Goal: Transaction & Acquisition: Purchase product/service

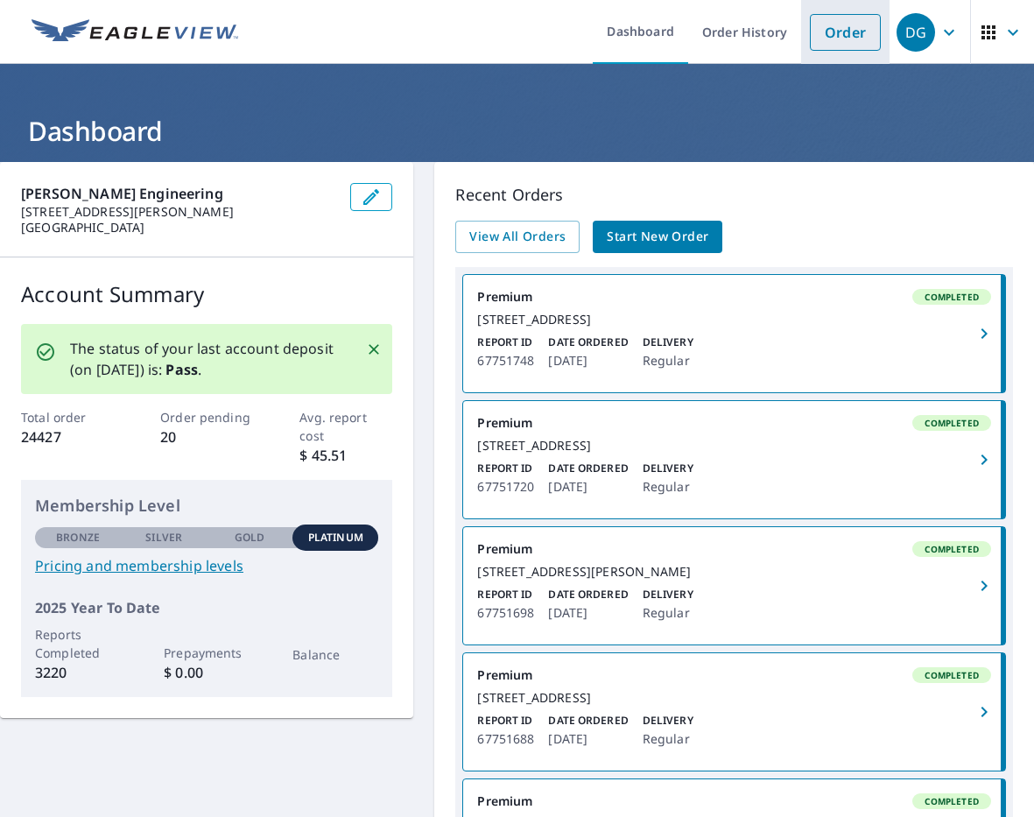
click at [849, 32] on link "Order" at bounding box center [845, 32] width 71 height 37
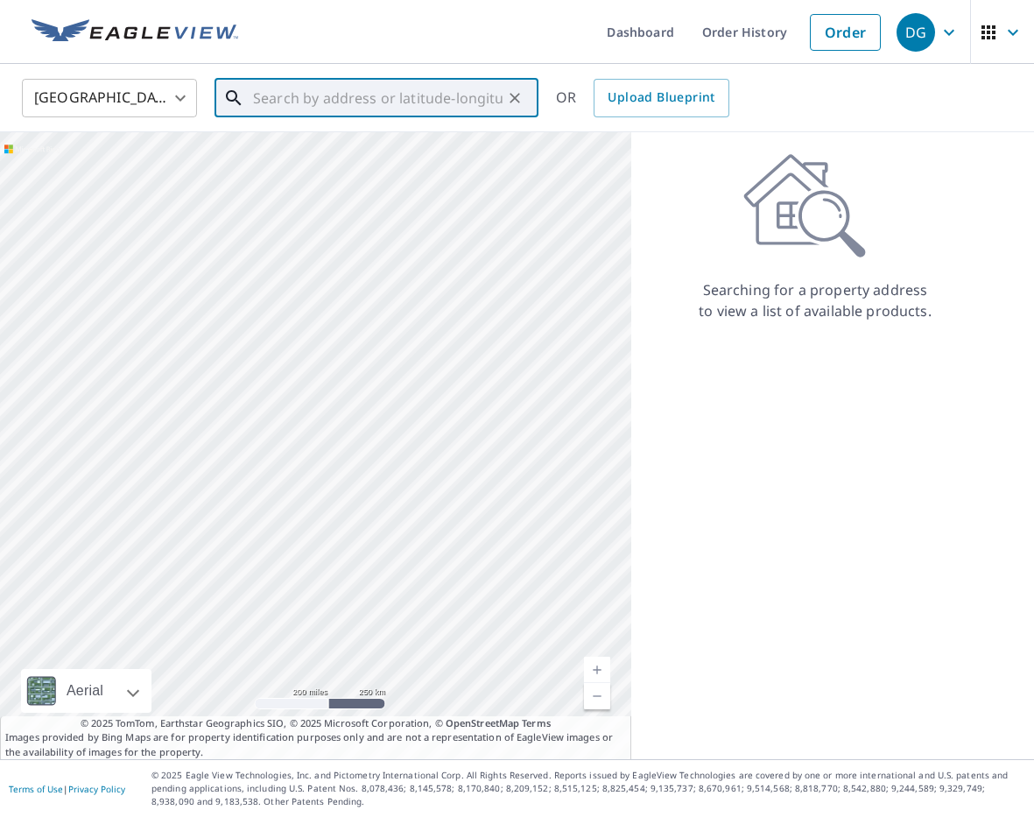
paste input "[STREET_ADDRESS]"
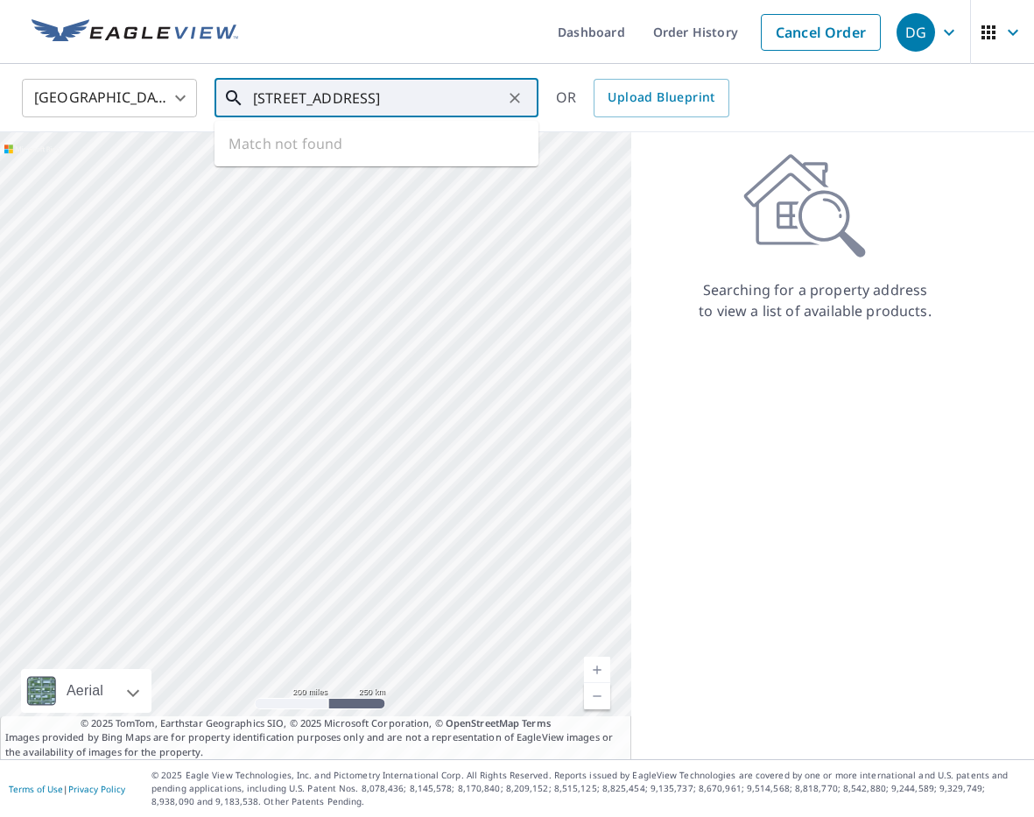
scroll to position [0, 33]
type input "[STREET_ADDRESS]"
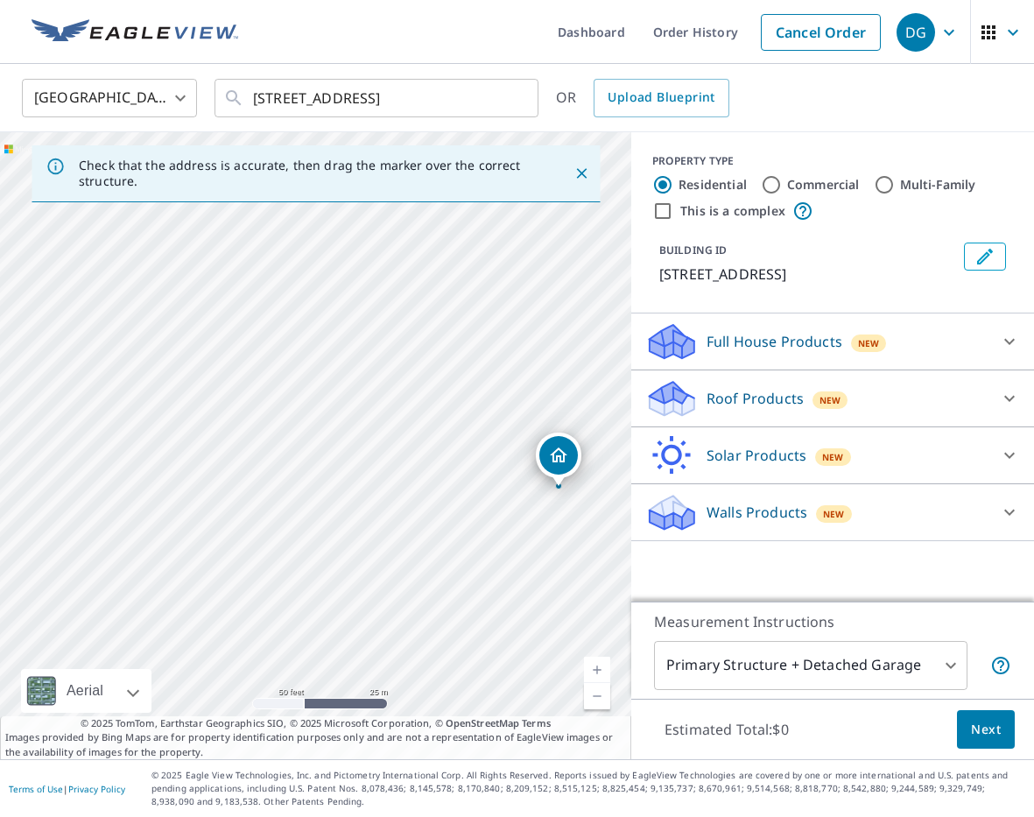
drag, startPoint x: 249, startPoint y: 421, endPoint x: 507, endPoint y: 460, distance: 260.3
click at [504, 463] on div "[STREET_ADDRESS][PERSON_NAME]" at bounding box center [315, 445] width 631 height 627
drag, startPoint x: 336, startPoint y: 441, endPoint x: 435, endPoint y: 446, distance: 99.0
click at [435, 446] on div "[STREET_ADDRESS][PERSON_NAME]" at bounding box center [315, 445] width 631 height 627
click at [768, 183] on input "Commercial" at bounding box center [771, 184] width 21 height 21
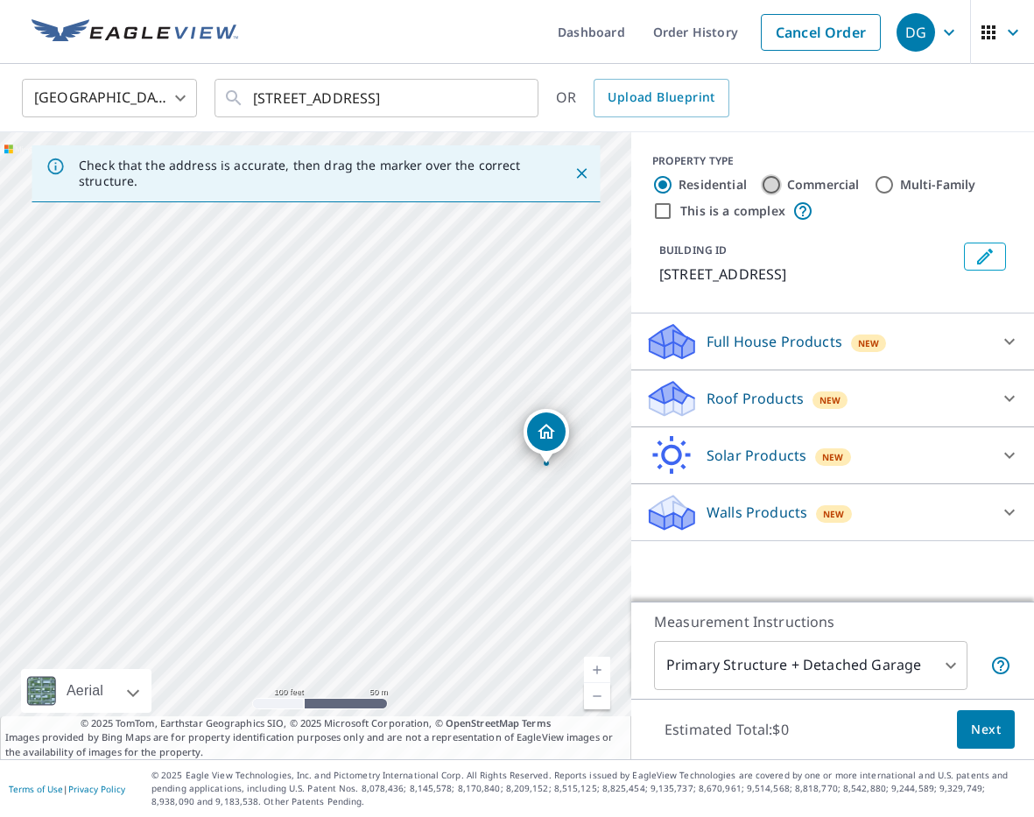
radio input "true"
type input "4"
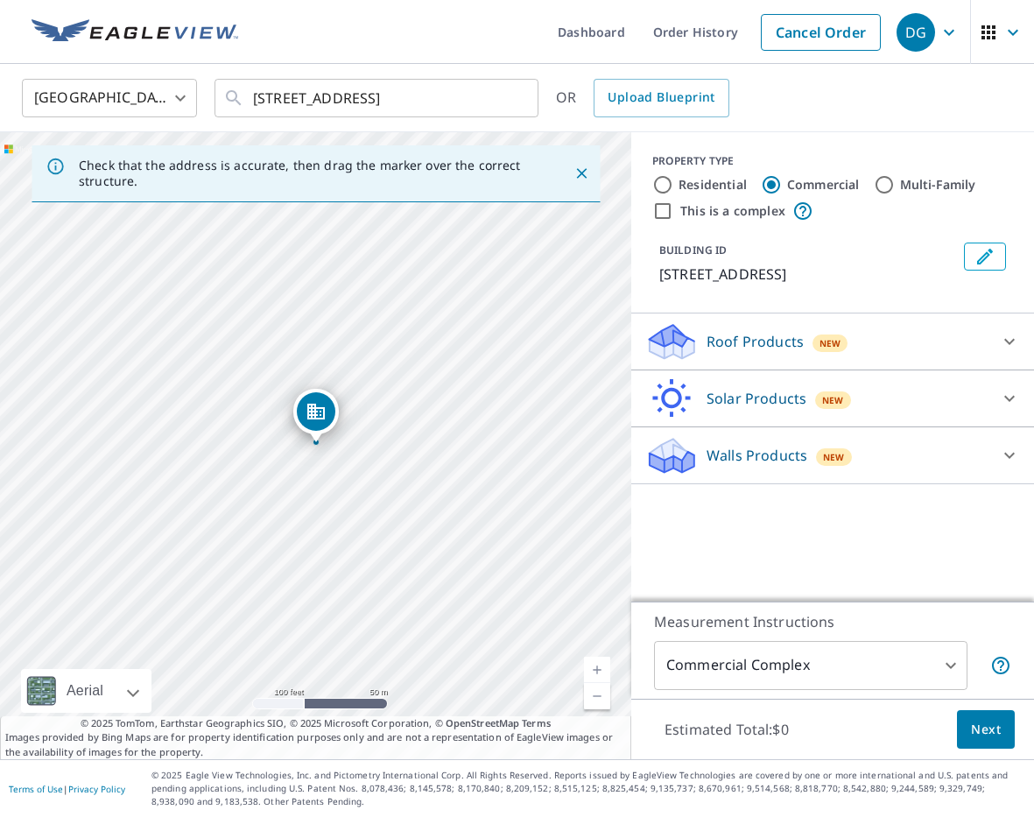
click at [661, 212] on input "This is a complex" at bounding box center [662, 210] width 21 height 21
checkbox input "true"
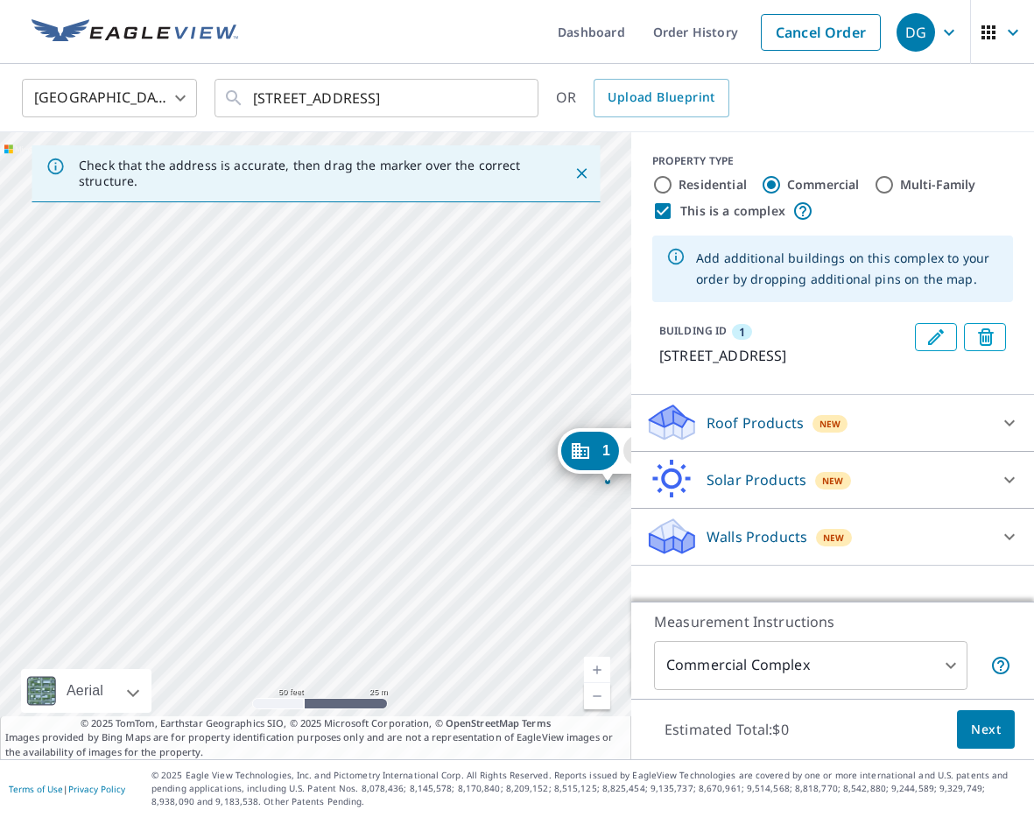
drag, startPoint x: 197, startPoint y: 393, endPoint x: 354, endPoint y: 389, distance: 156.7
click at [353, 391] on div "1 [STREET_ADDRESS][PERSON_NAME]" at bounding box center [315, 445] width 631 height 627
drag, startPoint x: 389, startPoint y: 375, endPoint x: 373, endPoint y: 378, distance: 16.1
click at [371, 376] on div "1 [STREET_ADDRESS][PERSON_NAME]" at bounding box center [315, 445] width 631 height 627
drag, startPoint x: 587, startPoint y: 432, endPoint x: 172, endPoint y: 380, distance: 418.1
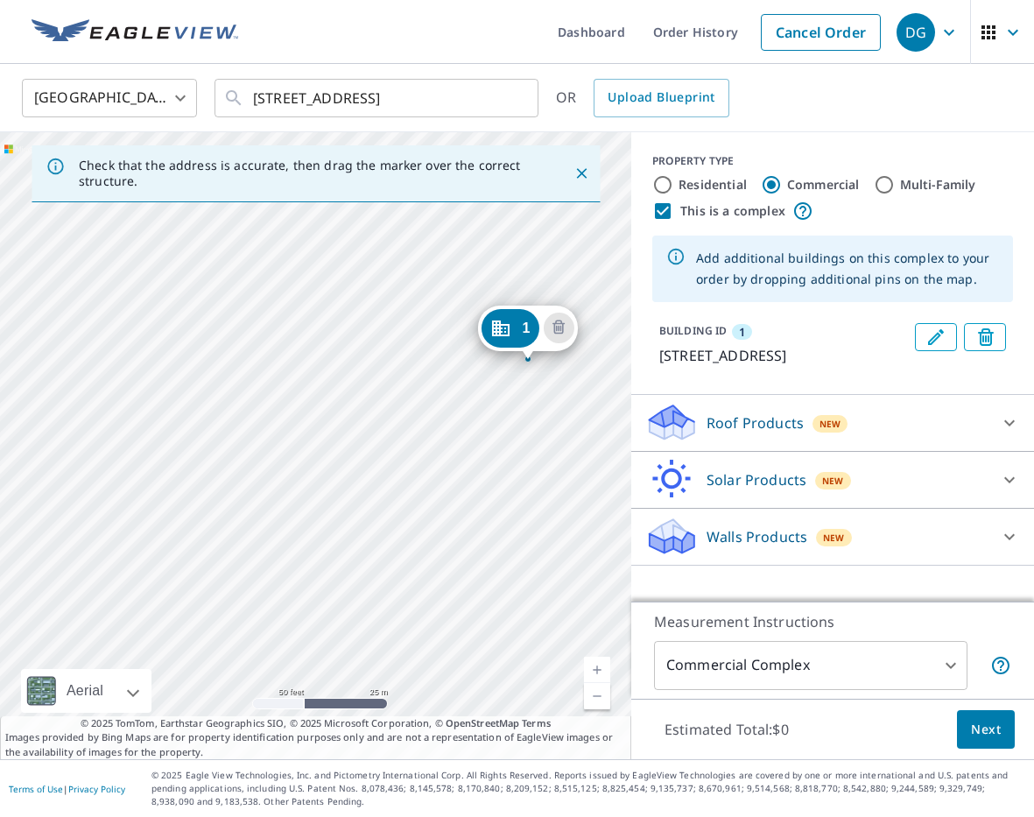
drag, startPoint x: 116, startPoint y: 483, endPoint x: 321, endPoint y: 402, distance: 221.2
click at [328, 400] on div "1 [STREET_ADDRESS][PERSON_NAME]" at bounding box center [315, 445] width 631 height 627
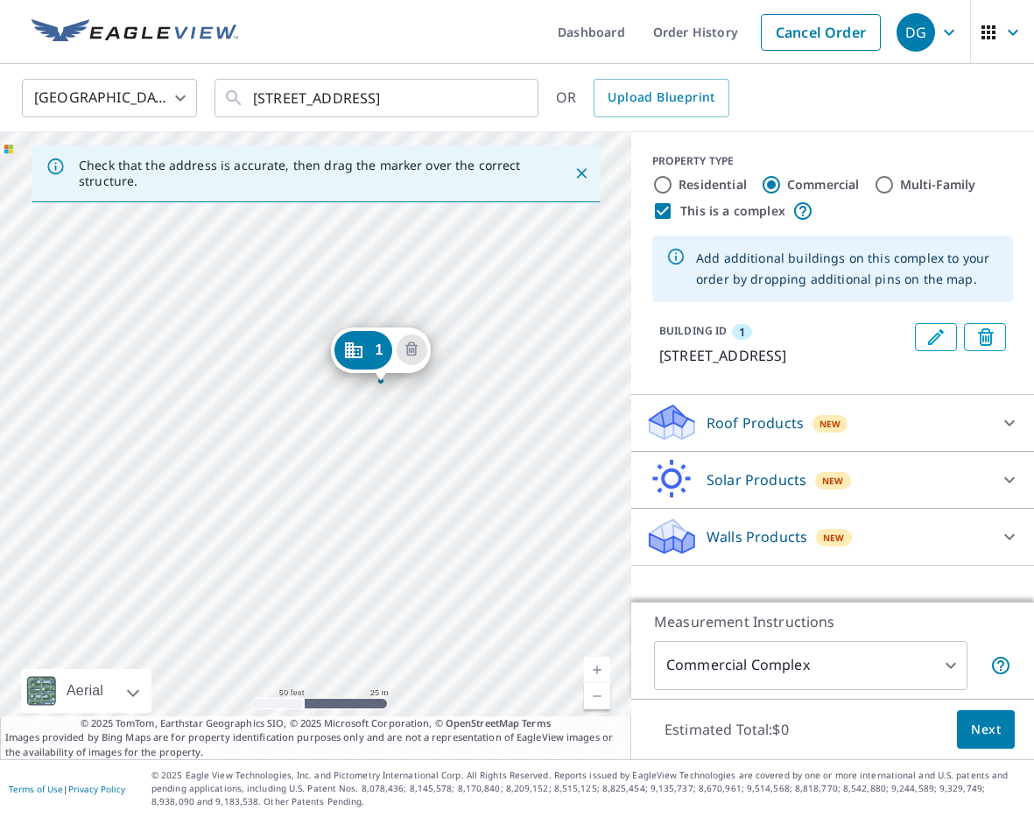
drag, startPoint x: 329, startPoint y: 403, endPoint x: 154, endPoint y: 432, distance: 177.6
click at [154, 433] on div "1 [STREET_ADDRESS][PERSON_NAME]" at bounding box center [315, 445] width 631 height 627
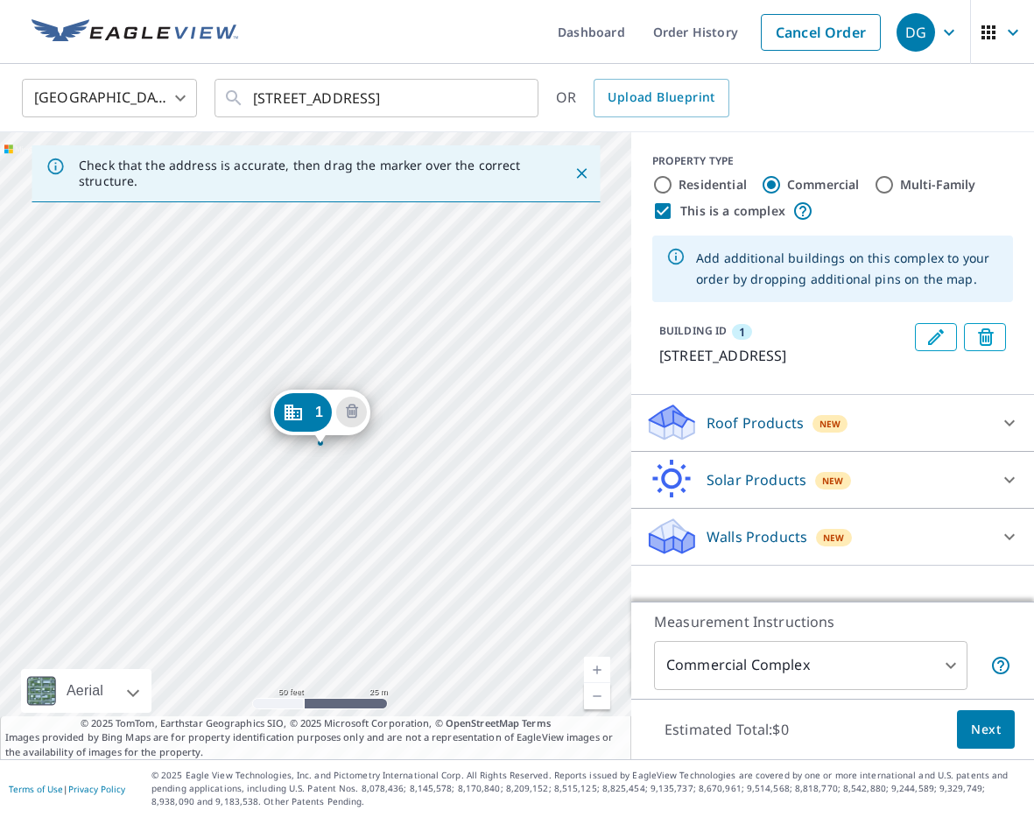
click at [298, 408] on div "1 [STREET_ADDRESS][PERSON_NAME]" at bounding box center [315, 445] width 631 height 627
click at [302, 377] on div "1" at bounding box center [299, 380] width 58 height 39
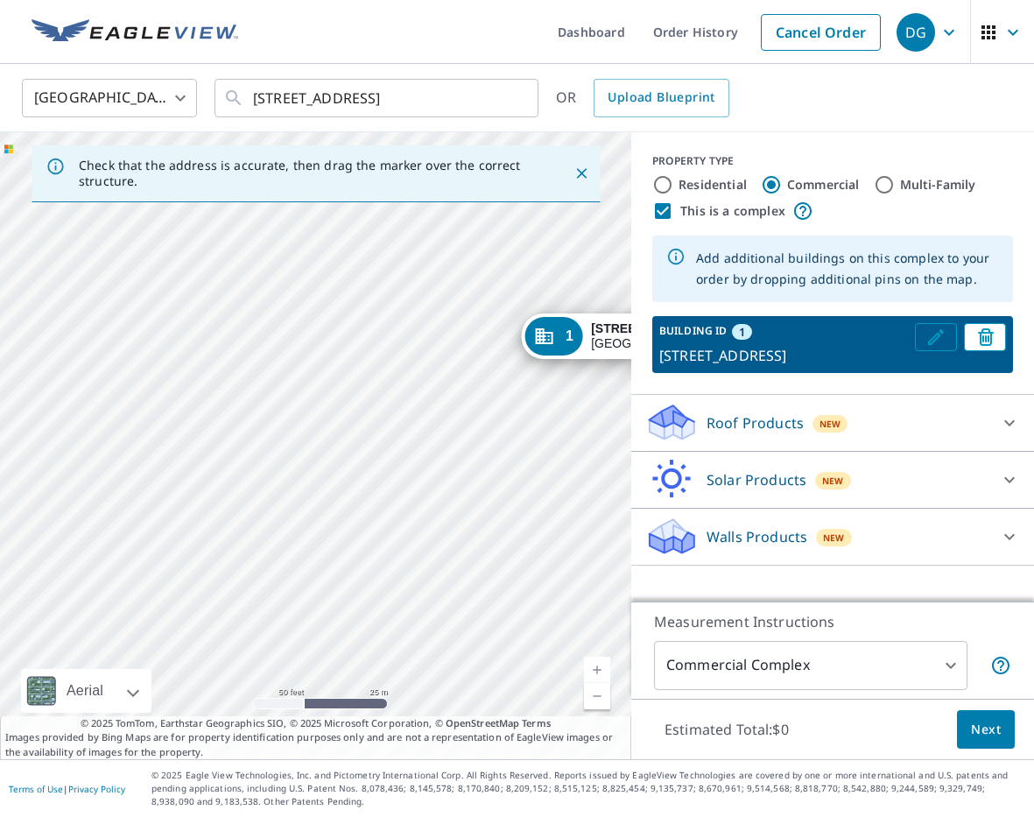
click at [937, 340] on icon "Edit building 1" at bounding box center [935, 336] width 21 height 21
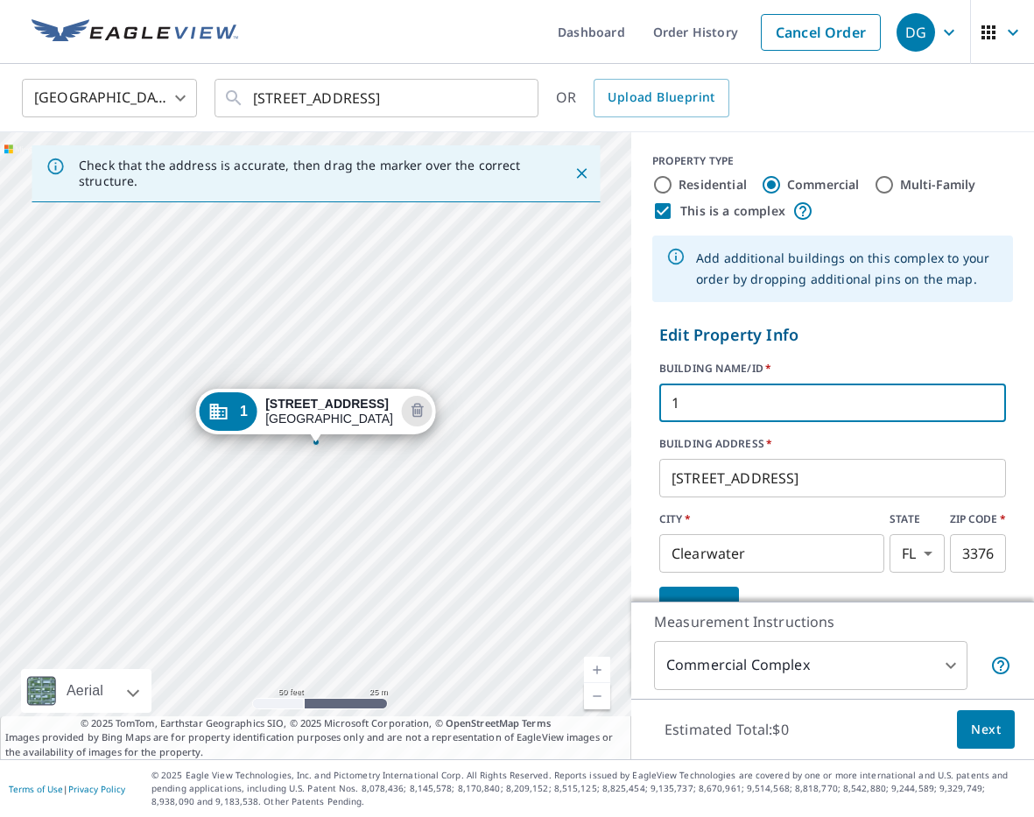
click at [671, 396] on input "1" at bounding box center [832, 402] width 347 height 49
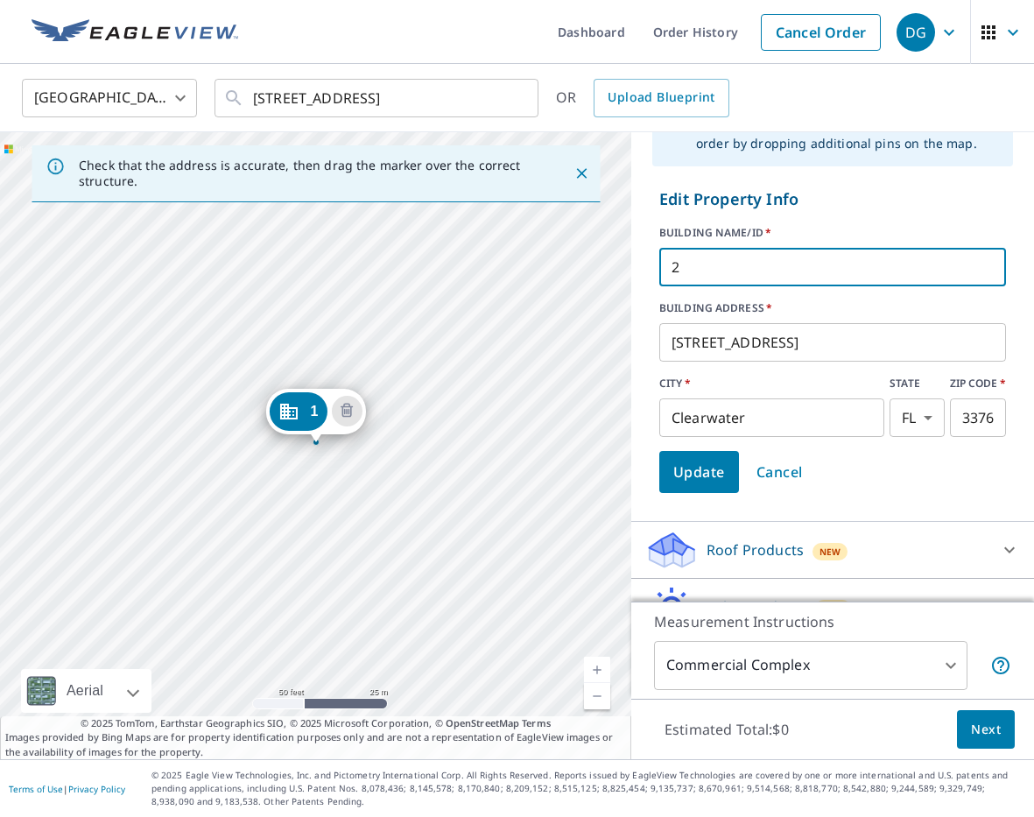
scroll to position [156, 0]
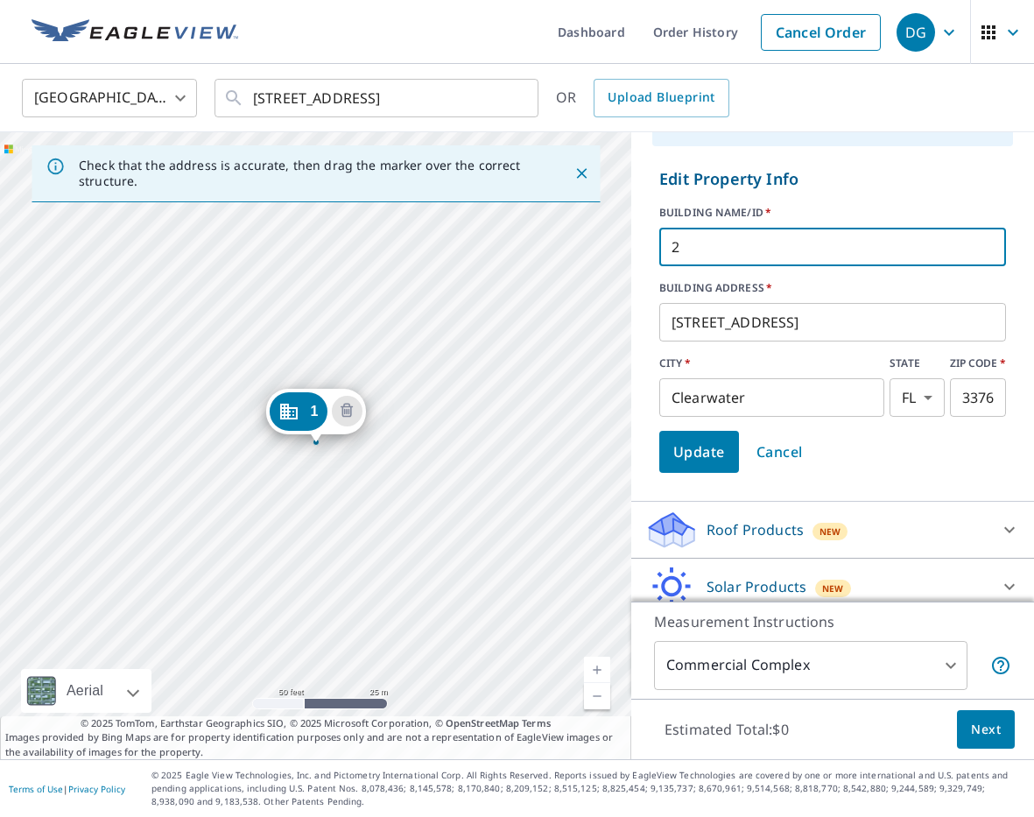
type input "2"
click at [695, 455] on span "Update" at bounding box center [699, 451] width 52 height 25
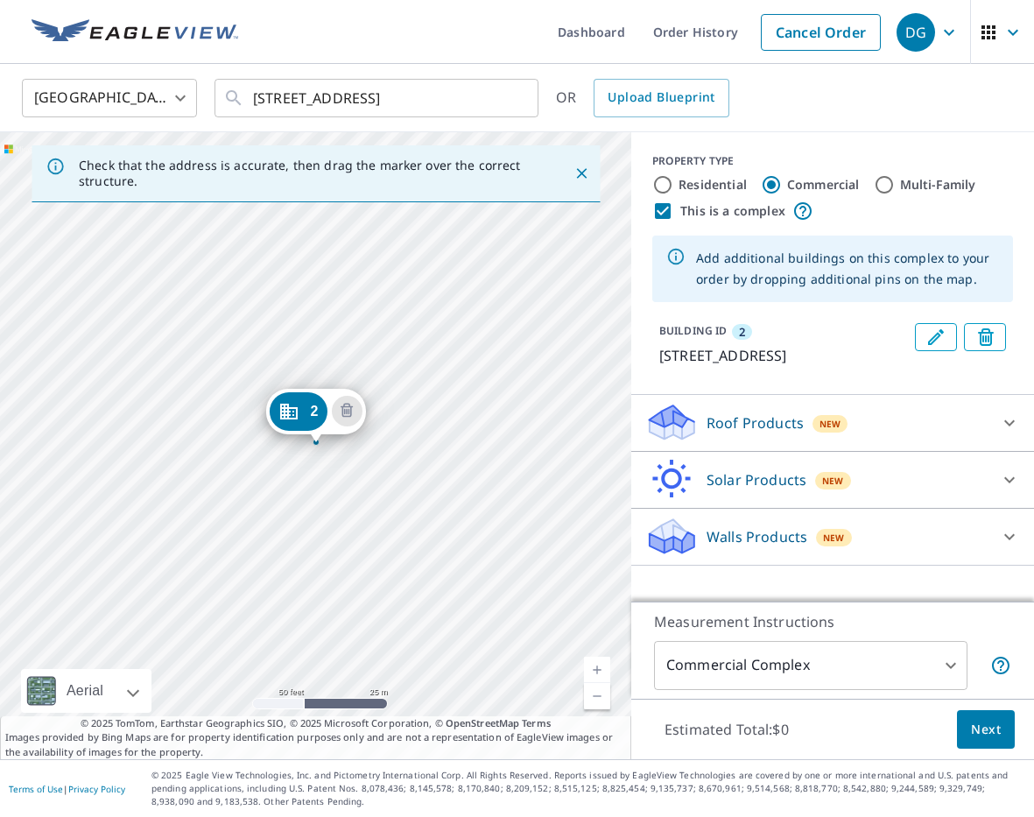
scroll to position [0, 0]
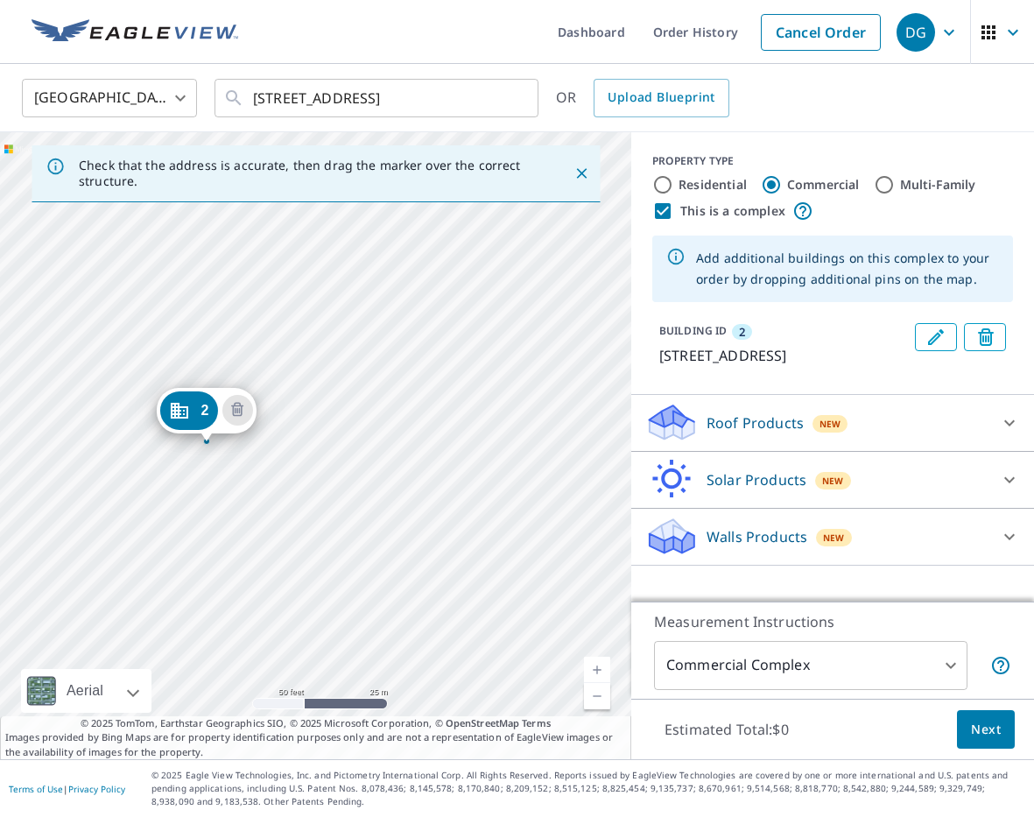
drag, startPoint x: 534, startPoint y: 435, endPoint x: 519, endPoint y: 301, distance: 134.7
click at [519, 300] on div "2 [STREET_ADDRESS][PERSON_NAME]" at bounding box center [315, 445] width 631 height 627
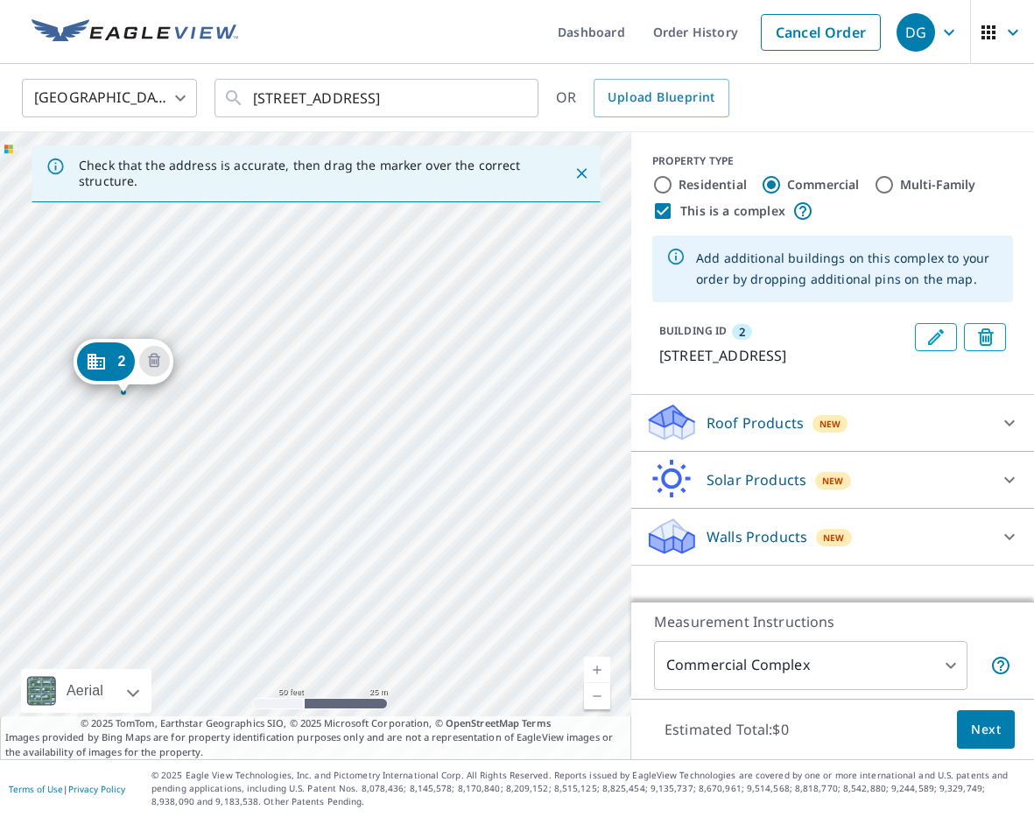
drag, startPoint x: 425, startPoint y: 430, endPoint x: 340, endPoint y: 382, distance: 96.8
click at [340, 382] on div "2 [STREET_ADDRESS][PERSON_NAME]" at bounding box center [315, 445] width 631 height 627
click at [434, 398] on div "2 [STREET_ADDRESS][PERSON_NAME]" at bounding box center [315, 445] width 631 height 627
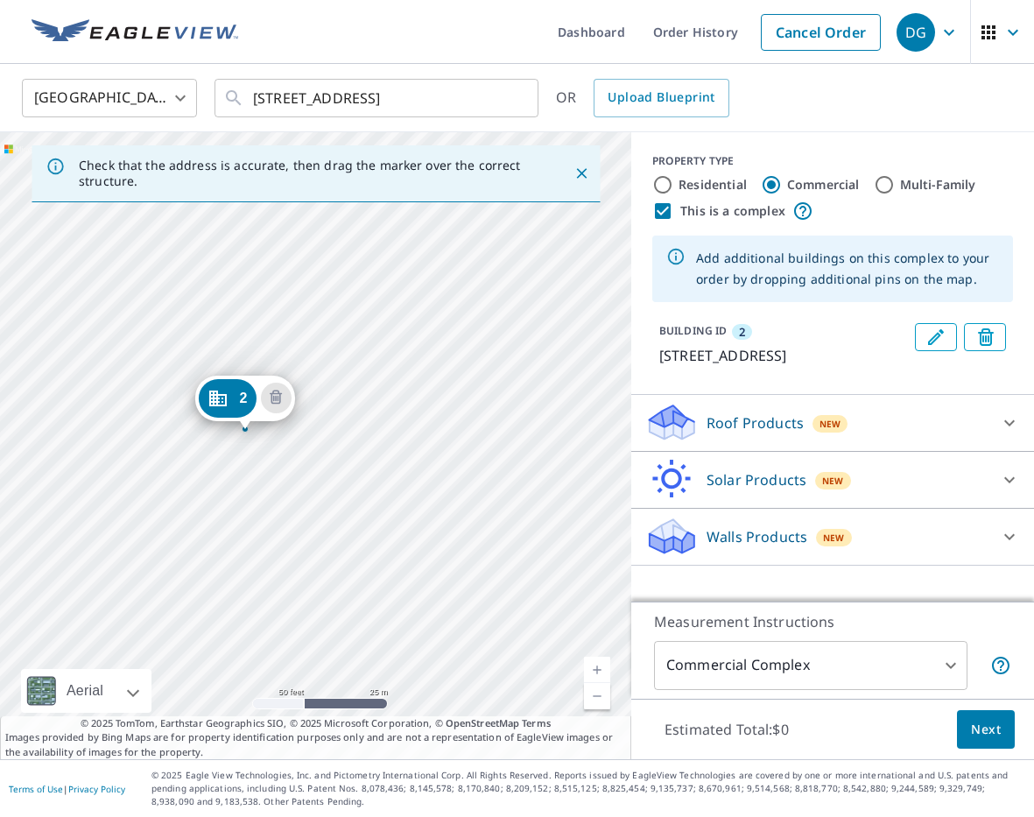
drag, startPoint x: 428, startPoint y: 466, endPoint x: 277, endPoint y: 486, distance: 151.9
click at [272, 486] on div "2 [STREET_ADDRESS][PERSON_NAME]" at bounding box center [315, 445] width 631 height 627
click at [451, 422] on div "2 [STREET_ADDRESS][PERSON_NAME]" at bounding box center [315, 445] width 631 height 627
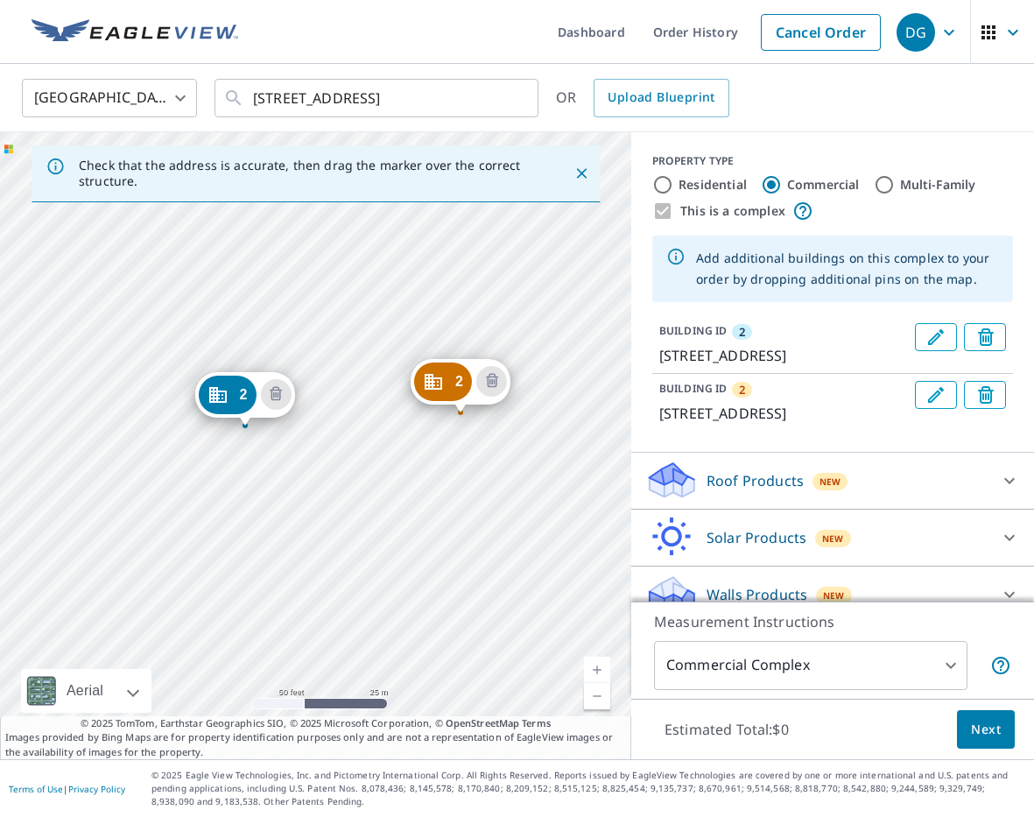
drag, startPoint x: 487, startPoint y: 494, endPoint x: 403, endPoint y: 479, distance: 85.3
click at [402, 480] on div "2 [STREET_ADDRESS][PERSON_NAME] [STREET_ADDRESS]" at bounding box center [315, 445] width 631 height 627
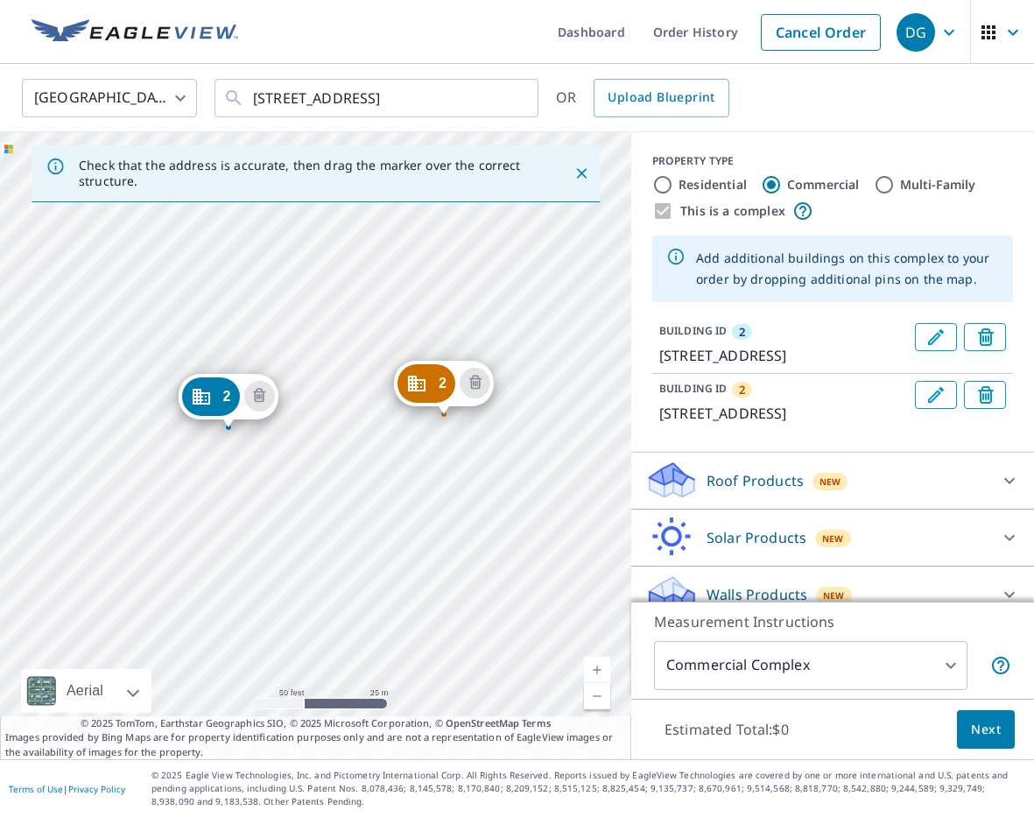
click at [439, 382] on span "2" at bounding box center [443, 382] width 8 height 13
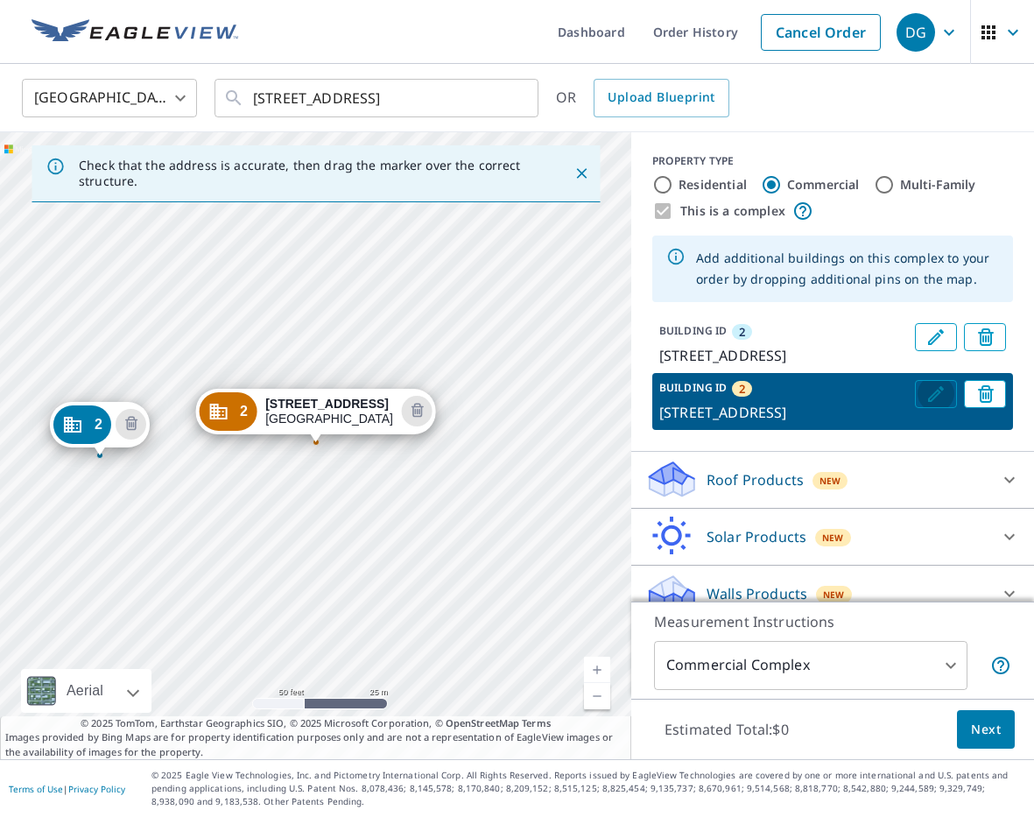
click at [943, 404] on icon "Edit building 2" at bounding box center [935, 393] width 21 height 21
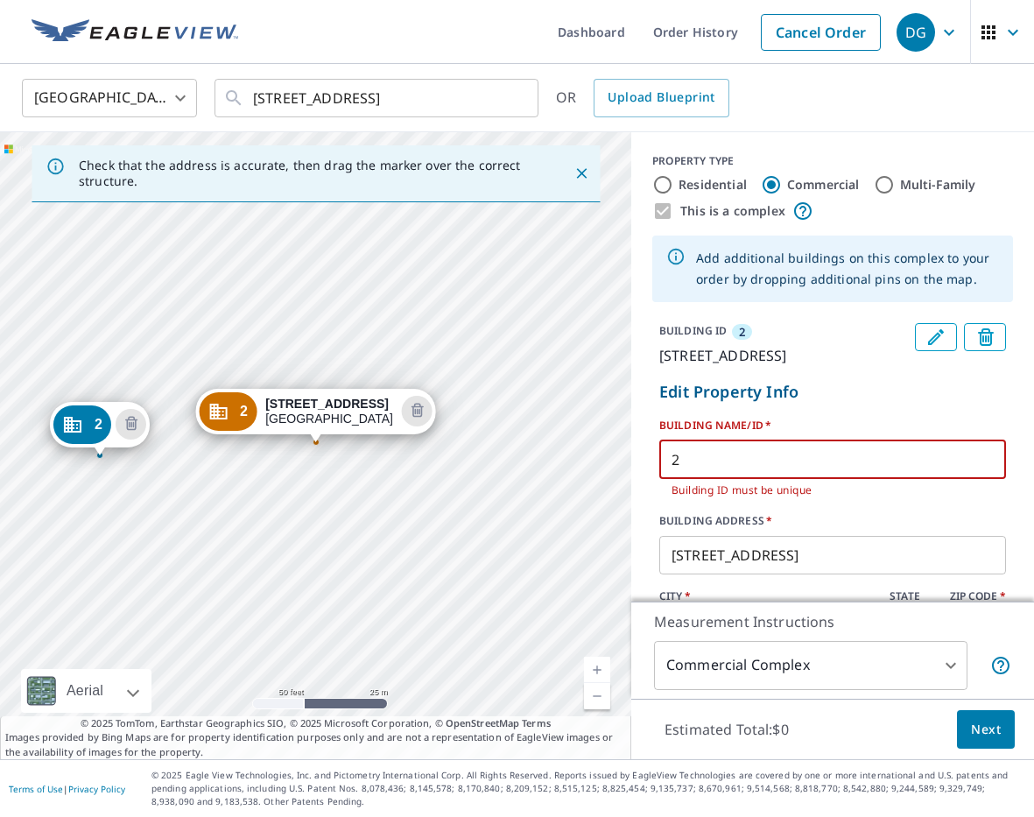
drag, startPoint x: 700, startPoint y: 480, endPoint x: 651, endPoint y: 480, distance: 49.0
click at [652, 480] on form "Edit Property Info BUILDING NAME/ID   * 2 ​ Building ID must be unique BUILDING…" at bounding box center [832, 543] width 361 height 340
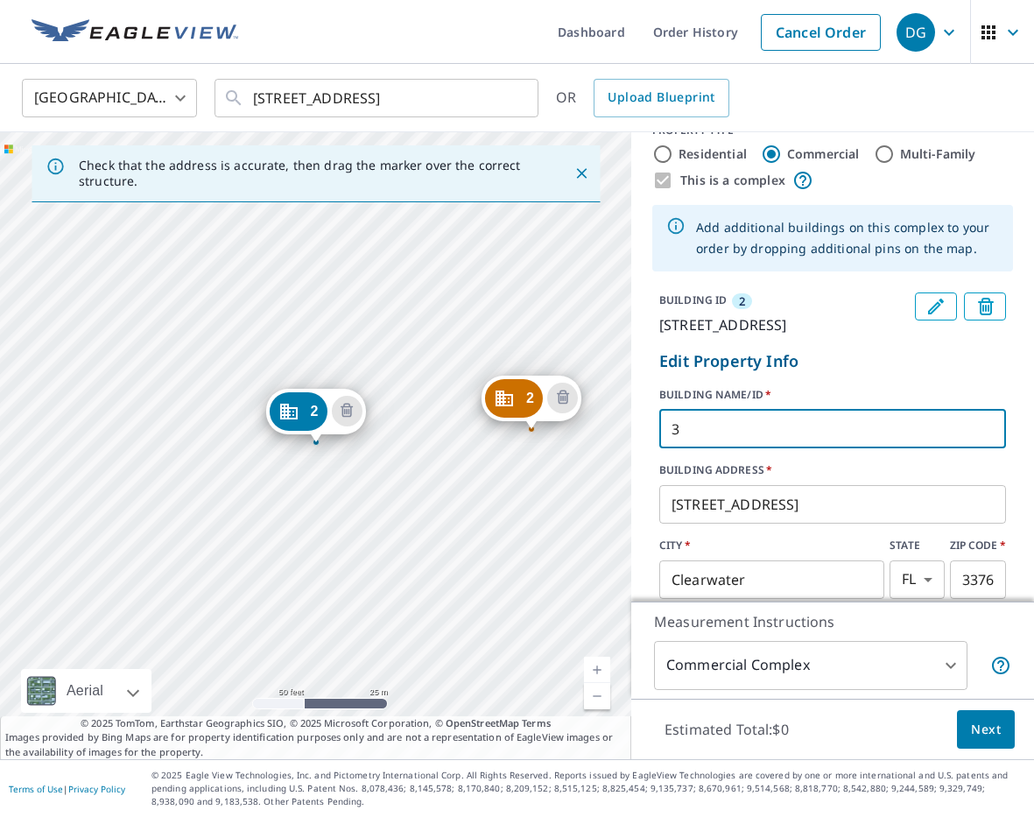
scroll to position [77, 0]
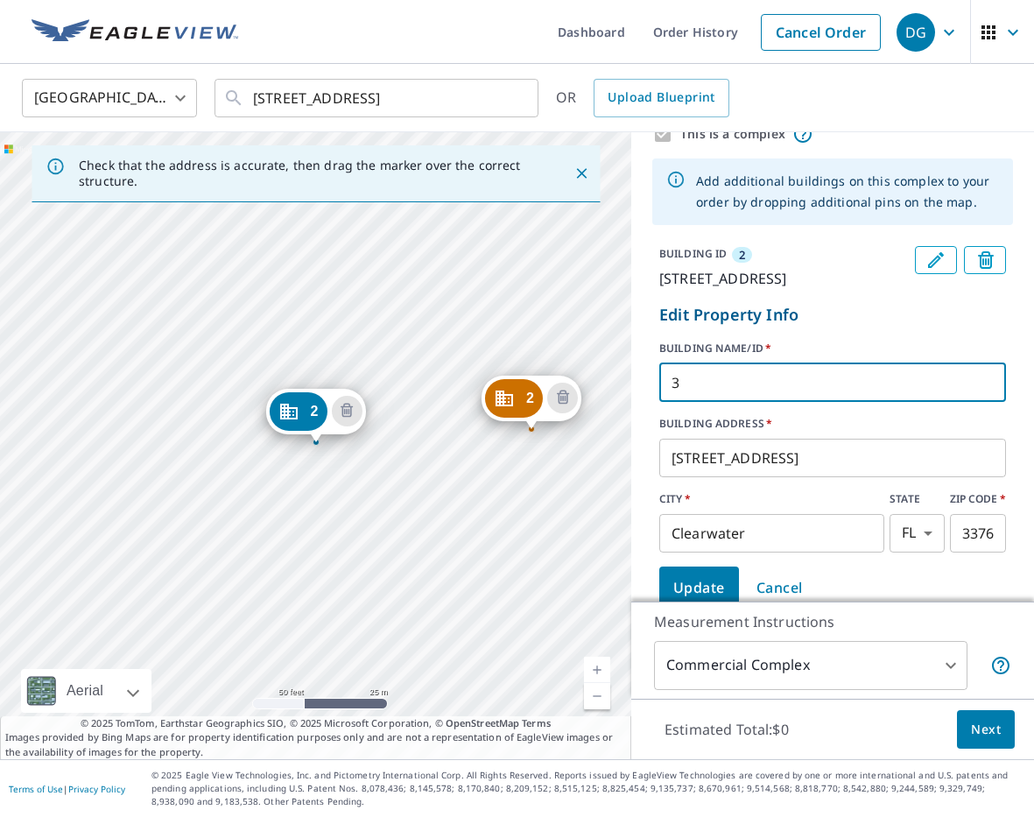
type input "3"
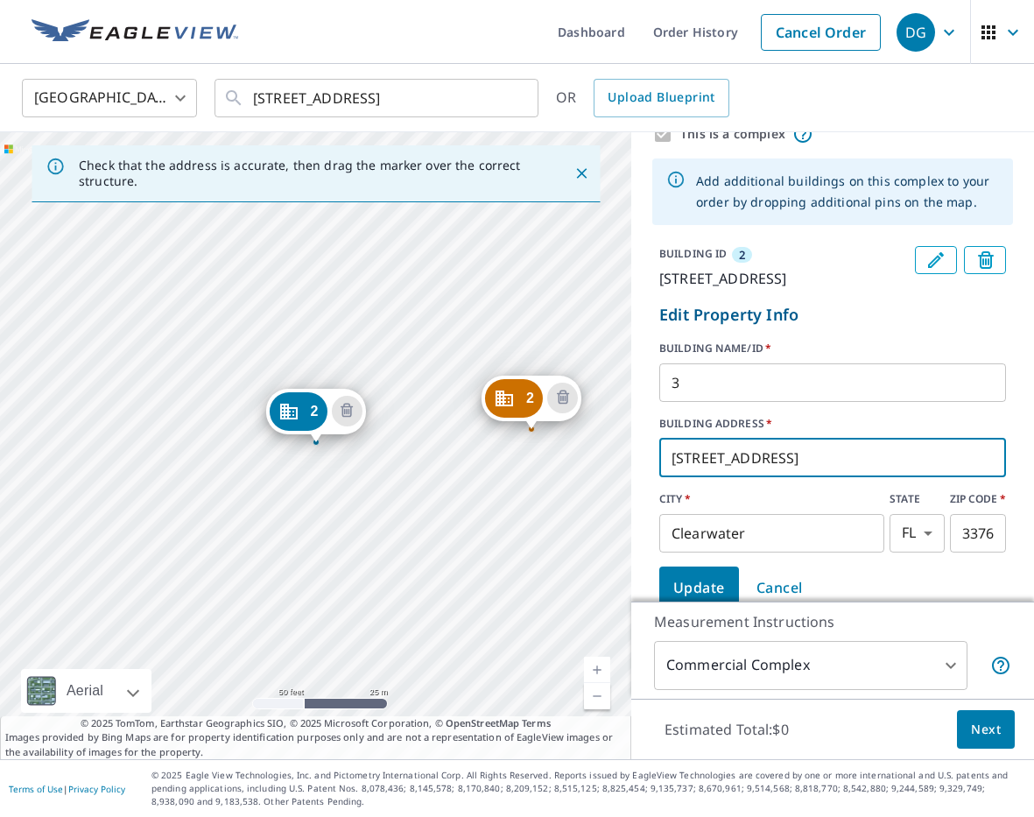
drag, startPoint x: 704, startPoint y: 479, endPoint x: 663, endPoint y: 478, distance: 40.3
click at [660, 479] on input "[STREET_ADDRESS]" at bounding box center [832, 457] width 347 height 49
paste input "680"
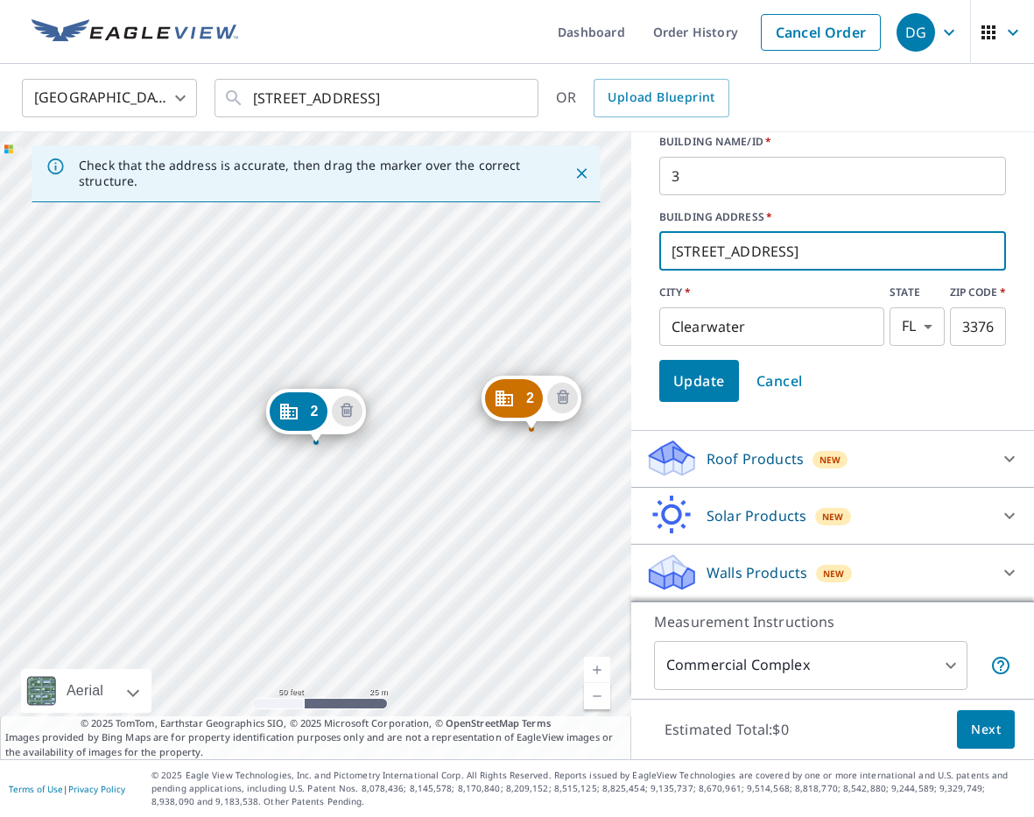
type input "[STREET_ADDRESS]"
click at [677, 385] on span "Update" at bounding box center [699, 380] width 52 height 25
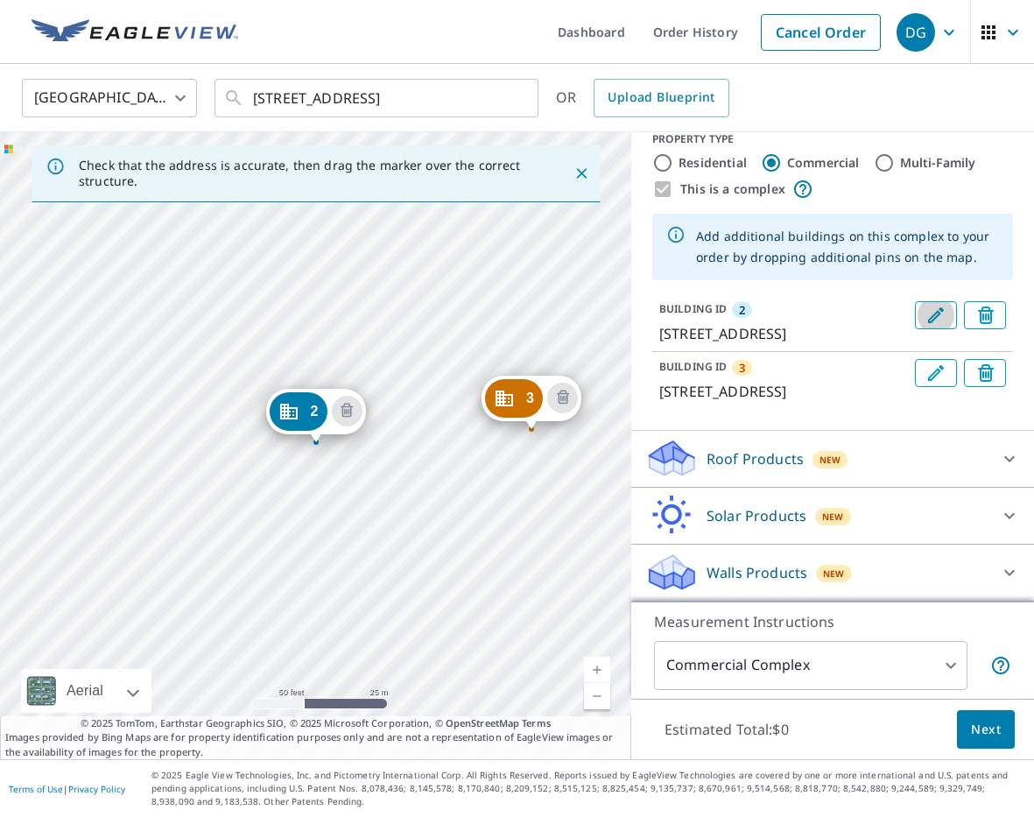
click at [926, 305] on icon "Edit building 2" at bounding box center [935, 315] width 21 height 21
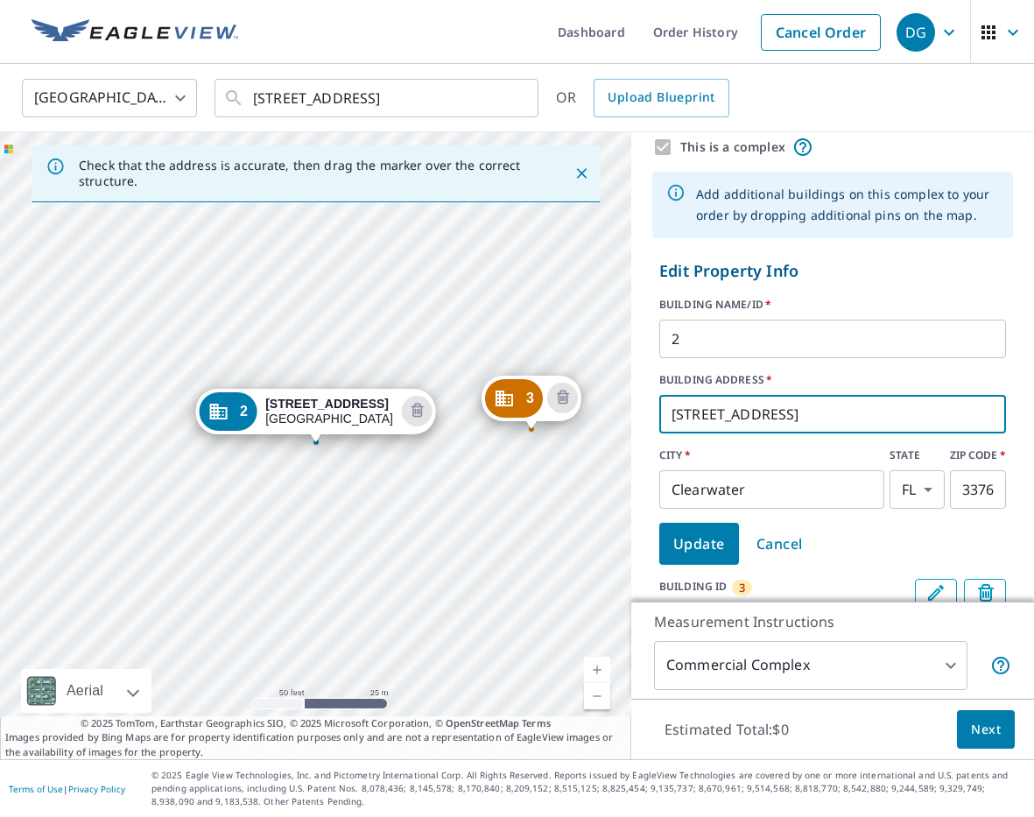
drag, startPoint x: 697, startPoint y: 414, endPoint x: 655, endPoint y: 415, distance: 42.0
click at [655, 415] on form "Edit Property Info BUILDING NAME/ID   * 2 ​ BUILDING ADDRESS   * [STREET_ADDRES…" at bounding box center [832, 411] width 361 height 319
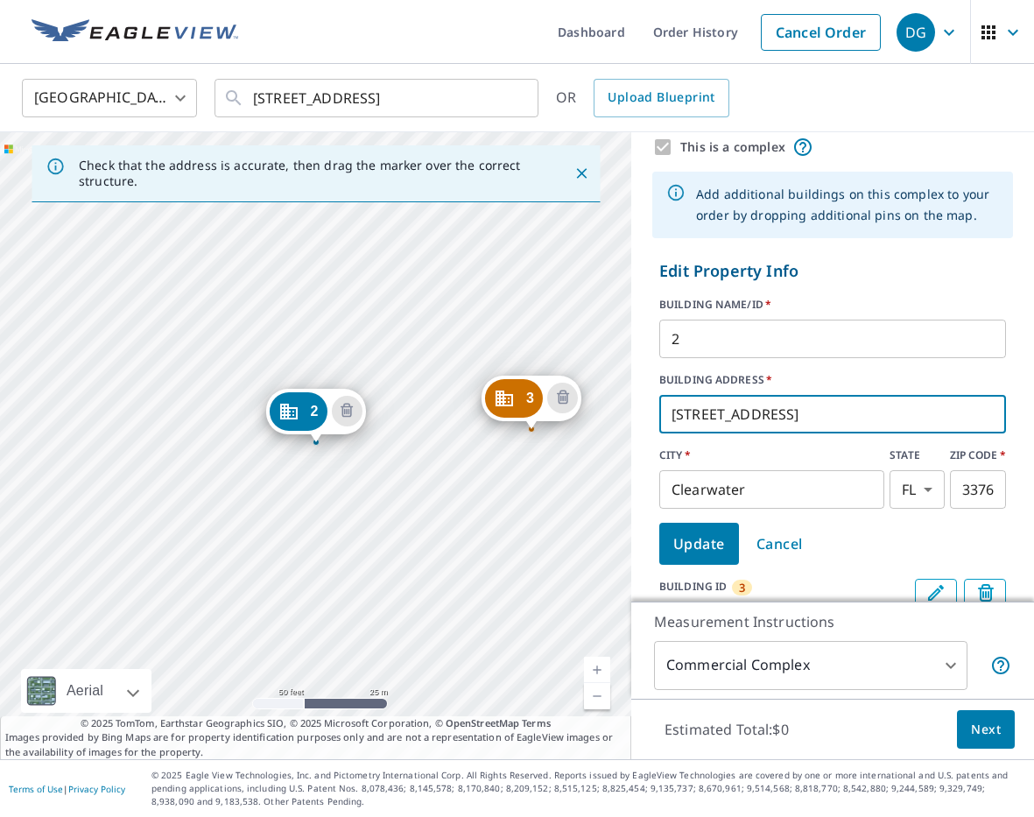
paste input "680"
type input "[STREET_ADDRESS]"
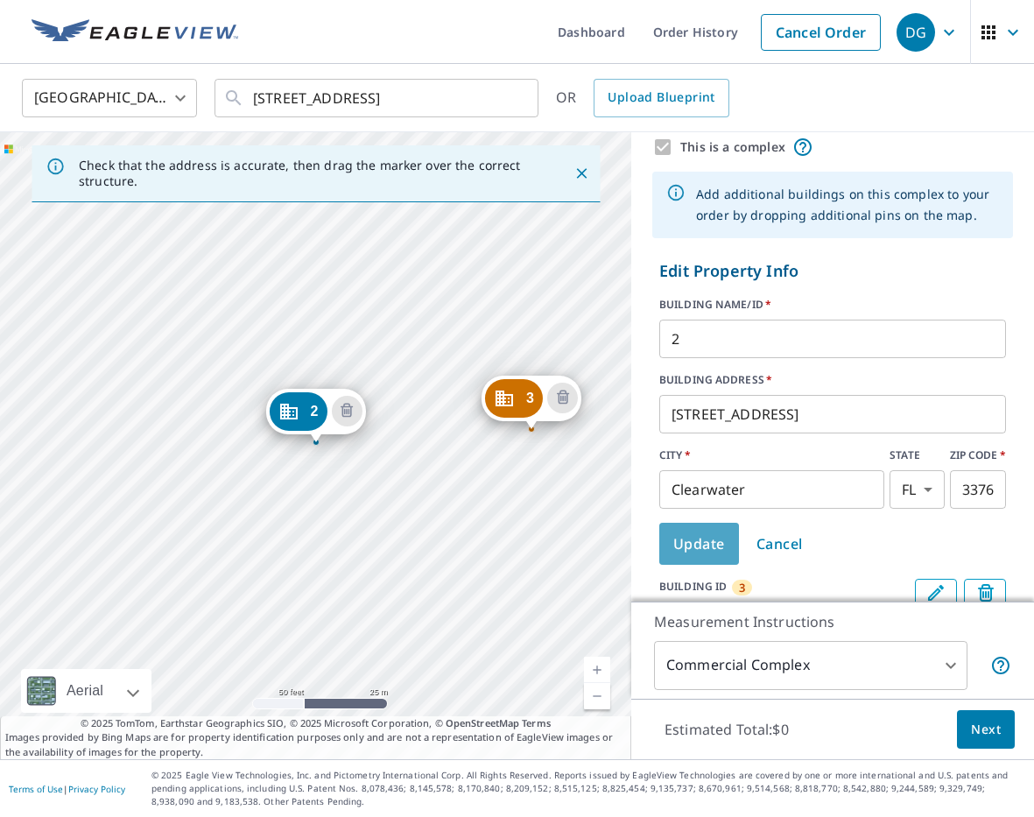
click at [711, 549] on span "Update" at bounding box center [699, 543] width 52 height 25
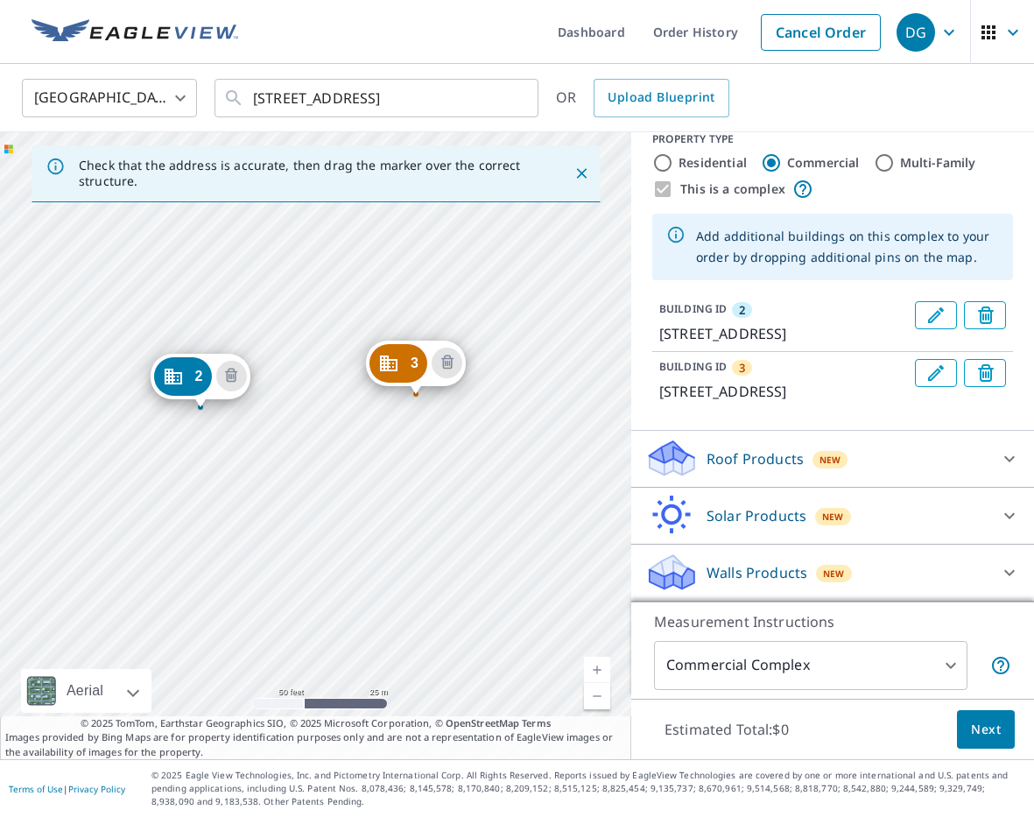
drag, startPoint x: 523, startPoint y: 521, endPoint x: 382, endPoint y: 491, distance: 144.0
click at [387, 490] on div "3 [STREET_ADDRESS][PERSON_NAME] [STREET_ADDRESS]" at bounding box center [315, 445] width 631 height 627
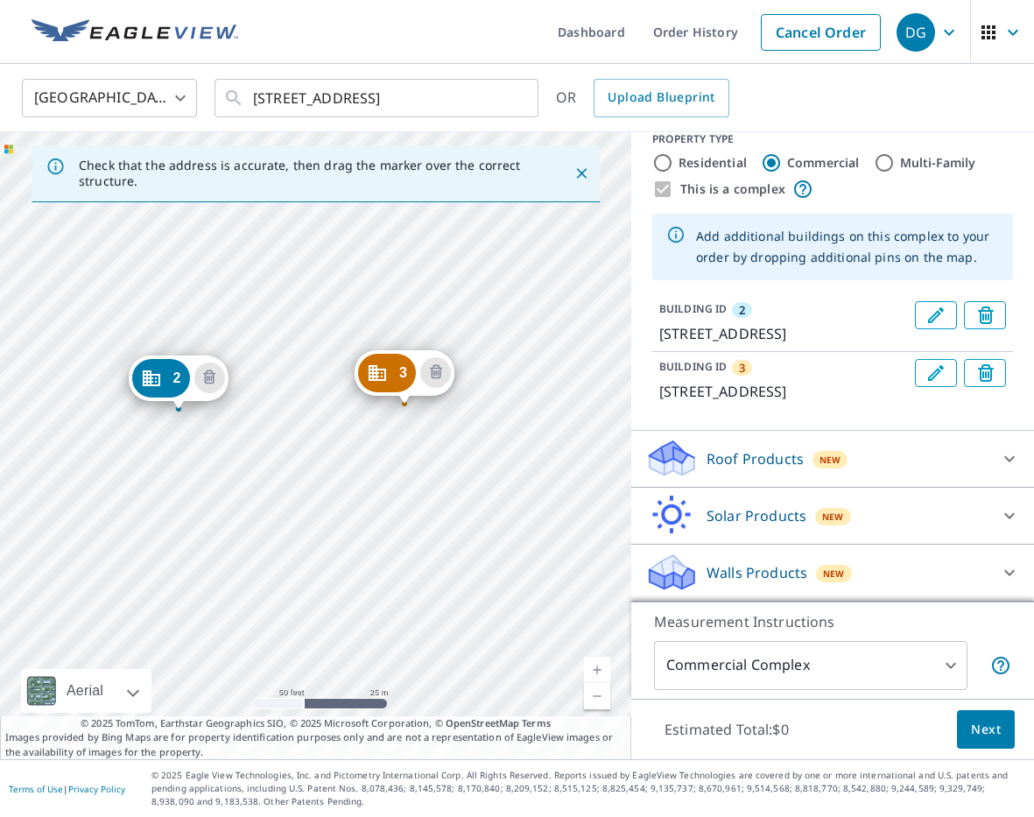
drag, startPoint x: 411, startPoint y: 351, endPoint x: 422, endPoint y: 355, distance: 11.4
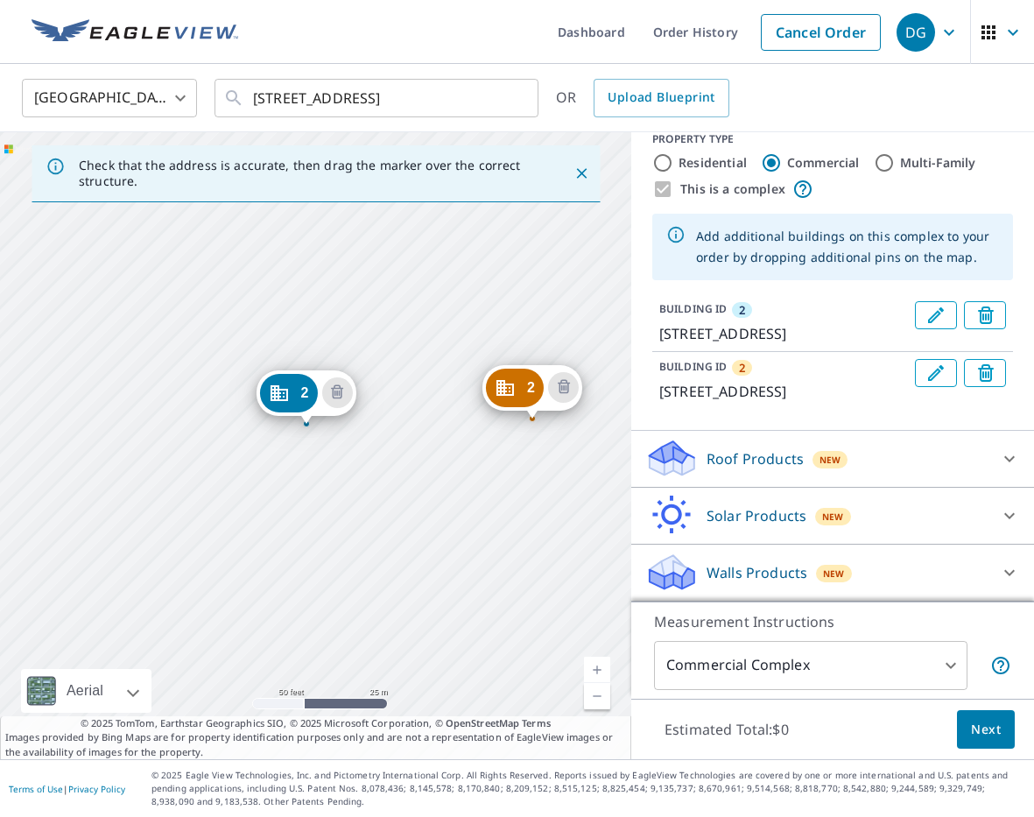
drag, startPoint x: 340, startPoint y: 508, endPoint x: 313, endPoint y: 485, distance: 34.7
click at [313, 485] on div "2 [STREET_ADDRESS][PERSON_NAME] [STREET_ADDRESS]" at bounding box center [315, 445] width 631 height 627
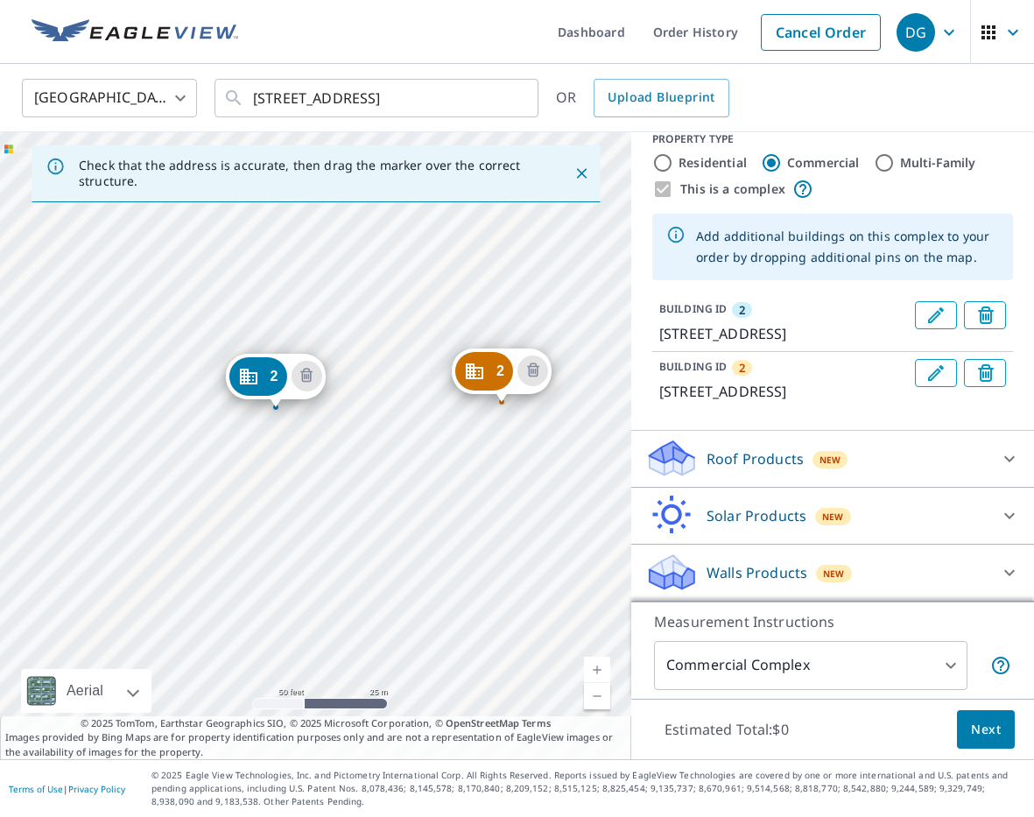
drag, startPoint x: 482, startPoint y: 485, endPoint x: 435, endPoint y: 472, distance: 49.1
click at [436, 471] on div "2 [STREET_ADDRESS][PERSON_NAME] [STREET_ADDRESS]" at bounding box center [315, 445] width 631 height 627
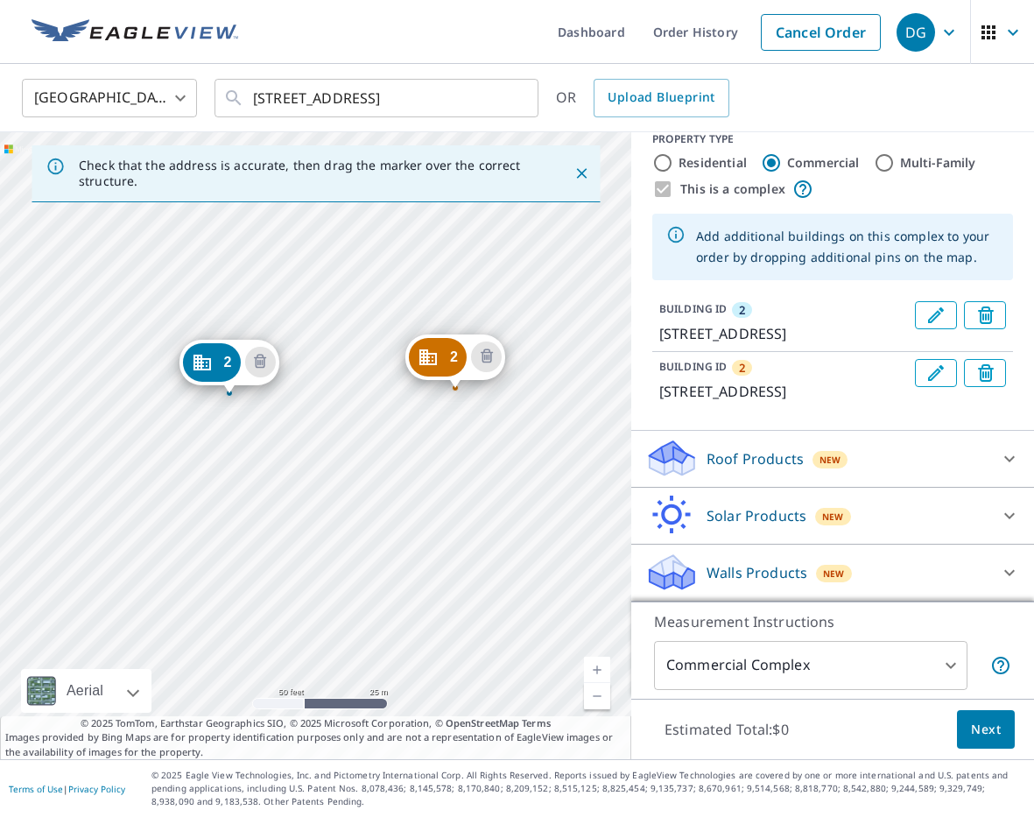
click at [596, 461] on div "2 [STREET_ADDRESS][PERSON_NAME] [STREET_ADDRESS]" at bounding box center [315, 445] width 631 height 627
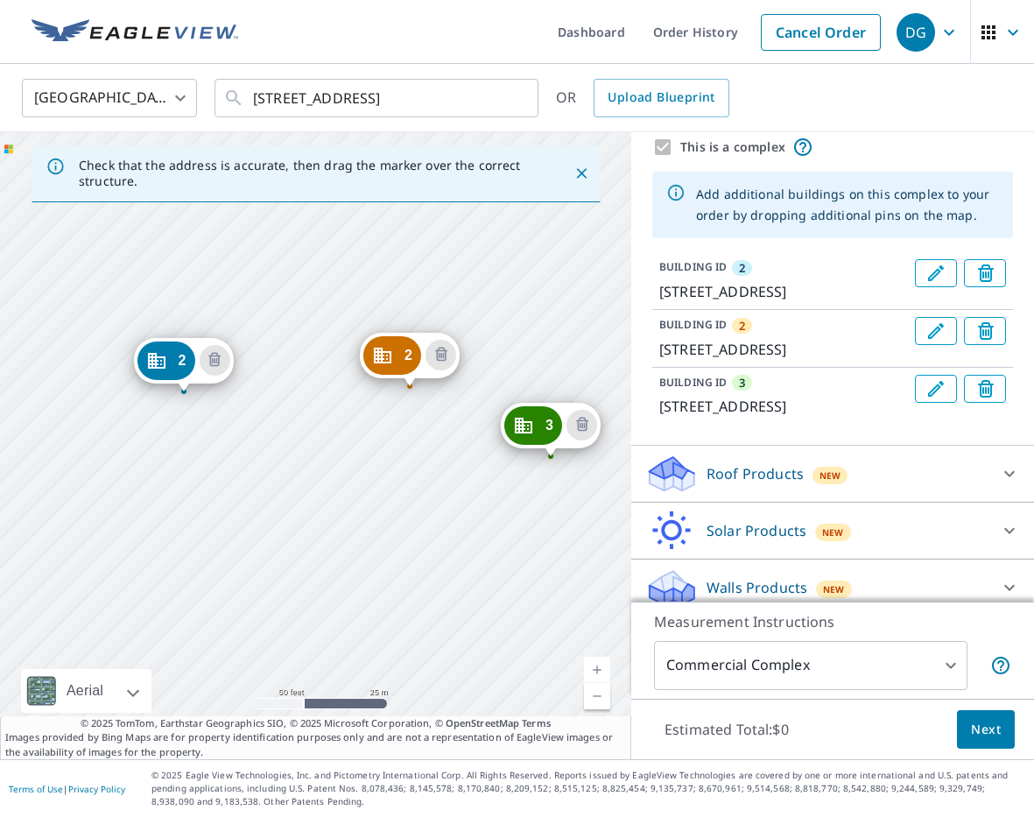
drag, startPoint x: 392, startPoint y: 430, endPoint x: 290, endPoint y: 426, distance: 102.5
click at [289, 426] on div "2 [STREET_ADDRESS][PERSON_NAME] 3 [STREET_ADDRESS] 2 [STREET_ADDRESS]" at bounding box center [315, 445] width 631 height 627
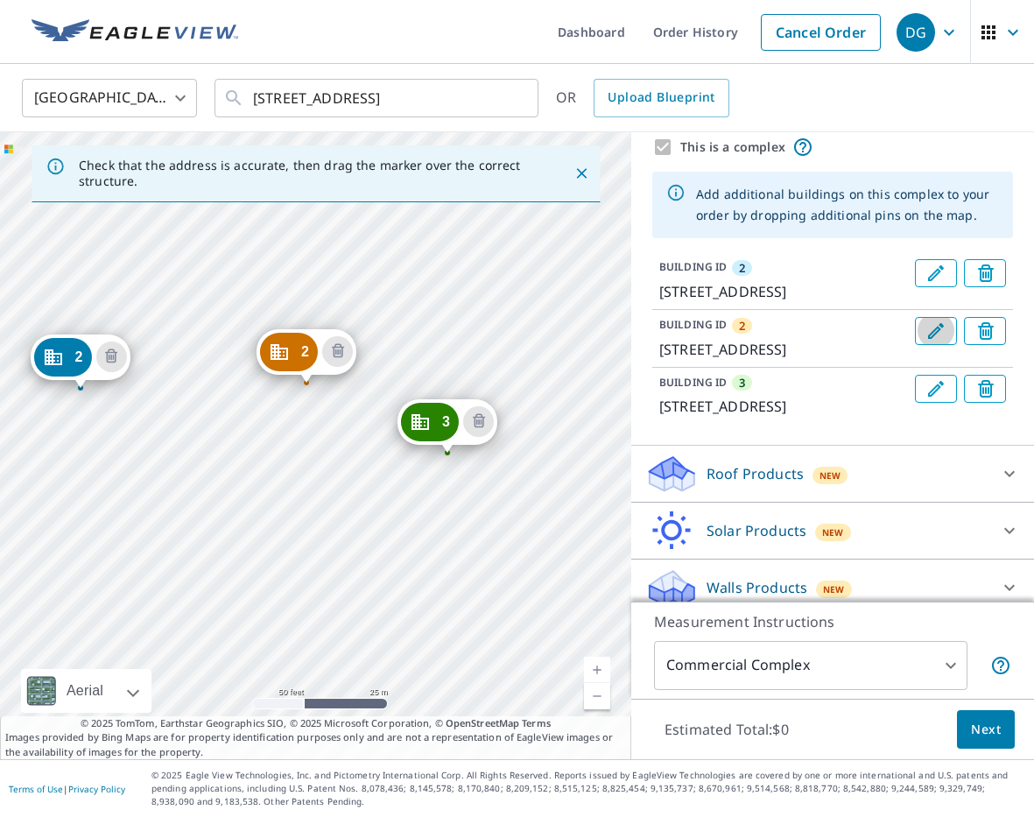
click at [940, 341] on icon "Edit building 2" at bounding box center [935, 330] width 21 height 21
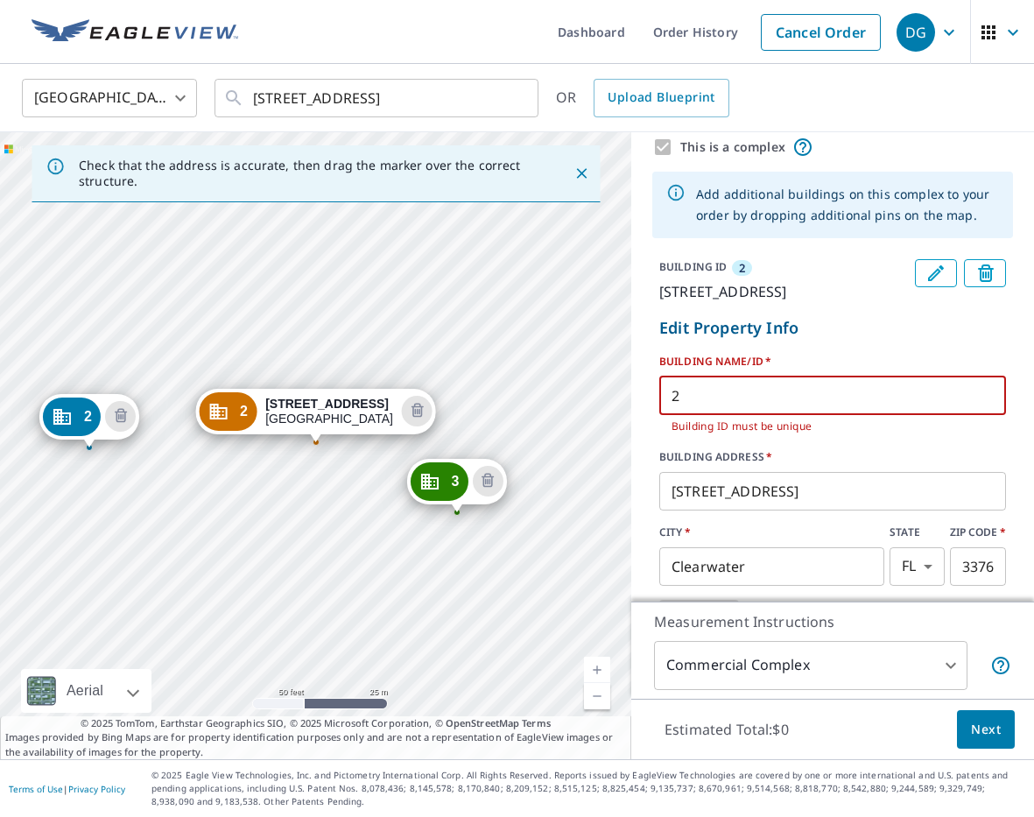
drag, startPoint x: 677, startPoint y: 418, endPoint x: 662, endPoint y: 418, distance: 15.8
click at [662, 418] on input "2" at bounding box center [832, 395] width 347 height 49
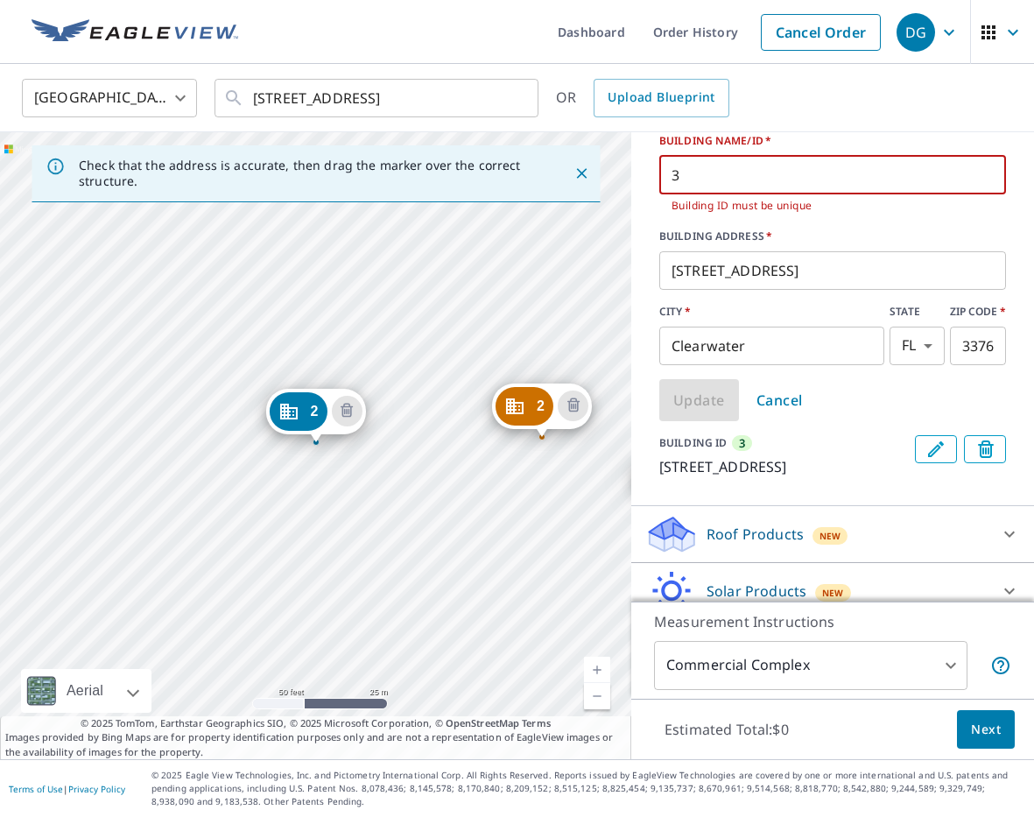
scroll to position [284, 0]
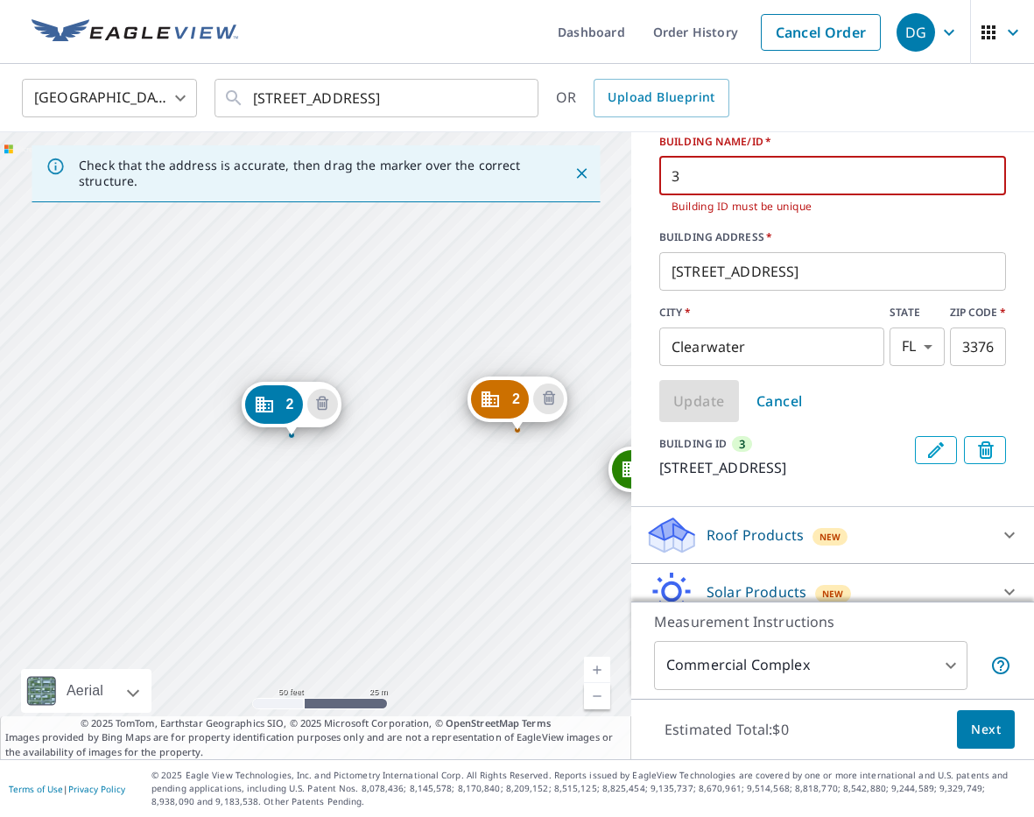
drag, startPoint x: 488, startPoint y: 439, endPoint x: 343, endPoint y: 421, distance: 145.6
click at [345, 421] on div "2 [STREET_ADDRESS][PERSON_NAME] 3 [STREET_ADDRESS] 2 [STREET_ADDRESS]" at bounding box center [315, 445] width 631 height 627
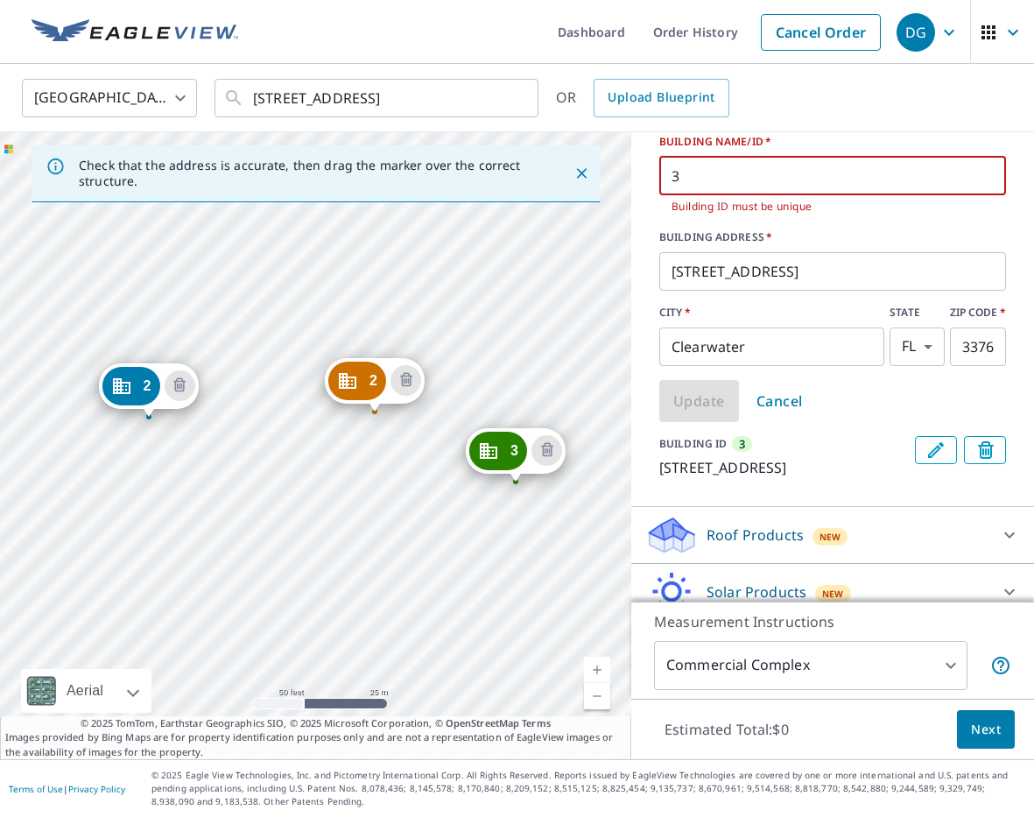
click at [495, 450] on icon "Dropped pin, building 3, Commercial property, 4700 Lake Villa Dr Clearwater, FL…" at bounding box center [488, 450] width 21 height 21
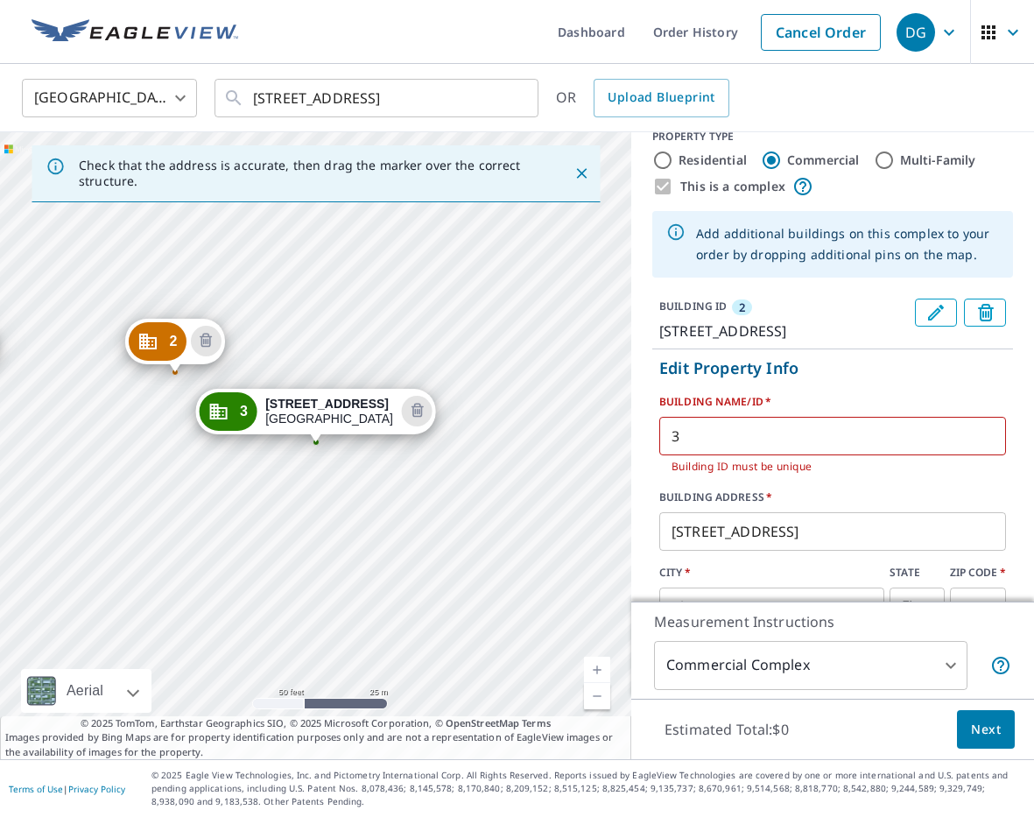
scroll to position [23, 0]
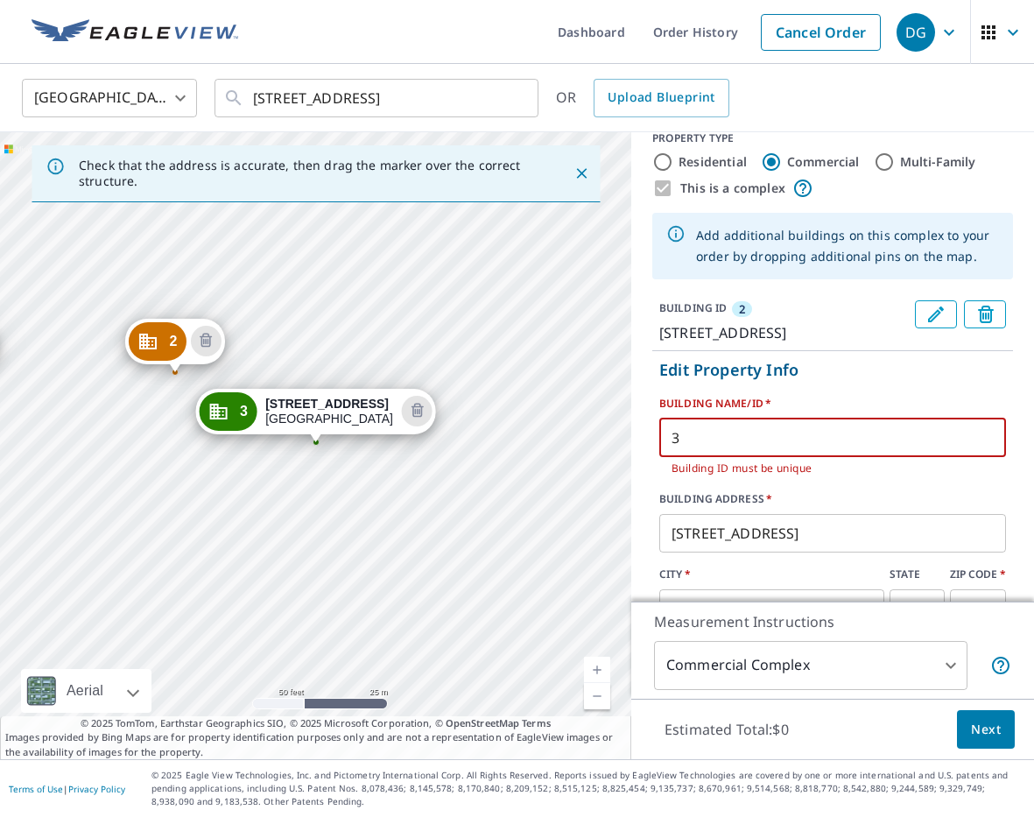
click at [662, 459] on input "3" at bounding box center [832, 437] width 347 height 49
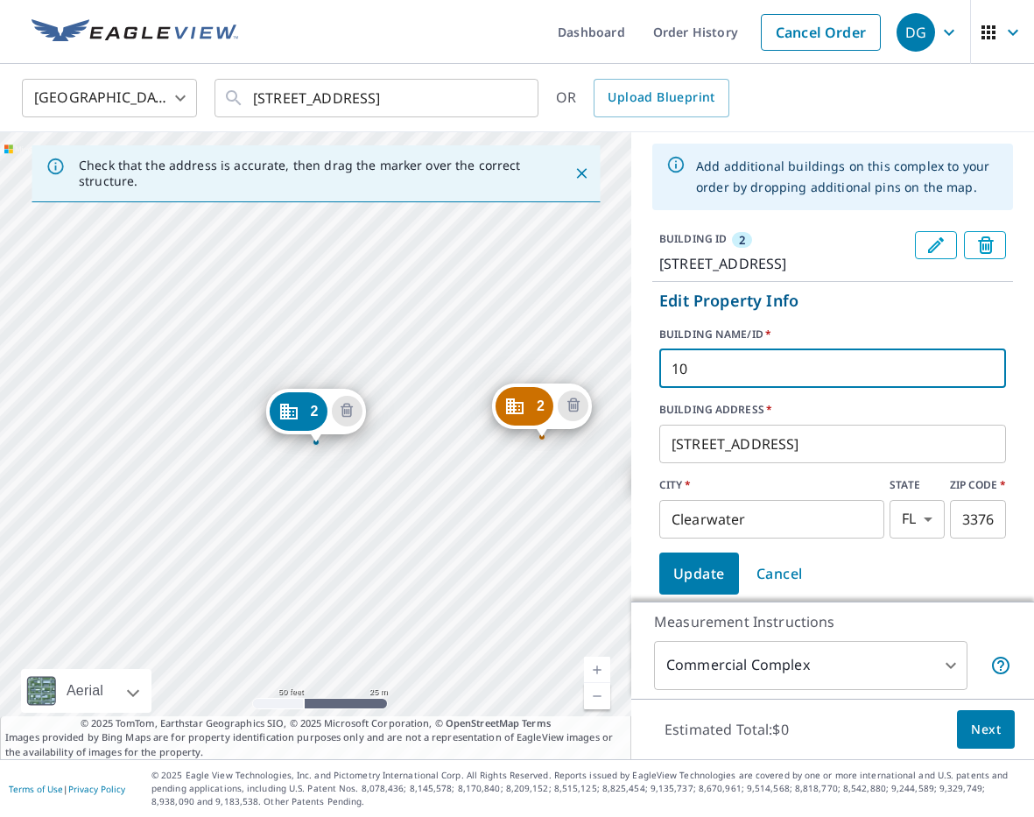
scroll to position [143, 0]
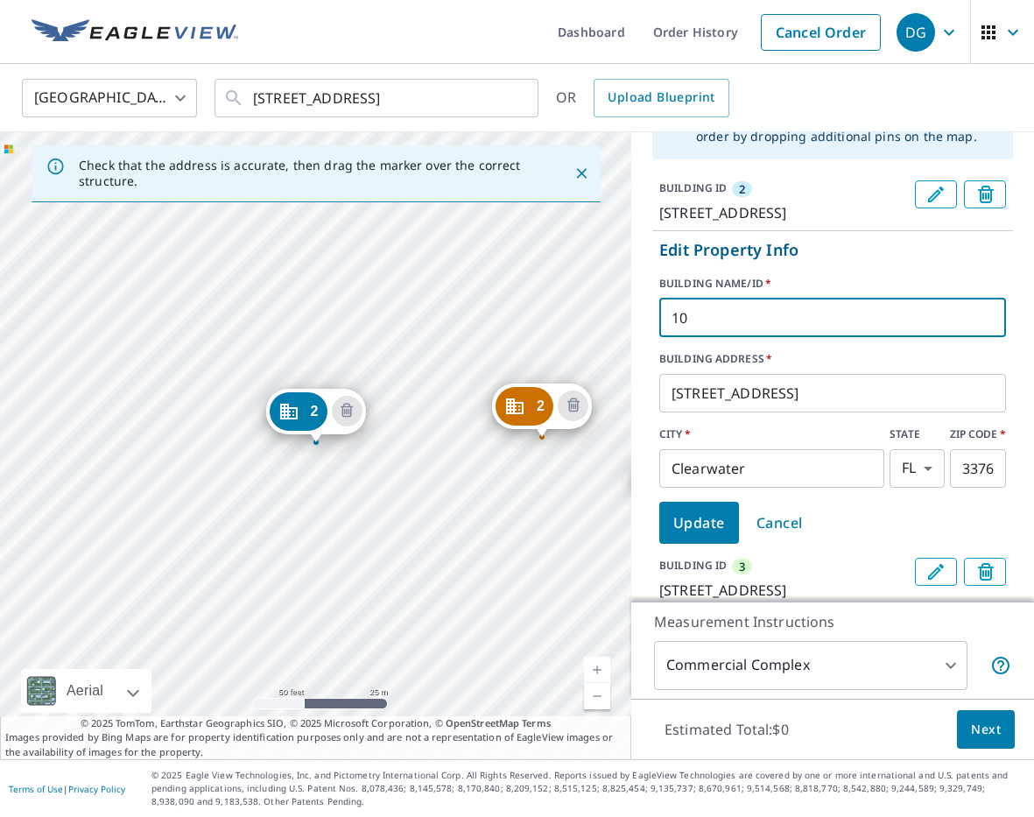
type input "10"
click at [714, 535] on span "Update" at bounding box center [699, 522] width 52 height 25
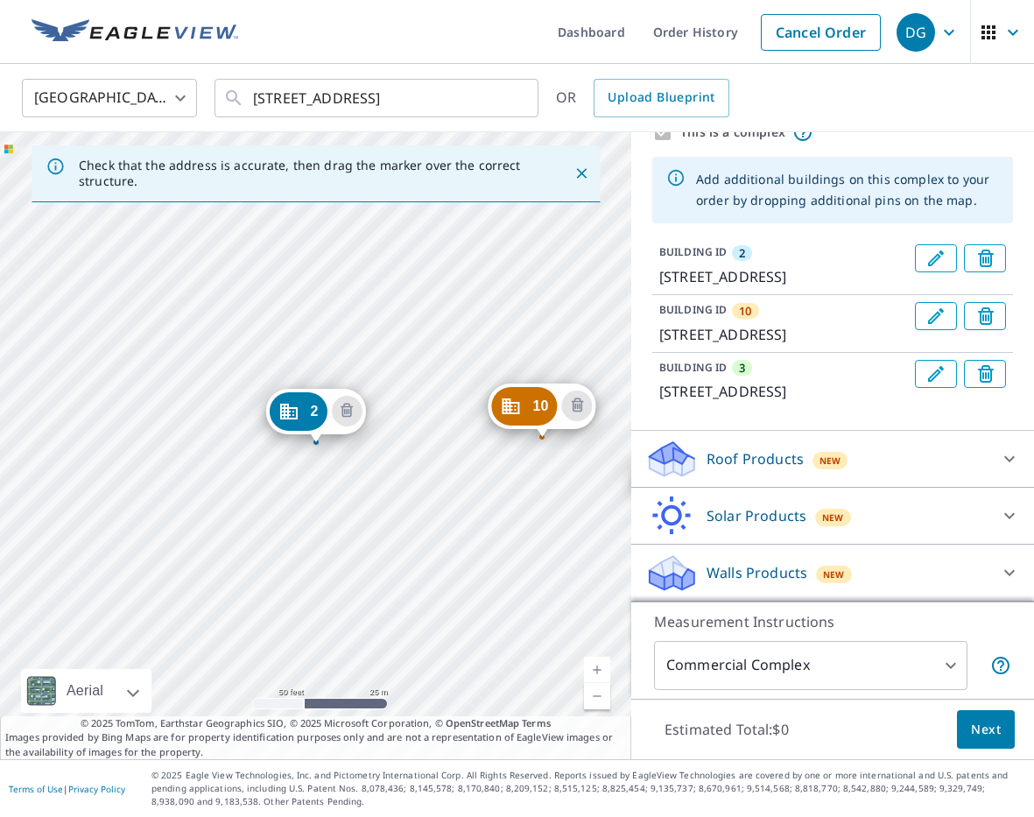
scroll to position [142, 0]
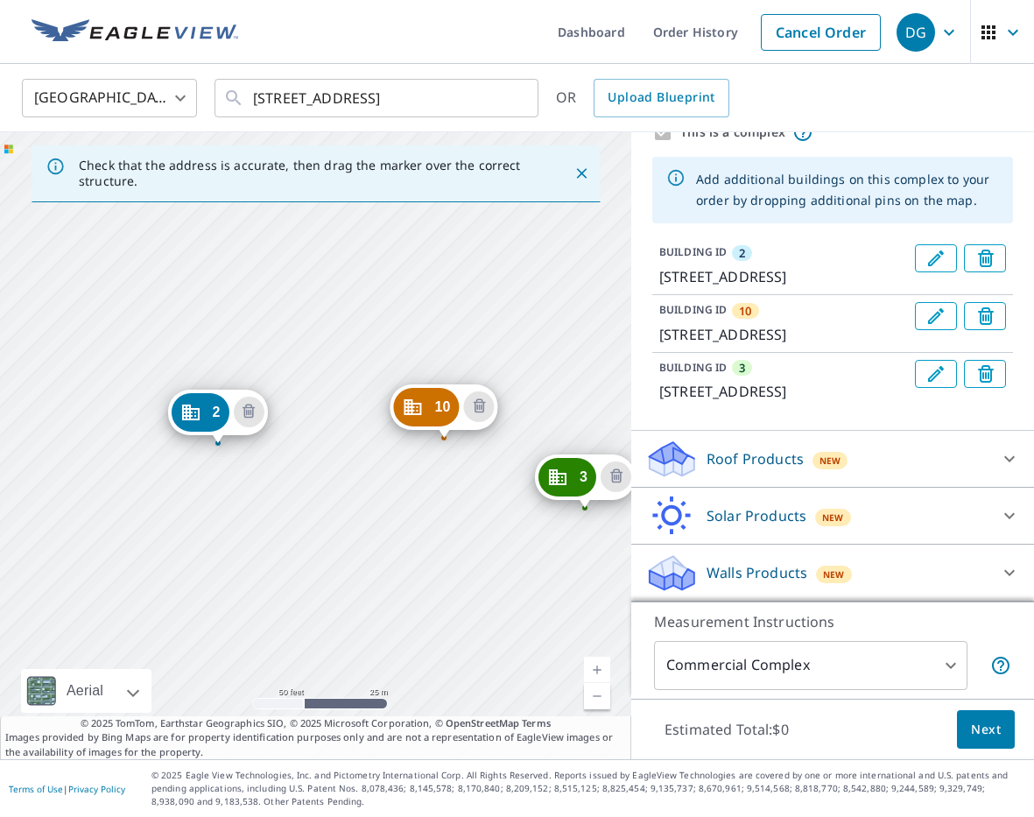
drag, startPoint x: 476, startPoint y: 516, endPoint x: 368, endPoint y: 515, distance: 107.7
click at [371, 515] on div "10 [STREET_ADDRESS][PERSON_NAME] 3 [STREET_ADDRESS] 2 [STREET_ADDRESS]" at bounding box center [315, 445] width 631 height 627
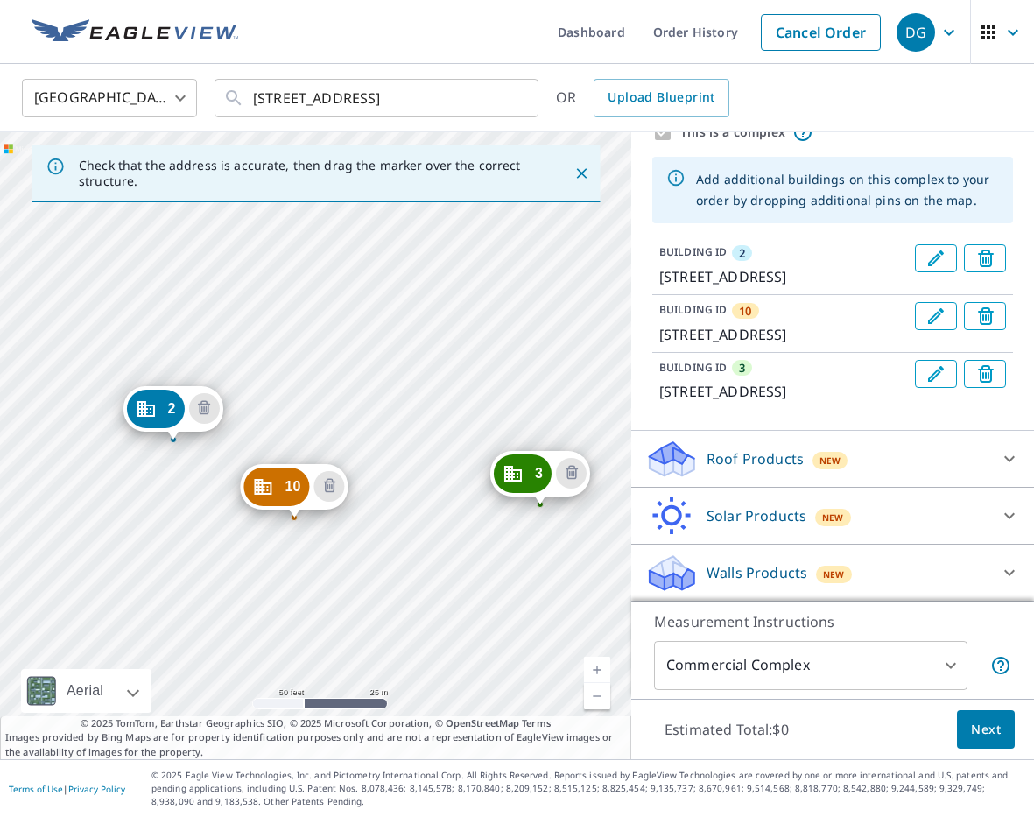
drag, startPoint x: 396, startPoint y: 411, endPoint x: 291, endPoint y: 494, distance: 134.0
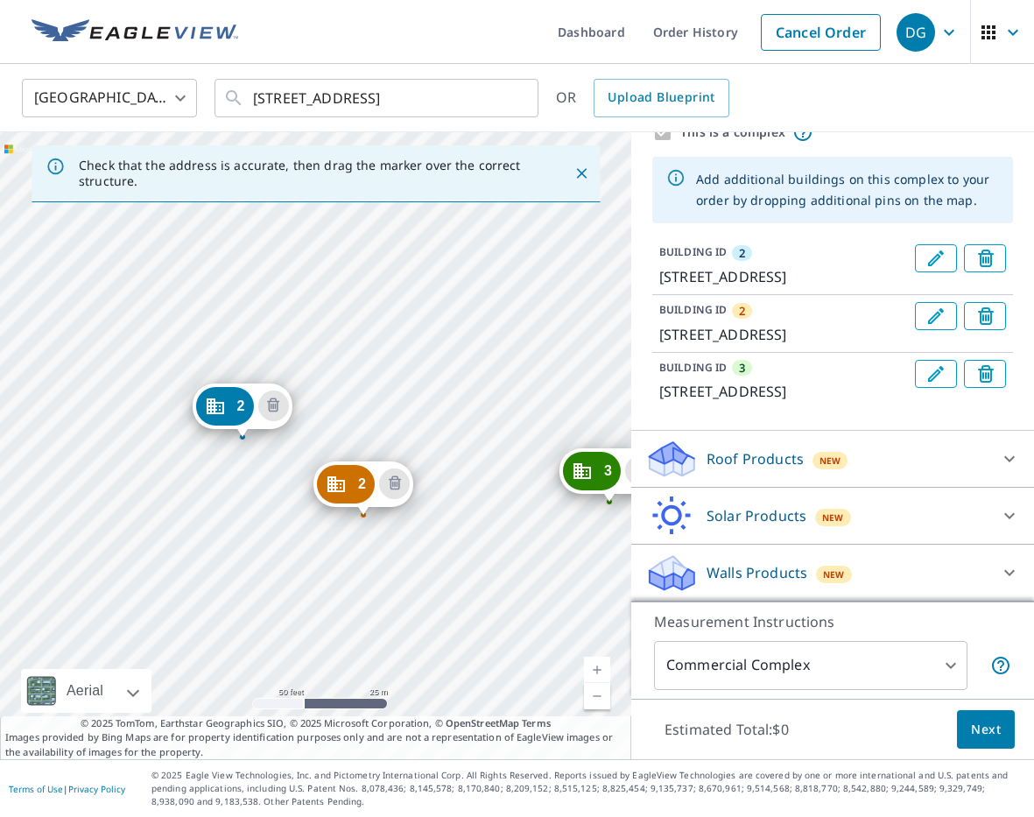
drag, startPoint x: 474, startPoint y: 472, endPoint x: 411, endPoint y: 466, distance: 63.3
click at [411, 466] on div "2 [STREET_ADDRESS] 3 [STREET_ADDRESS] 2 [STREET_ADDRESS]" at bounding box center [315, 445] width 631 height 627
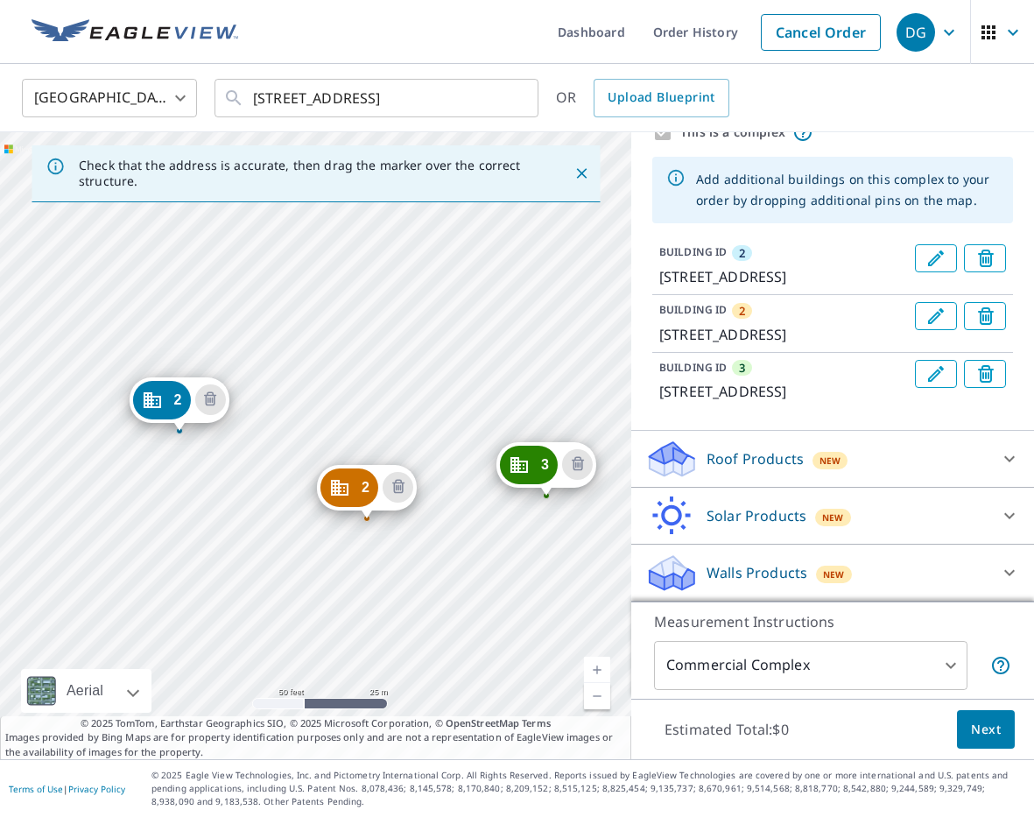
drag, startPoint x: 308, startPoint y: 476, endPoint x: 354, endPoint y: 487, distance: 46.7
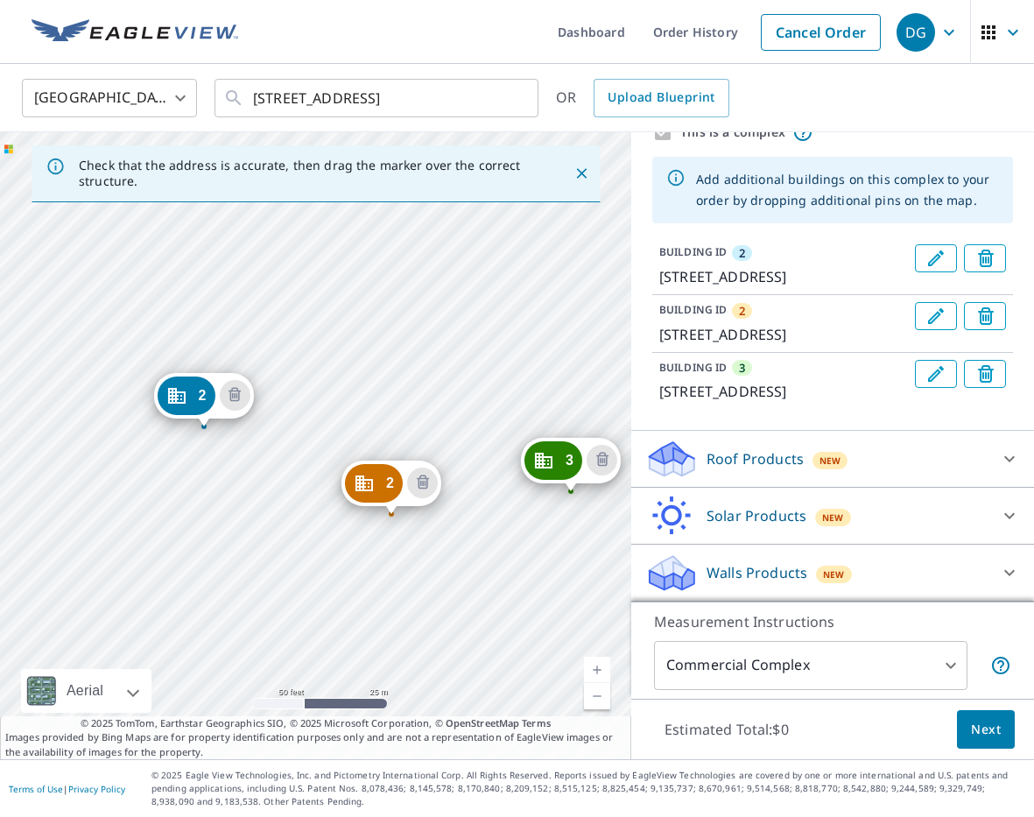
drag, startPoint x: 333, startPoint y: 482, endPoint x: 232, endPoint y: 474, distance: 101.9
click at [227, 473] on div "2 [STREET_ADDRESS][PERSON_NAME] 3 [STREET_ADDRESS] 2 [STREET_ADDRESS]" at bounding box center [315, 445] width 631 height 627
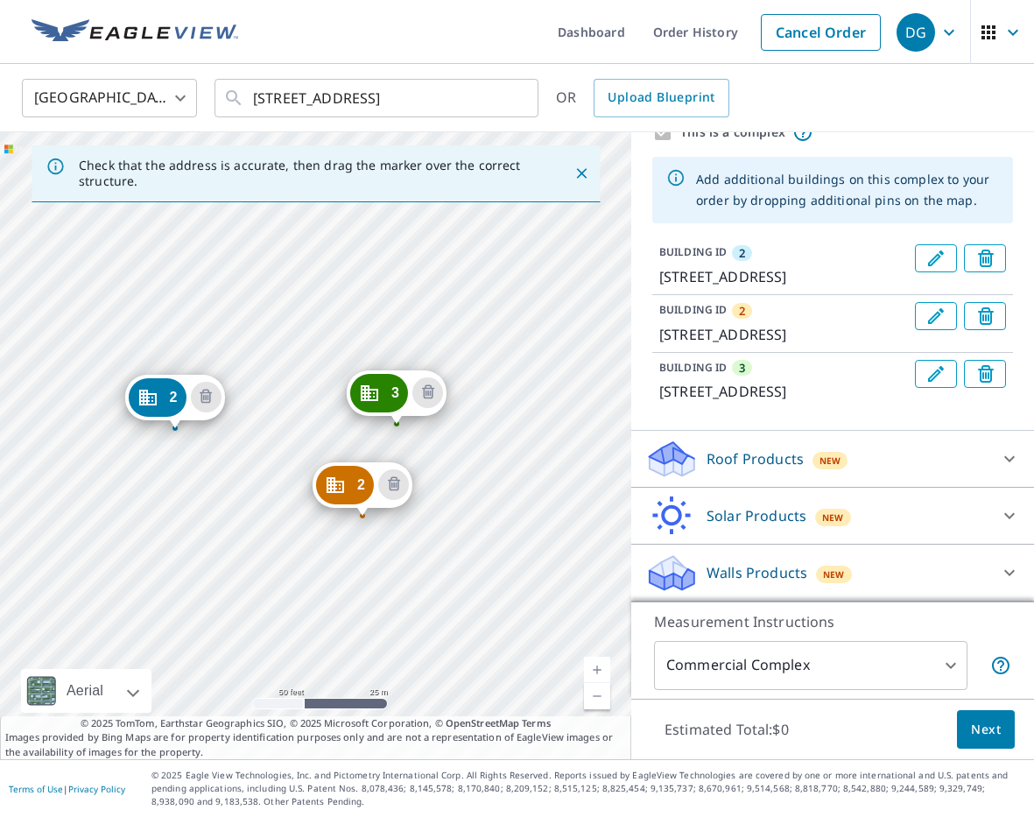
drag, startPoint x: 511, startPoint y: 460, endPoint x: 375, endPoint y: 395, distance: 150.7
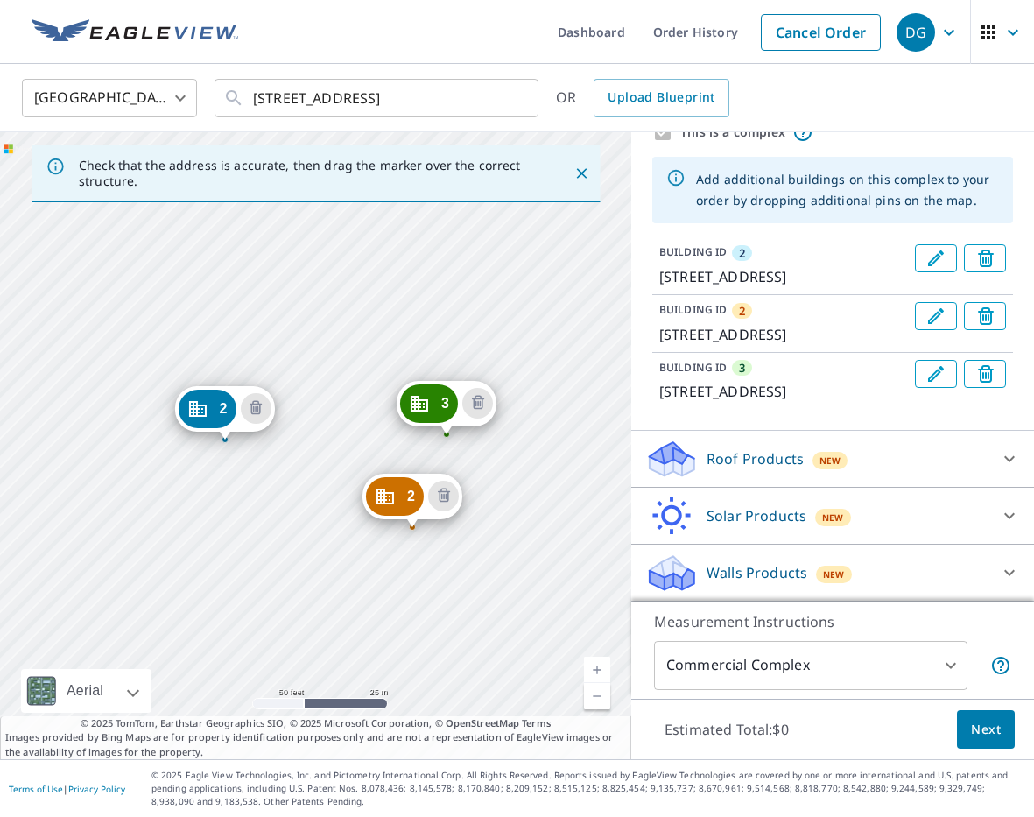
drag, startPoint x: 319, startPoint y: 467, endPoint x: 231, endPoint y: 465, distance: 88.4
click at [231, 465] on div "2 [STREET_ADDRESS][PERSON_NAME] 3 [STREET_ADDRESS] 2 [STREET_ADDRESS][PERSON_NA…" at bounding box center [315, 445] width 631 height 627
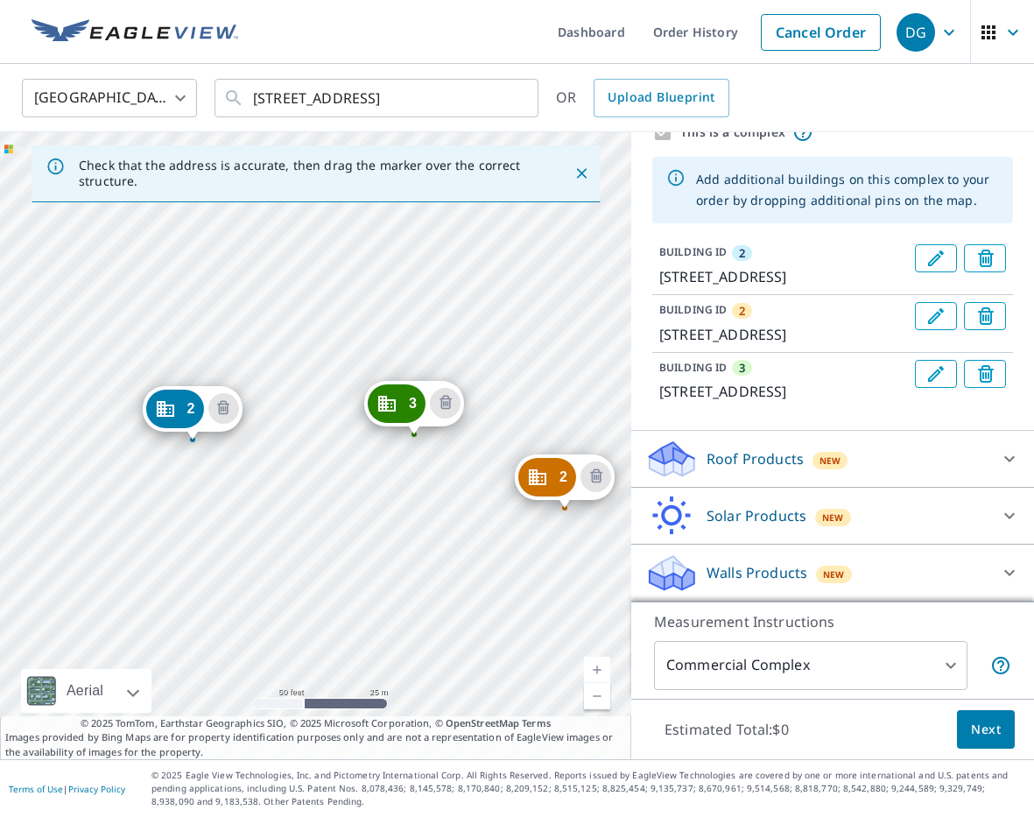
drag, startPoint x: 389, startPoint y: 482, endPoint x: 565, endPoint y: 463, distance: 177.0
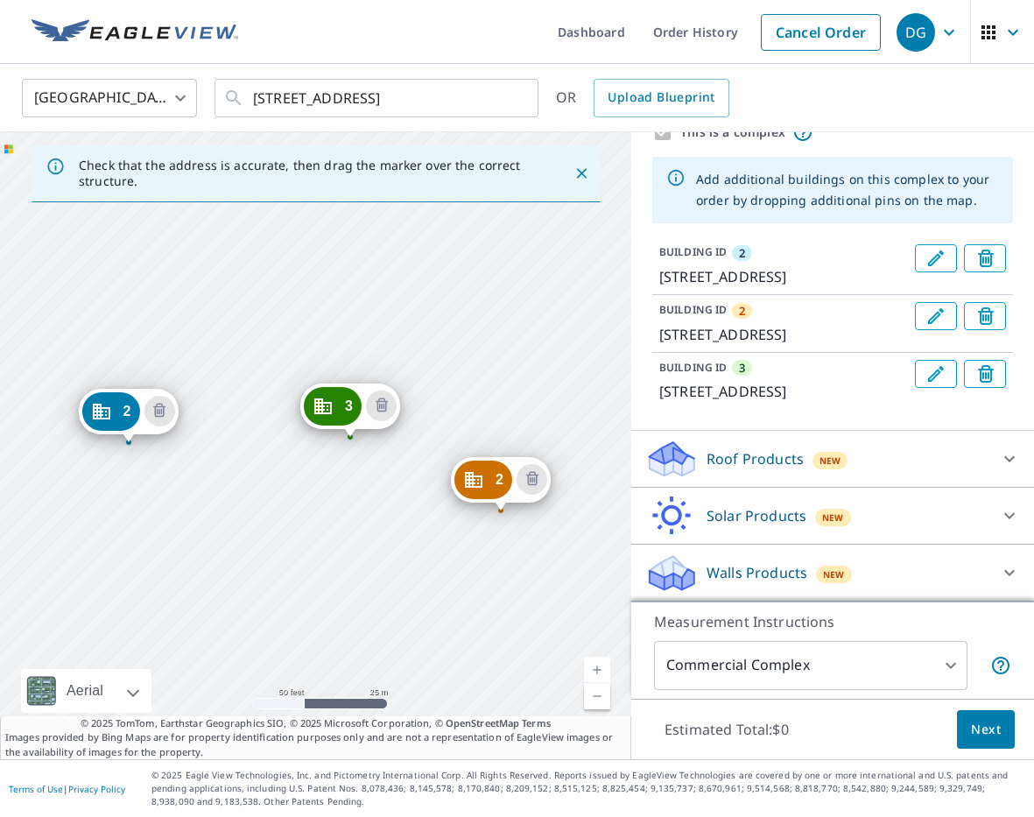
drag, startPoint x: 507, startPoint y: 463, endPoint x: 345, endPoint y: 467, distance: 162.0
click at [347, 467] on div "2 [STREET_ADDRESS][PERSON_NAME] 3 [STREET_ADDRESS] 2 [STREET_ADDRESS]" at bounding box center [315, 445] width 631 height 627
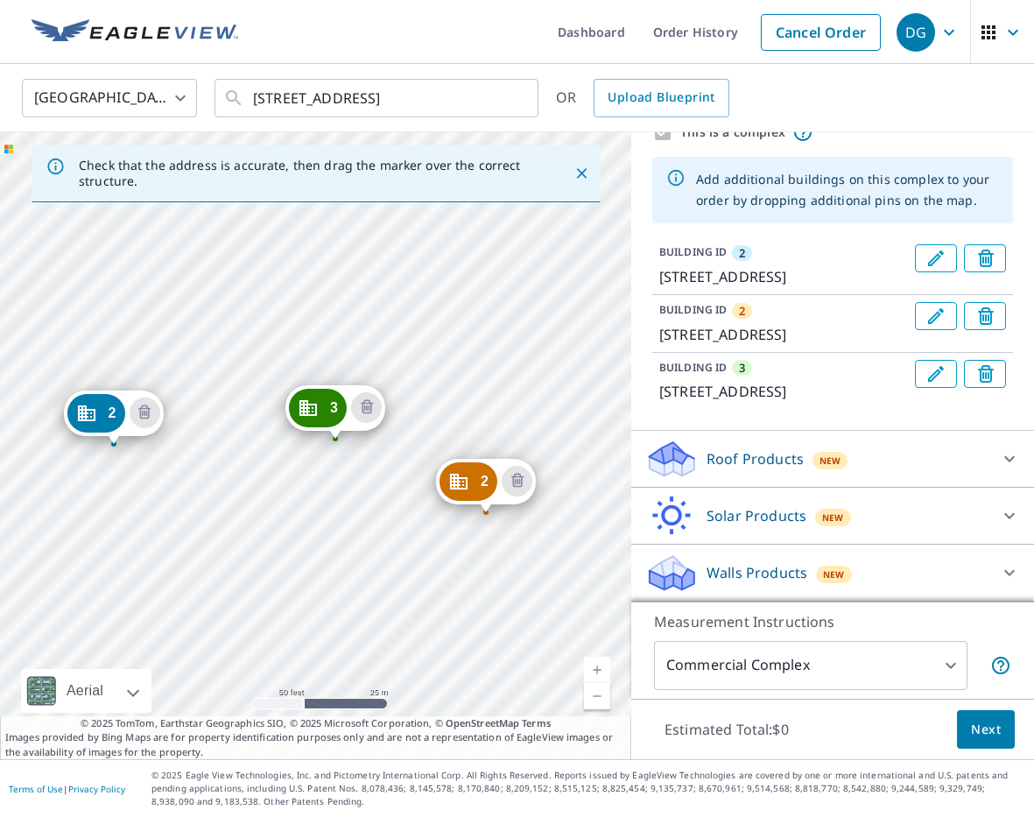
click at [935, 308] on icon "Edit building 2" at bounding box center [936, 316] width 16 height 16
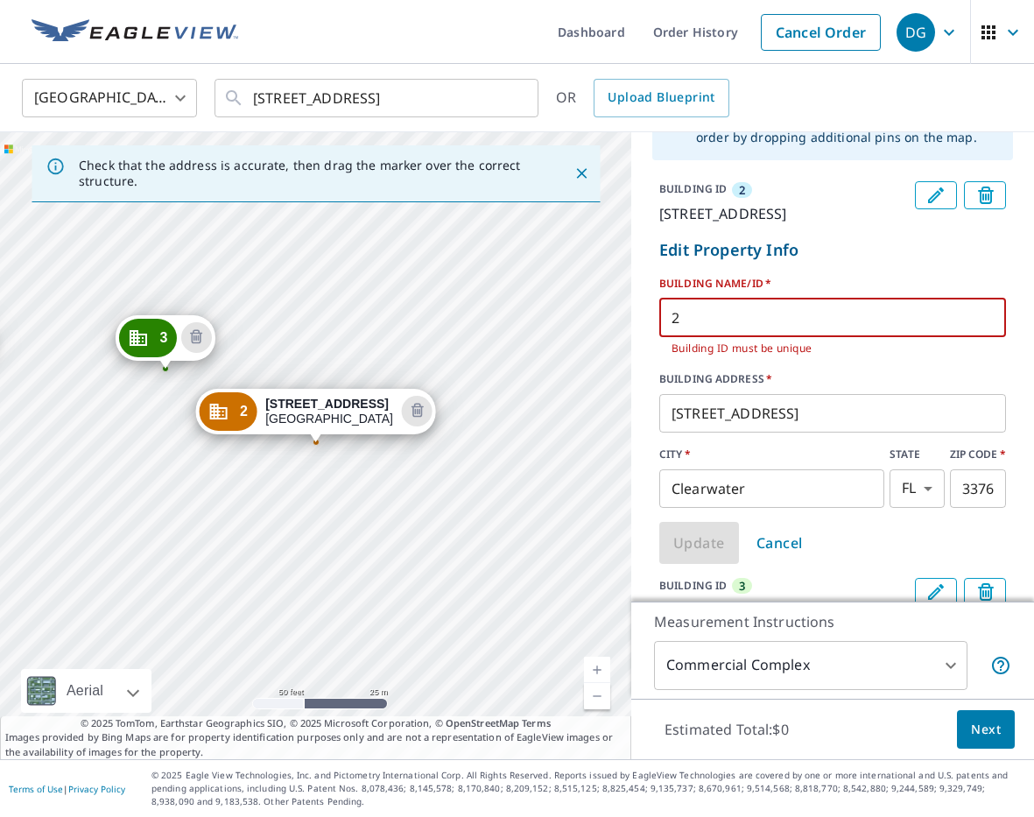
drag, startPoint x: 719, startPoint y: 342, endPoint x: 646, endPoint y: 342, distance: 73.5
click at [642, 341] on div "BUILDING ID [GEOGRAPHIC_DATA][STREET_ADDRESS] Edit Property Info BUILDING NAME/…" at bounding box center [832, 400] width 403 height 453
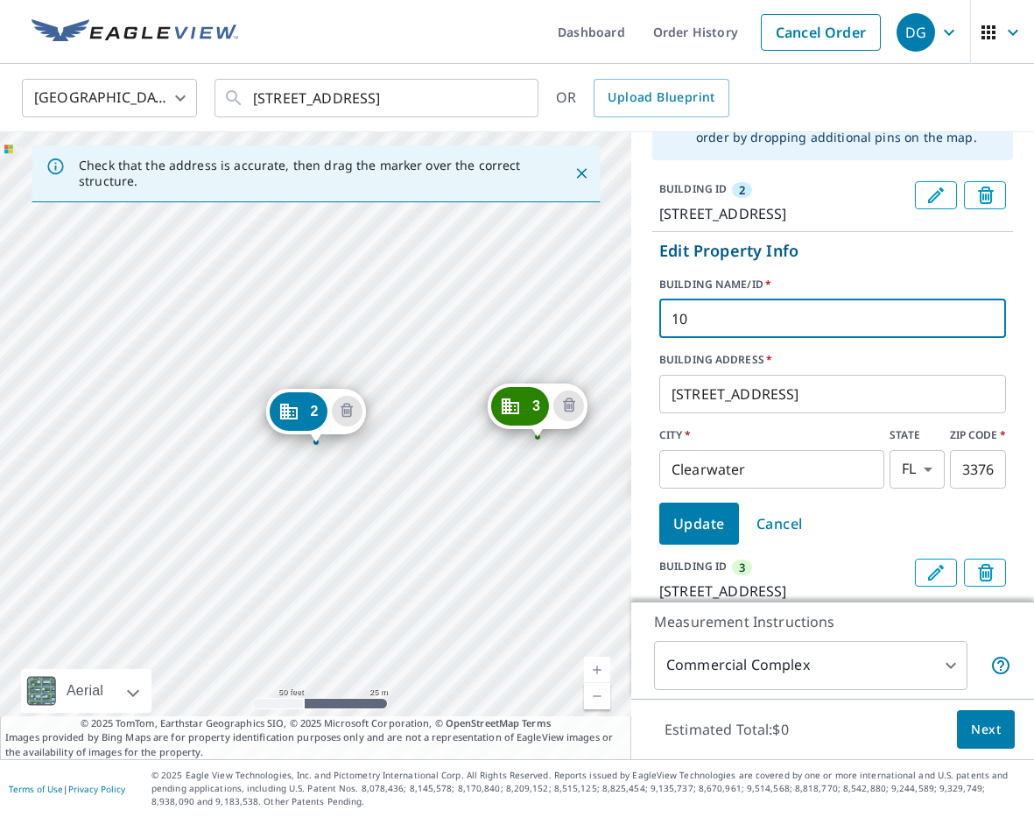
type input "10"
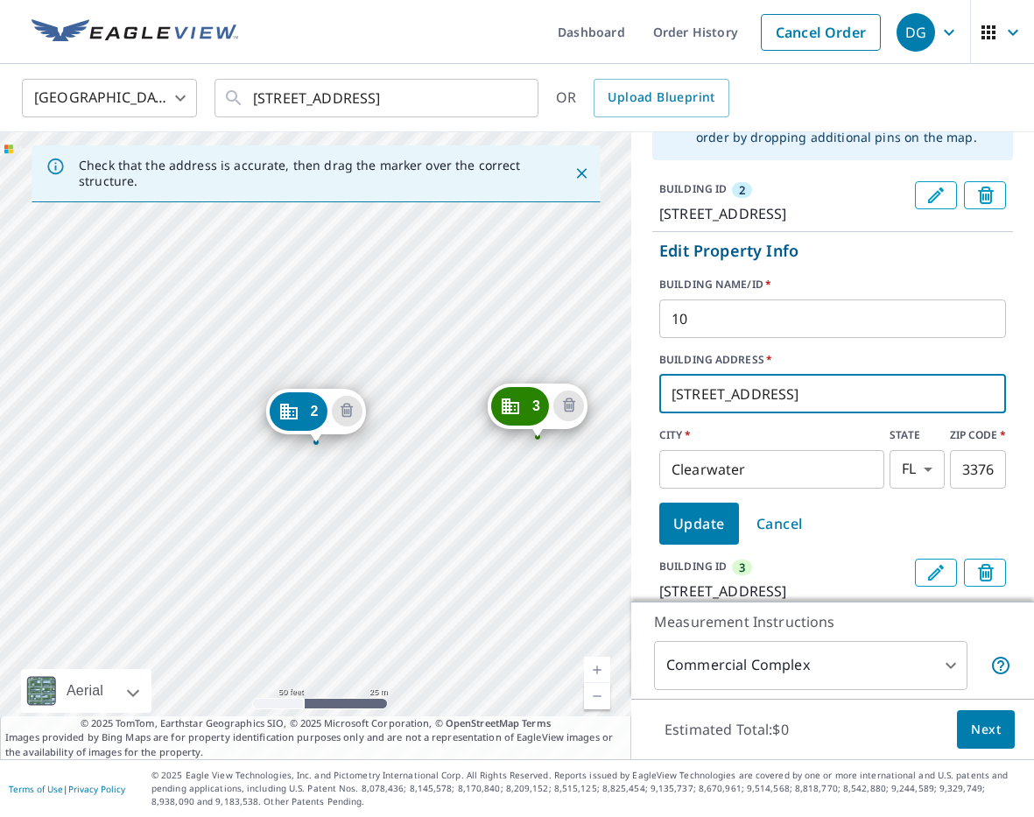
drag, startPoint x: 692, startPoint y: 416, endPoint x: 668, endPoint y: 416, distance: 24.5
click at [664, 416] on input "[STREET_ADDRESS]" at bounding box center [832, 393] width 347 height 49
paste input "68"
type input "[STREET_ADDRESS]"
click at [719, 536] on span "Update" at bounding box center [699, 523] width 52 height 25
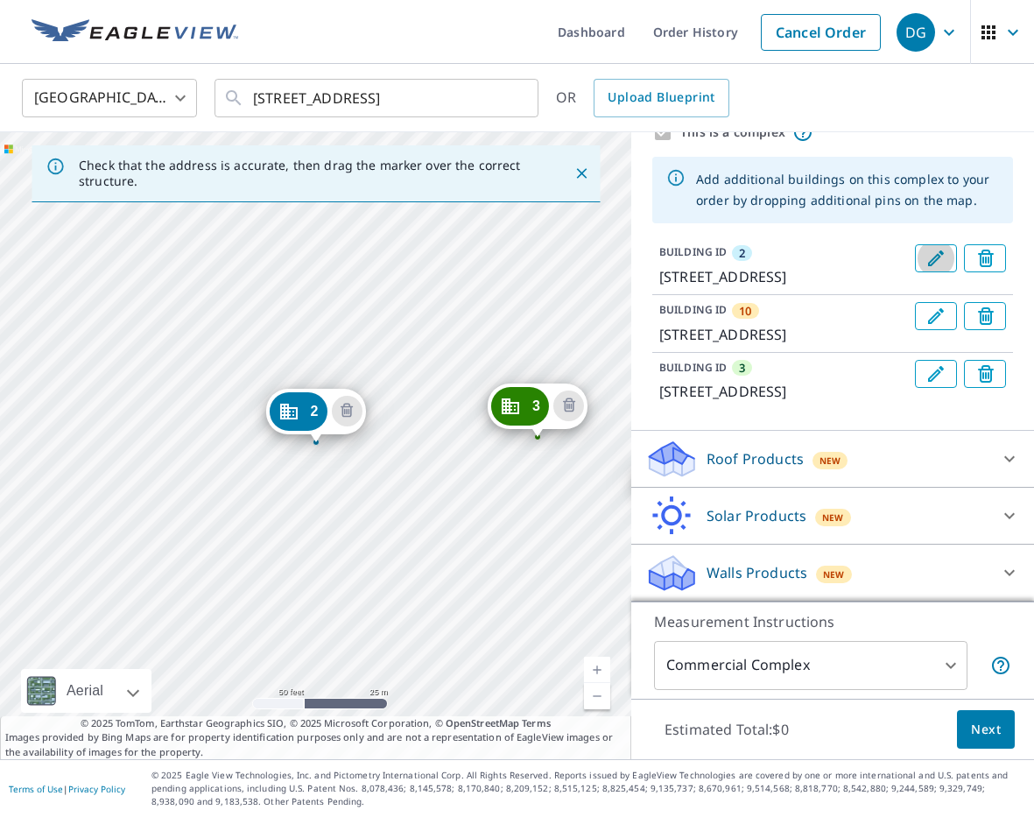
click at [926, 248] on icon "Edit building 2" at bounding box center [935, 258] width 21 height 21
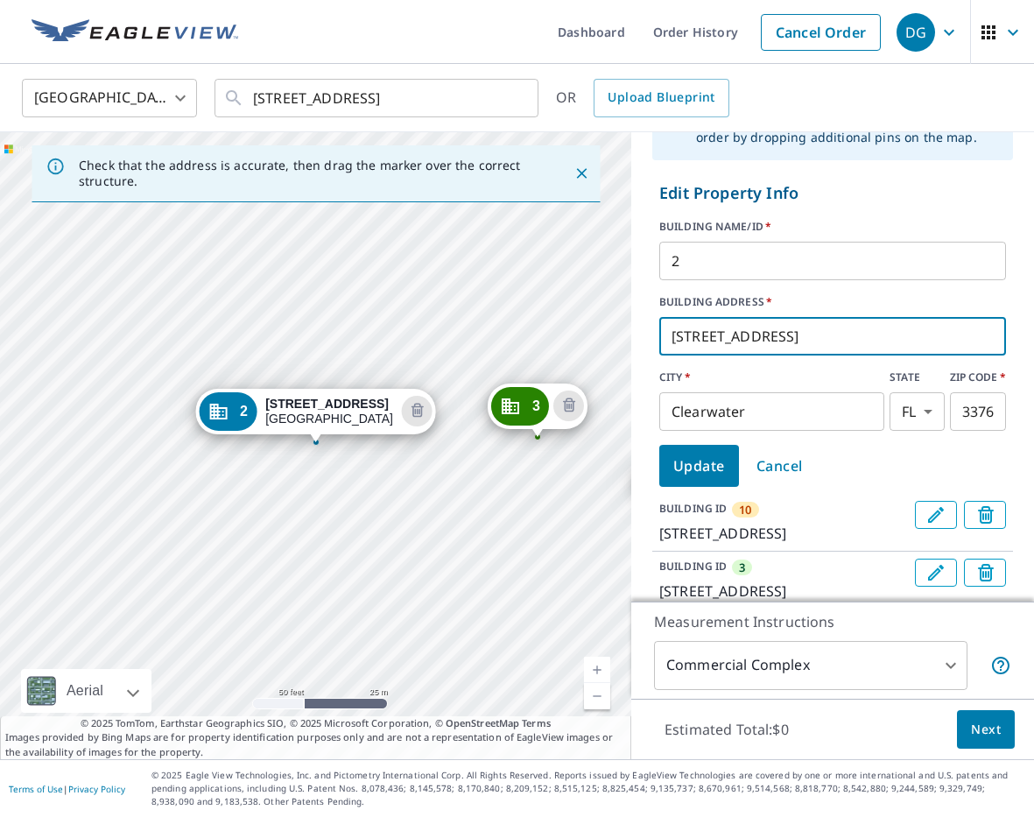
drag, startPoint x: 703, startPoint y: 334, endPoint x: 661, endPoint y: 335, distance: 42.0
click at [660, 335] on input "[STREET_ADDRESS]" at bounding box center [832, 336] width 347 height 49
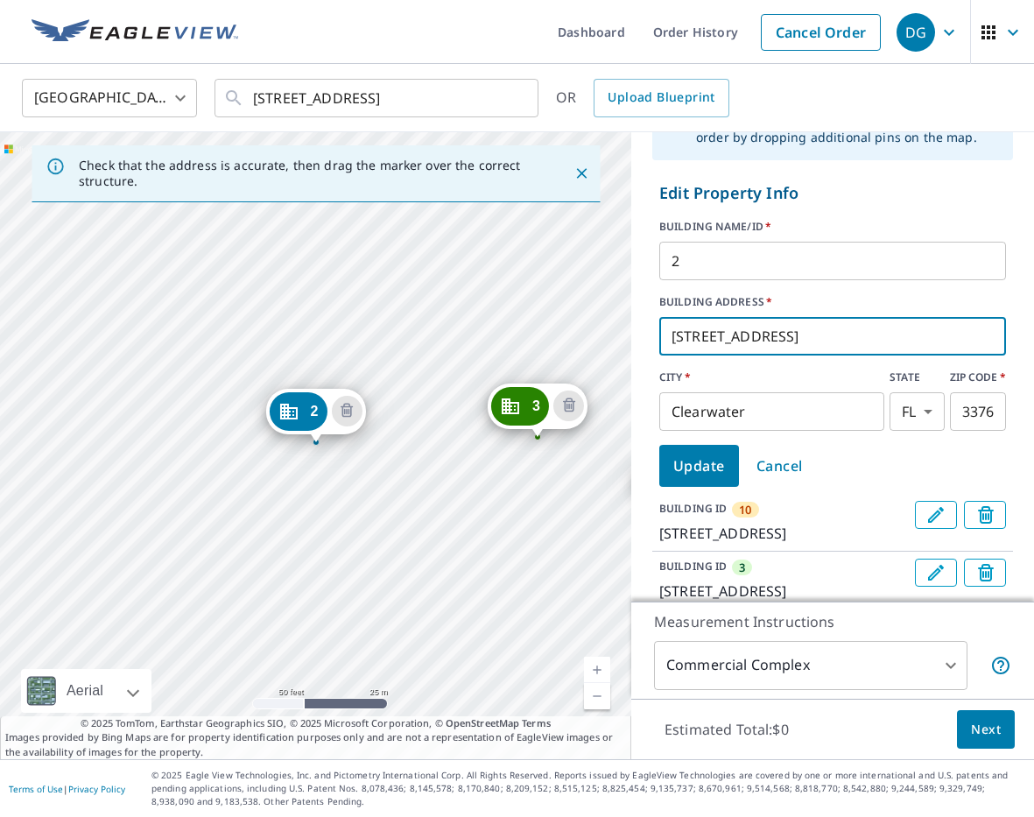
paste input "740-475"
type input "[STREET_ADDRESS]"
click at [717, 466] on span "Update" at bounding box center [699, 465] width 52 height 25
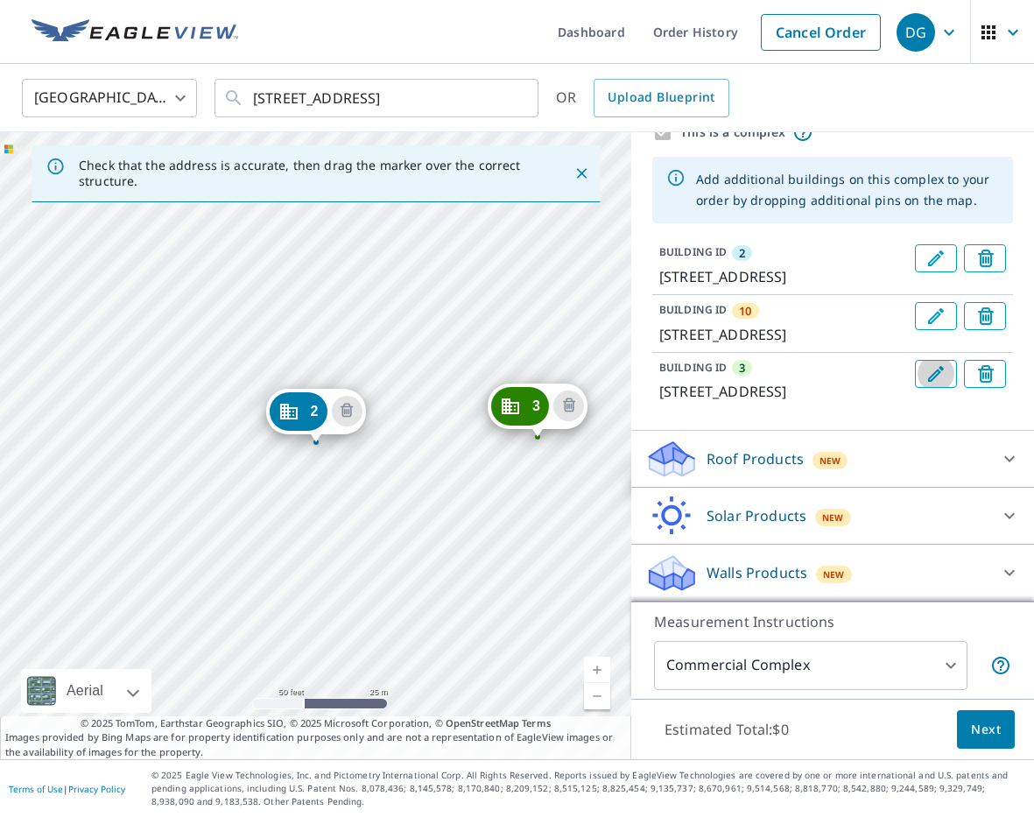
click at [937, 363] on icon "Edit building 3" at bounding box center [935, 373] width 21 height 21
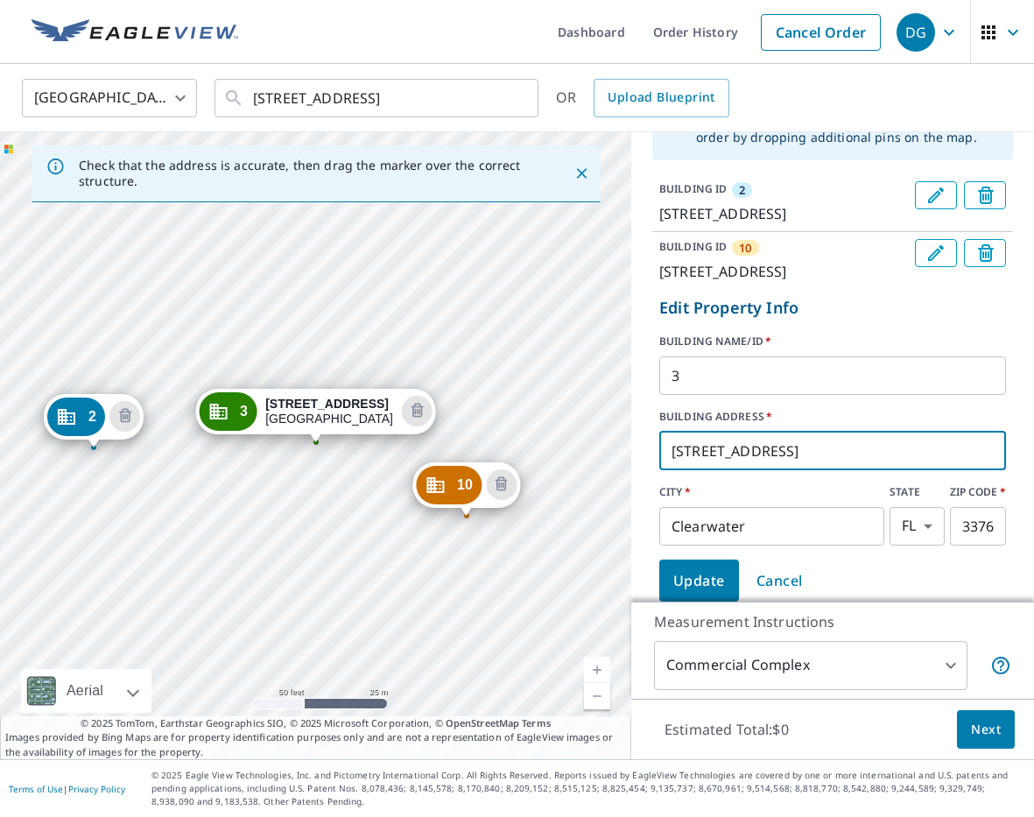
drag, startPoint x: 698, startPoint y: 491, endPoint x: 663, endPoint y: 494, distance: 34.2
click at [663, 475] on input "[STREET_ADDRESS]" at bounding box center [832, 450] width 347 height 49
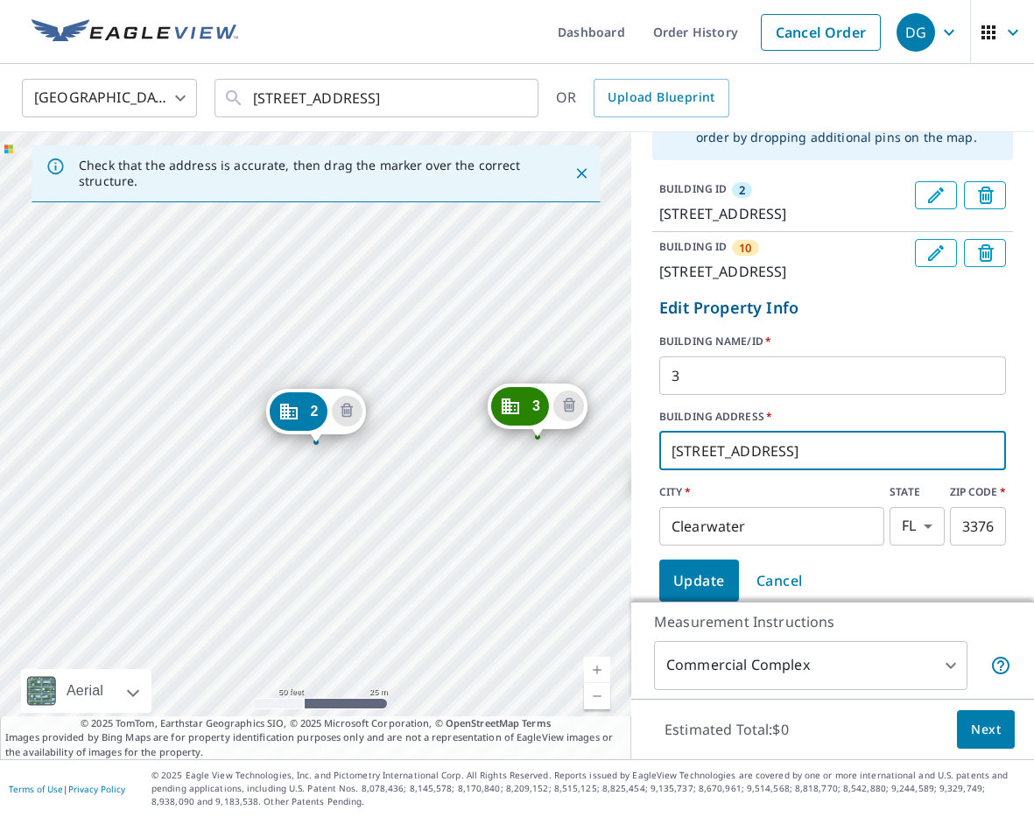
paste input "0-4710"
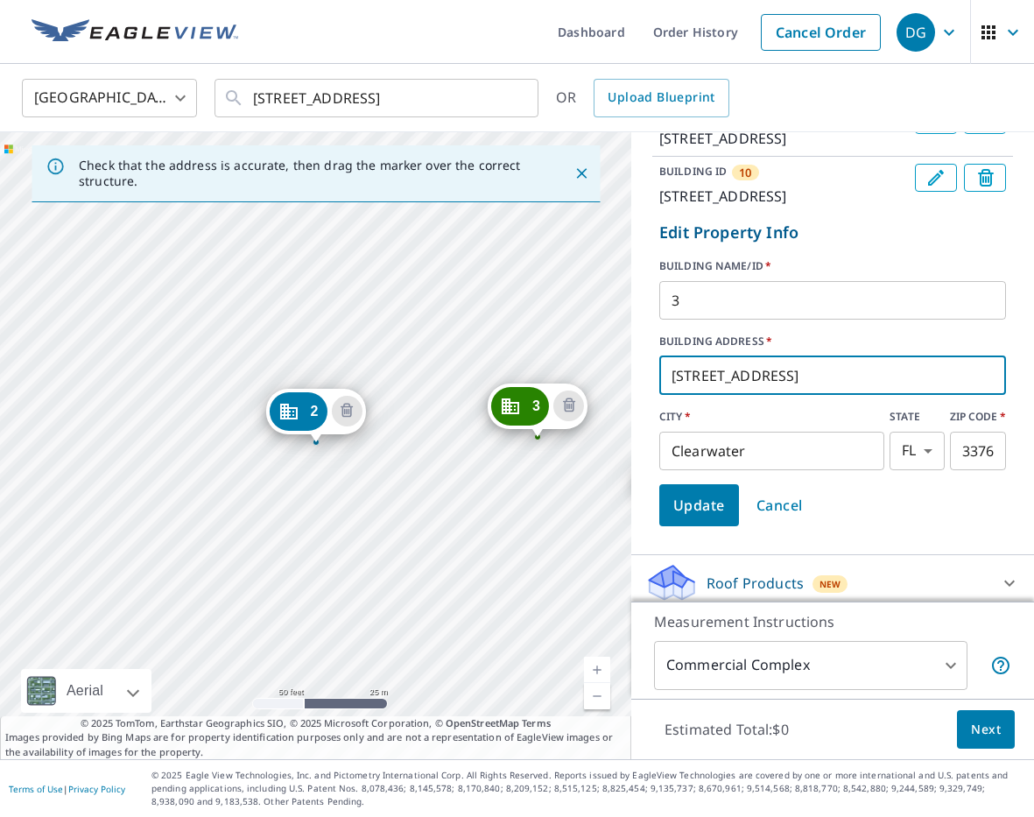
type input "[STREET_ADDRESS]"
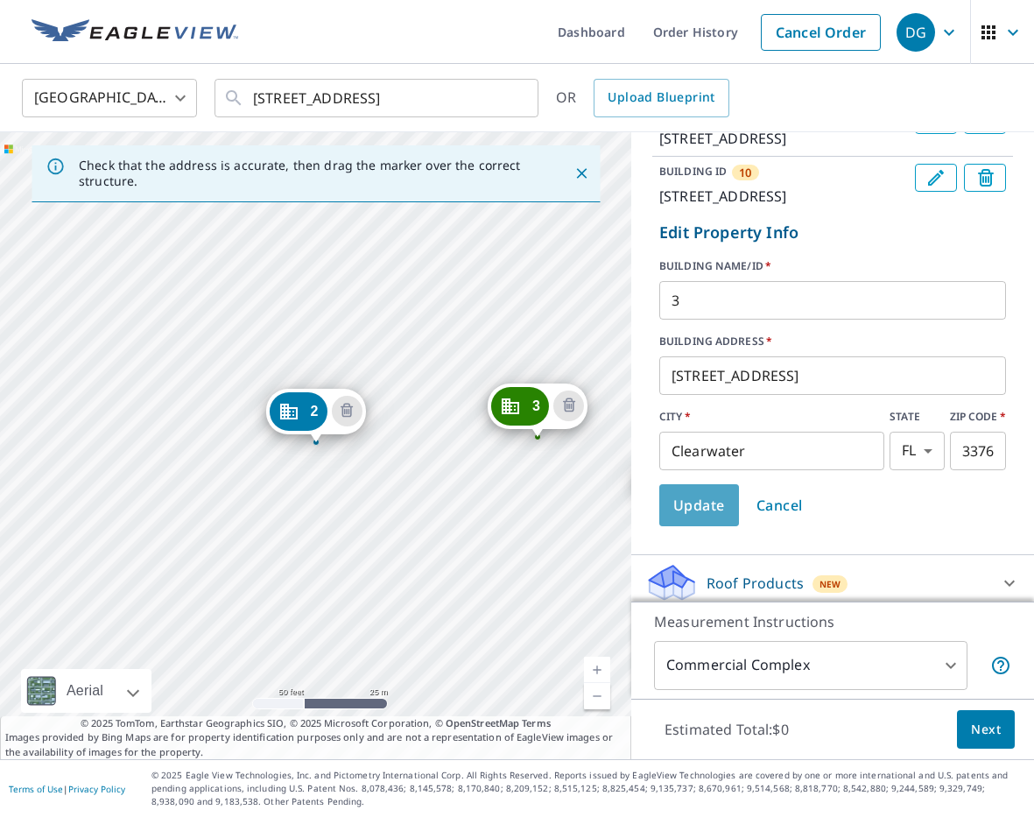
click at [705, 517] on span "Update" at bounding box center [699, 505] width 52 height 25
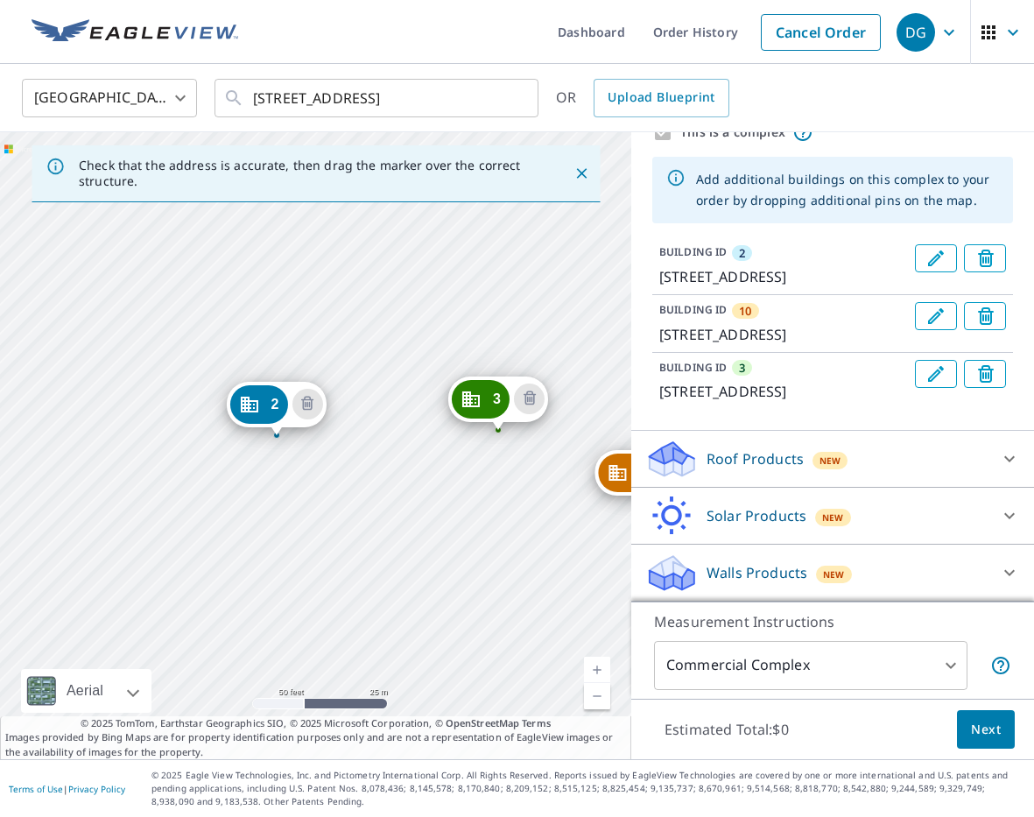
drag, startPoint x: 562, startPoint y: 487, endPoint x: 454, endPoint y: 468, distance: 109.2
click at [454, 468] on div "10 [STREET_ADDRESS][PERSON_NAME] 3 4700-[GEOGRAPHIC_DATA][STREET_ADDRESS] 2 474…" at bounding box center [315, 445] width 631 height 627
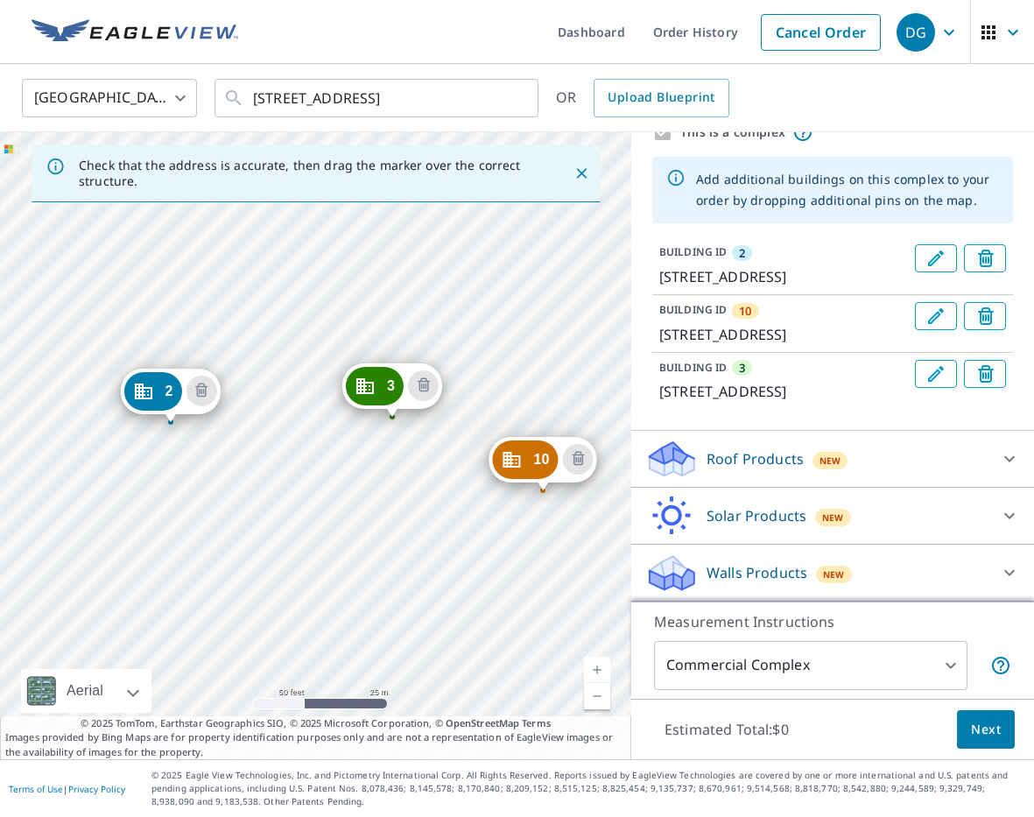
drag, startPoint x: 461, startPoint y: 467, endPoint x: 427, endPoint y: 466, distance: 34.1
click at [427, 466] on div "10 [STREET_ADDRESS][PERSON_NAME] 3 4700-[GEOGRAPHIC_DATA][STREET_ADDRESS] 2 474…" at bounding box center [315, 445] width 631 height 627
click at [938, 305] on icon "Edit building 10" at bounding box center [935, 315] width 21 height 21
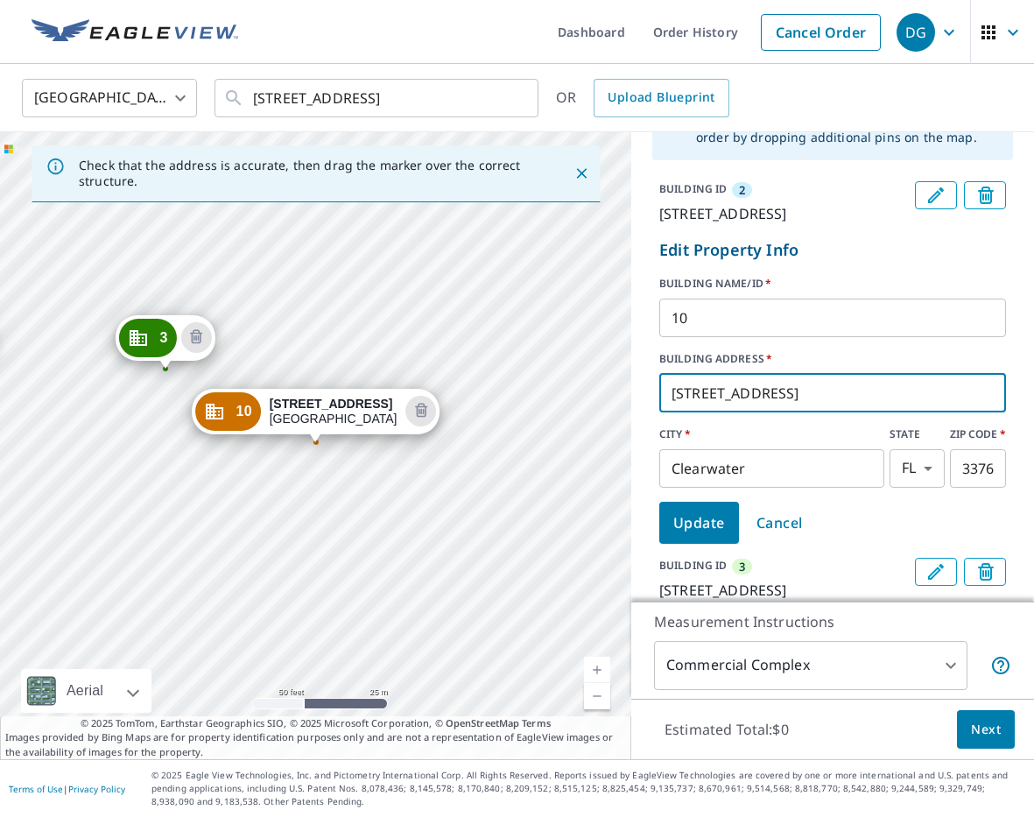
drag, startPoint x: 695, startPoint y: 412, endPoint x: 670, endPoint y: 416, distance: 25.6
click at [652, 414] on form "Edit Property Info BUILDING NAME/ID   * 10 ​ BUILDING ADDRESS   * [STREET_ADDRE…" at bounding box center [832, 390] width 361 height 319
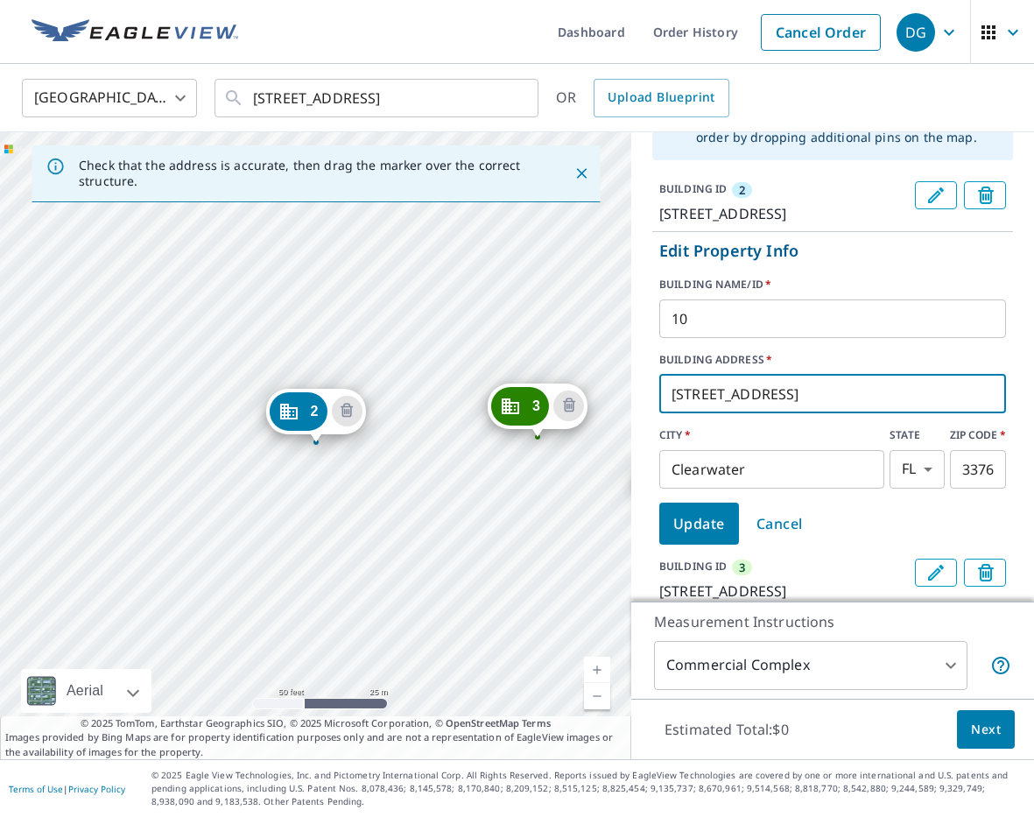
paste input "-4684"
type input "[STREET_ADDRESS]"
click at [709, 536] on span "Update" at bounding box center [699, 523] width 52 height 25
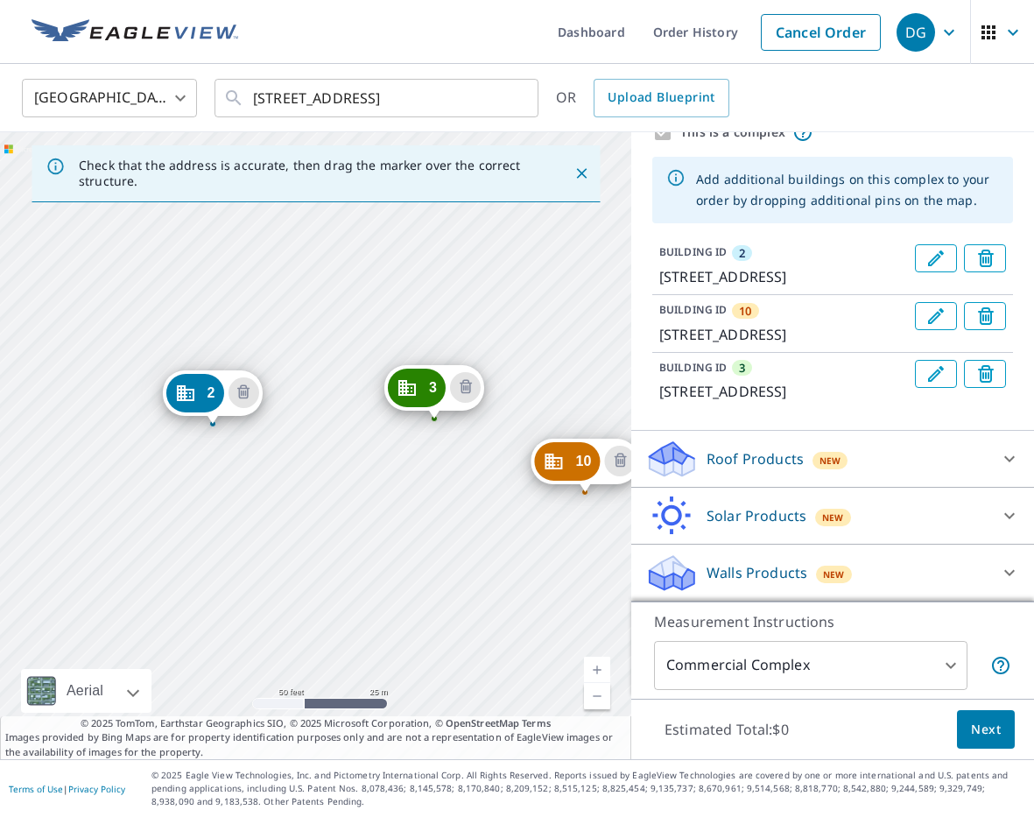
drag, startPoint x: 480, startPoint y: 522, endPoint x: 373, endPoint y: 509, distance: 107.6
click at [375, 509] on div "10 4680-[STREET_ADDRESS] 3 4700-[GEOGRAPHIC_DATA] 2 4740-[STREET_ADDRESS]" at bounding box center [315, 445] width 631 height 627
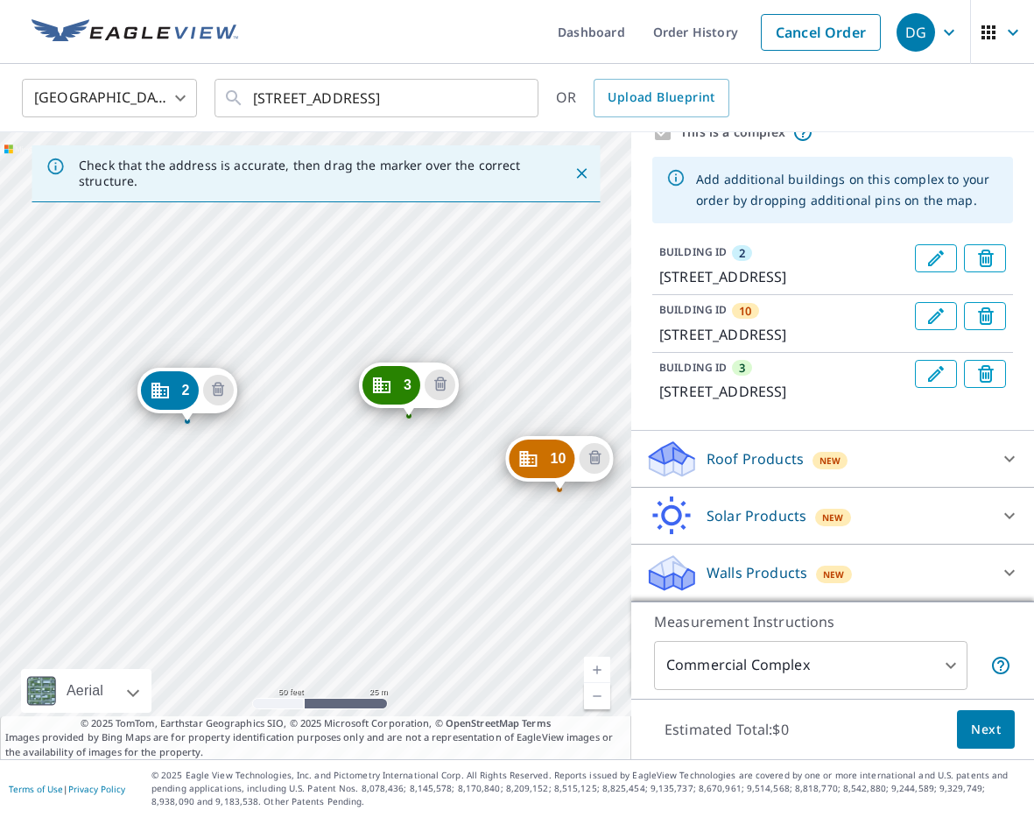
click at [505, 489] on div "10 4680-[STREET_ADDRESS] 3 4700-[GEOGRAPHIC_DATA] 2 4740-[STREET_ADDRESS]" at bounding box center [315, 445] width 631 height 627
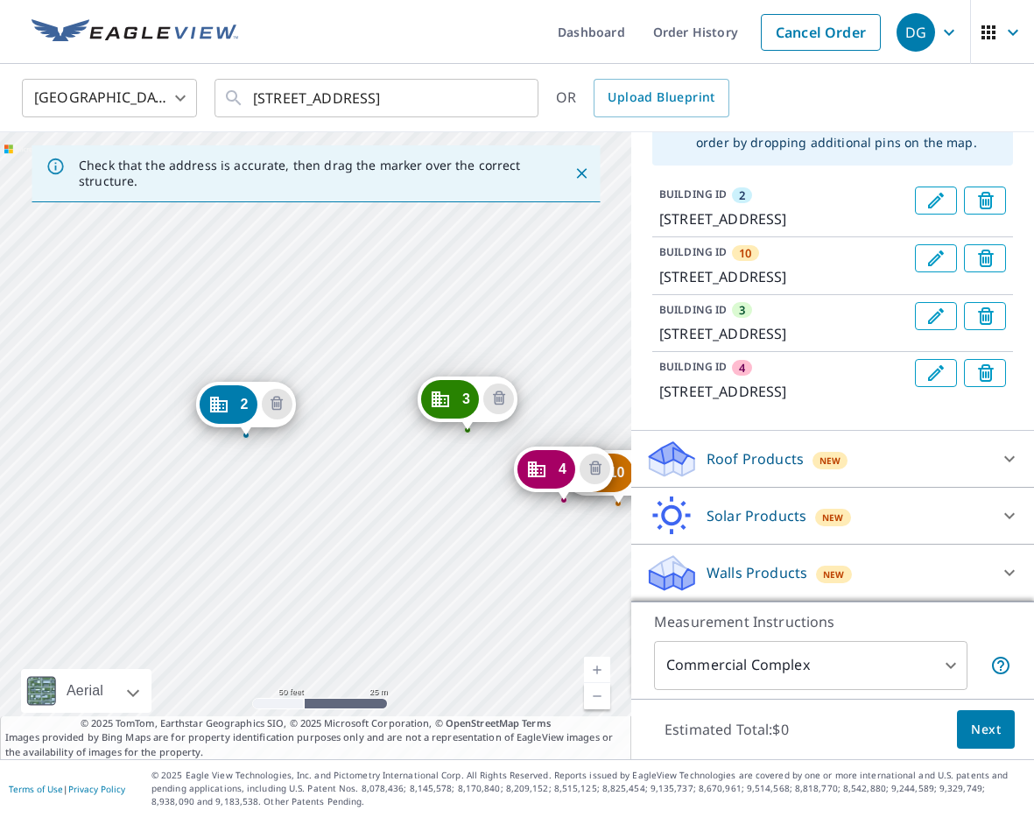
drag, startPoint x: 442, startPoint y: 484, endPoint x: 312, endPoint y: 483, distance: 130.4
click at [315, 483] on div "10 4680-[GEOGRAPHIC_DATA] 3 4700-[GEOGRAPHIC_DATA][STREET_ADDRESS] 2 4740-[STRE…" at bounding box center [315, 445] width 631 height 627
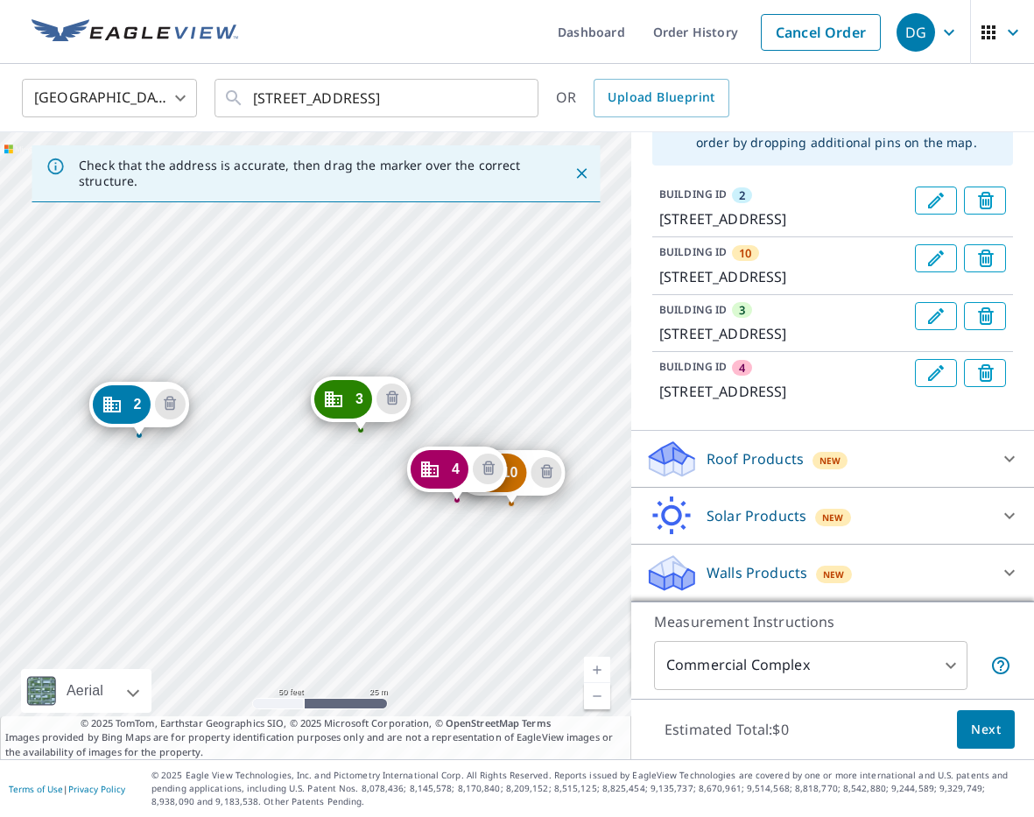
click at [940, 383] on icon "Edit building 4" at bounding box center [935, 372] width 21 height 21
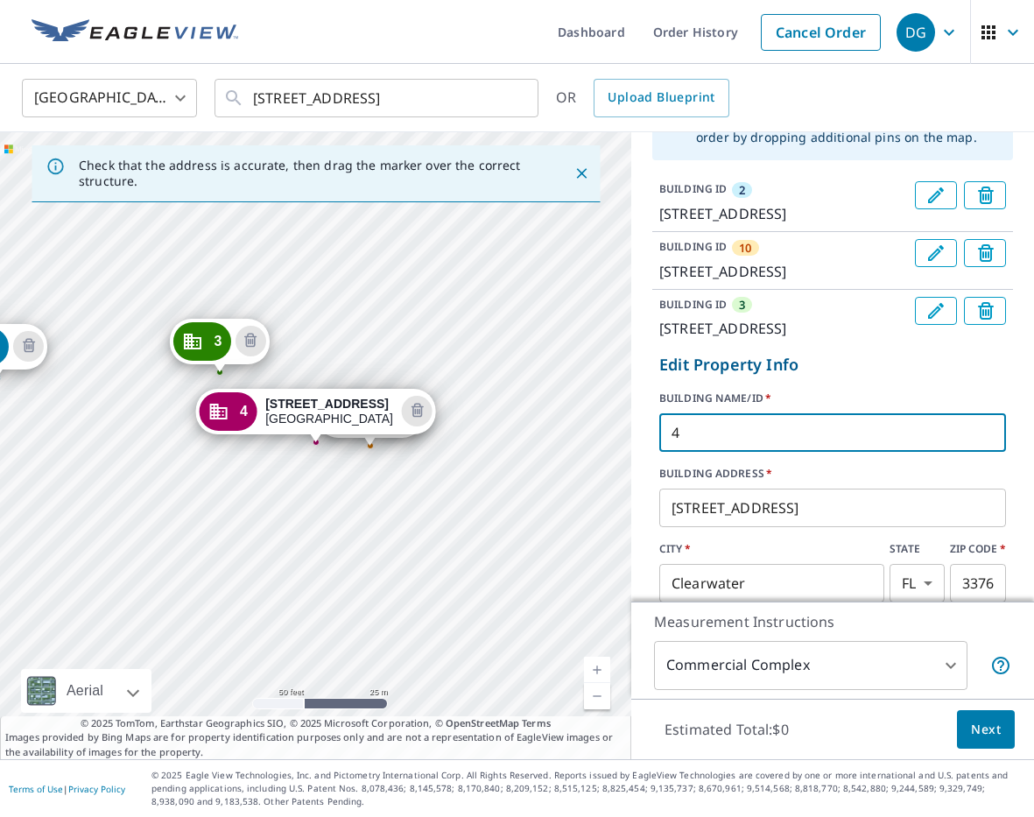
click at [655, 495] on form "Edit Property Info BUILDING NAME/ID   * 4 ​ BUILDING ADDRESS   * [STREET_ADDRES…" at bounding box center [832, 505] width 361 height 319
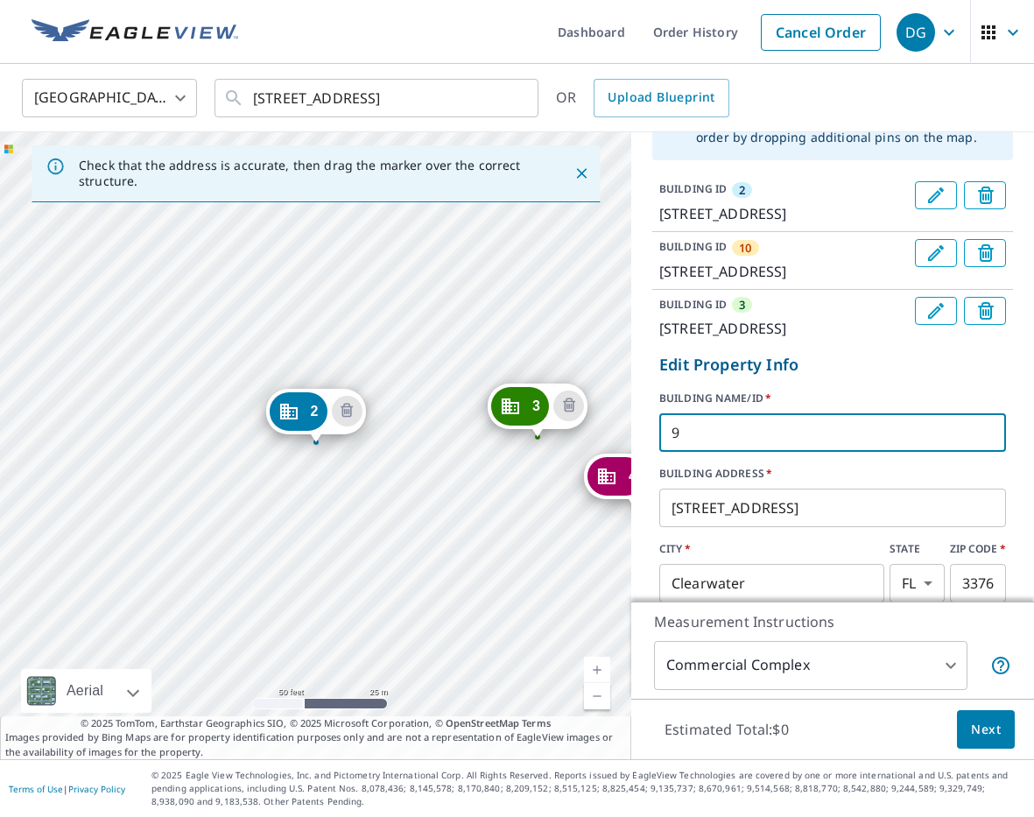
type input "9"
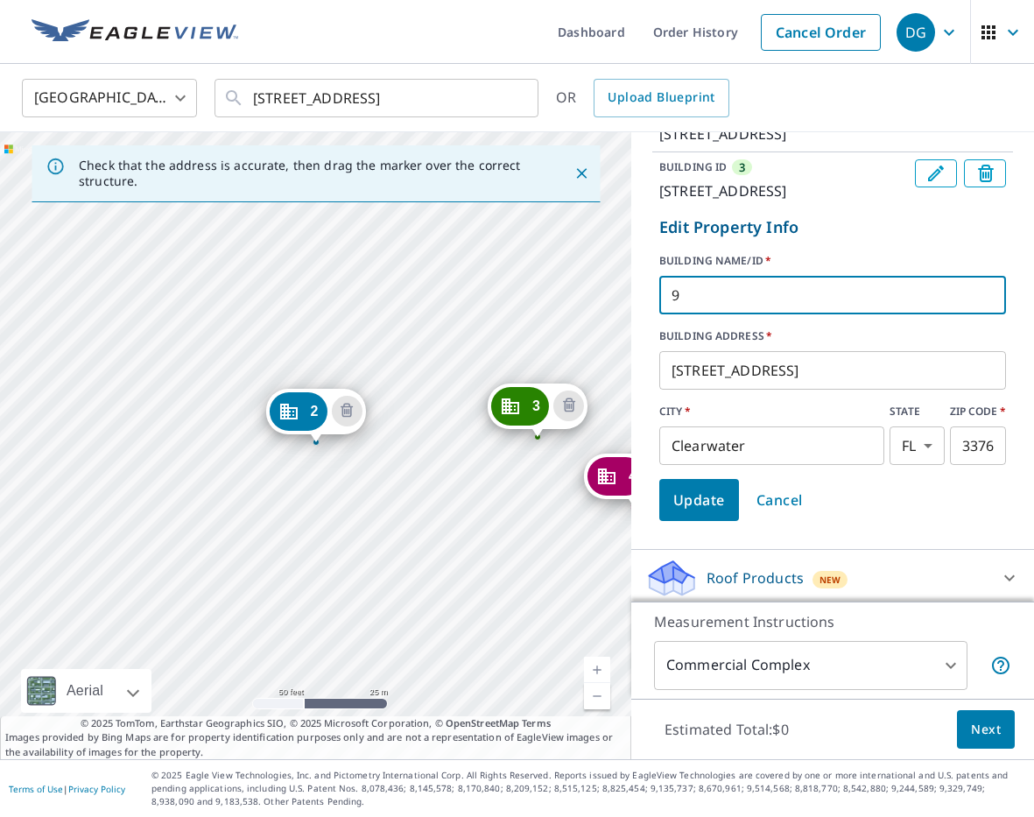
scroll to position [323, 0]
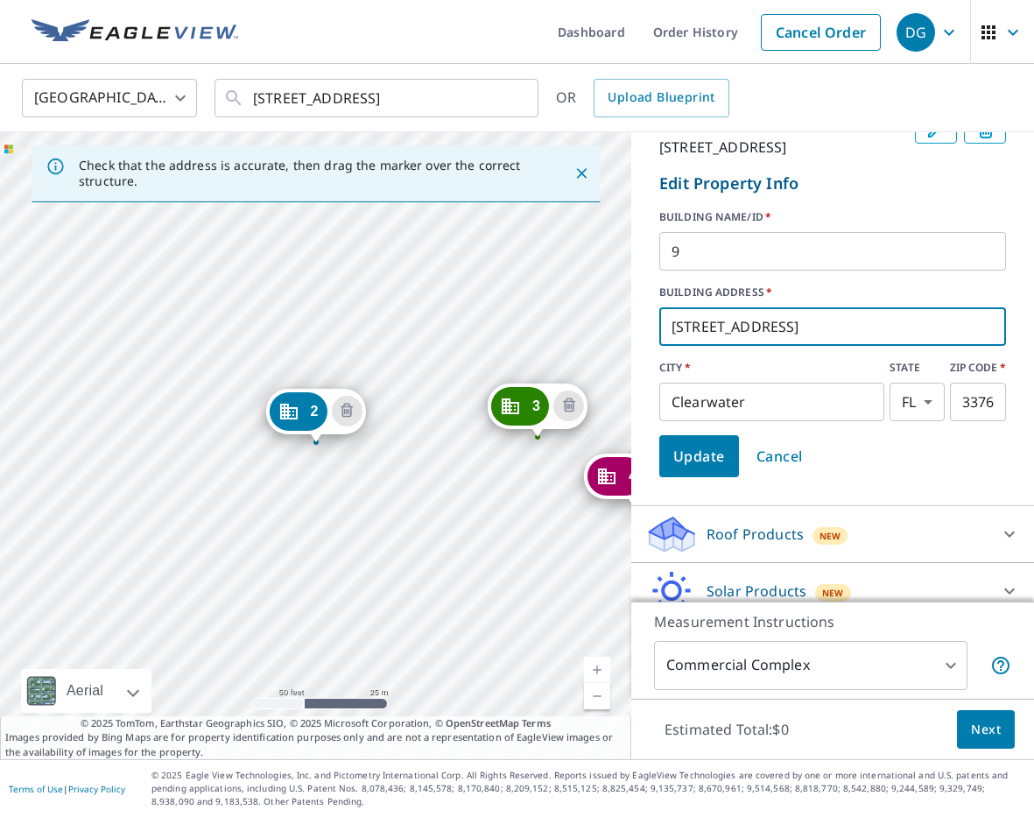
drag, startPoint x: 693, startPoint y: 390, endPoint x: 662, endPoint y: 390, distance: 31.5
click at [662, 351] on input "[STREET_ADDRESS]" at bounding box center [832, 326] width 347 height 49
paste input "686-469"
type input "[STREET_ADDRESS]"
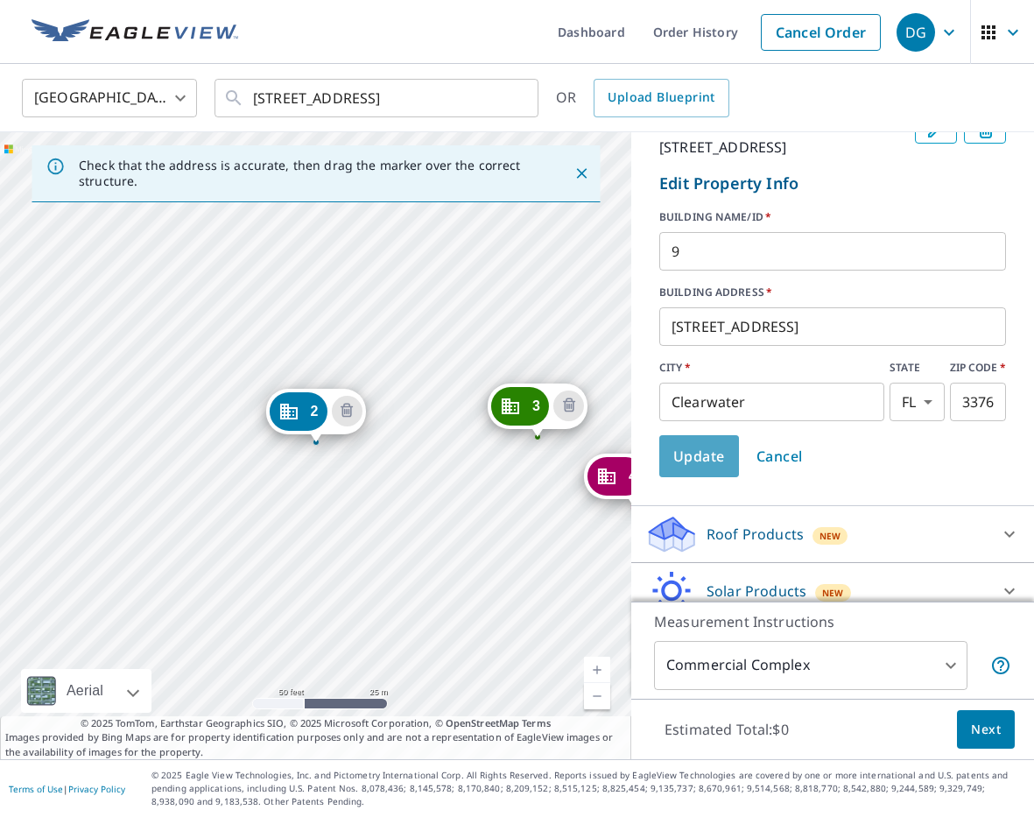
click at [708, 468] on span "Update" at bounding box center [699, 456] width 52 height 25
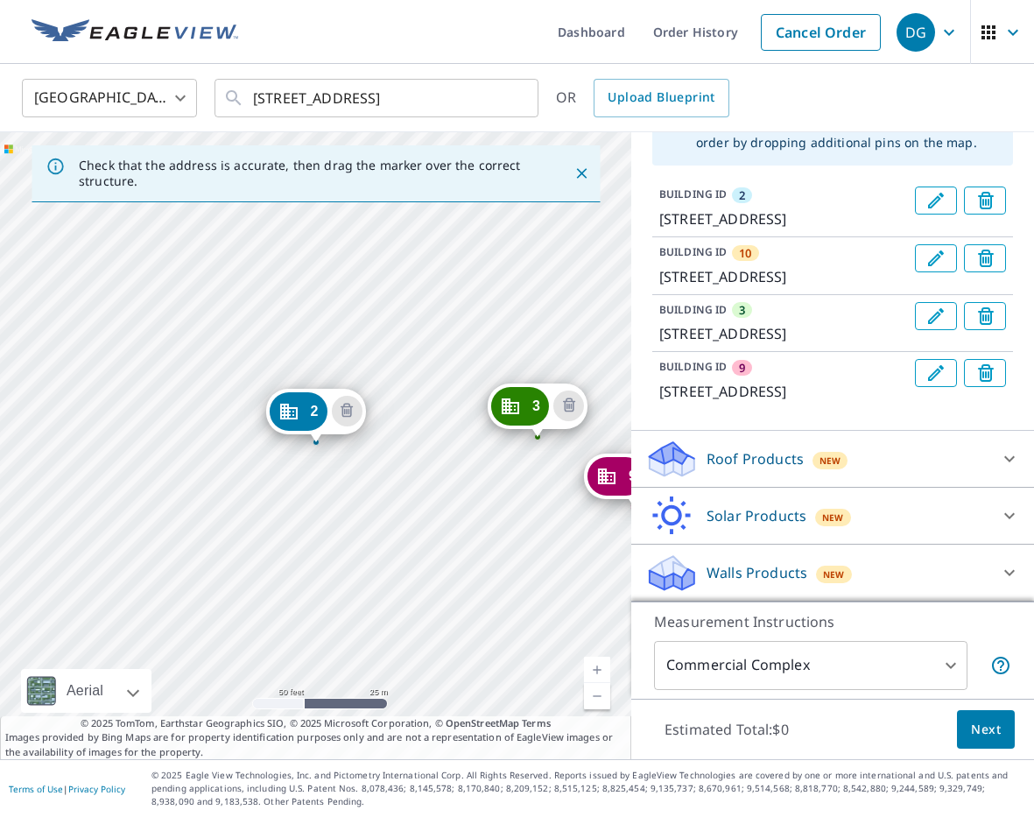
scroll to position [221, 0]
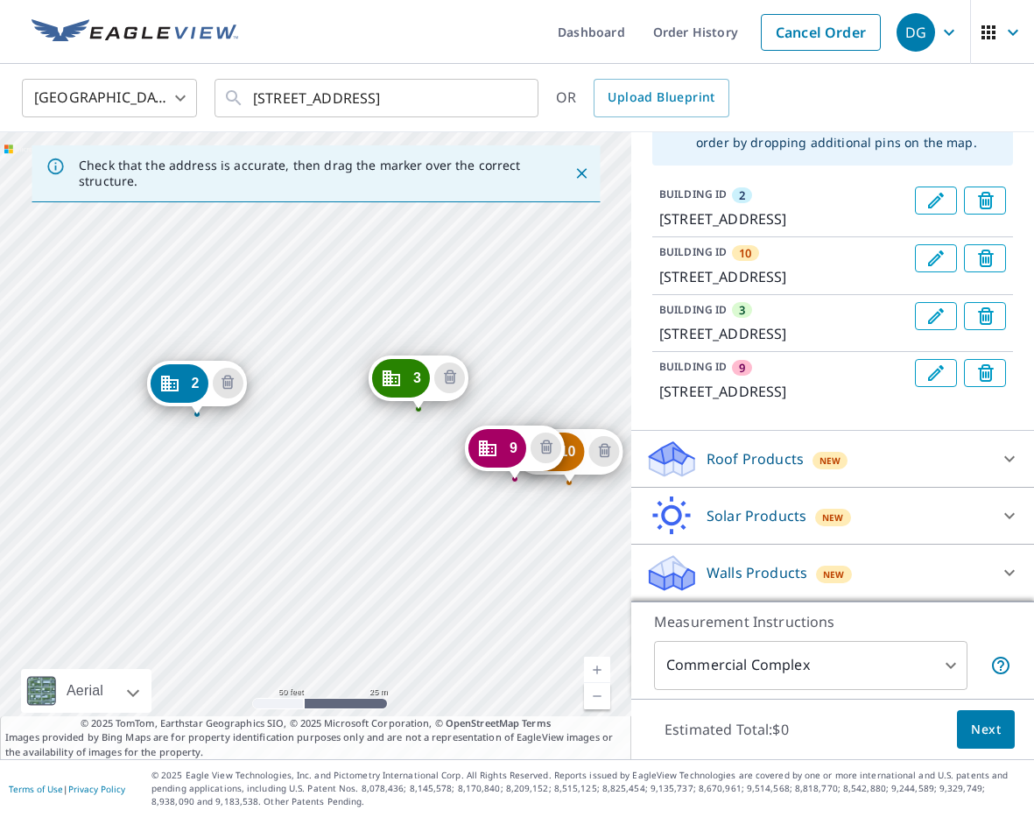
drag, startPoint x: 421, startPoint y: 520, endPoint x: 382, endPoint y: 521, distance: 38.5
click at [387, 521] on div "10 4680-[GEOGRAPHIC_DATA] 3 4700-[GEOGRAPHIC_DATA] 9 4686-[STREET_ADDRESS] 2 47…" at bounding box center [315, 445] width 631 height 627
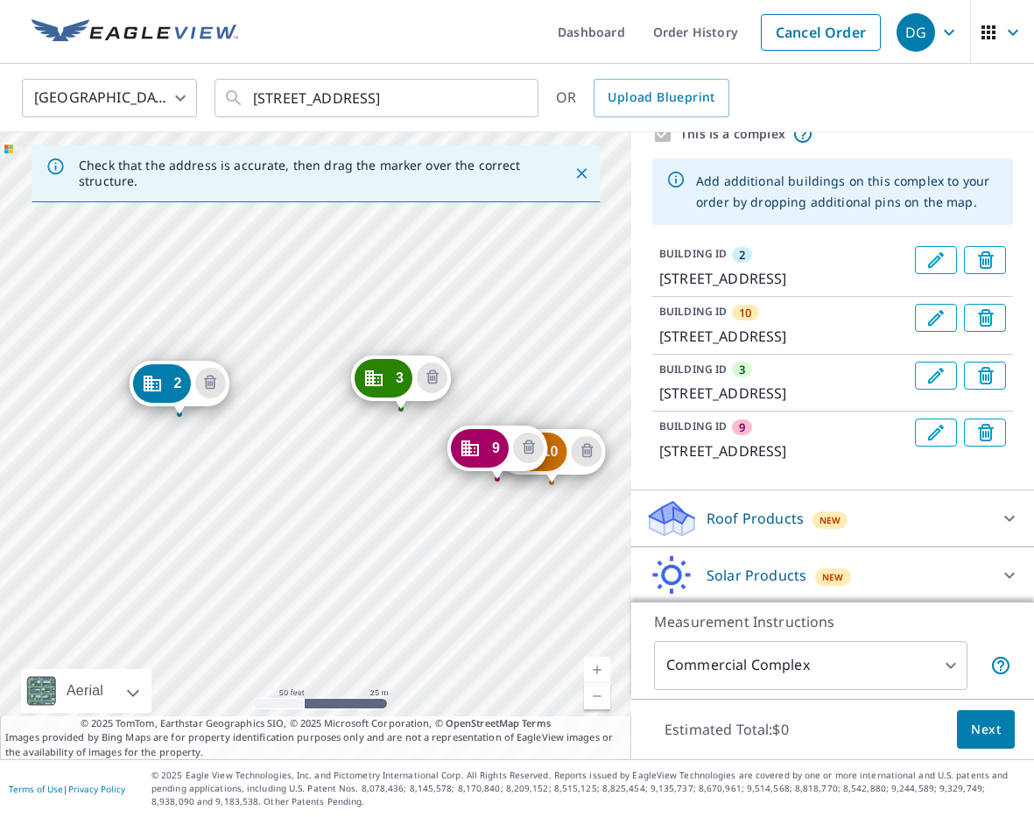
scroll to position [67, 0]
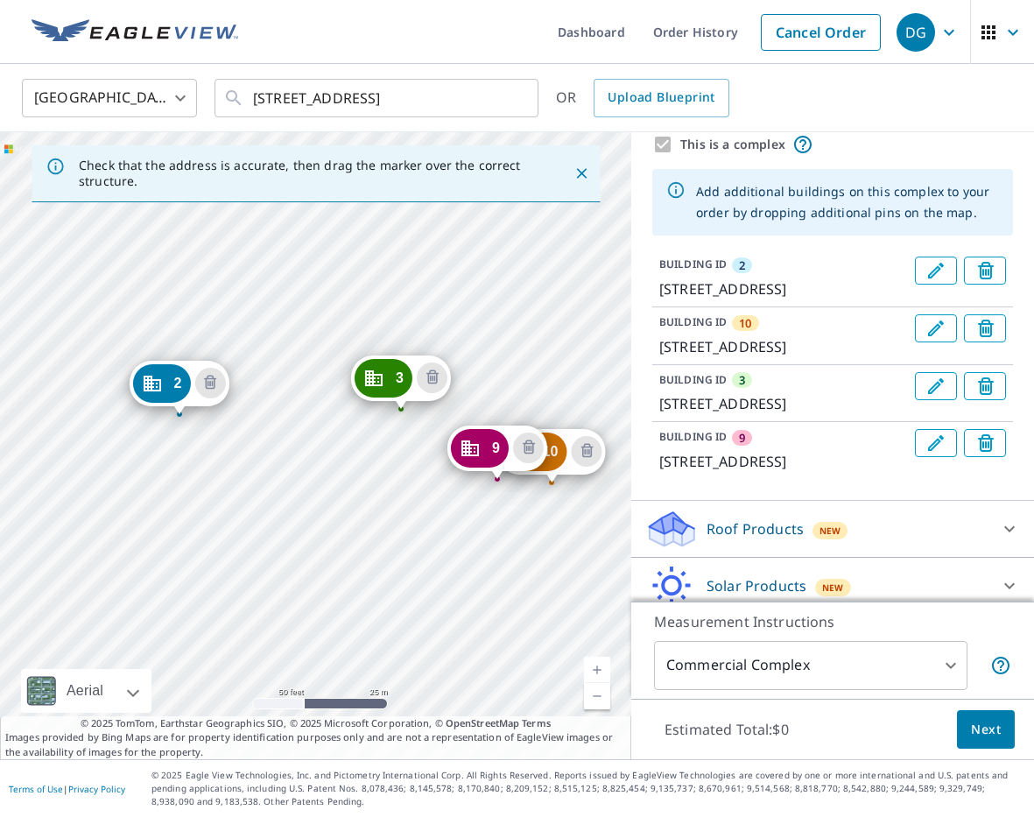
click at [317, 482] on div "10 4680-[GEOGRAPHIC_DATA] 3 4700-[GEOGRAPHIC_DATA] 9 4686-[STREET_ADDRESS] 2 47…" at bounding box center [315, 445] width 631 height 627
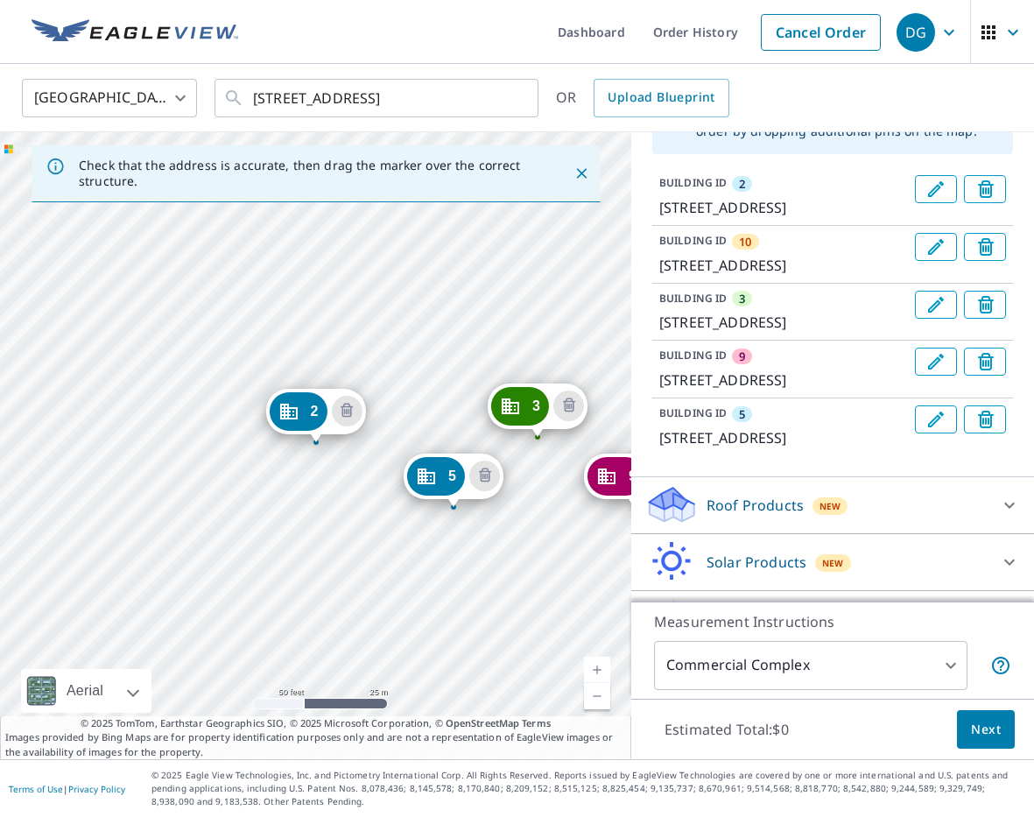
scroll to position [163, 0]
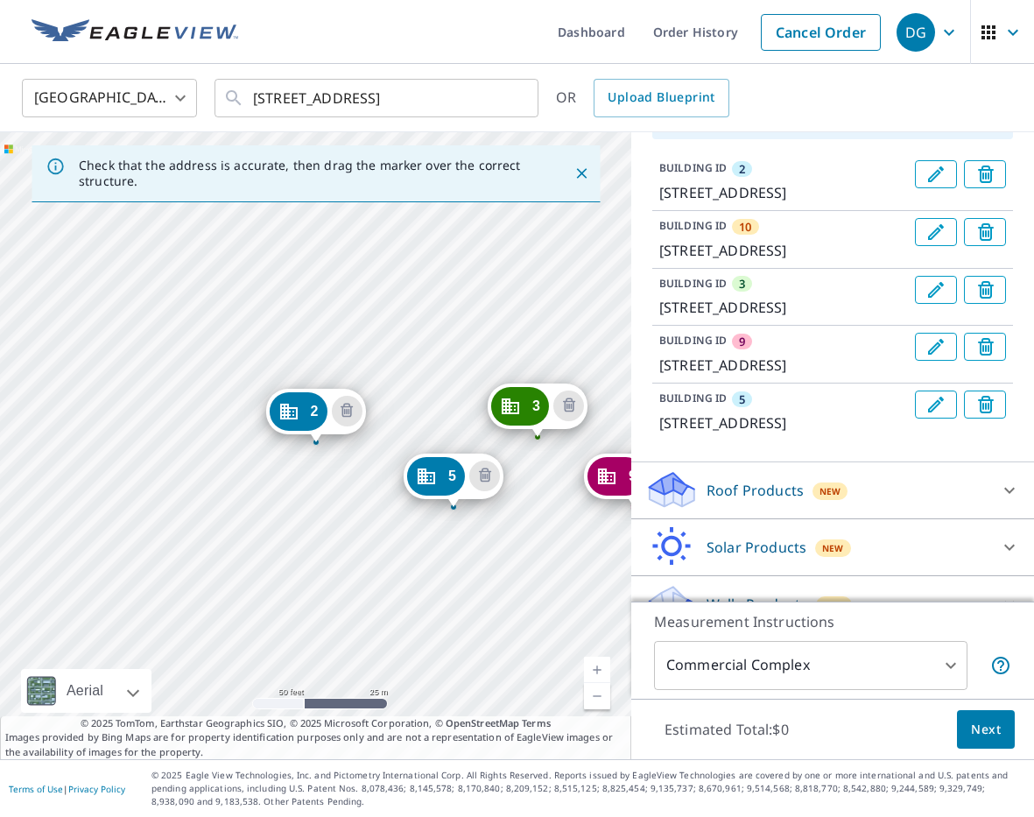
click at [930, 415] on icon "Edit building 5" at bounding box center [935, 404] width 21 height 21
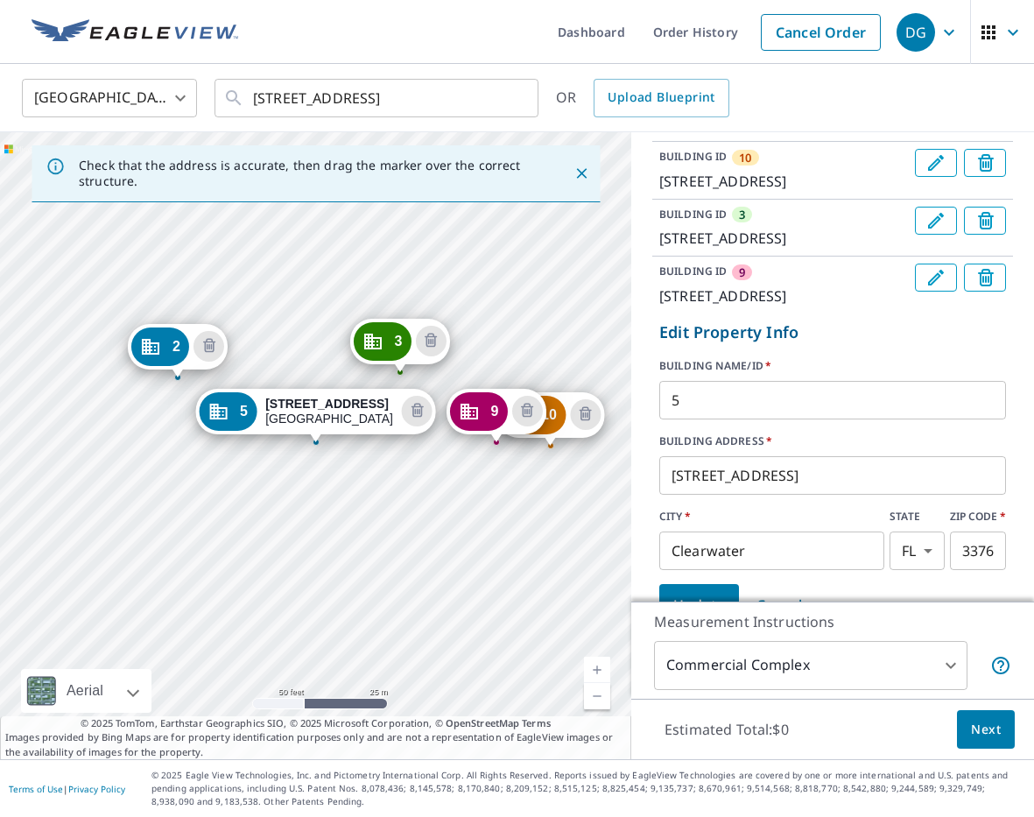
scroll to position [357, 0]
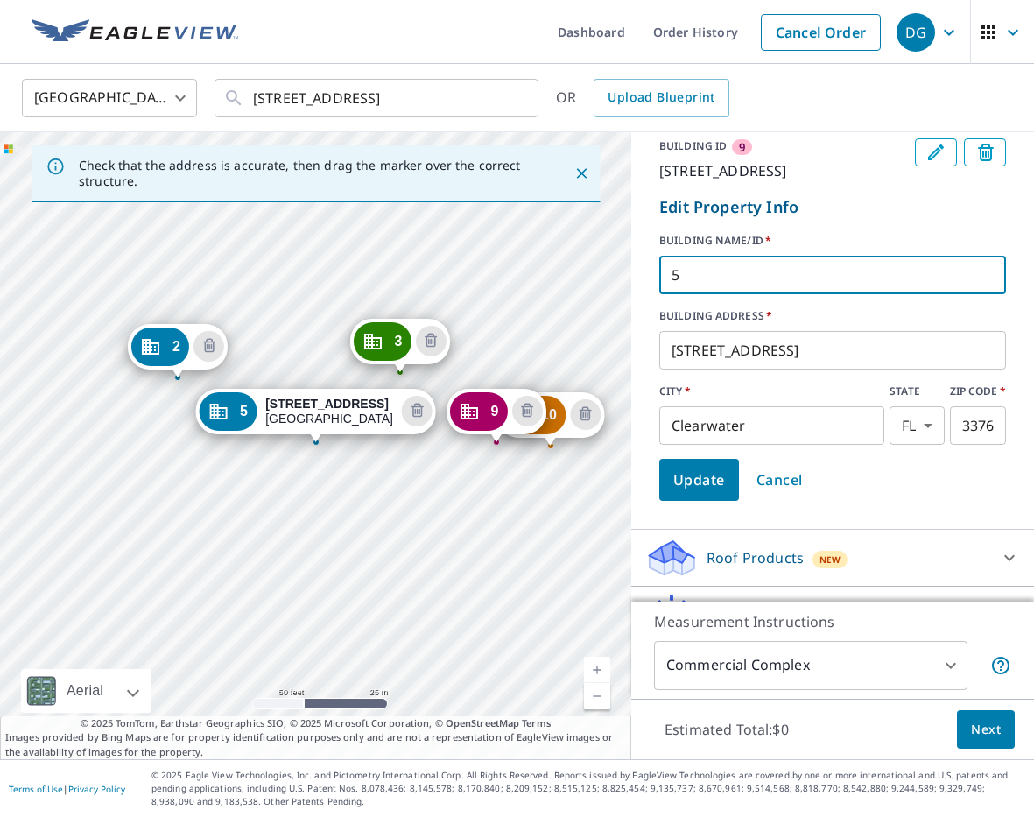
drag, startPoint x: 689, startPoint y: 358, endPoint x: 656, endPoint y: 356, distance: 32.4
click at [657, 357] on form "Edit Property Info BUILDING NAME/ID   * 5 ​ BUILDING ADDRESS   * [STREET_ADDRES…" at bounding box center [832, 347] width 361 height 319
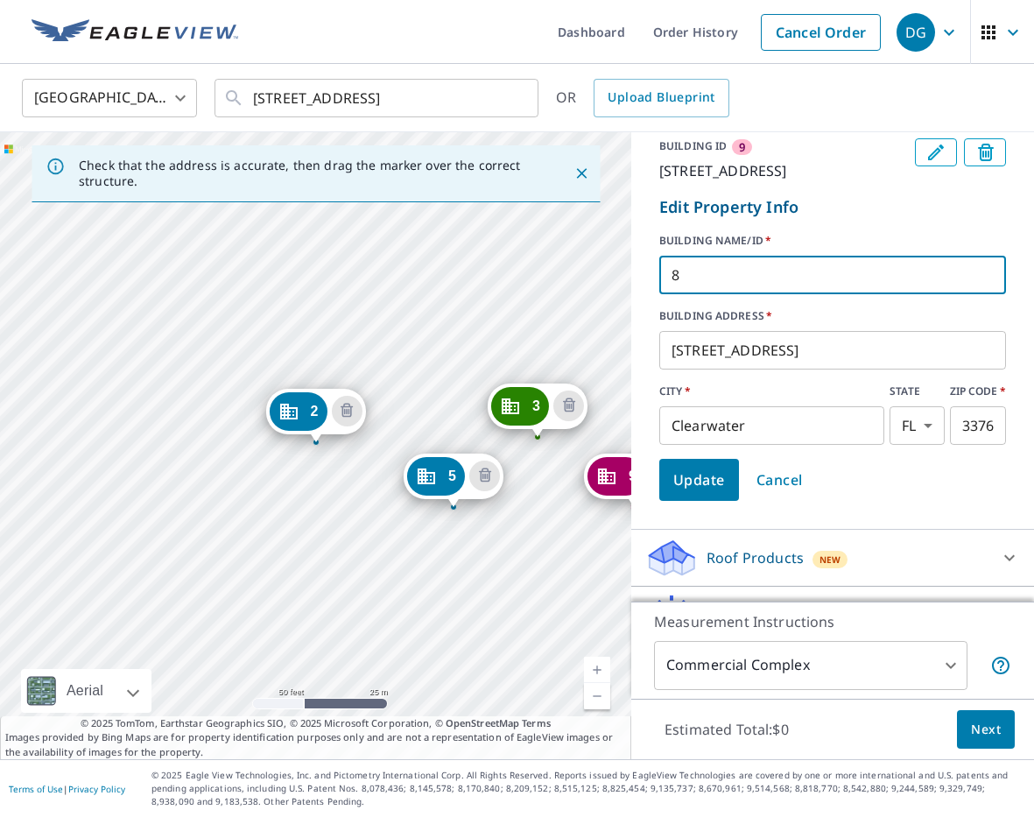
type input "8"
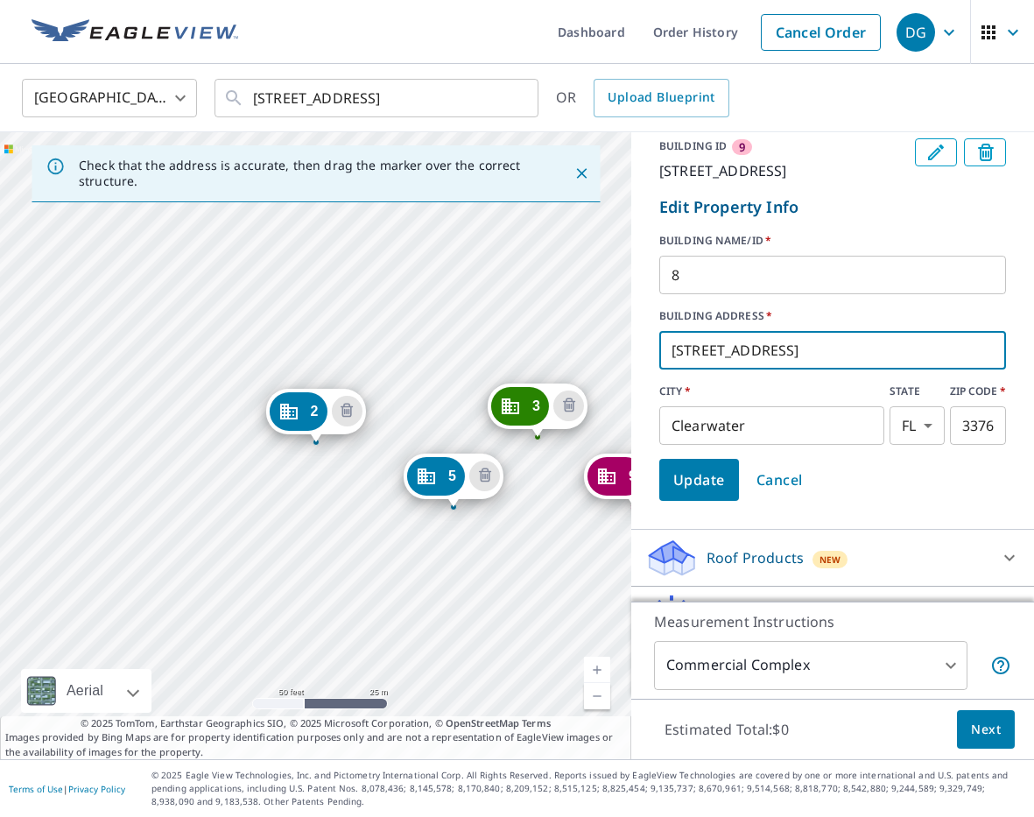
drag, startPoint x: 701, startPoint y: 430, endPoint x: 662, endPoint y: 432, distance: 39.4
click at [662, 375] on input "[STREET_ADDRESS]" at bounding box center [832, 350] width 347 height 49
paste input "20-4724"
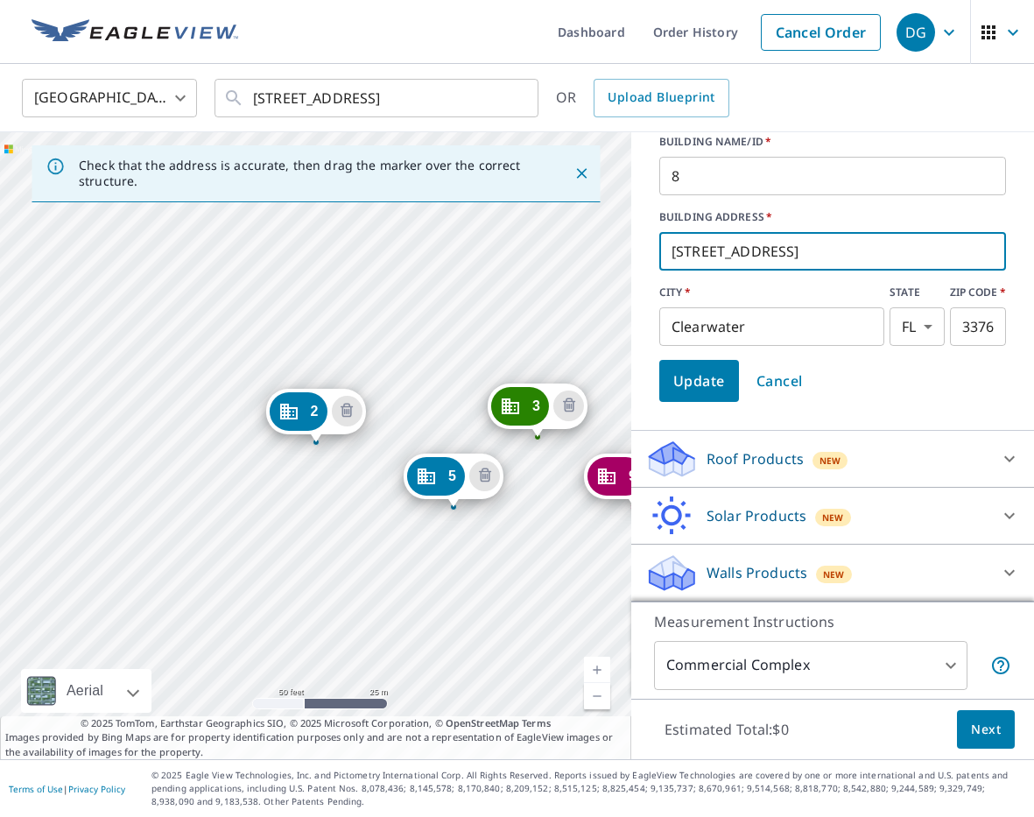
type input "[STREET_ADDRESS]"
click at [686, 372] on span "Update" at bounding box center [699, 380] width 52 height 25
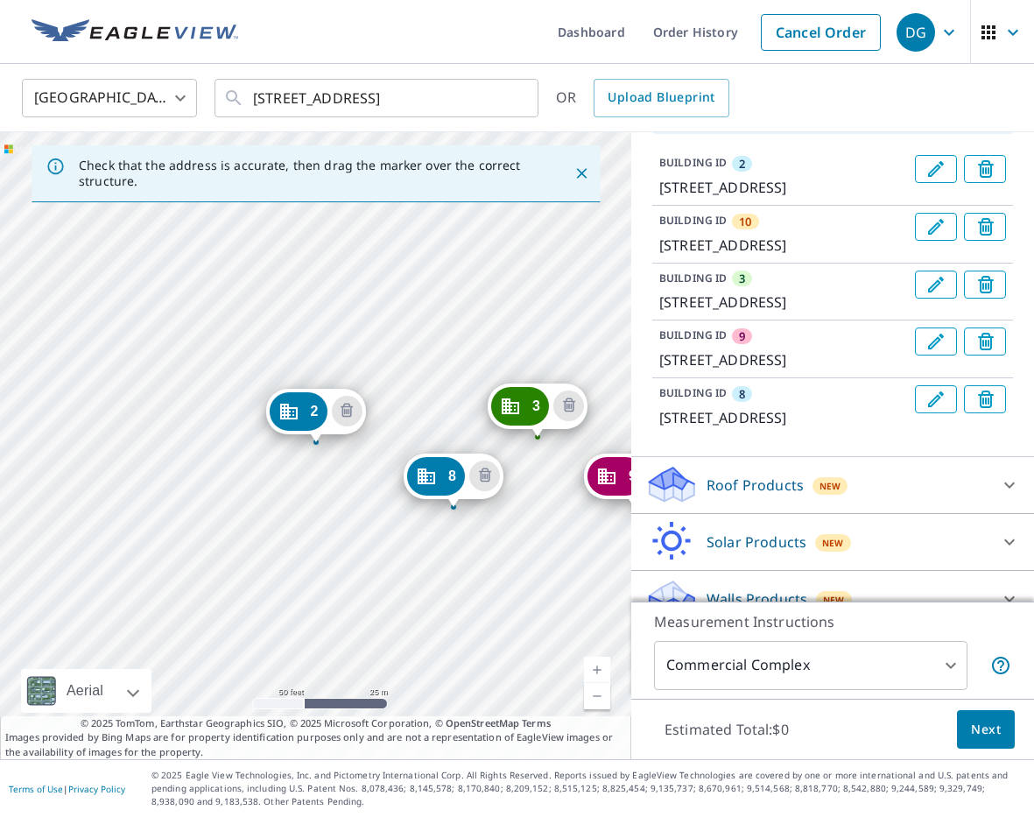
scroll to position [165, 0]
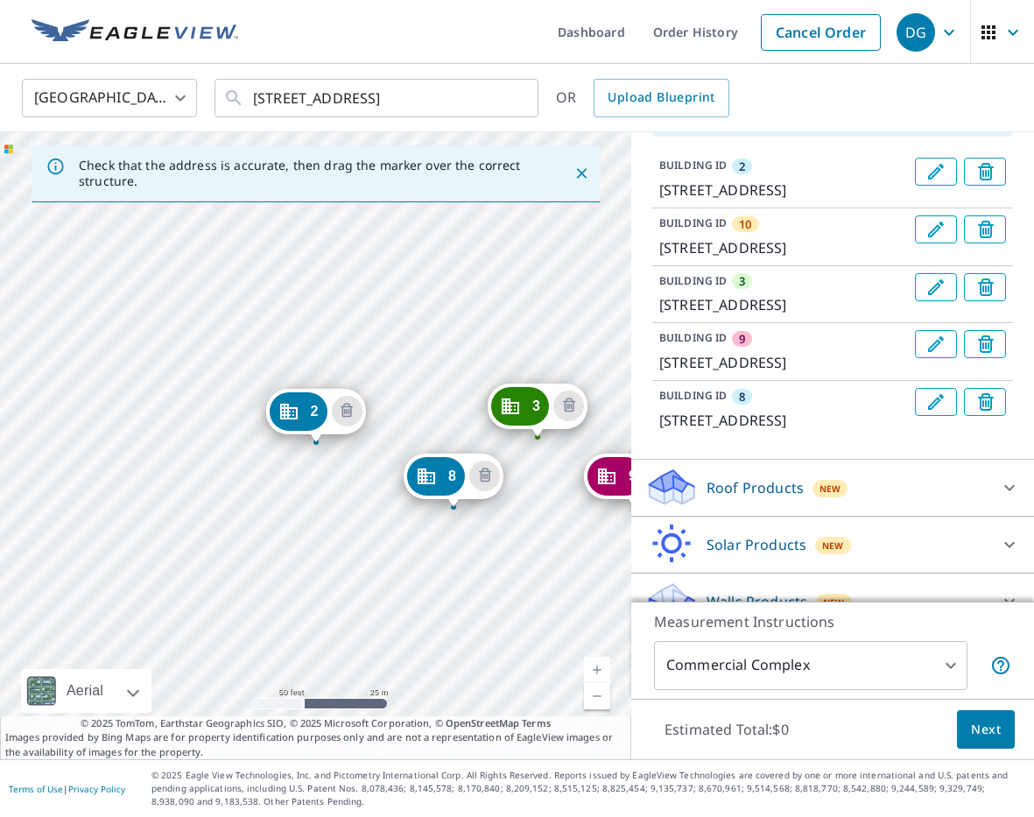
click at [411, 519] on div "10 4680-[GEOGRAPHIC_DATA] 3 4700-[GEOGRAPHIC_DATA] 9 4686-[GEOGRAPHIC_DATA][PER…" at bounding box center [315, 445] width 631 height 627
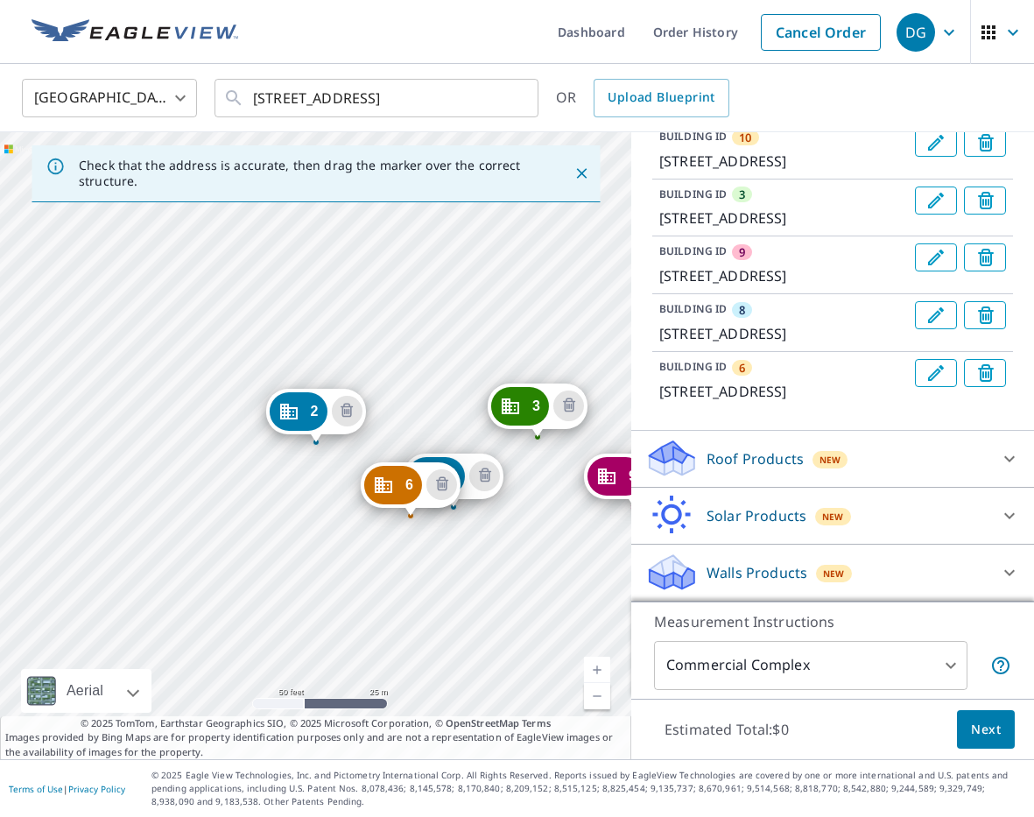
scroll to position [325, 0]
click at [942, 383] on icon "Edit building 6" at bounding box center [935, 372] width 21 height 21
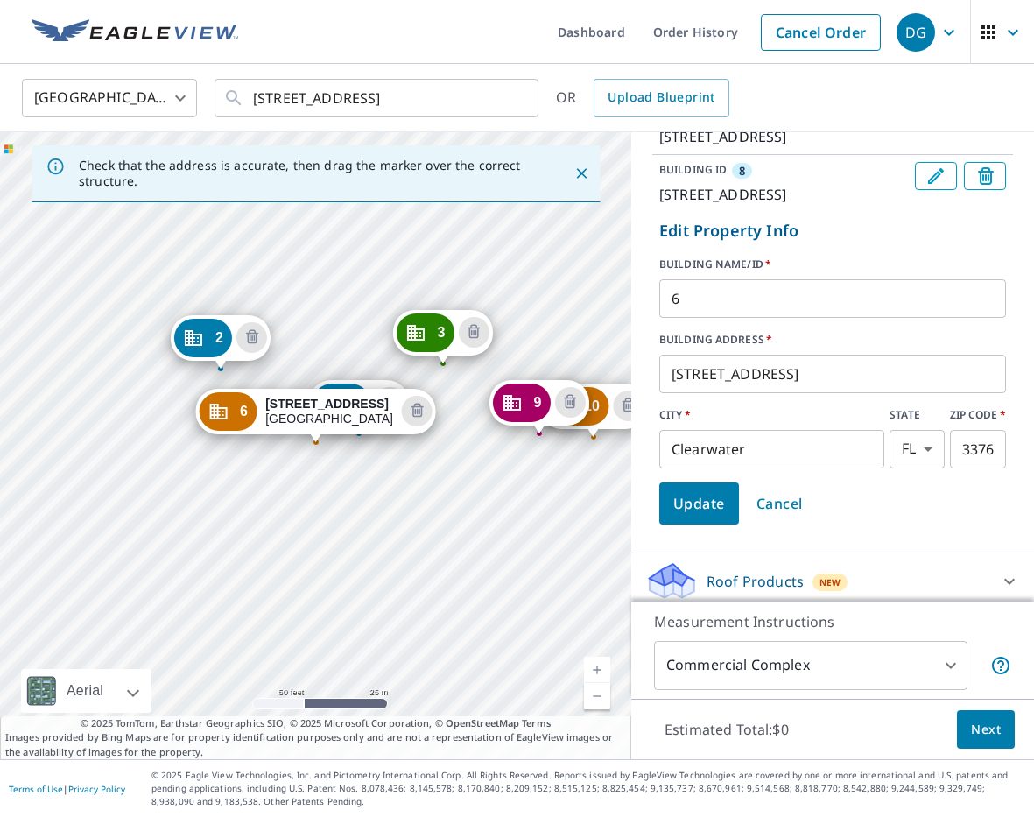
scroll to position [430, 0]
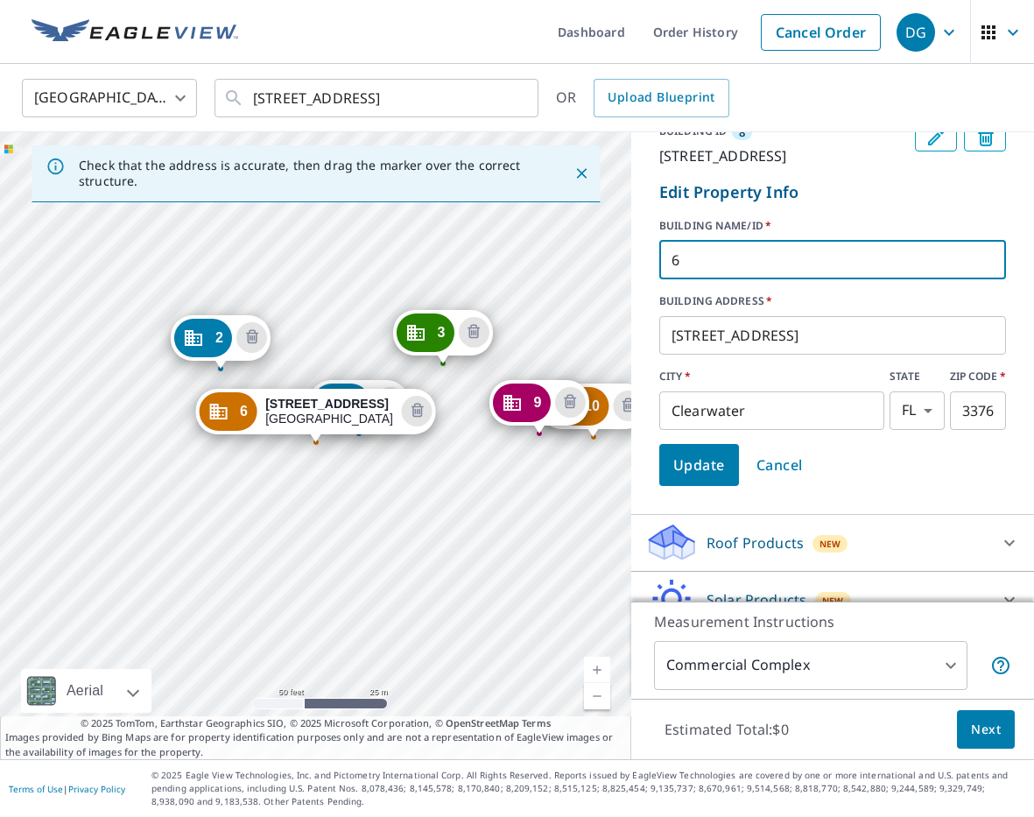
drag, startPoint x: 686, startPoint y: 366, endPoint x: 669, endPoint y: 366, distance: 17.5
click at [667, 284] on input "6" at bounding box center [832, 259] width 347 height 49
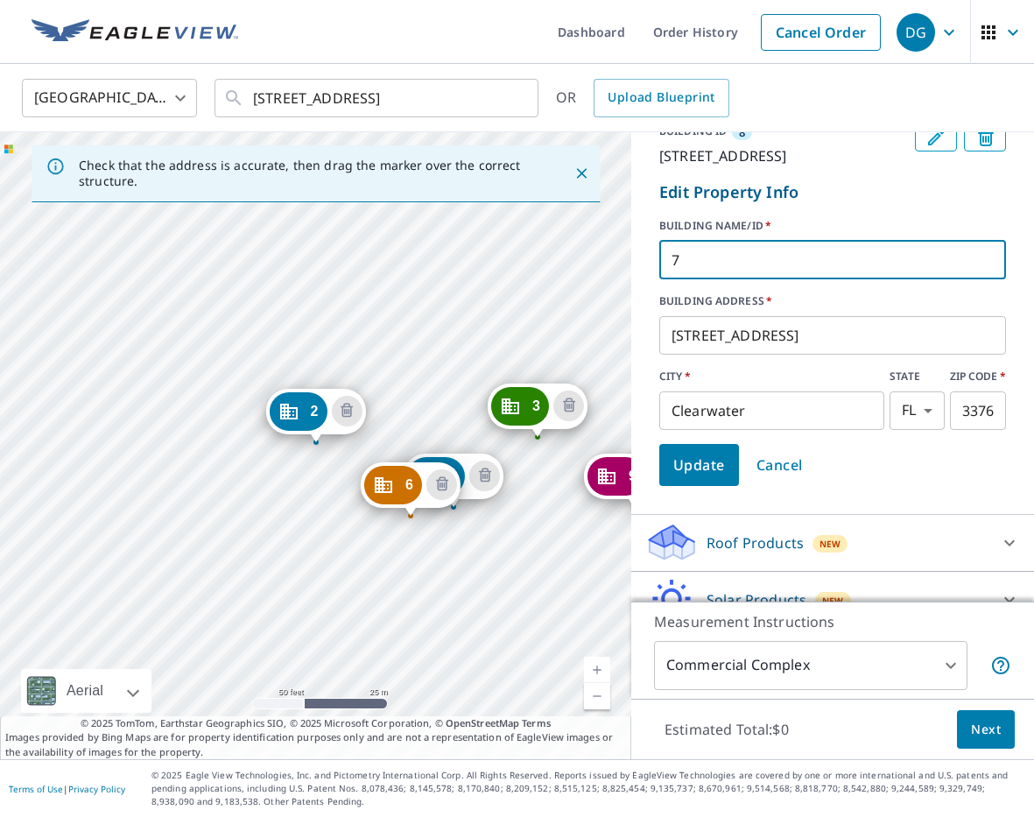
type input "7"
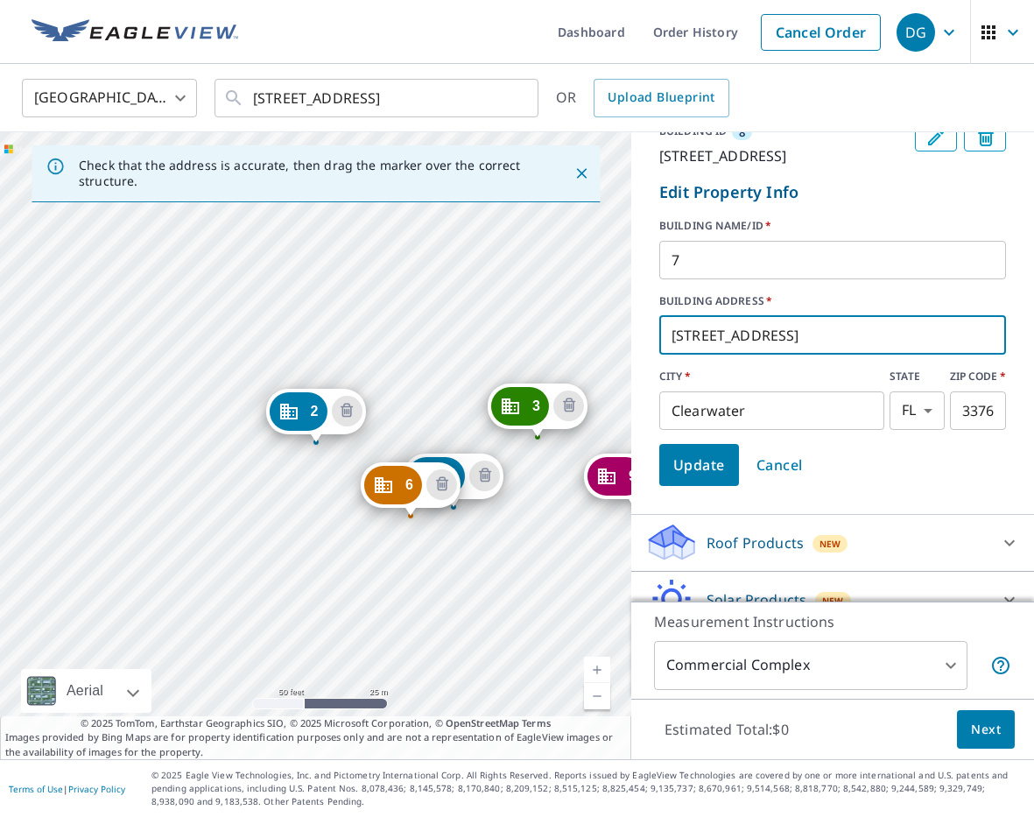
drag, startPoint x: 688, startPoint y: 443, endPoint x: 670, endPoint y: 443, distance: 17.5
click at [670, 360] on input "[STREET_ADDRESS]" at bounding box center [832, 335] width 347 height 49
paste input "26-473"
type input "[STREET_ADDRESS]"
click at [712, 477] on span "Update" at bounding box center [699, 465] width 52 height 25
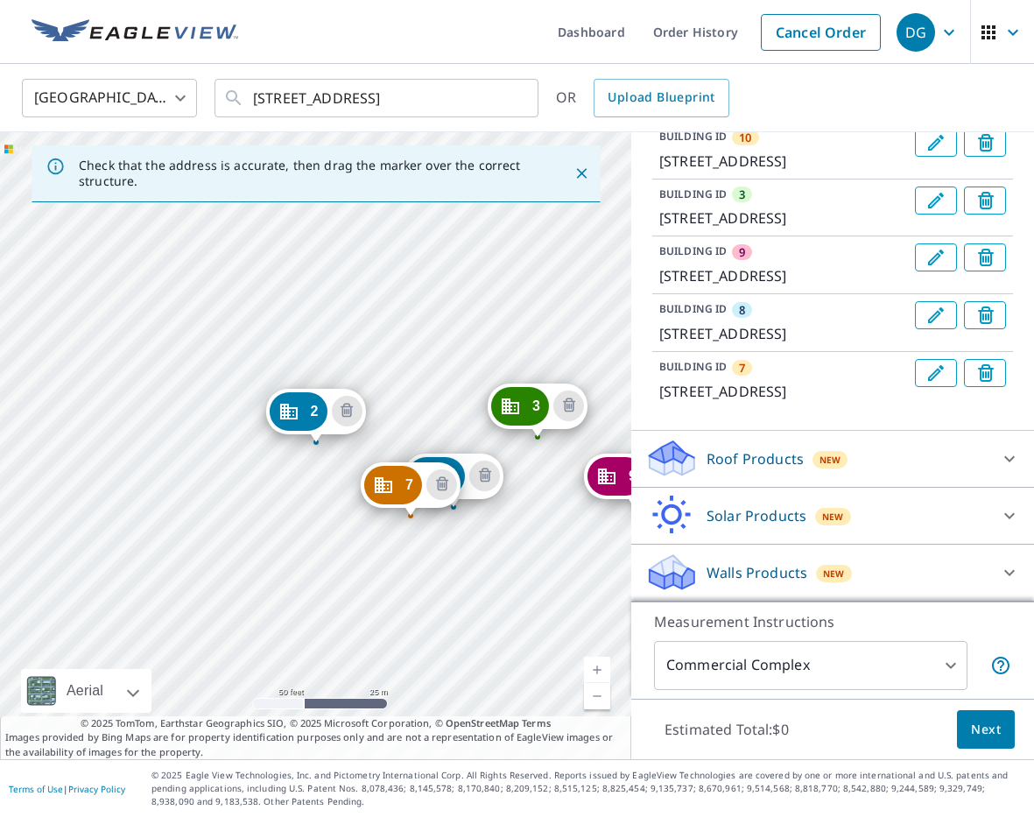
scroll to position [378, 0]
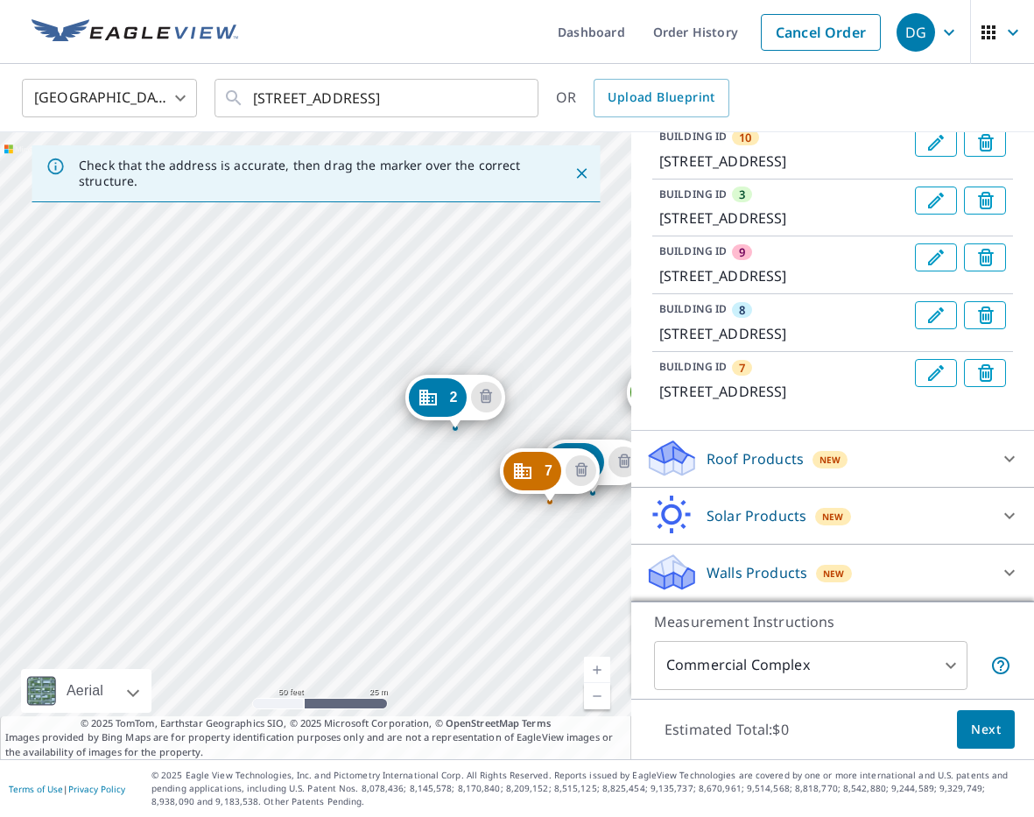
drag, startPoint x: 351, startPoint y: 500, endPoint x: 436, endPoint y: 496, distance: 85.0
click at [436, 496] on div "10 4680-[GEOGRAPHIC_DATA] 3 4700-[GEOGRAPHIC_DATA] 9 4686-[GEOGRAPHIC_DATA] 8 4…" at bounding box center [315, 445] width 631 height 627
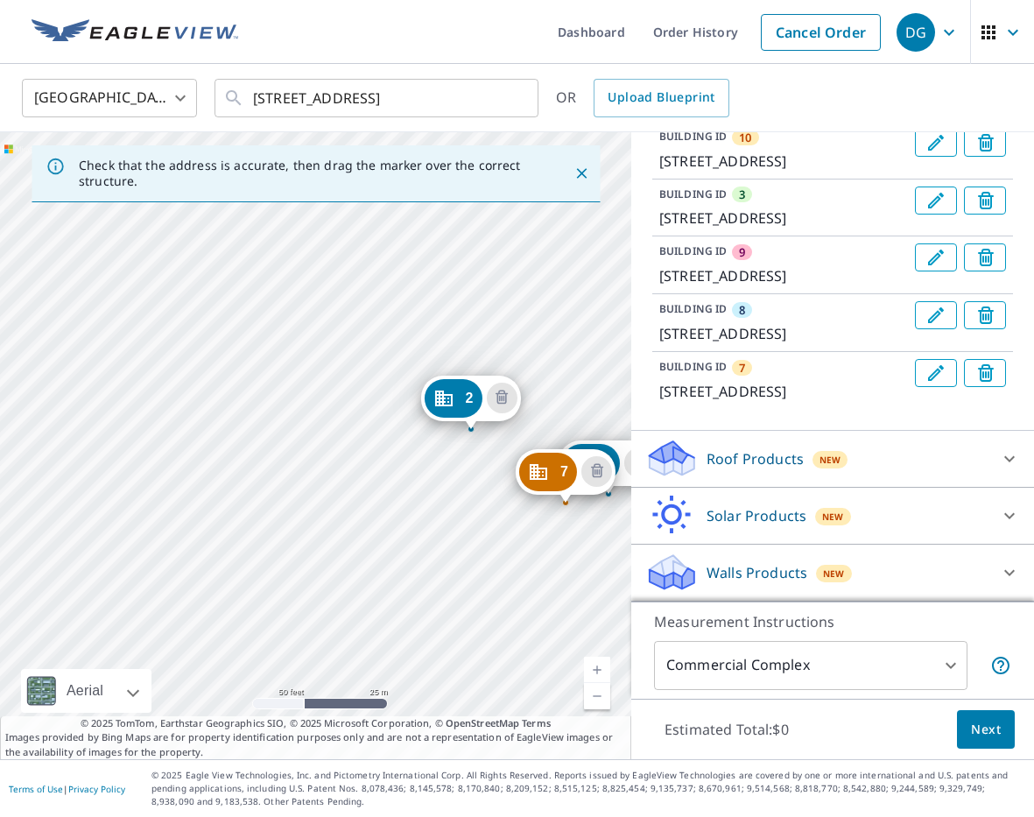
click at [155, 503] on div "10 4680-[GEOGRAPHIC_DATA] 3 4700-[GEOGRAPHIC_DATA] 9 4686-[GEOGRAPHIC_DATA] 8 4…" at bounding box center [315, 445] width 631 height 627
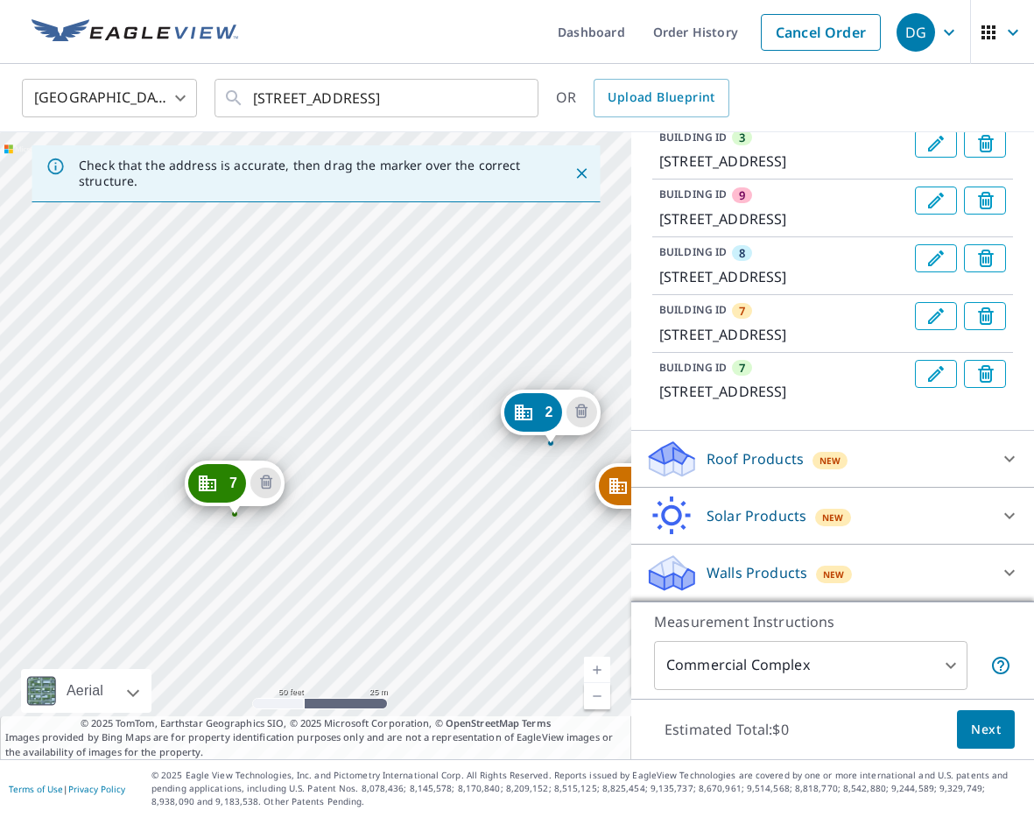
drag, startPoint x: 308, startPoint y: 520, endPoint x: 390, endPoint y: 522, distance: 81.4
click at [390, 522] on div "10 4680-[GEOGRAPHIC_DATA] 3 4700-[GEOGRAPHIC_DATA] 9 4686-[GEOGRAPHIC_DATA][PER…" at bounding box center [315, 445] width 631 height 627
click at [942, 384] on icon "Edit building 7" at bounding box center [935, 373] width 21 height 21
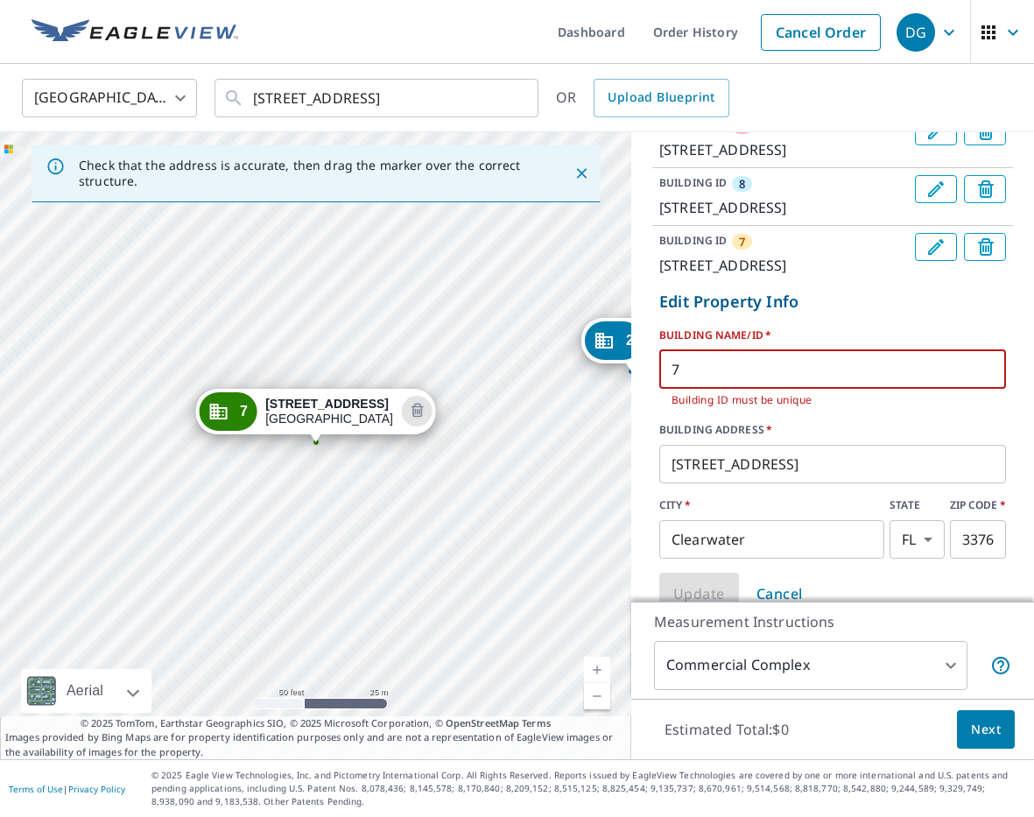
click at [660, 394] on input "7" at bounding box center [832, 369] width 347 height 49
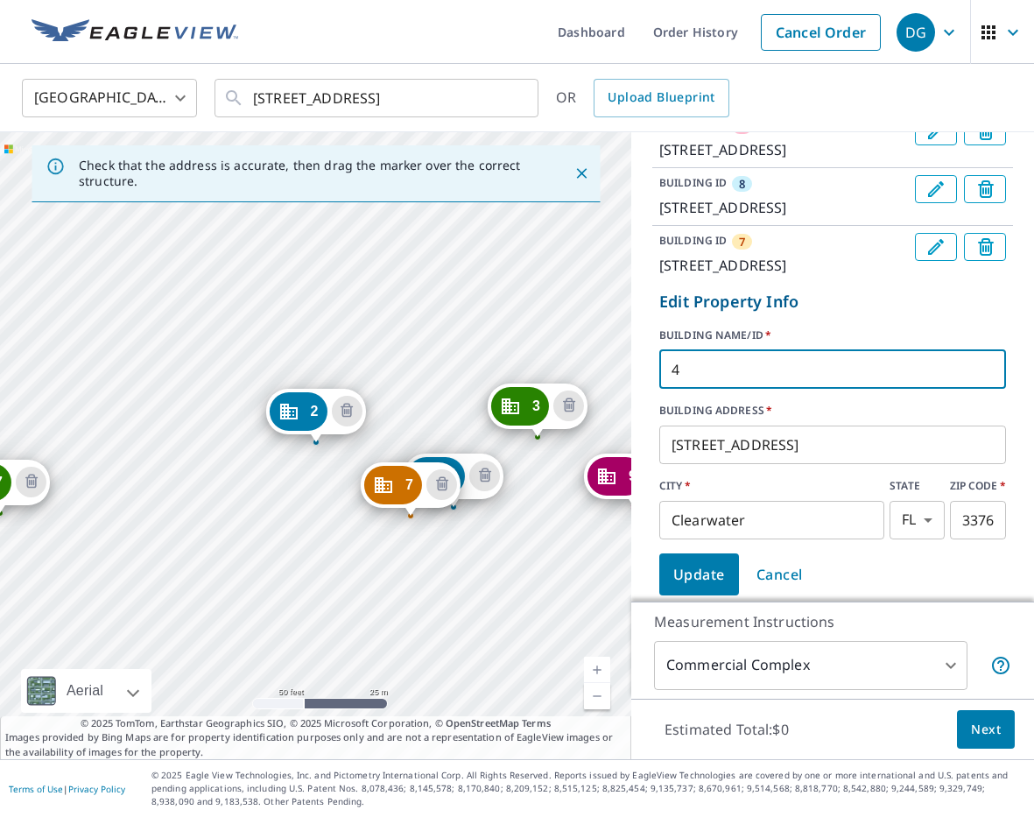
type input "4"
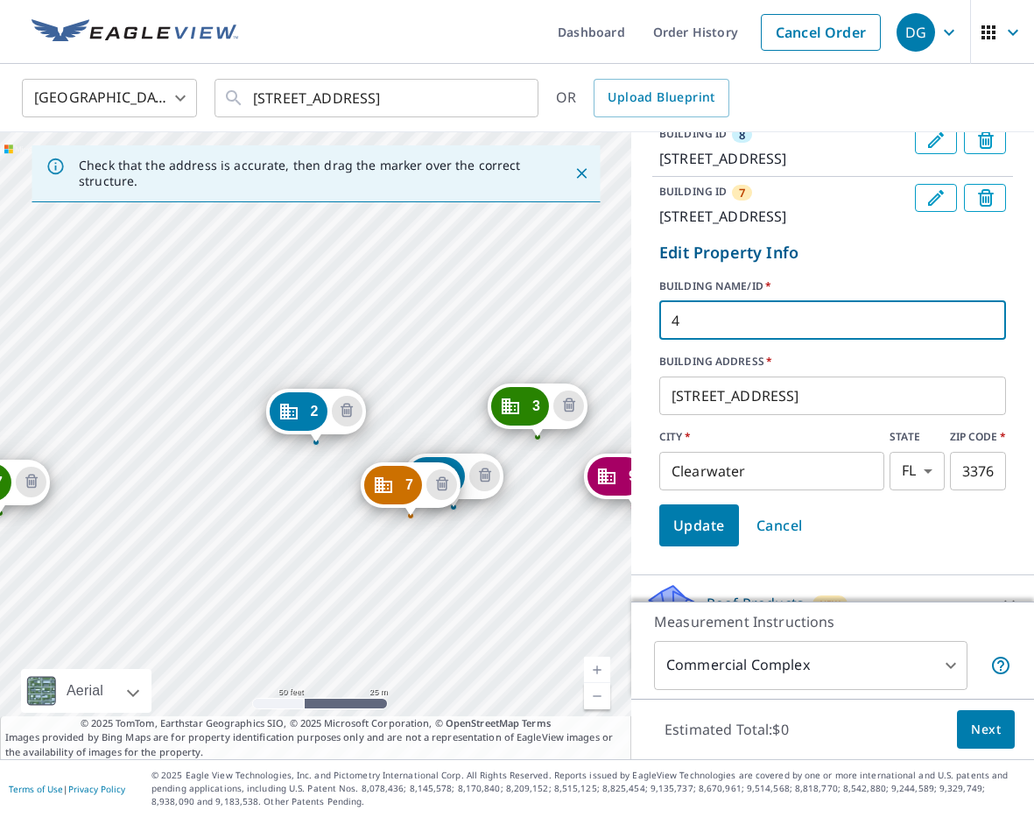
scroll to position [479, 0]
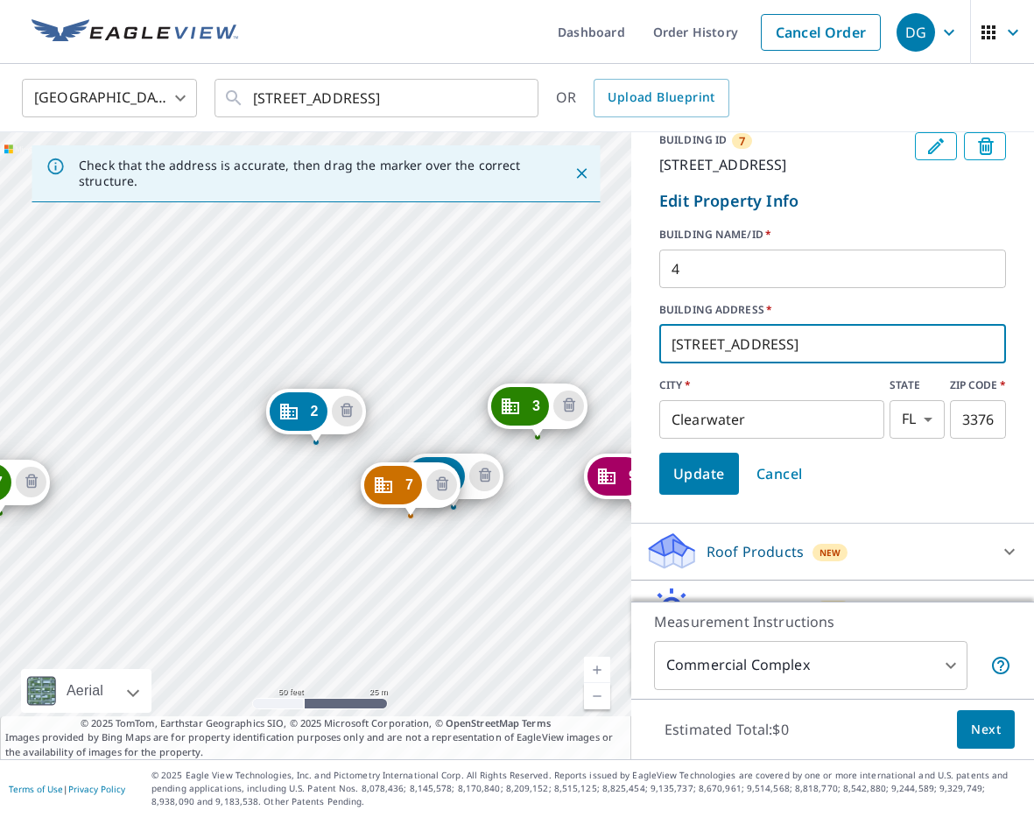
drag, startPoint x: 703, startPoint y: 471, endPoint x: 663, endPoint y: 470, distance: 40.3
click at [662, 368] on input "[STREET_ADDRESS]" at bounding box center [832, 343] width 347 height 49
paste input "6-480"
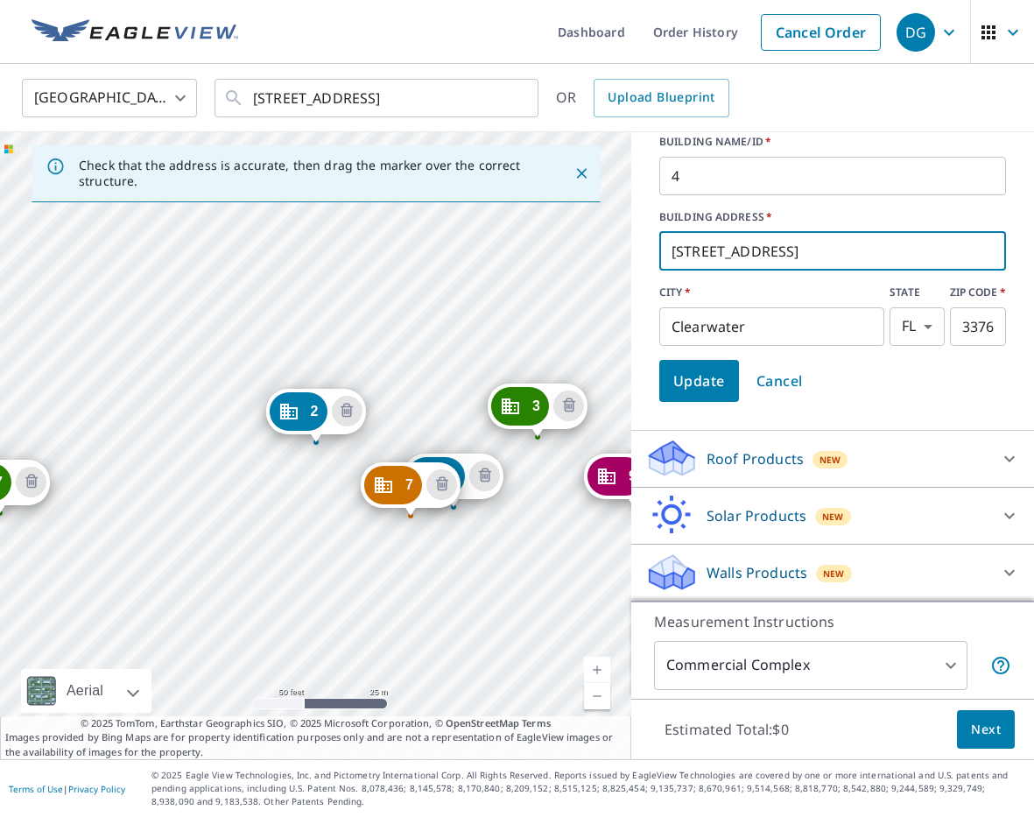
type input "[STREET_ADDRESS]"
click at [705, 393] on span "Update" at bounding box center [699, 380] width 52 height 25
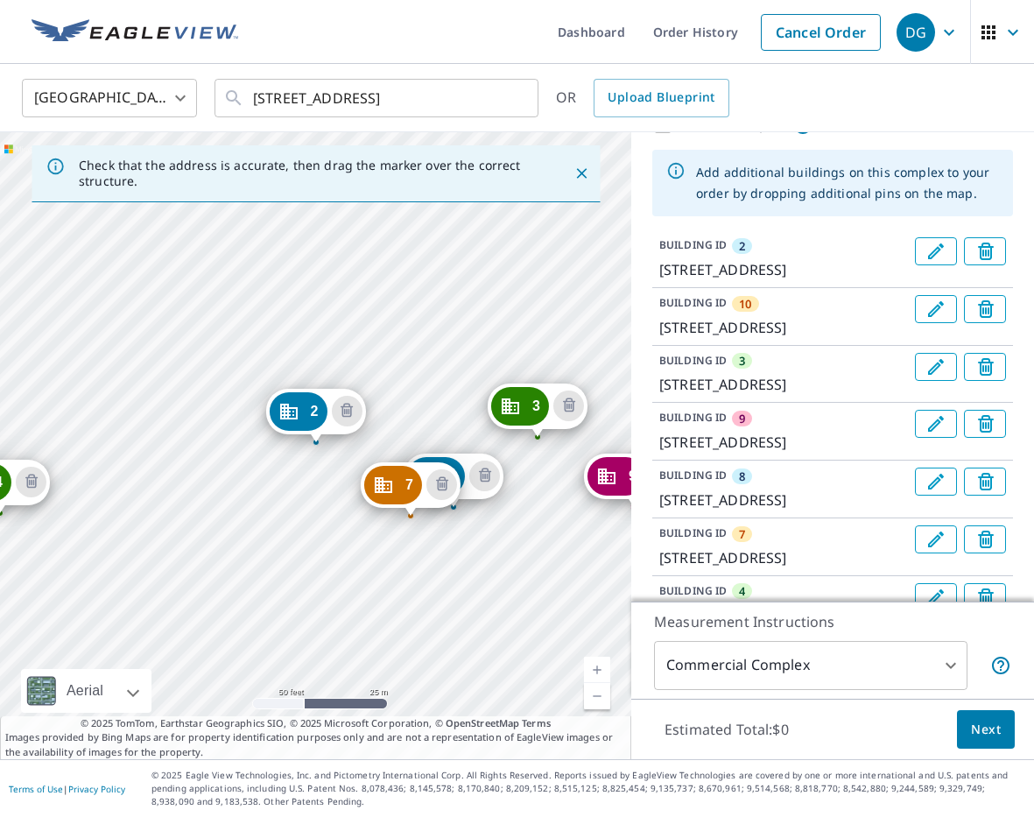
scroll to position [85, 0]
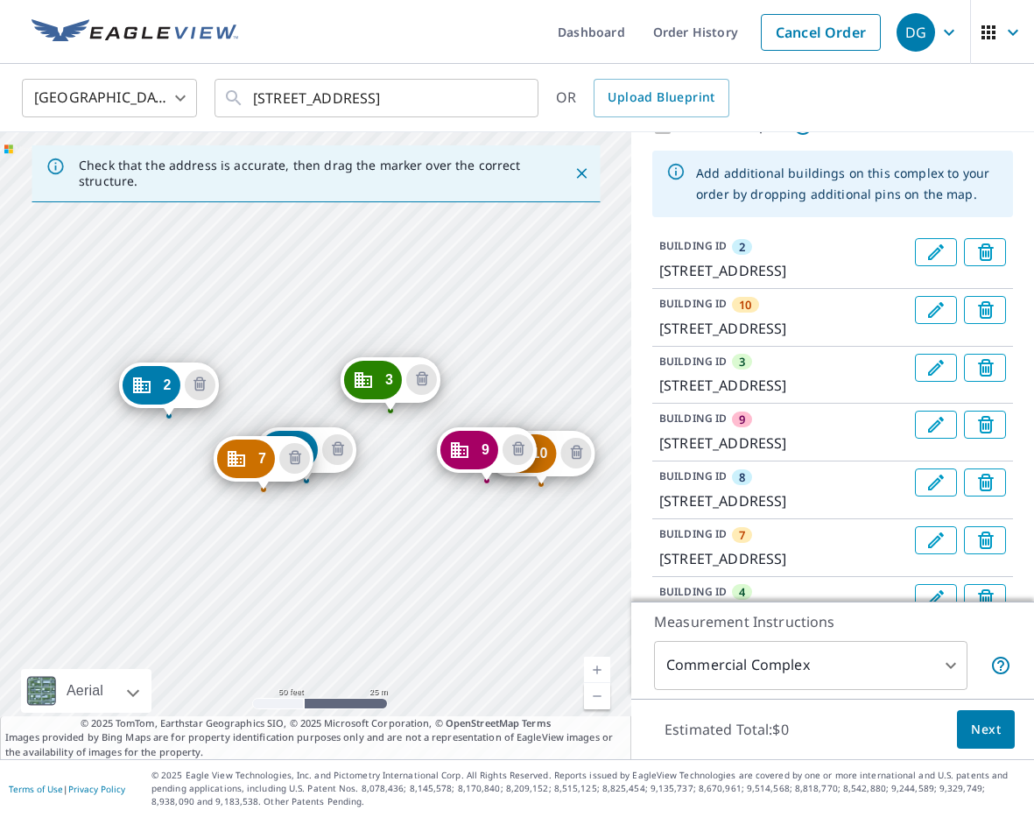
drag, startPoint x: 429, startPoint y: 297, endPoint x: 333, endPoint y: 284, distance: 96.3
click at [333, 284] on div "10 4680-[GEOGRAPHIC_DATA] 3 4700-[GEOGRAPHIC_DATA] 9 4686-[GEOGRAPHIC_DATA] 8 4…" at bounding box center [315, 445] width 631 height 627
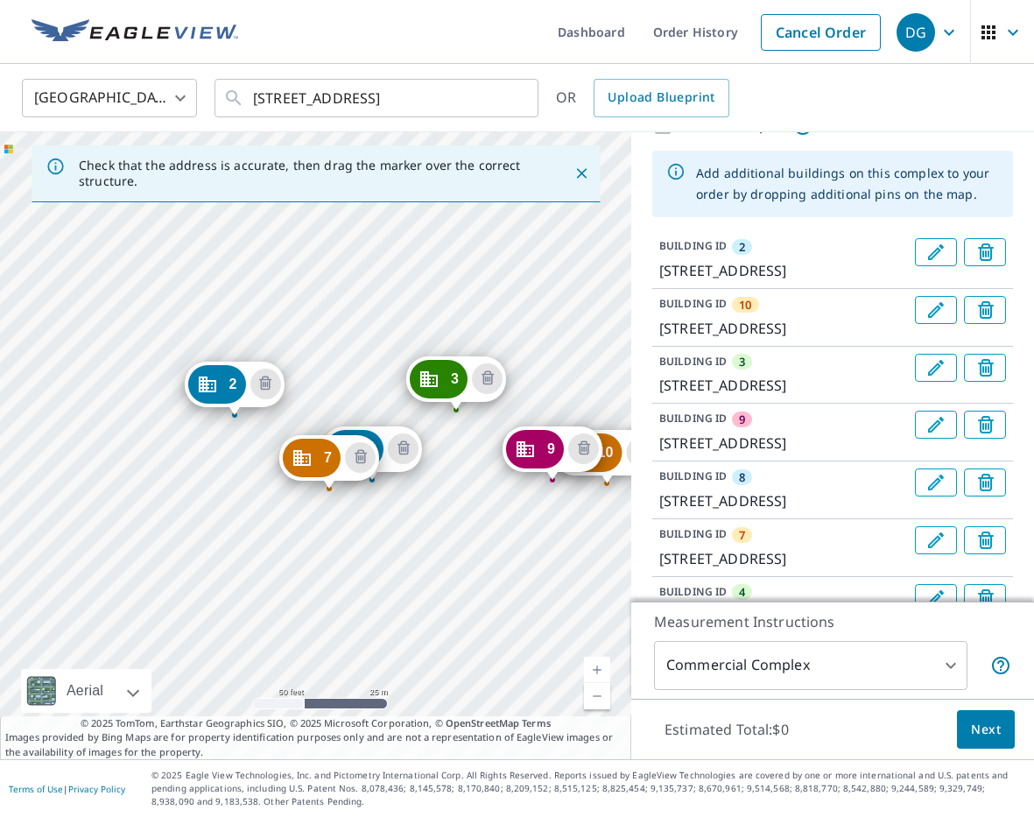
drag, startPoint x: 338, startPoint y: 285, endPoint x: 404, endPoint y: 284, distance: 65.7
click at [404, 284] on div "10 4680-[GEOGRAPHIC_DATA] 3 4700-[GEOGRAPHIC_DATA] 9 4686-[GEOGRAPHIC_DATA] 8 4…" at bounding box center [315, 445] width 631 height 627
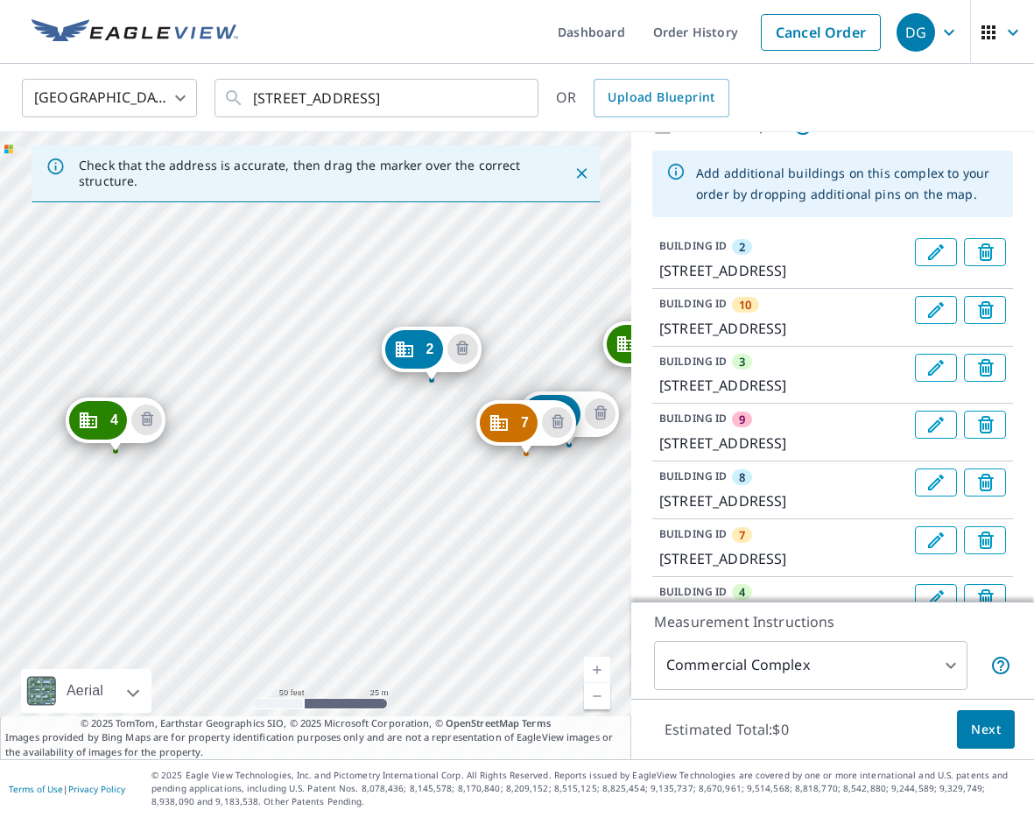
drag, startPoint x: 484, startPoint y: 292, endPoint x: 507, endPoint y: 285, distance: 23.8
click at [507, 285] on div "10 4680-[GEOGRAPHIC_DATA] 3 4700-[GEOGRAPHIC_DATA] 9 4686-[GEOGRAPHIC_DATA] 8 4…" at bounding box center [315, 445] width 631 height 627
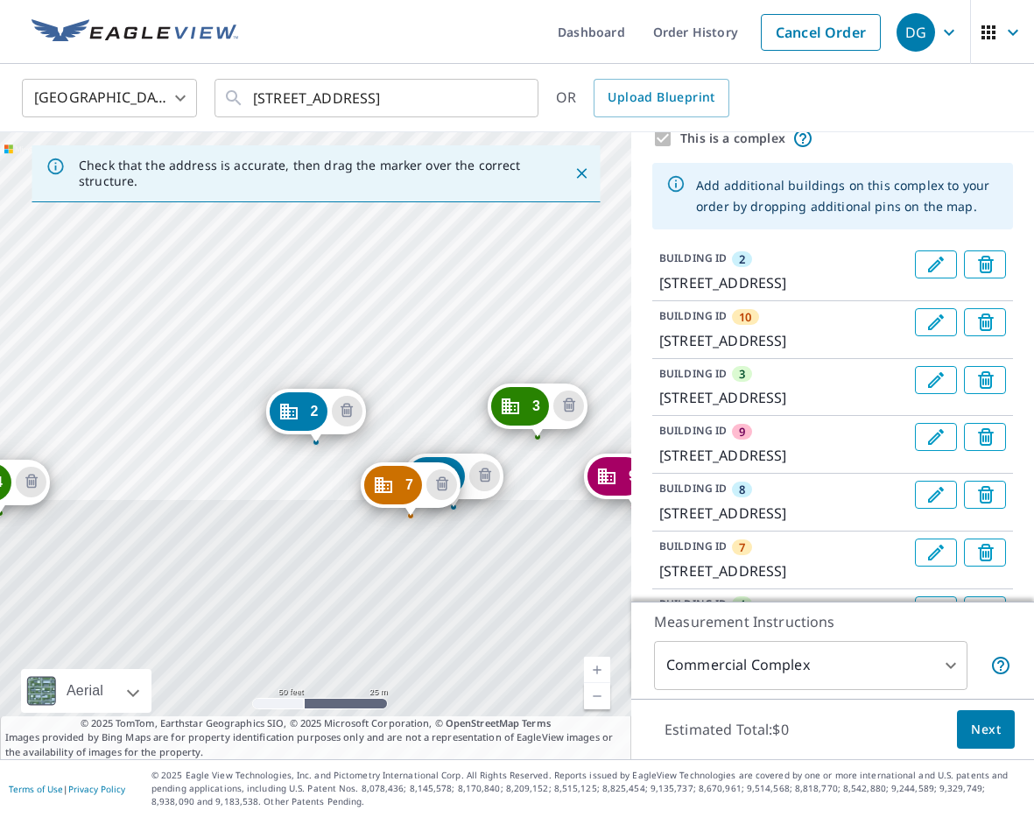
scroll to position [0, 0]
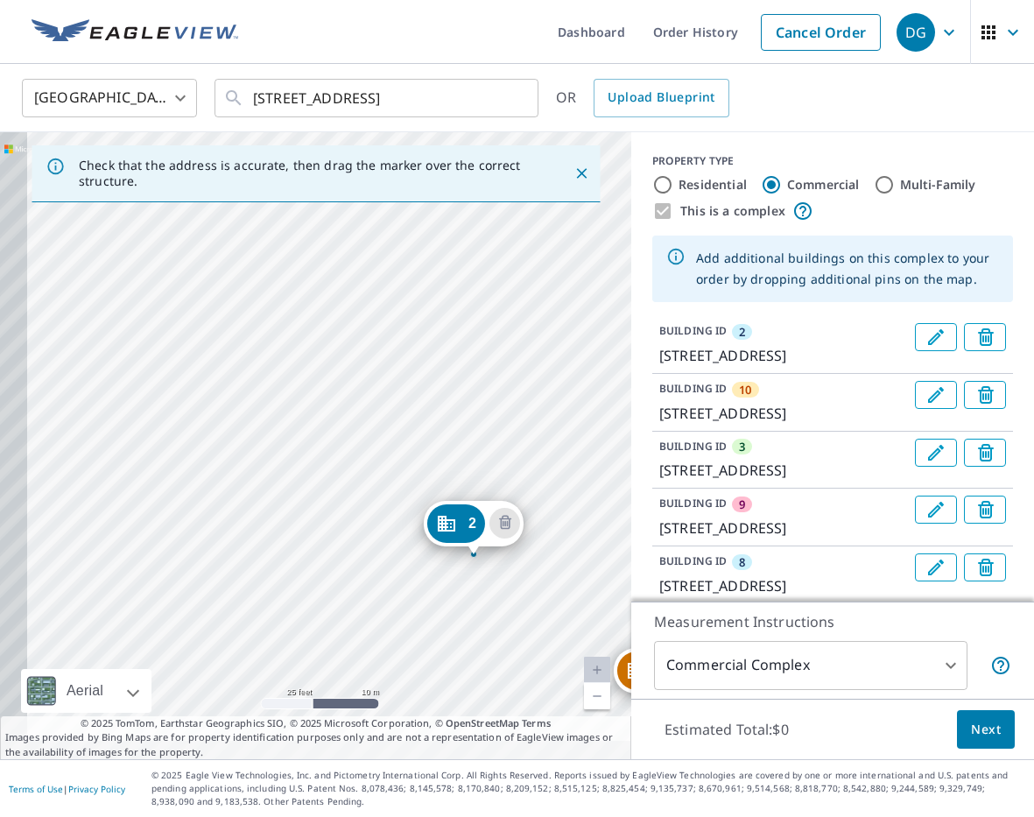
drag, startPoint x: 429, startPoint y: 371, endPoint x: 616, endPoint y: 242, distance: 227.7
click at [618, 242] on div "10 4680-[GEOGRAPHIC_DATA] 3 4700-[GEOGRAPHIC_DATA] 9 4686-[GEOGRAPHIC_DATA] 8 4…" at bounding box center [315, 445] width 631 height 627
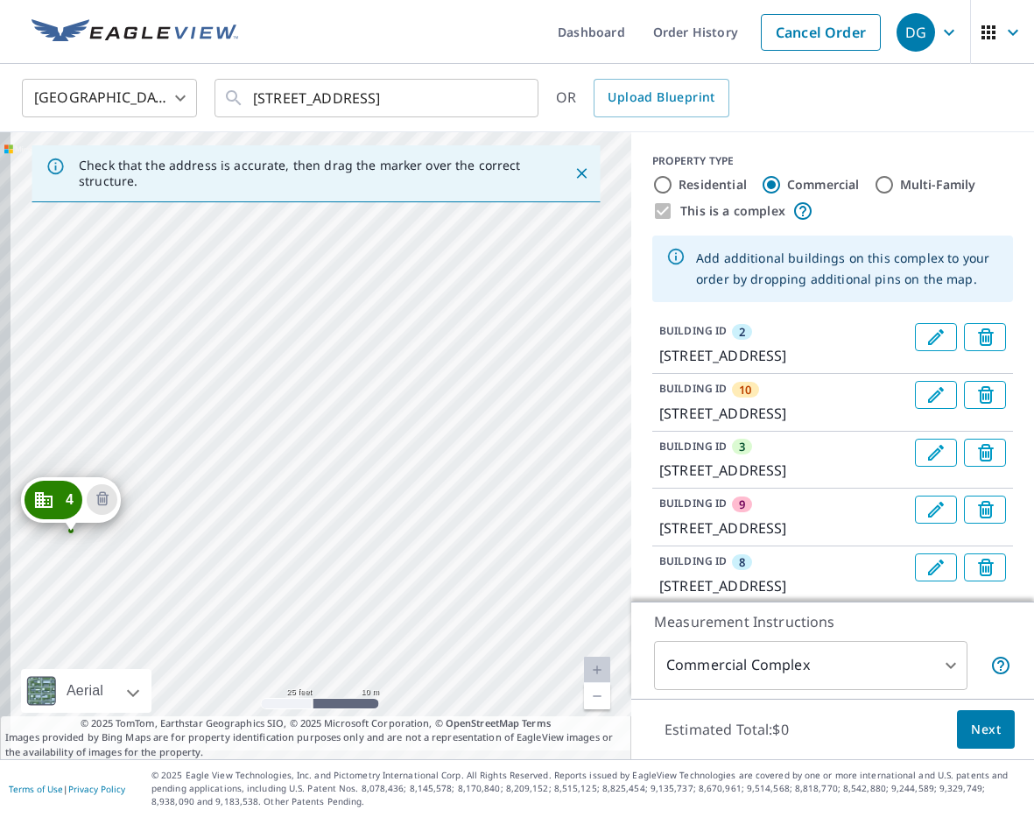
drag, startPoint x: 458, startPoint y: 298, endPoint x: 579, endPoint y: 205, distance: 153.0
click at [577, 207] on div "10 4680-[GEOGRAPHIC_DATA] 3 4700-[GEOGRAPHIC_DATA] 9 4686-[GEOGRAPHIC_DATA] 8 4…" at bounding box center [315, 445] width 631 height 627
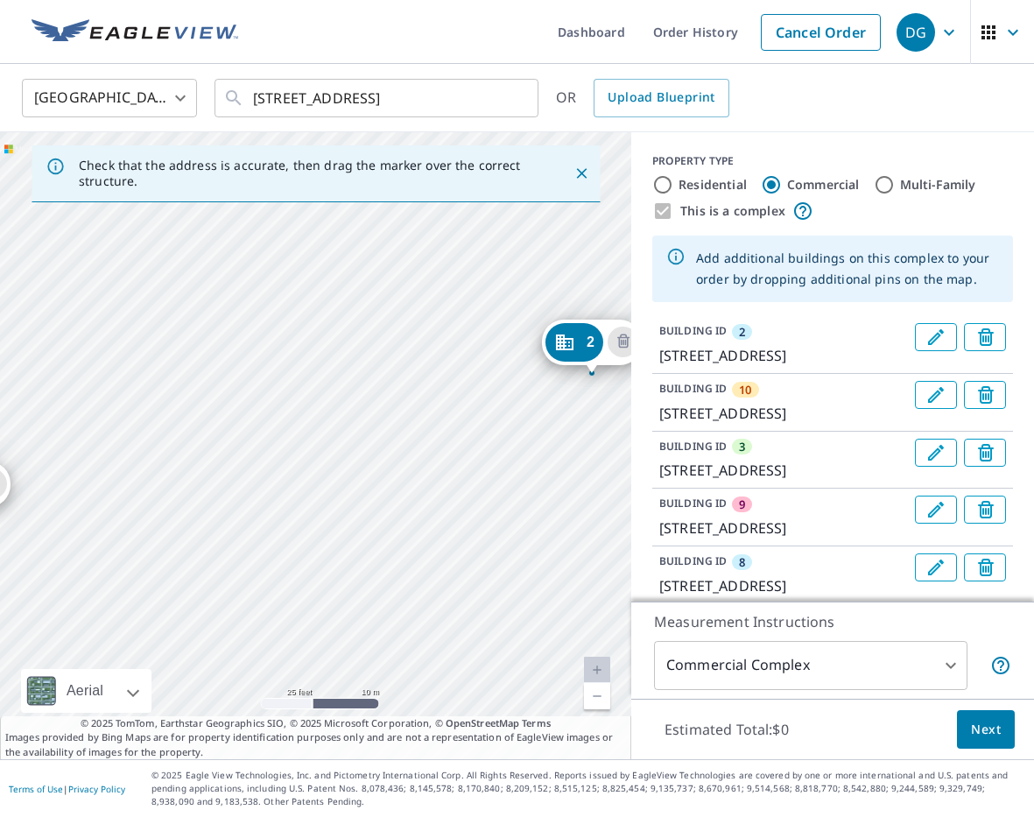
drag, startPoint x: 494, startPoint y: 225, endPoint x: 173, endPoint y: 202, distance: 321.2
click at [226, 210] on div "10 4680-[GEOGRAPHIC_DATA] 3 4700-[GEOGRAPHIC_DATA] 9 4686-[GEOGRAPHIC_DATA] 8 4…" at bounding box center [315, 445] width 631 height 627
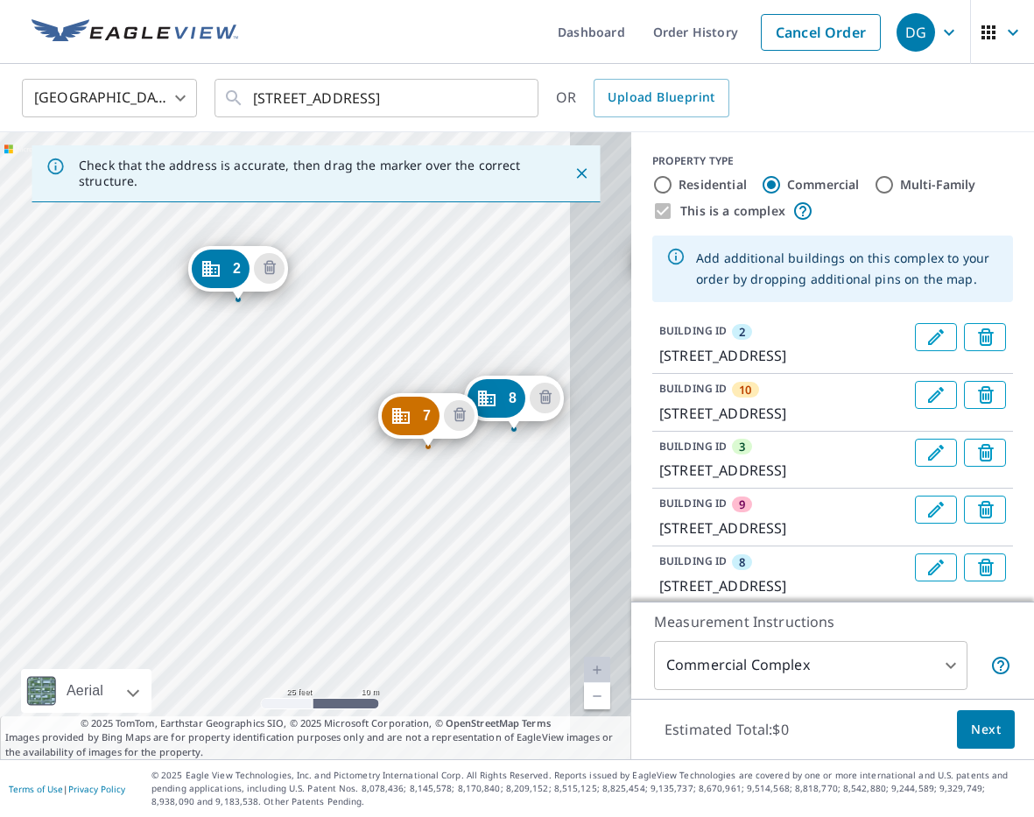
drag, startPoint x: 300, startPoint y: 194, endPoint x: 175, endPoint y: 167, distance: 128.1
click at [175, 166] on div "Check that the address is accurate, then drag the marker over the correct struc…" at bounding box center [315, 445] width 631 height 627
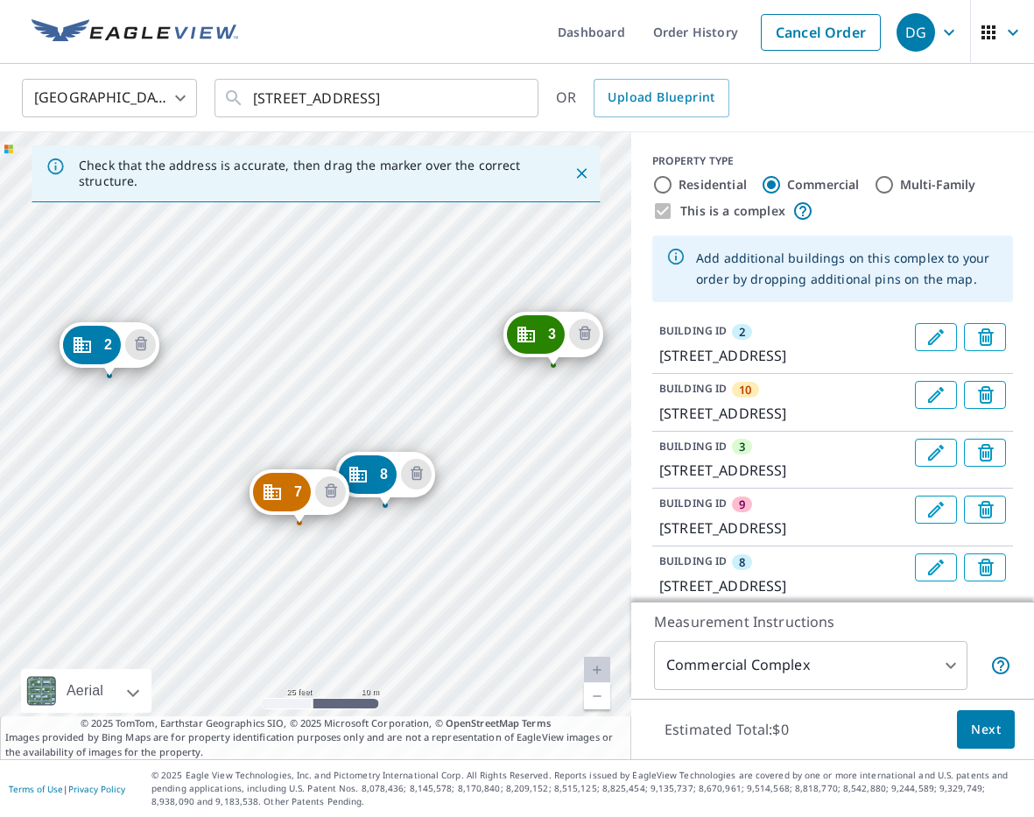
click at [208, 280] on div "10 4680-[GEOGRAPHIC_DATA] 3 4700-[GEOGRAPHIC_DATA] 9 4686-[GEOGRAPHIC_DATA] 8 4…" at bounding box center [315, 445] width 631 height 627
drag, startPoint x: 446, startPoint y: 256, endPoint x: 178, endPoint y: 242, distance: 269.0
click at [183, 242] on div "10 4680-[GEOGRAPHIC_DATA] 3 4700-[GEOGRAPHIC_DATA] 9 4686-[GEOGRAPHIC_DATA] 8 4…" at bounding box center [315, 445] width 631 height 627
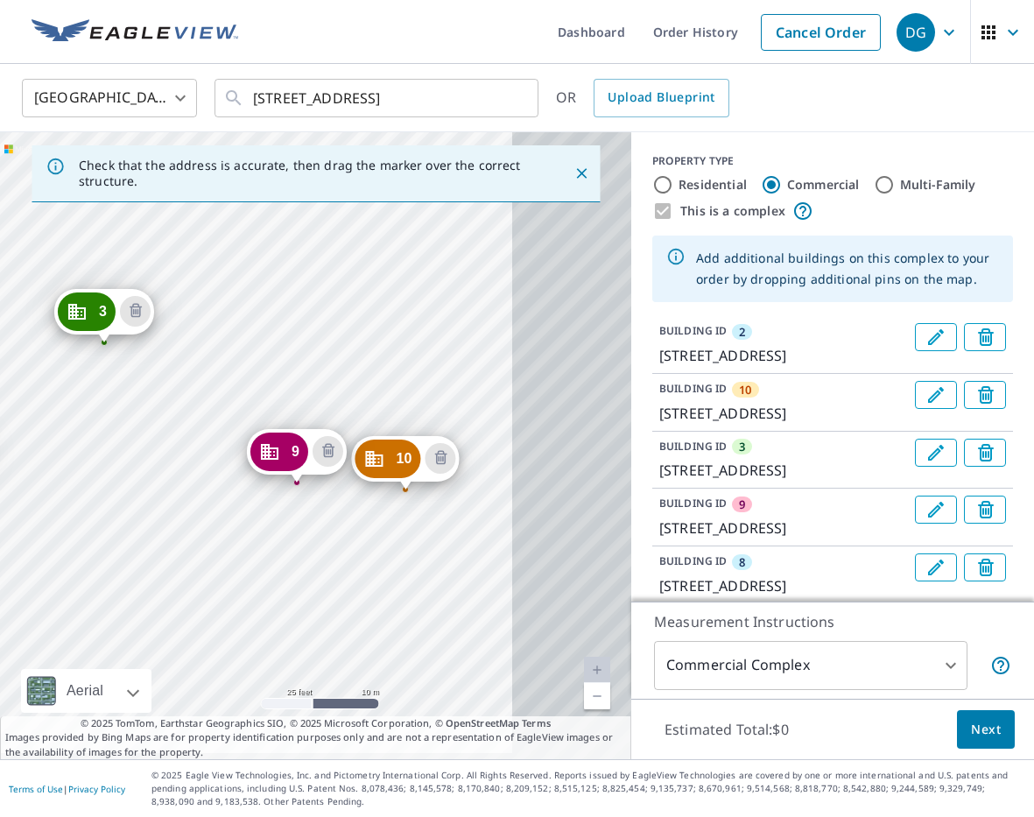
drag, startPoint x: 337, startPoint y: 250, endPoint x: 221, endPoint y: 246, distance: 116.5
click at [221, 246] on div "10 4680-[GEOGRAPHIC_DATA] 3 4700-[GEOGRAPHIC_DATA] 9 4686-[GEOGRAPHIC_DATA] 8 4…" at bounding box center [315, 445] width 631 height 627
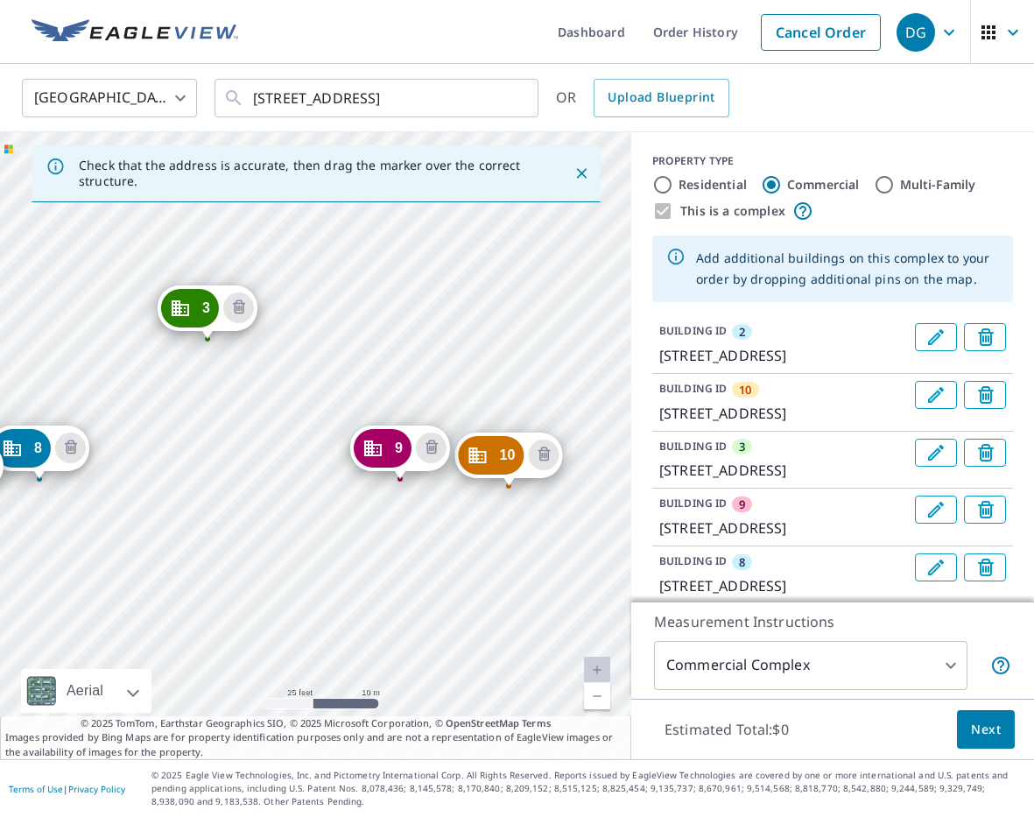
drag, startPoint x: 628, startPoint y: 302, endPoint x: 639, endPoint y: 301, distance: 11.4
click at [639, 301] on div "Check that the address is accurate, then drag the marker over the correct struc…" at bounding box center [517, 445] width 1034 height 627
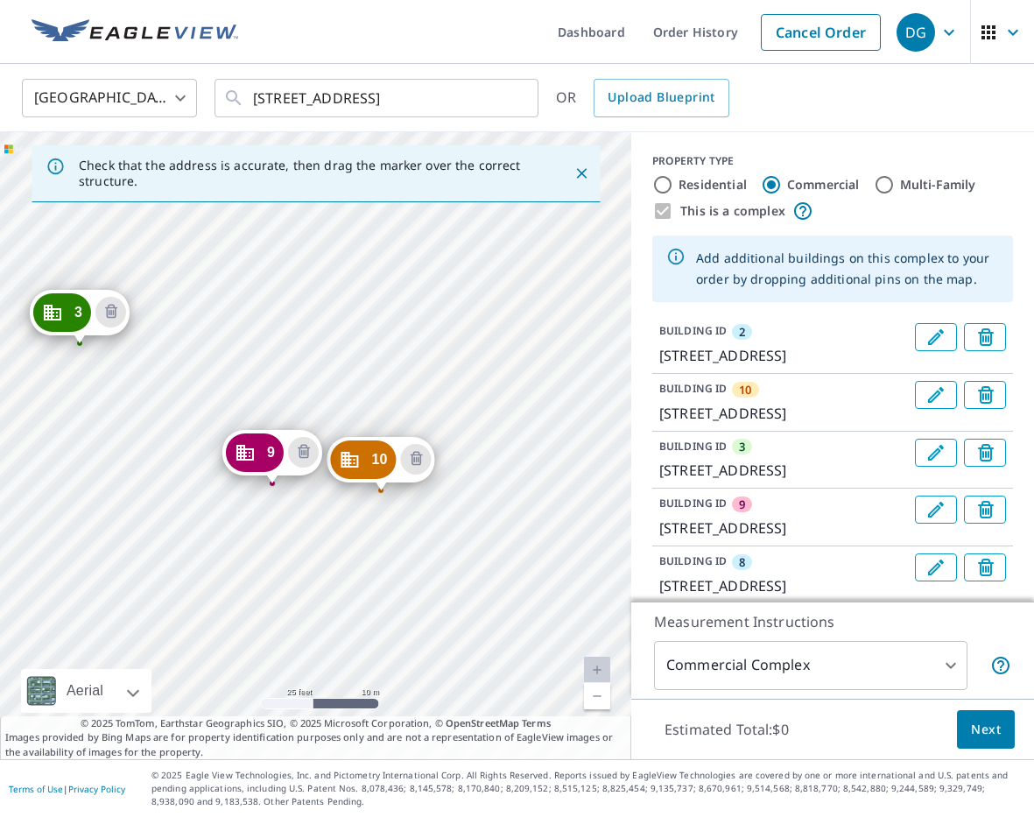
click at [501, 306] on div "10 4680-[GEOGRAPHIC_DATA] 3 4700-[GEOGRAPHIC_DATA] 9 4686-[GEOGRAPHIC_DATA] 8 4…" at bounding box center [315, 445] width 631 height 627
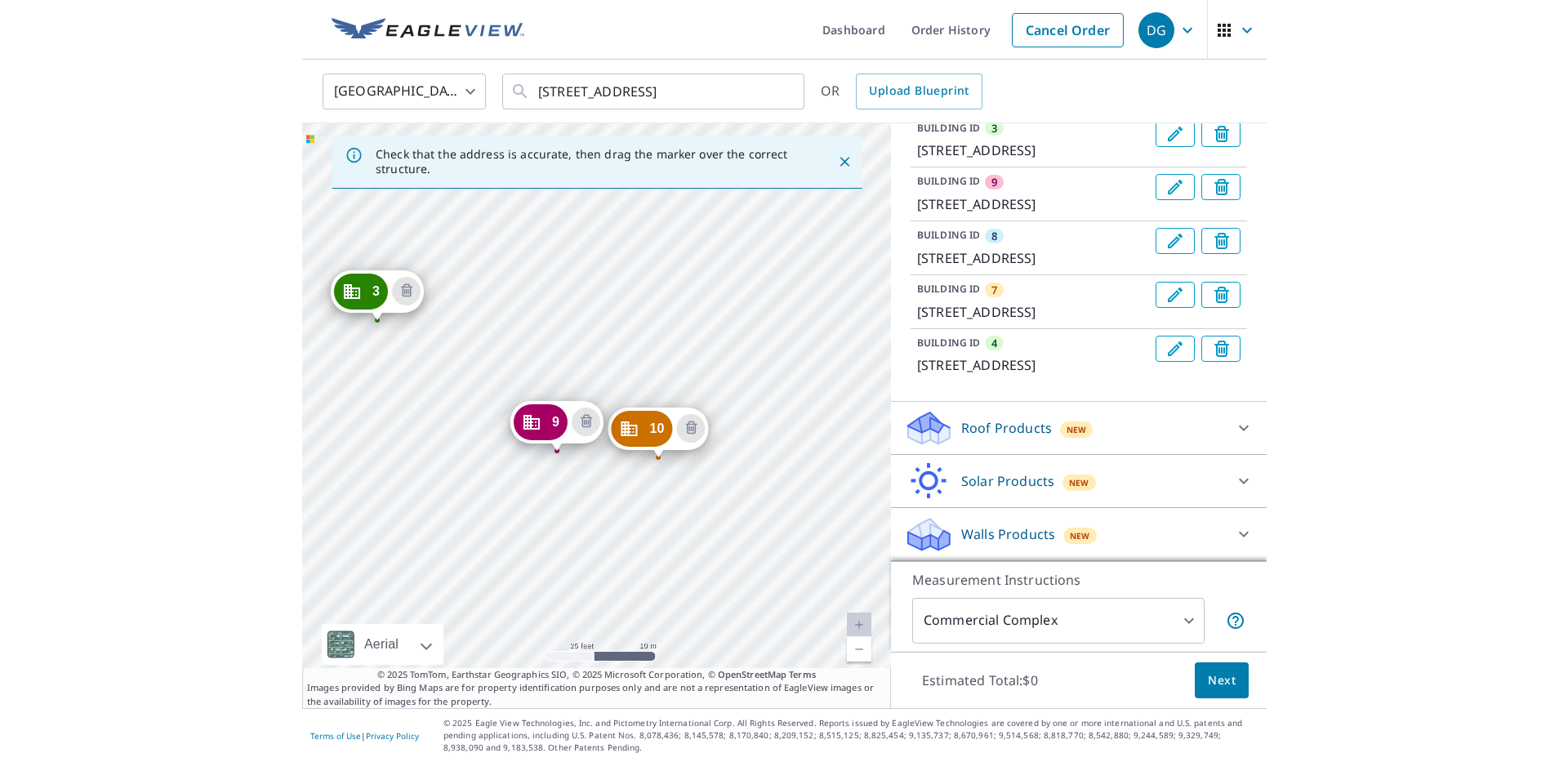
scroll to position [425, 0]
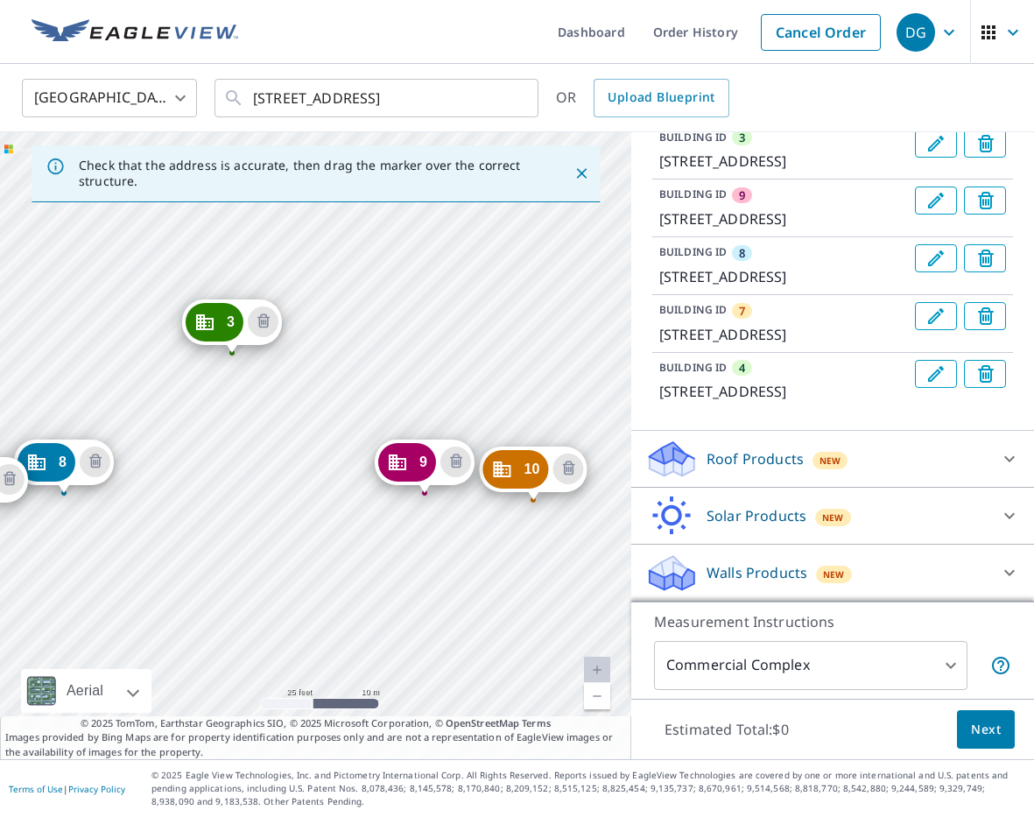
drag, startPoint x: 497, startPoint y: 294, endPoint x: 642, endPoint y: 305, distance: 145.7
click at [640, 305] on div "Check that the address is accurate, then drag the marker over the correct struc…" at bounding box center [517, 445] width 1034 height 627
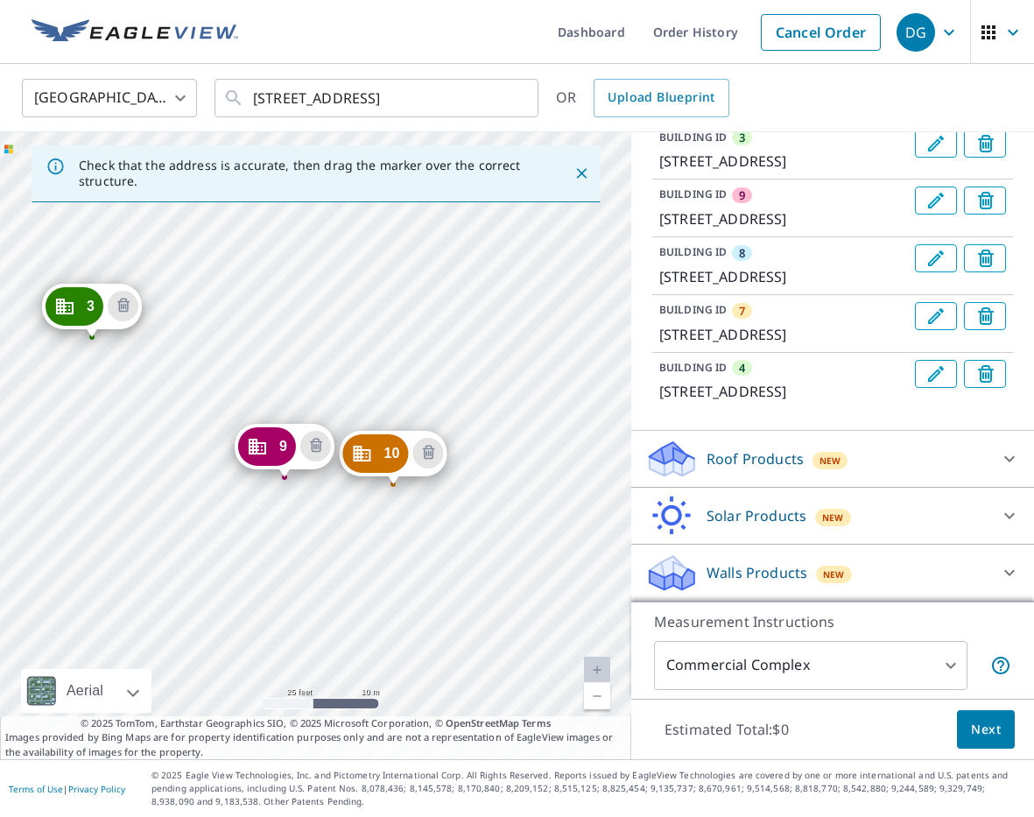
click at [487, 290] on div "10 4680-[GEOGRAPHIC_DATA] 3 4700-[GEOGRAPHIC_DATA] 9 4686-[GEOGRAPHIC_DATA] 8 4…" at bounding box center [315, 445] width 631 height 627
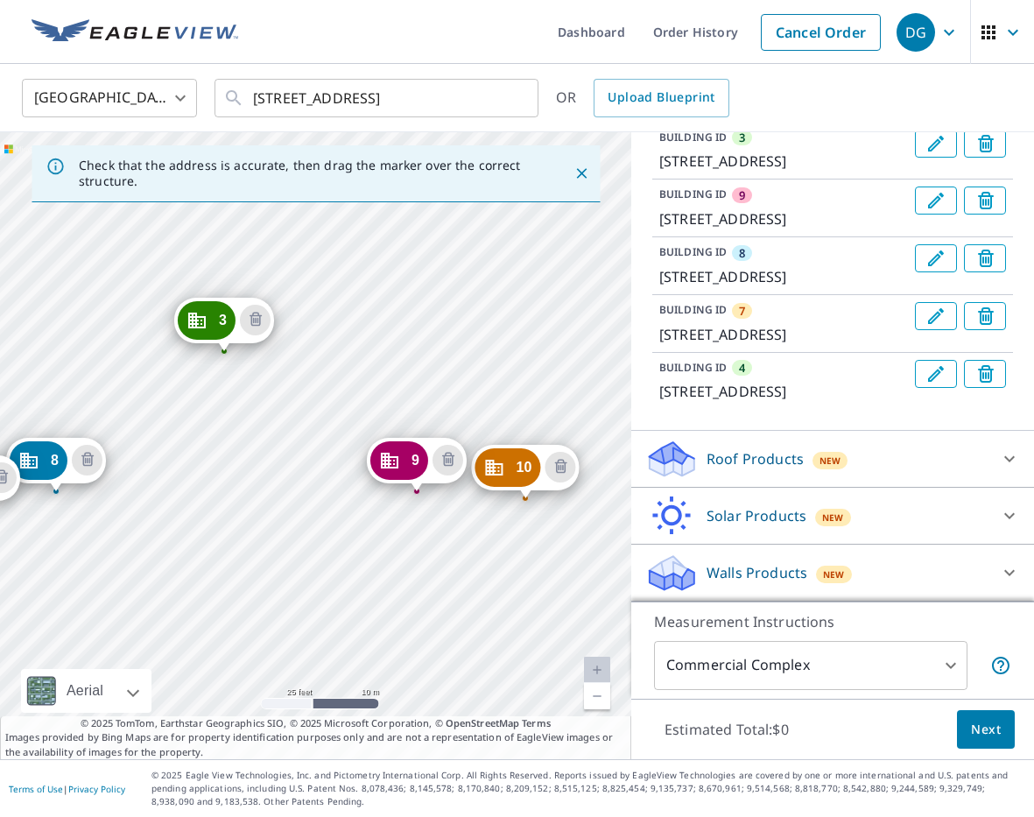
drag, startPoint x: 453, startPoint y: 291, endPoint x: 586, endPoint y: 304, distance: 132.8
click at [586, 304] on div "10 4680-[GEOGRAPHIC_DATA] 3 4700-[GEOGRAPHIC_DATA] 9 4686-[GEOGRAPHIC_DATA] 8 4…" at bounding box center [315, 445] width 631 height 627
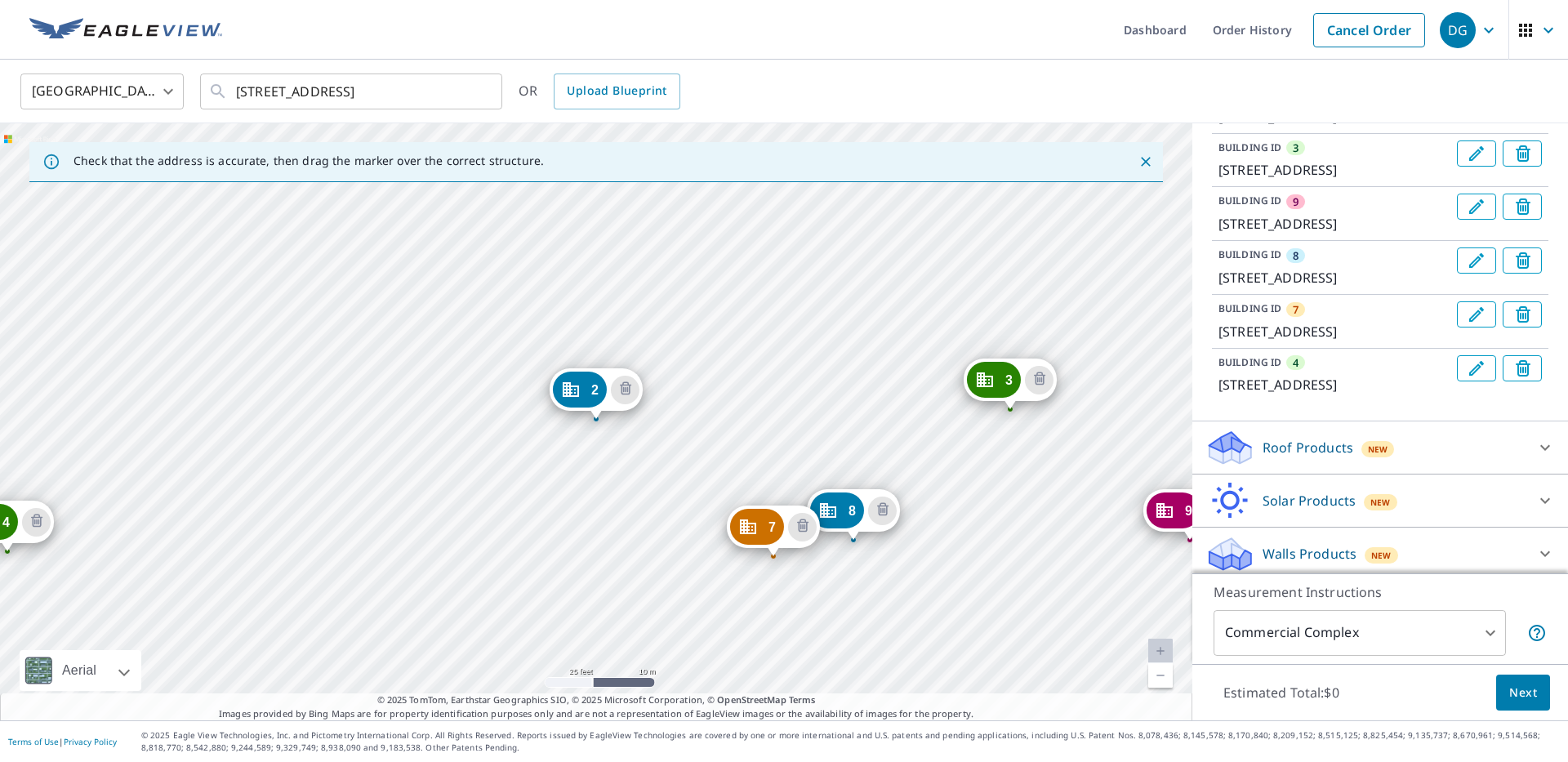
scroll to position [261, 0]
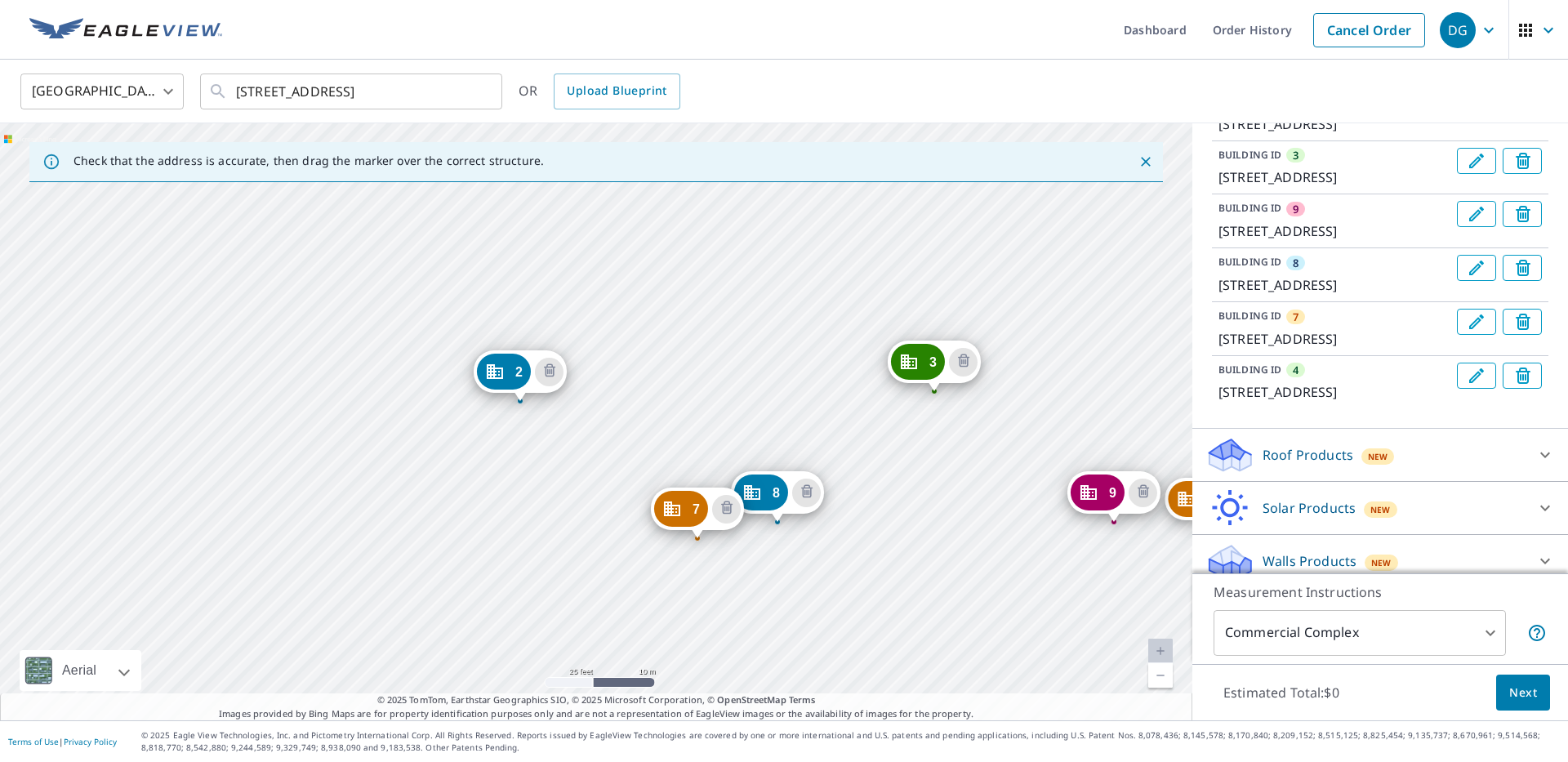
drag, startPoint x: 1032, startPoint y: 468, endPoint x: 956, endPoint y: 450, distance: 78.1
click at [956, 450] on div "10 4680-[GEOGRAPHIC_DATA] 3 4700-[GEOGRAPHIC_DATA] 9 4686-[GEOGRAPHIC_DATA] 8 4…" at bounding box center [596, 422] width 1192 height 597
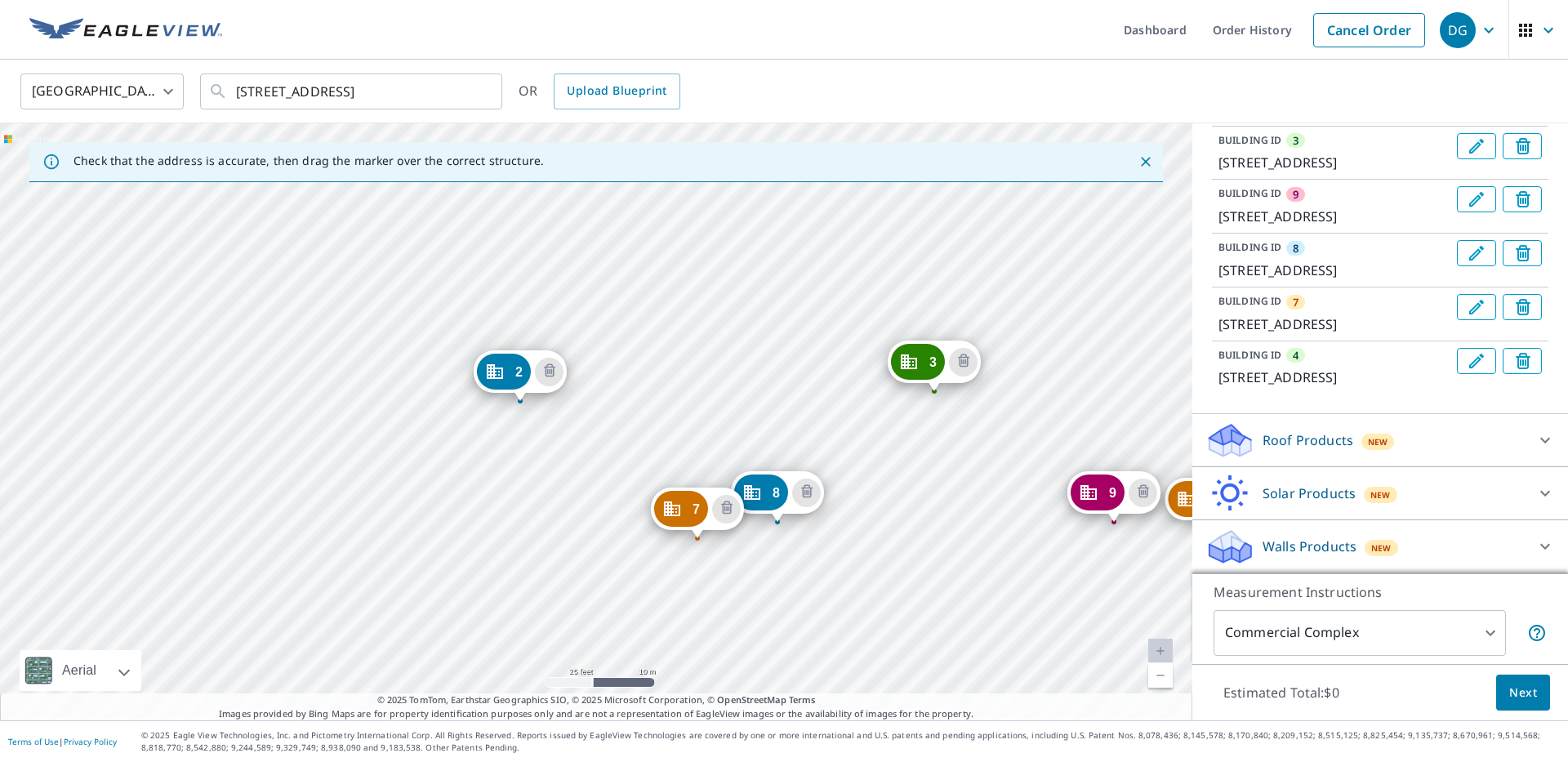
scroll to position [413, 0]
drag, startPoint x: 1526, startPoint y: 690, endPoint x: 1464, endPoint y: 578, distance: 128.0
click at [964, 578] on div "Measurement Instructions Commercial Complex 4 ​ Estimated Total: $0 Next" at bounding box center [1380, 646] width 376 height 147
click at [964, 432] on icon at bounding box center [1545, 439] width 20 height 20
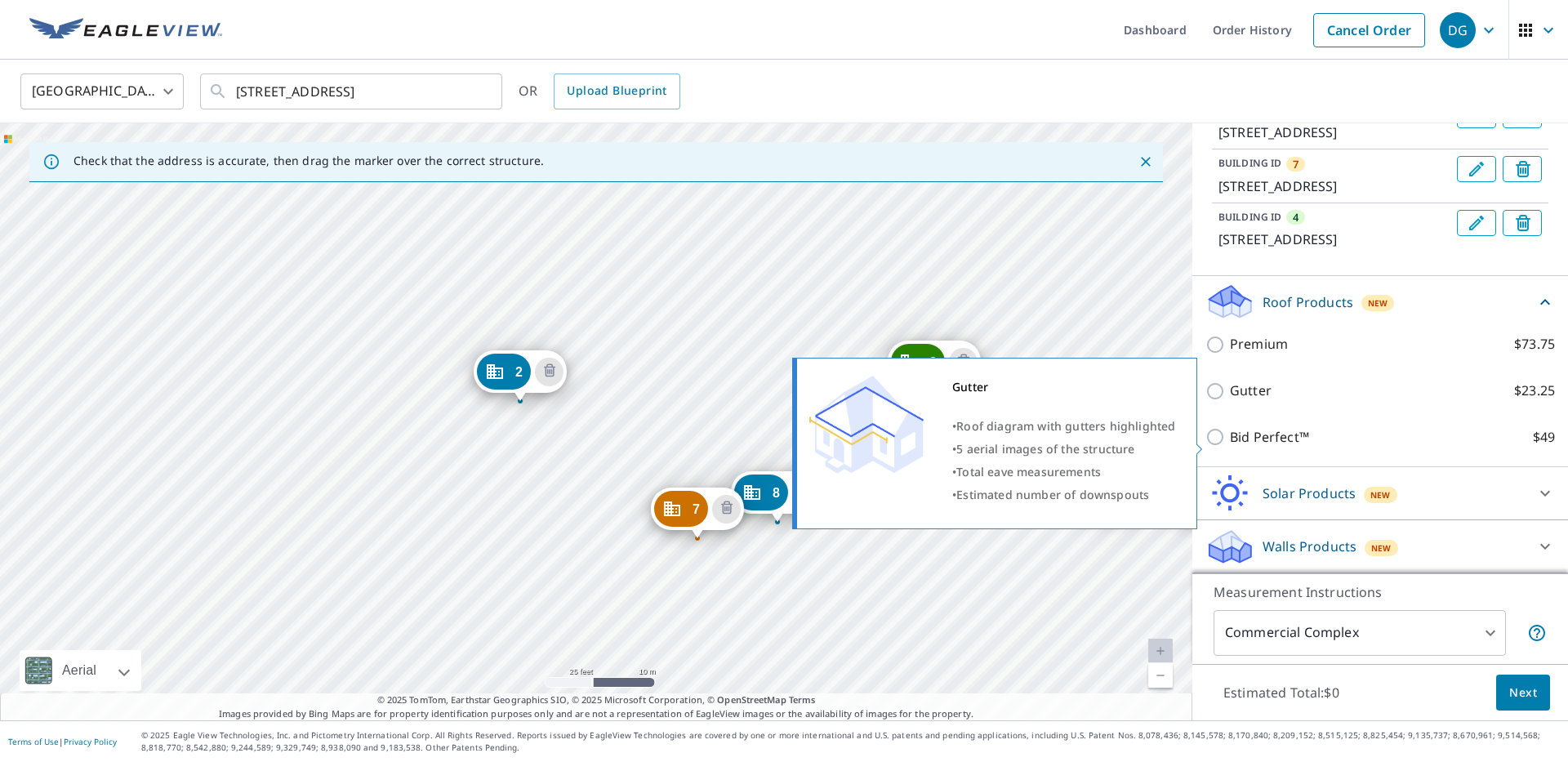
scroll to position [514, 0]
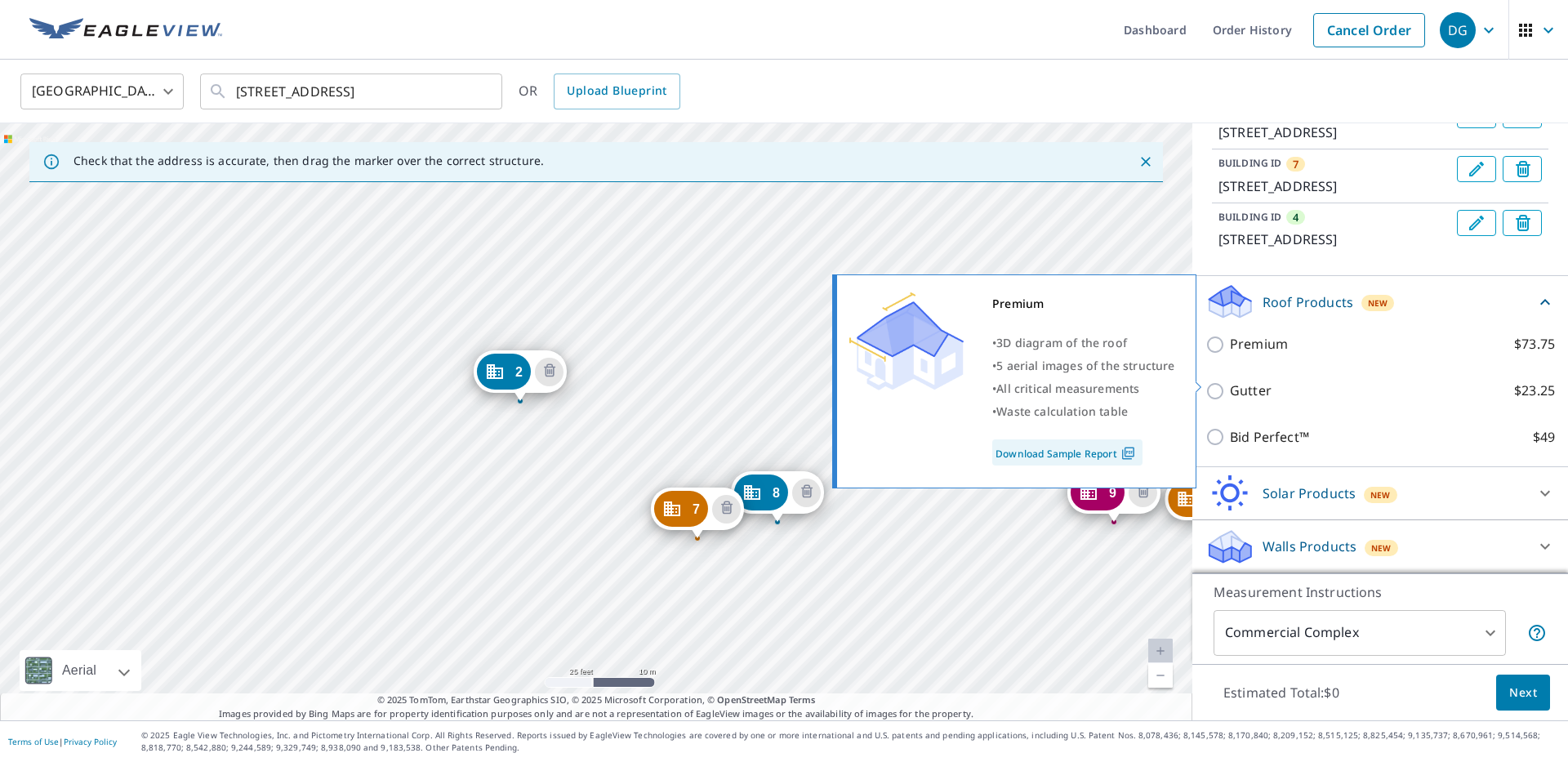
click at [964, 354] on input "Premium $73.75" at bounding box center [1217, 344] width 24 height 20
checkbox input "true"
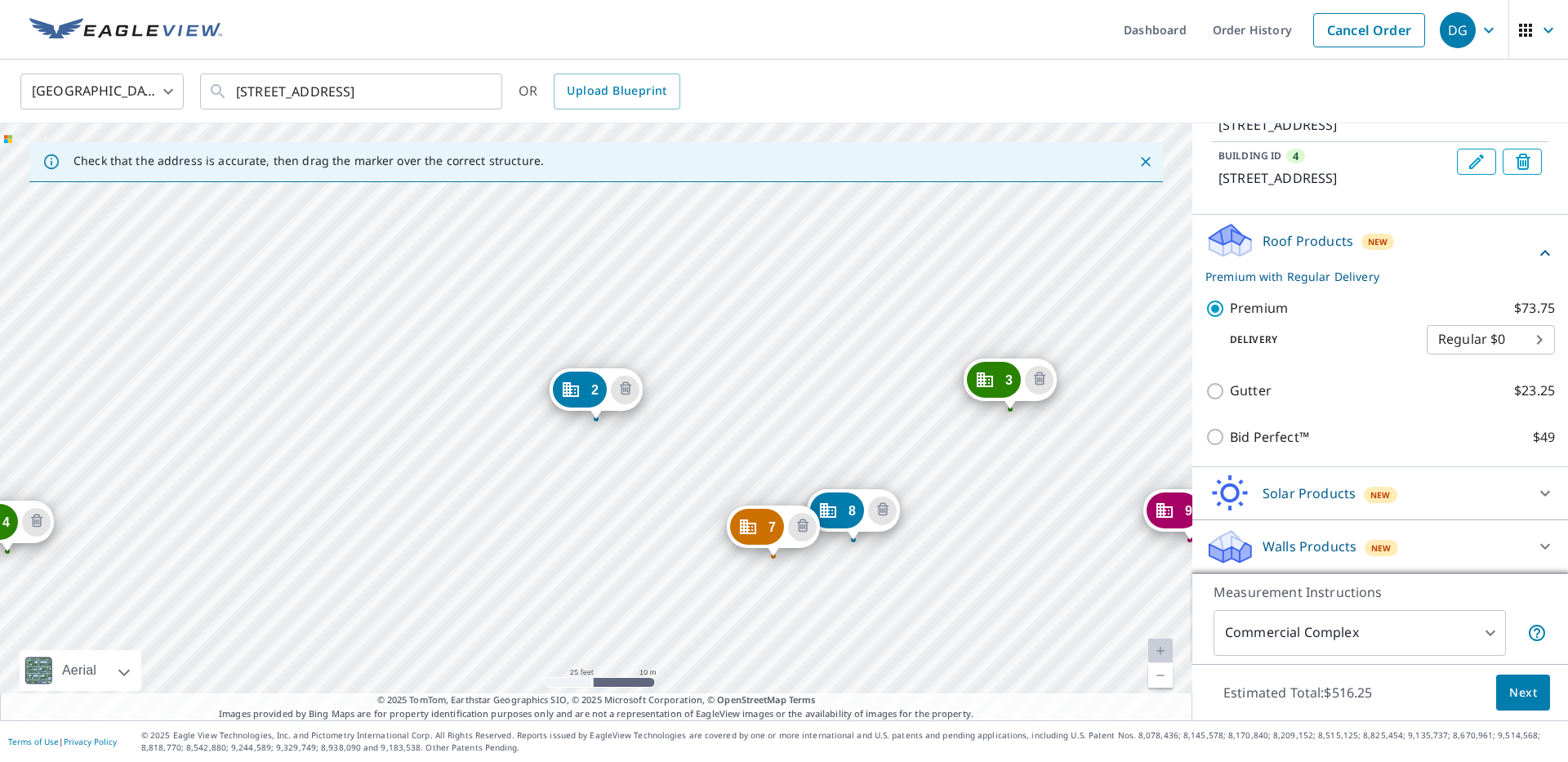
scroll to position [612, 0]
click at [964, 697] on span "Next" at bounding box center [1523, 693] width 28 height 21
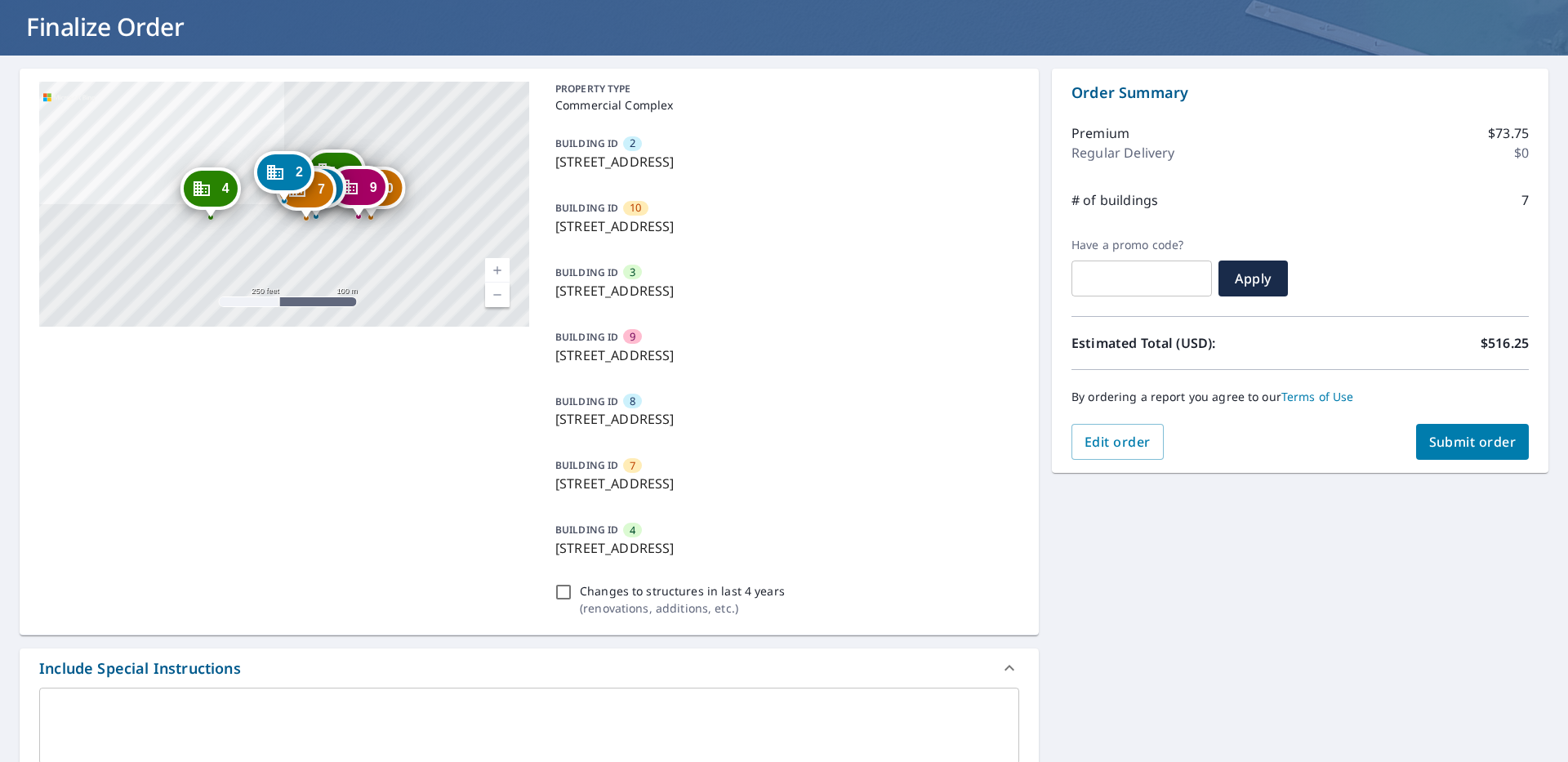
scroll to position [97, 0]
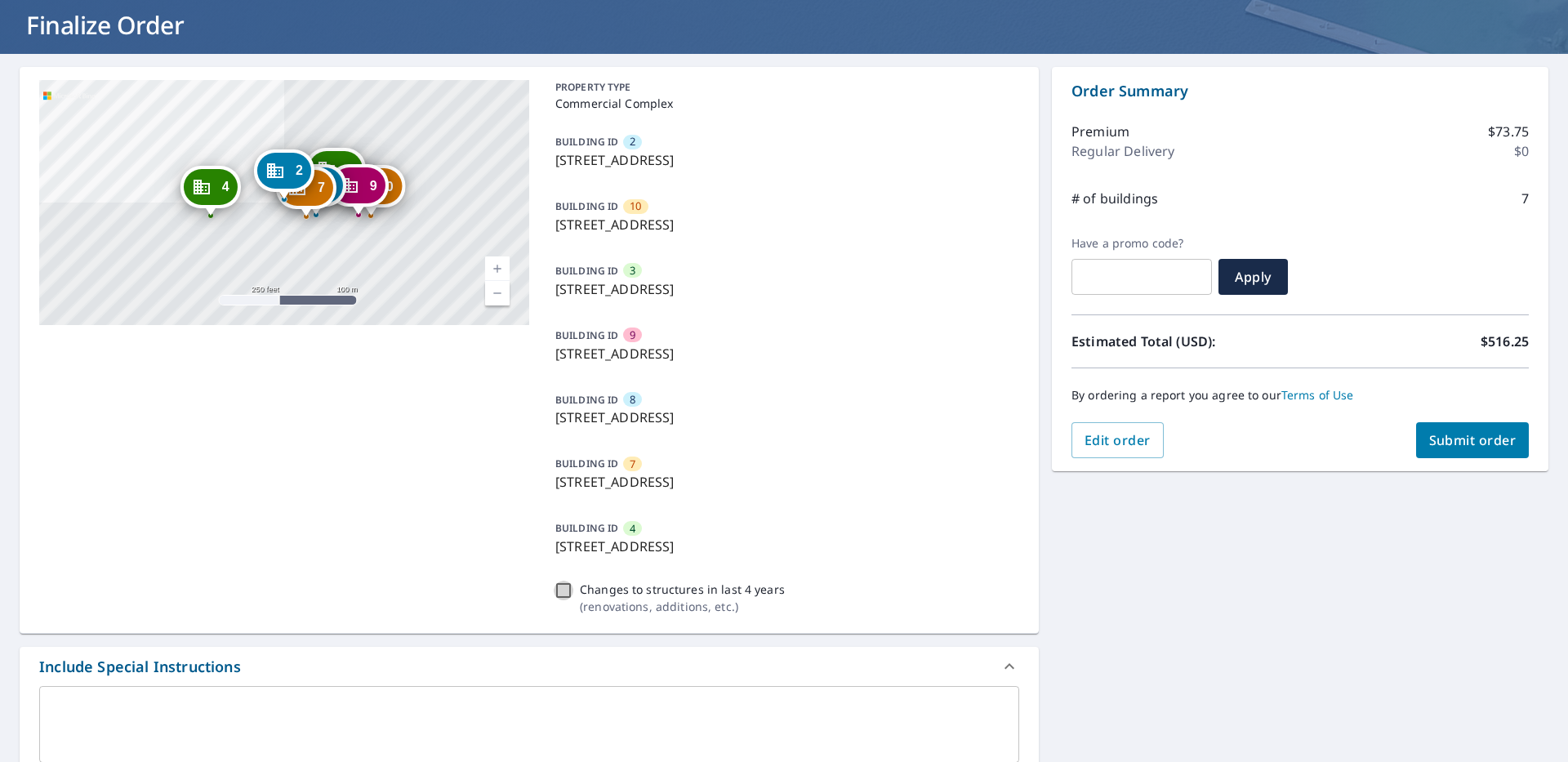
click at [564, 594] on input "Changes to structures in last 4 years ( renovations, additions, etc. )" at bounding box center [562, 589] width 20 height 20
checkbox input "true"
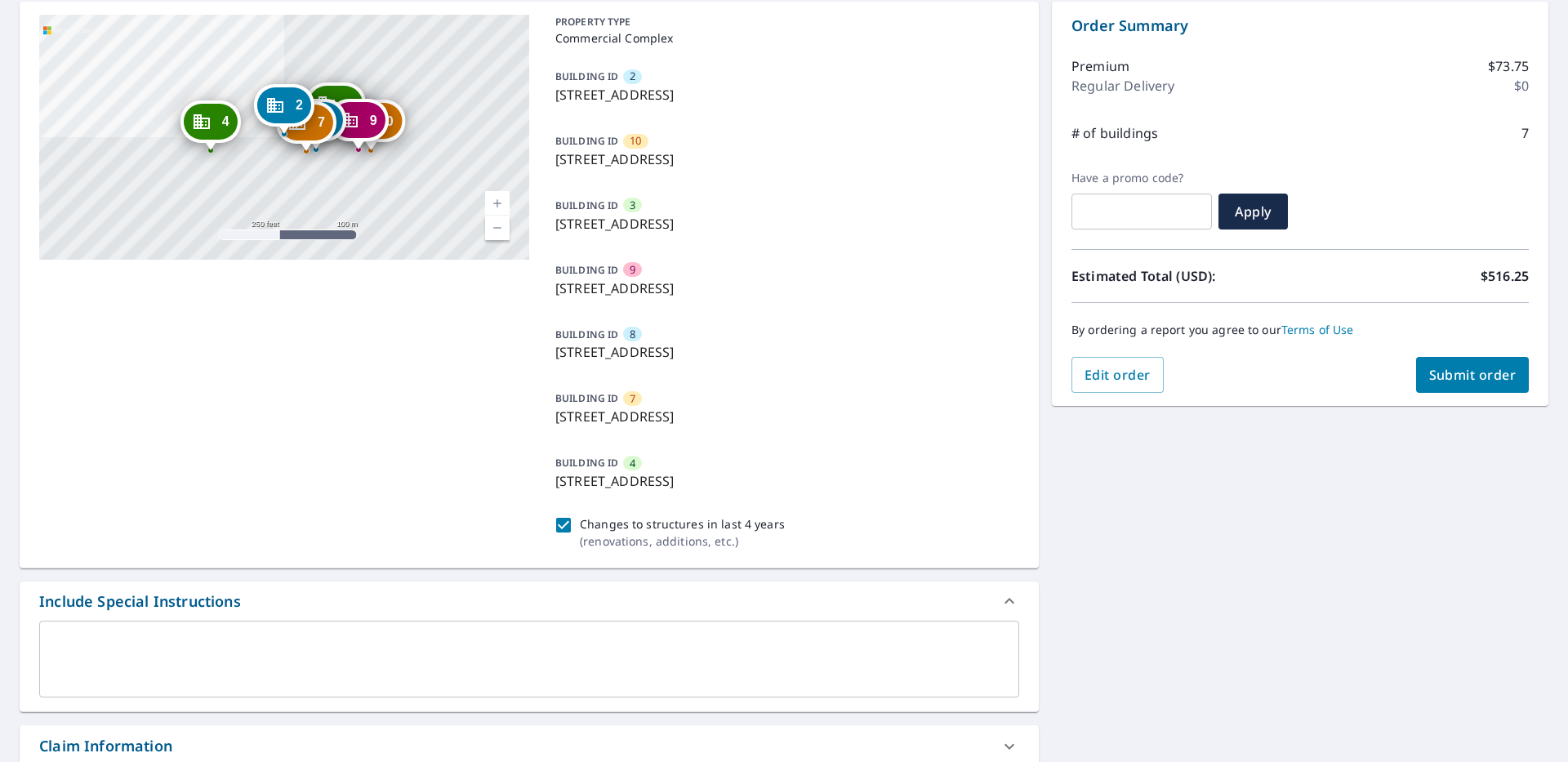
scroll to position [0, 0]
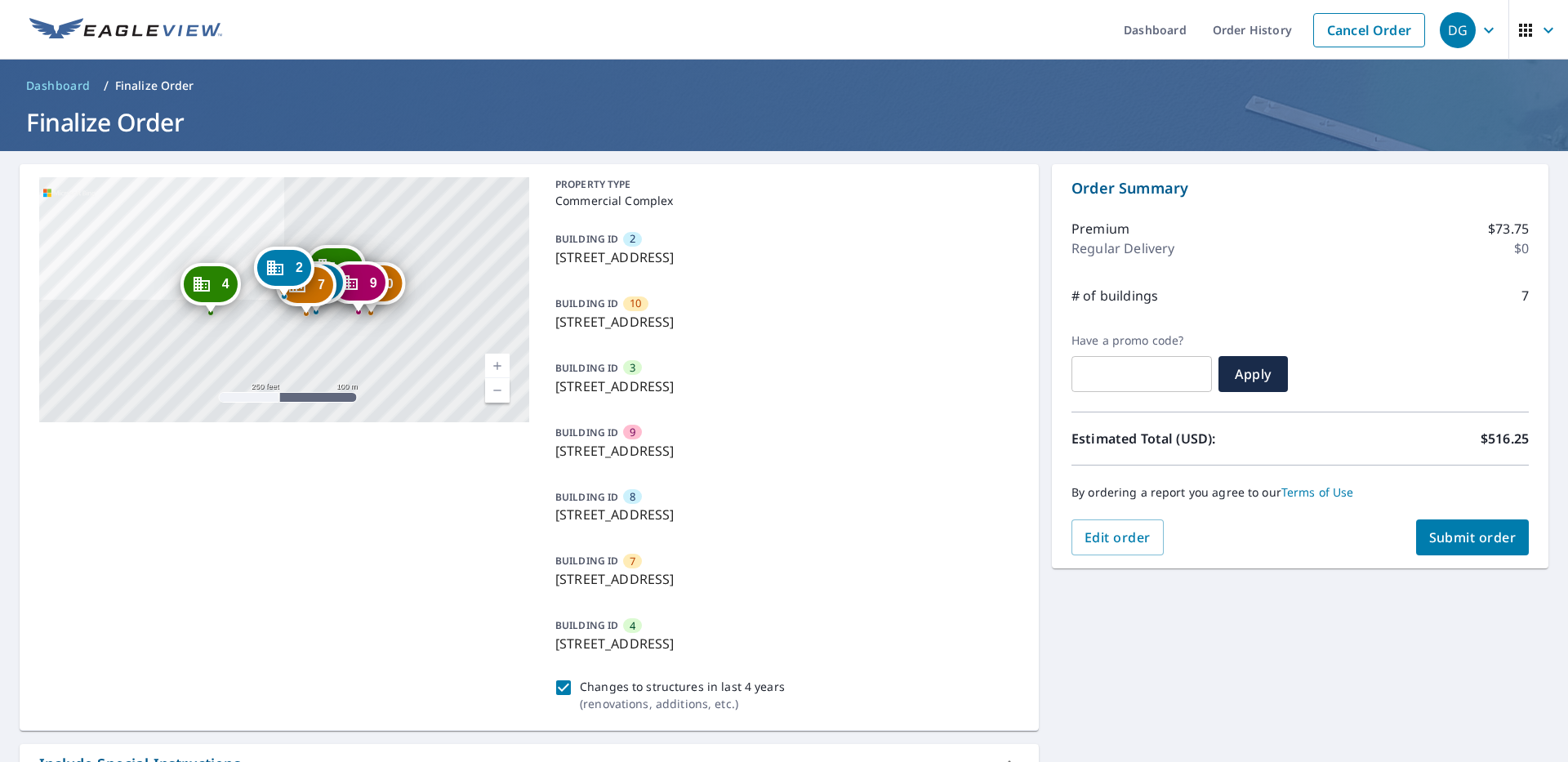
click at [964, 537] on span "Submit order" at bounding box center [1473, 536] width 88 height 18
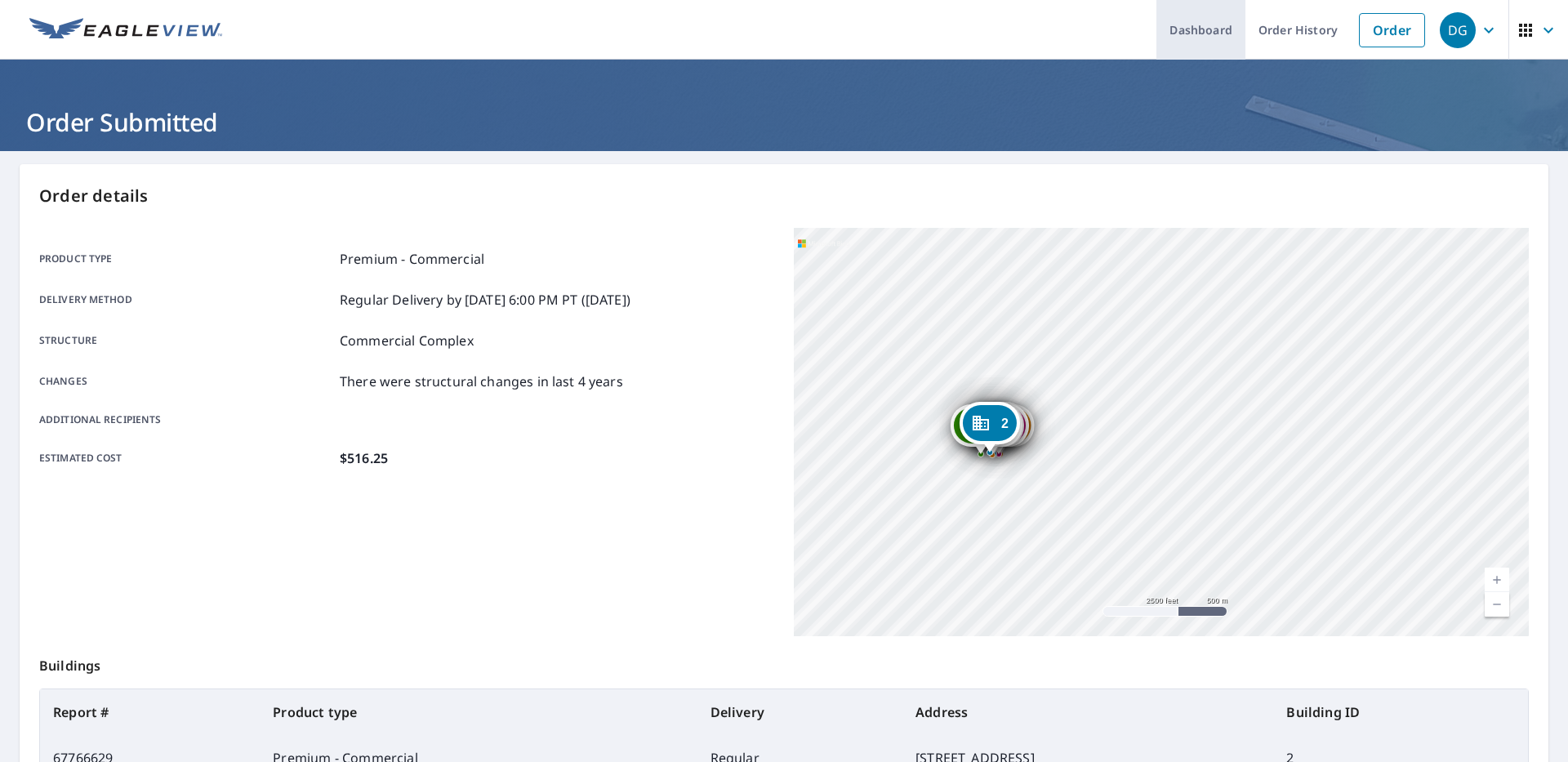
click at [964, 39] on link "Dashboard" at bounding box center [1200, 30] width 89 height 60
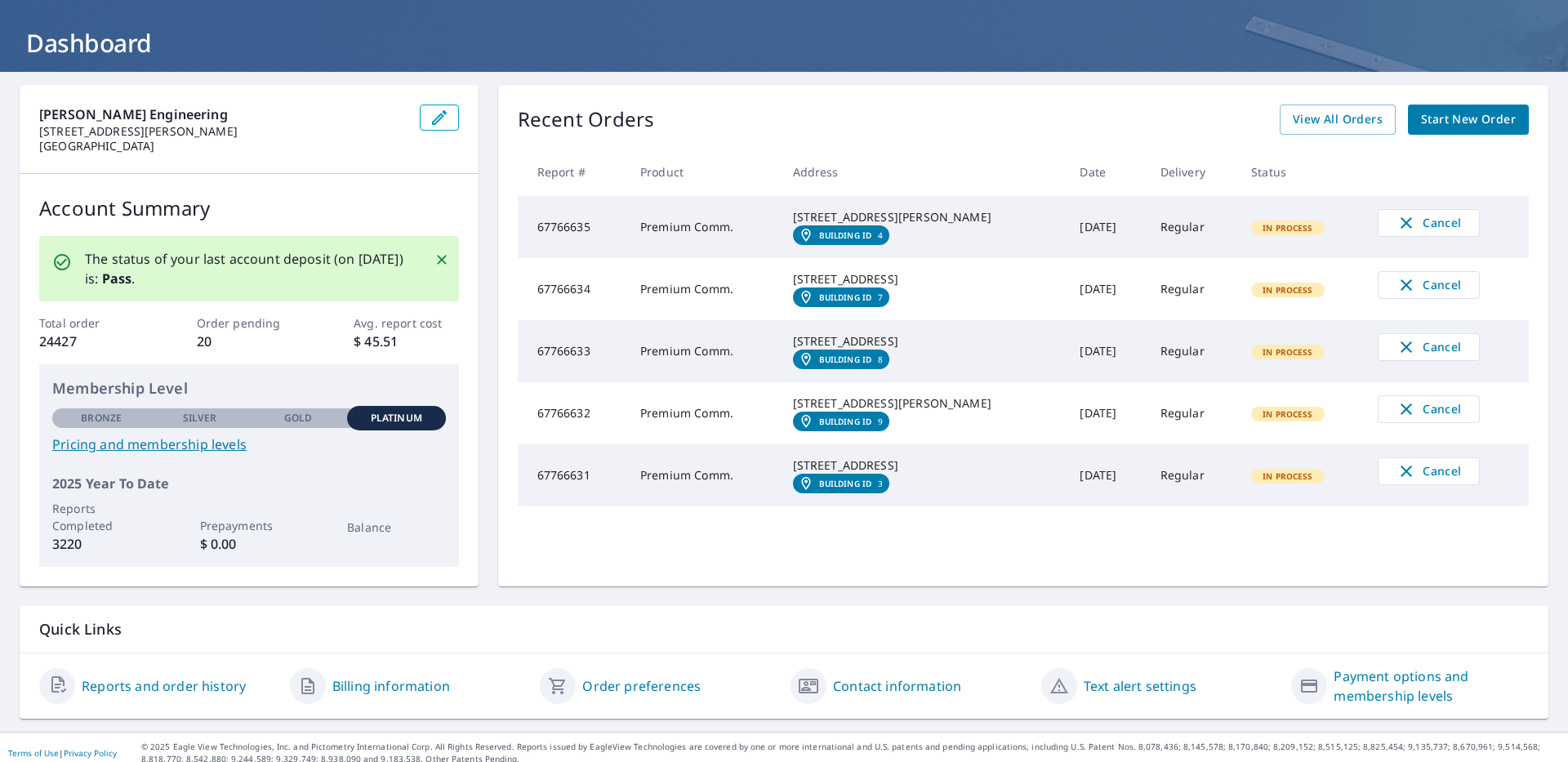
scroll to position [83, 0]
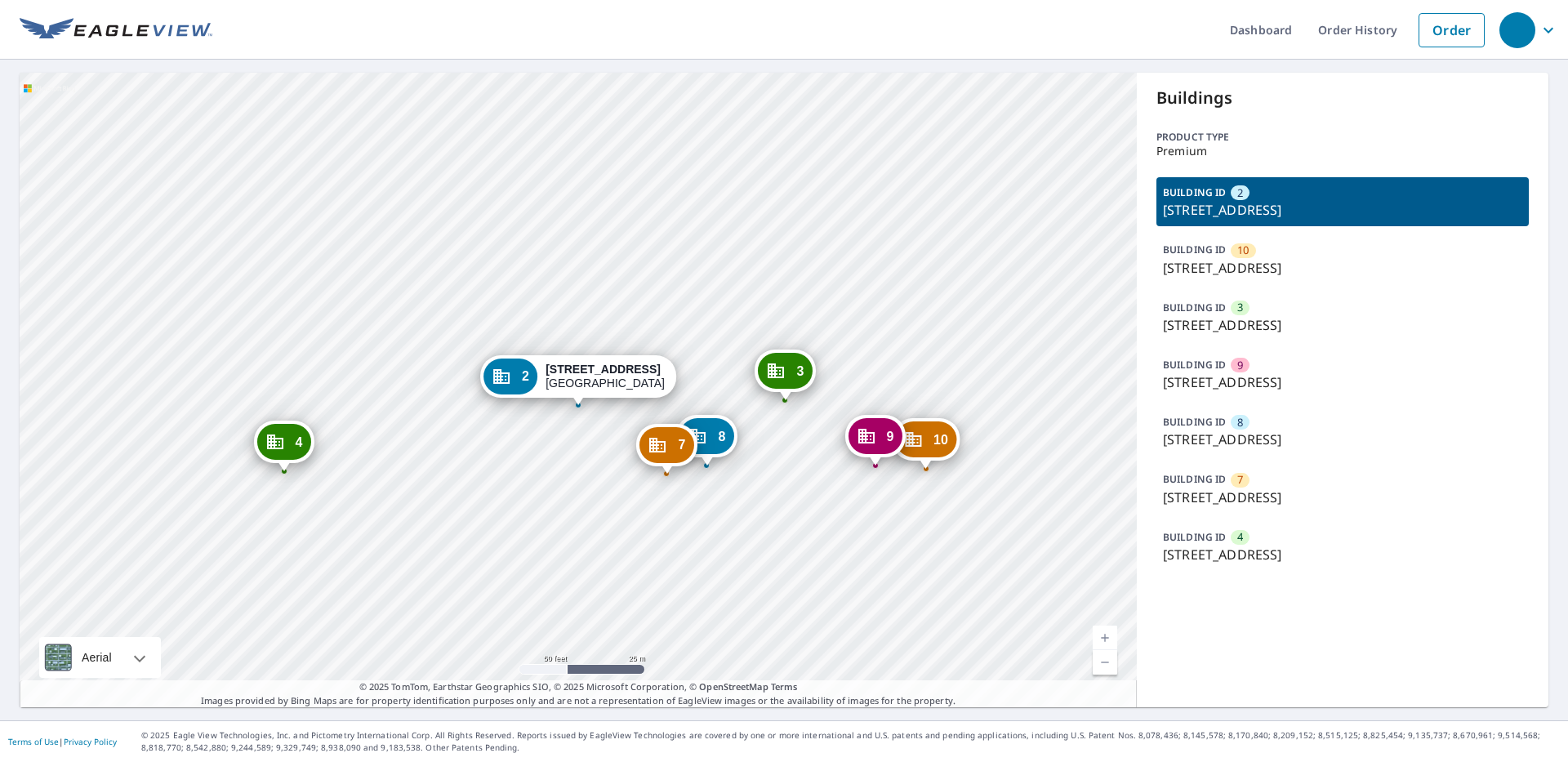
click at [506, 376] on icon "Dropped pin, building 2, Commercial property, 4740-4750 Lake Villa Dr Clearwate…" at bounding box center [501, 376] width 20 height 20
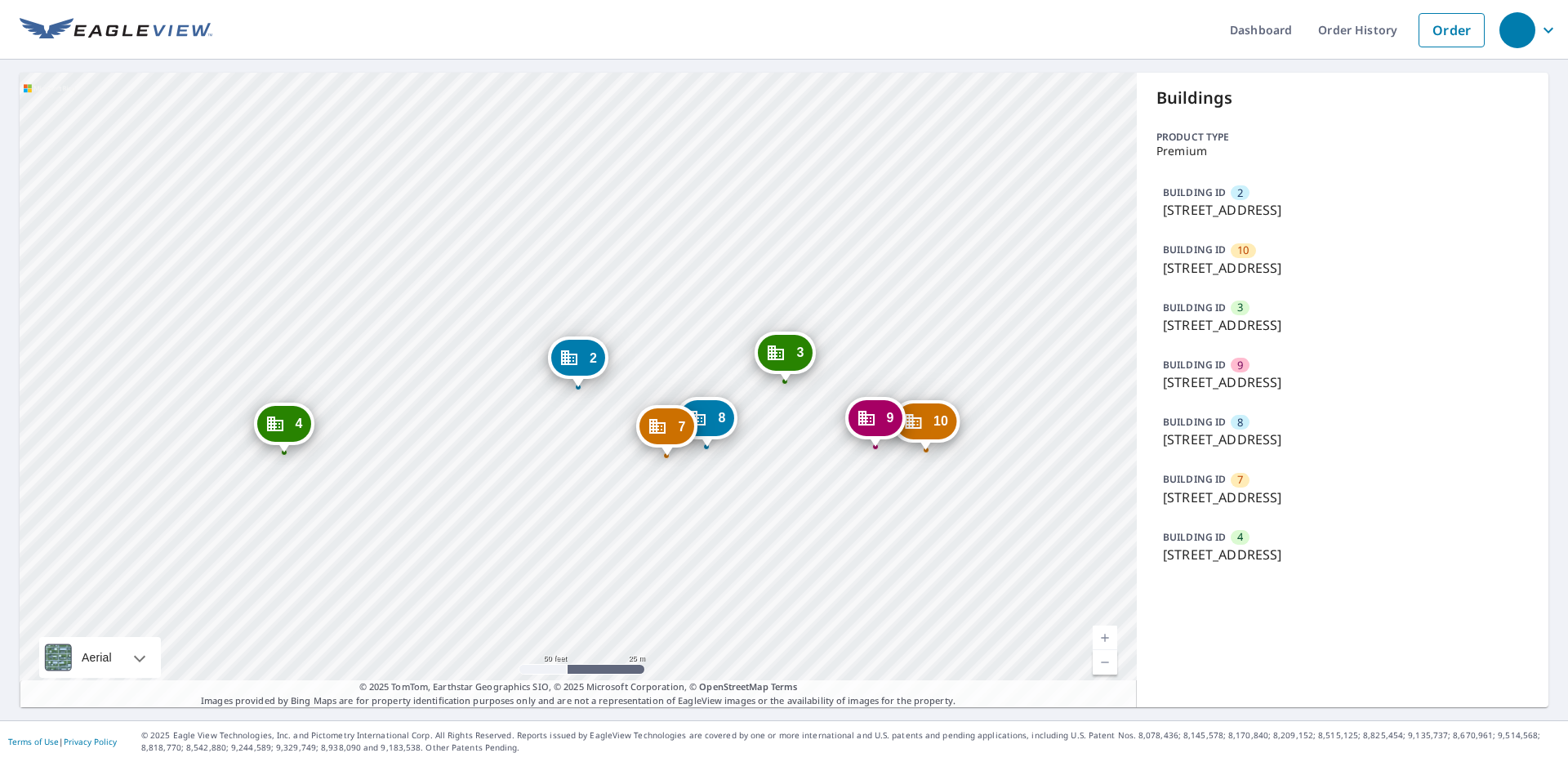
click at [579, 358] on div "2" at bounding box center [578, 357] width 54 height 36
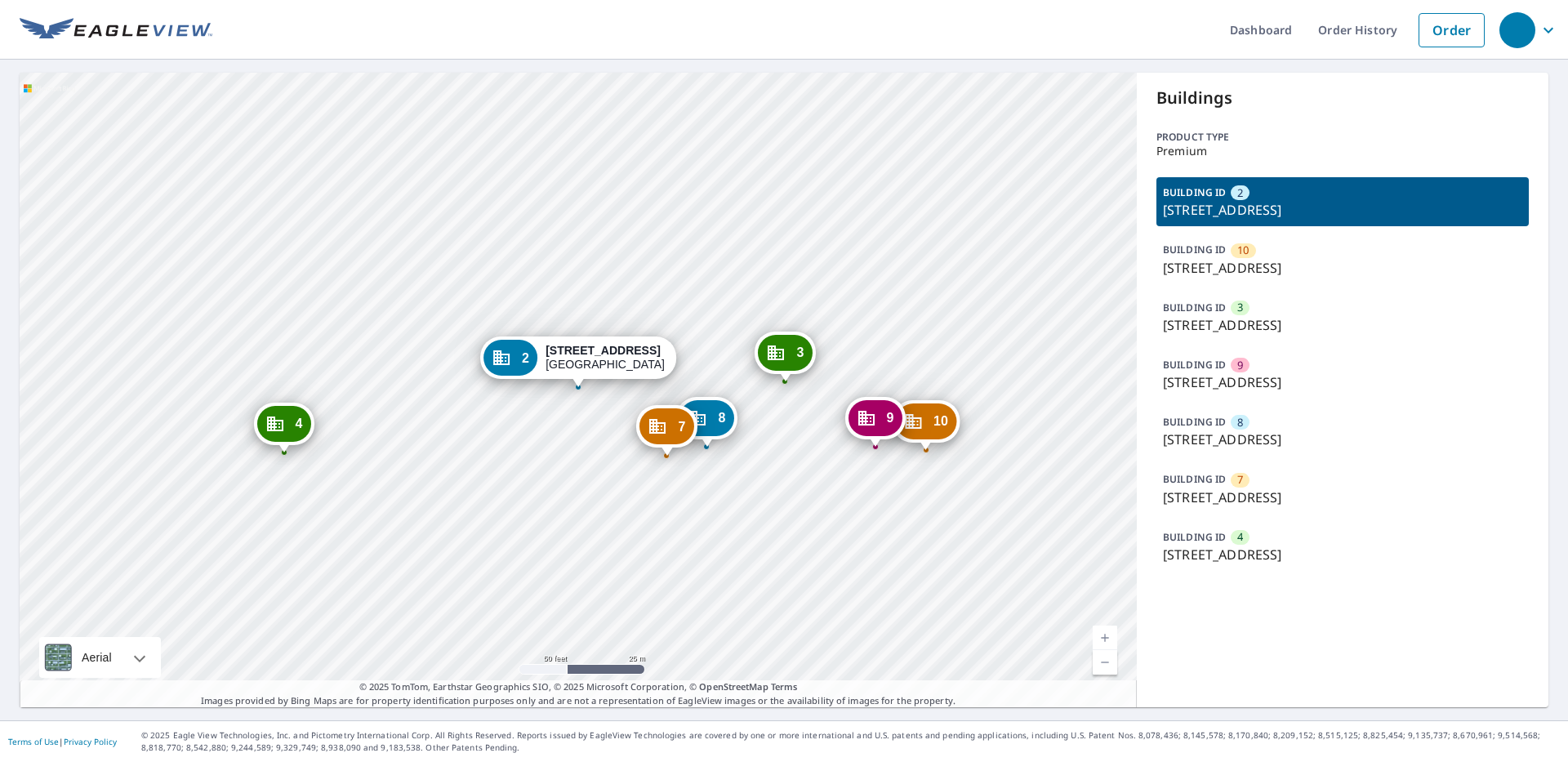
click at [1270, 258] on p "[STREET_ADDRESS]" at bounding box center [1341, 268] width 359 height 20
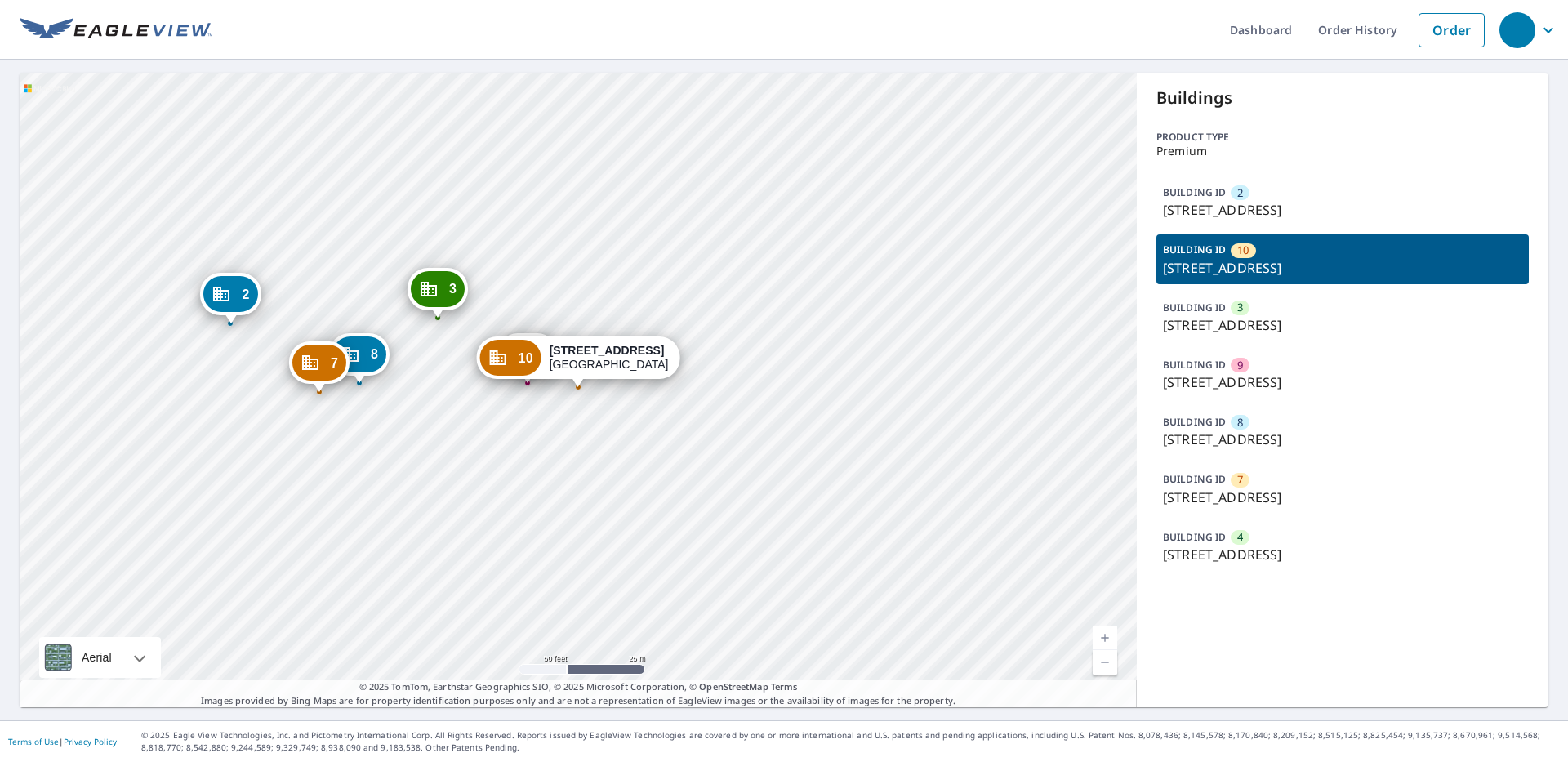
click at [1259, 317] on p "[STREET_ADDRESS]" at bounding box center [1341, 325] width 359 height 20
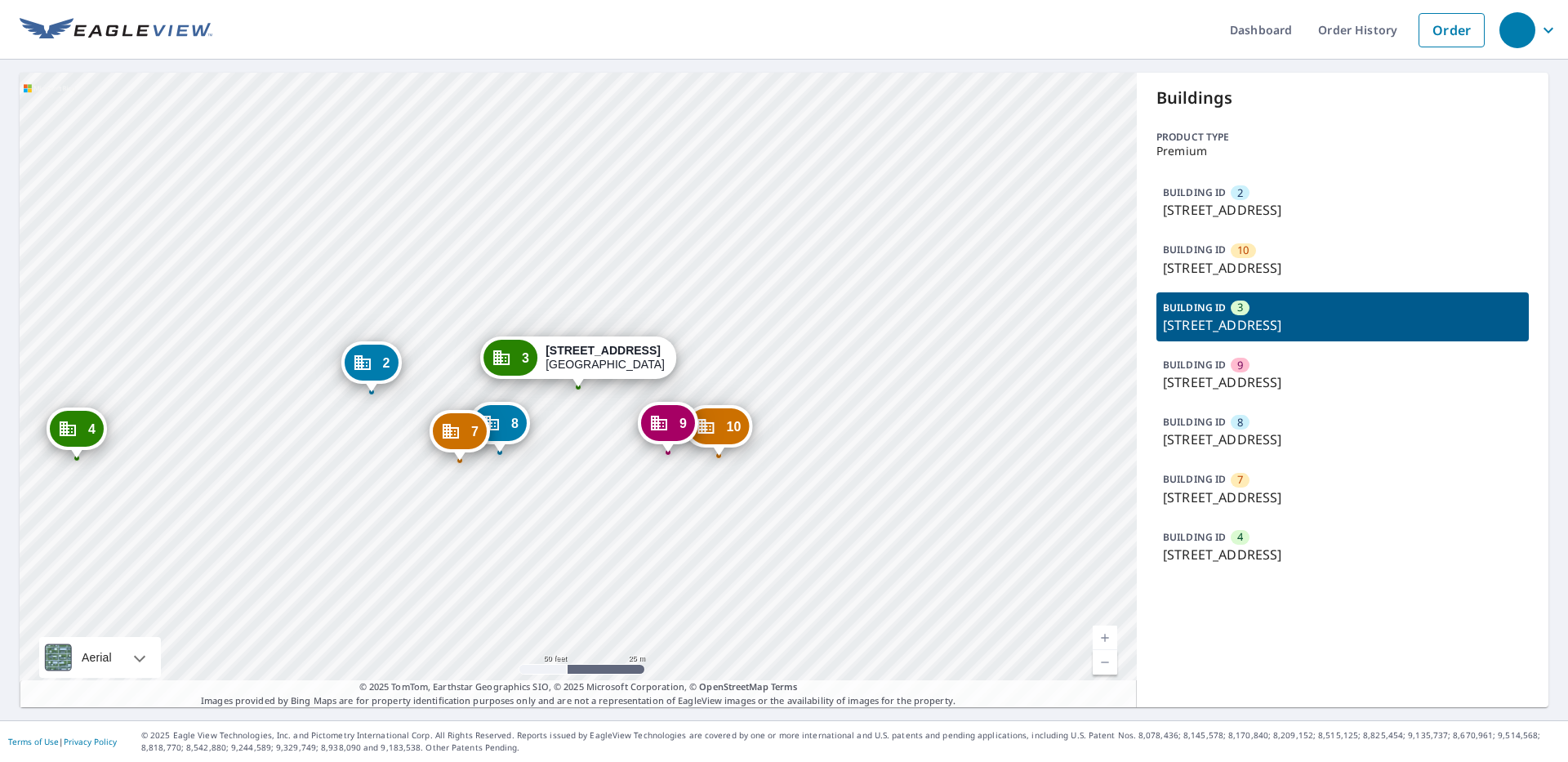
click at [1265, 359] on div "BUILDING ID 9 4686-4690 Lake Villa Dr, Clearwater, FL, 33762" at bounding box center [1341, 374] width 372 height 49
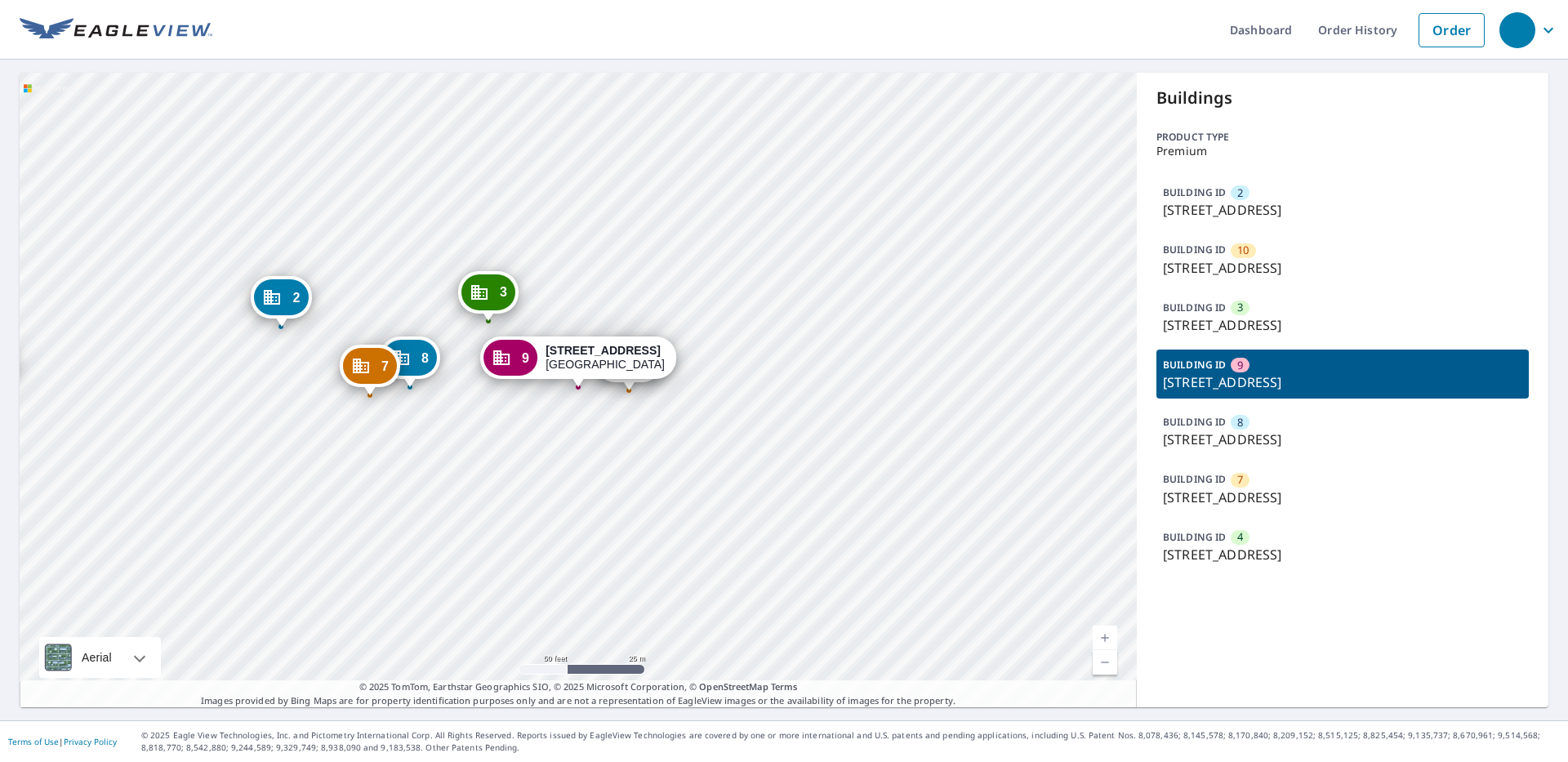
click at [1276, 429] on p "[STREET_ADDRESS]" at bounding box center [1341, 438] width 359 height 20
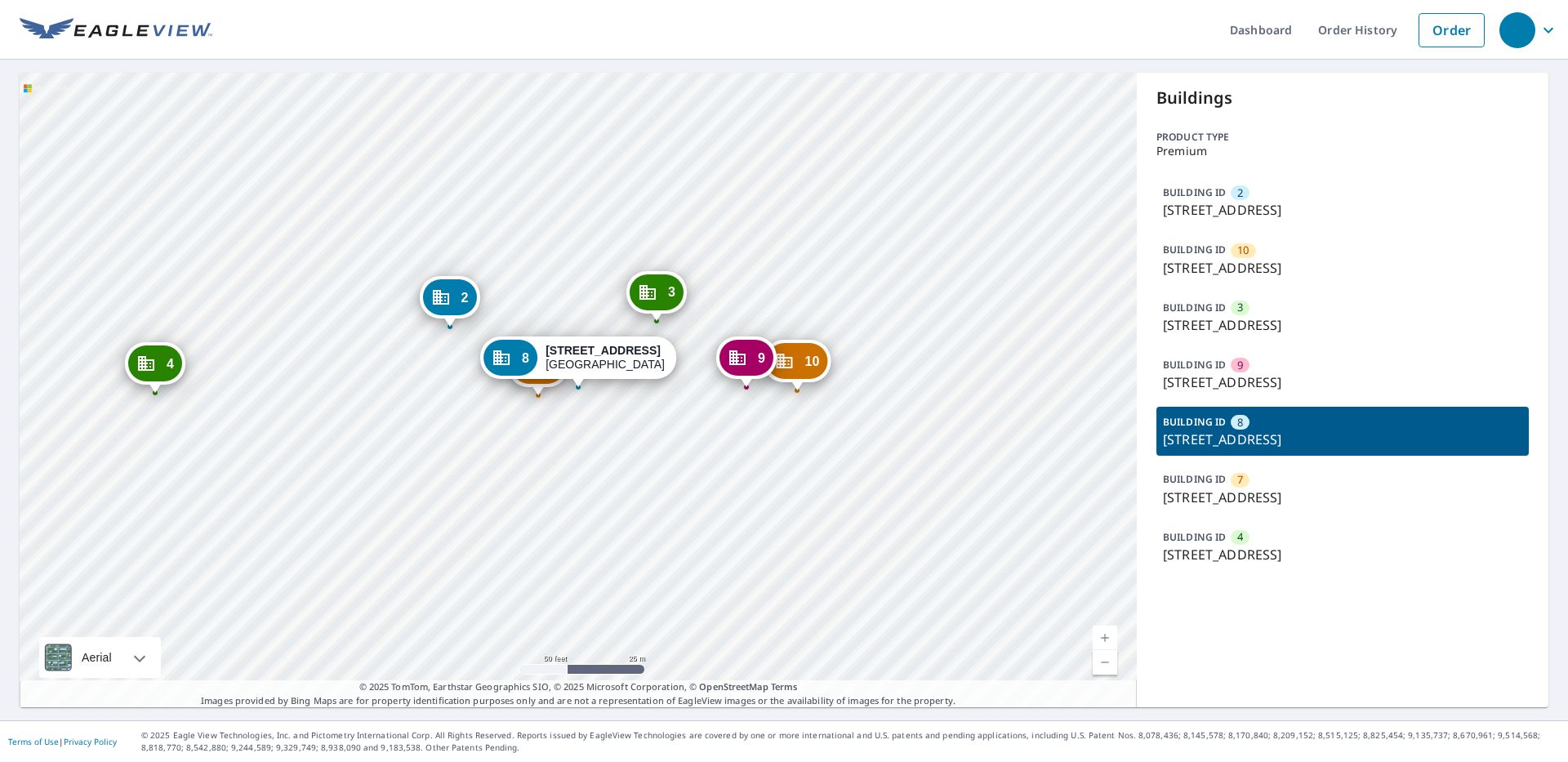
click at [1280, 489] on p "[STREET_ADDRESS]" at bounding box center [1341, 497] width 359 height 20
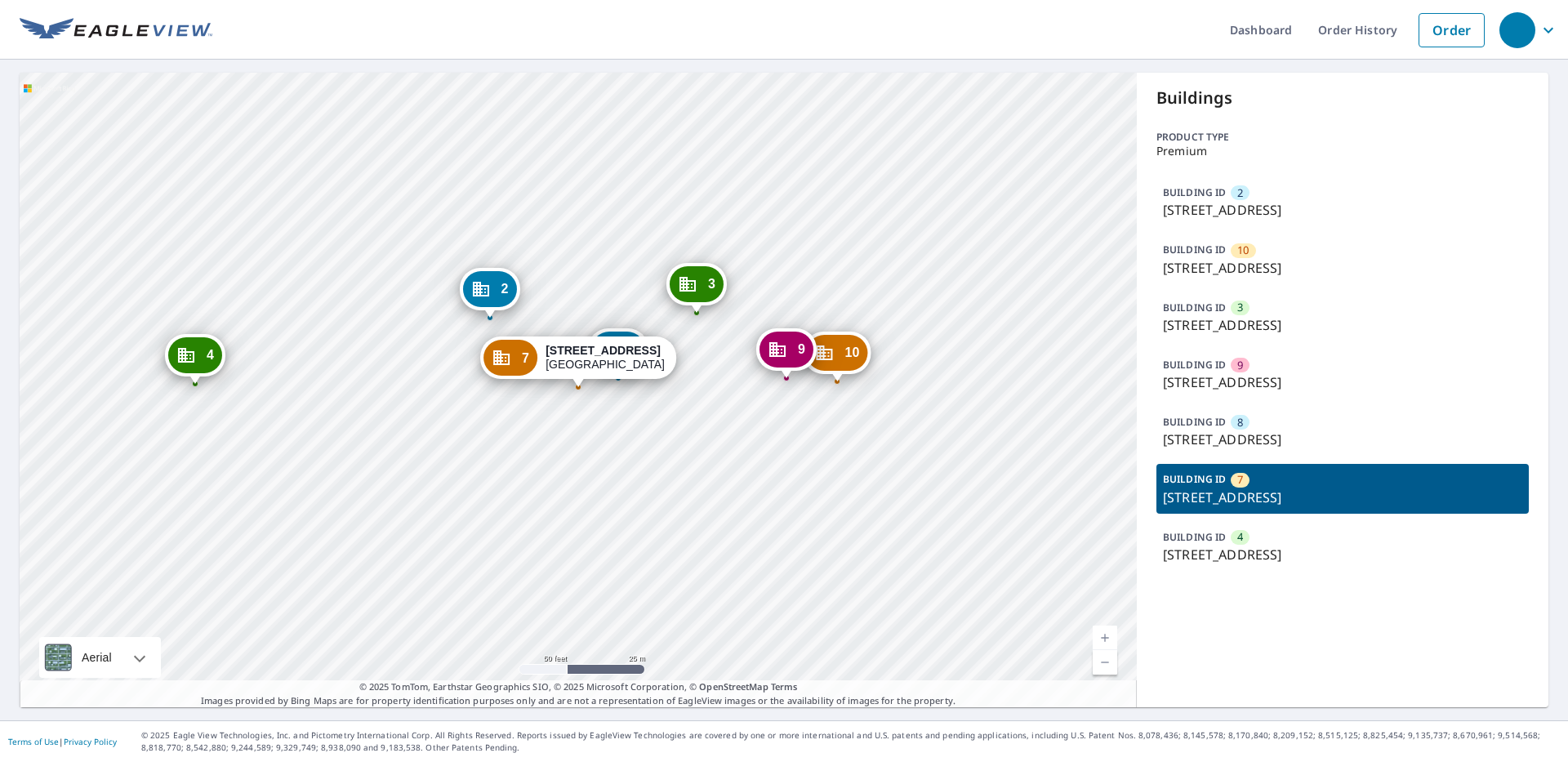
click at [1261, 207] on p "[STREET_ADDRESS]" at bounding box center [1341, 209] width 359 height 20
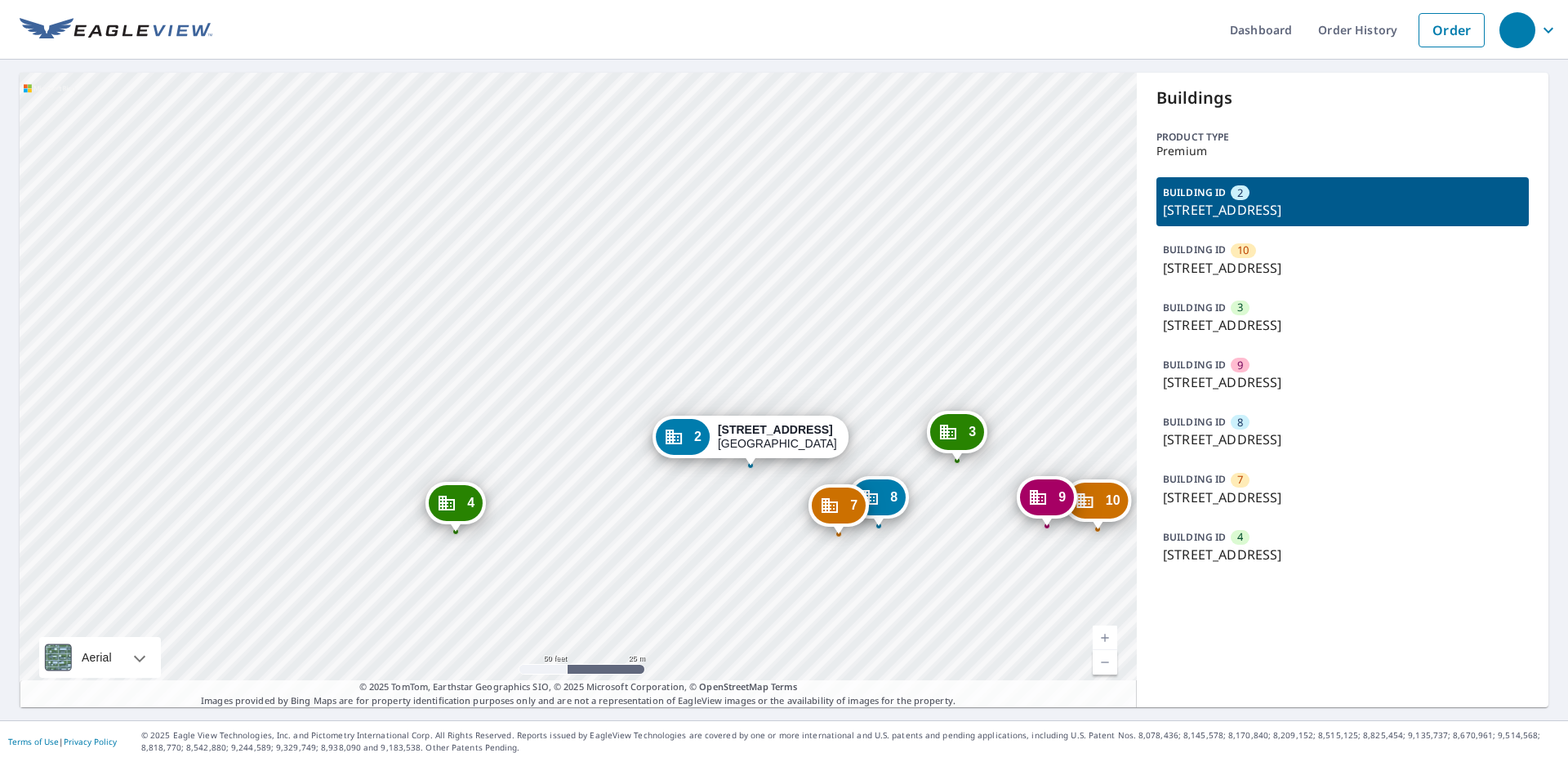
drag, startPoint x: 843, startPoint y: 213, endPoint x: 830, endPoint y: 216, distance: 13.3
click at [840, 212] on div "10 4680-[GEOGRAPHIC_DATA] 3 4700-[GEOGRAPHIC_DATA] 9 4686-[GEOGRAPHIC_DATA] 8 4…" at bounding box center [577, 390] width 1117 height 634
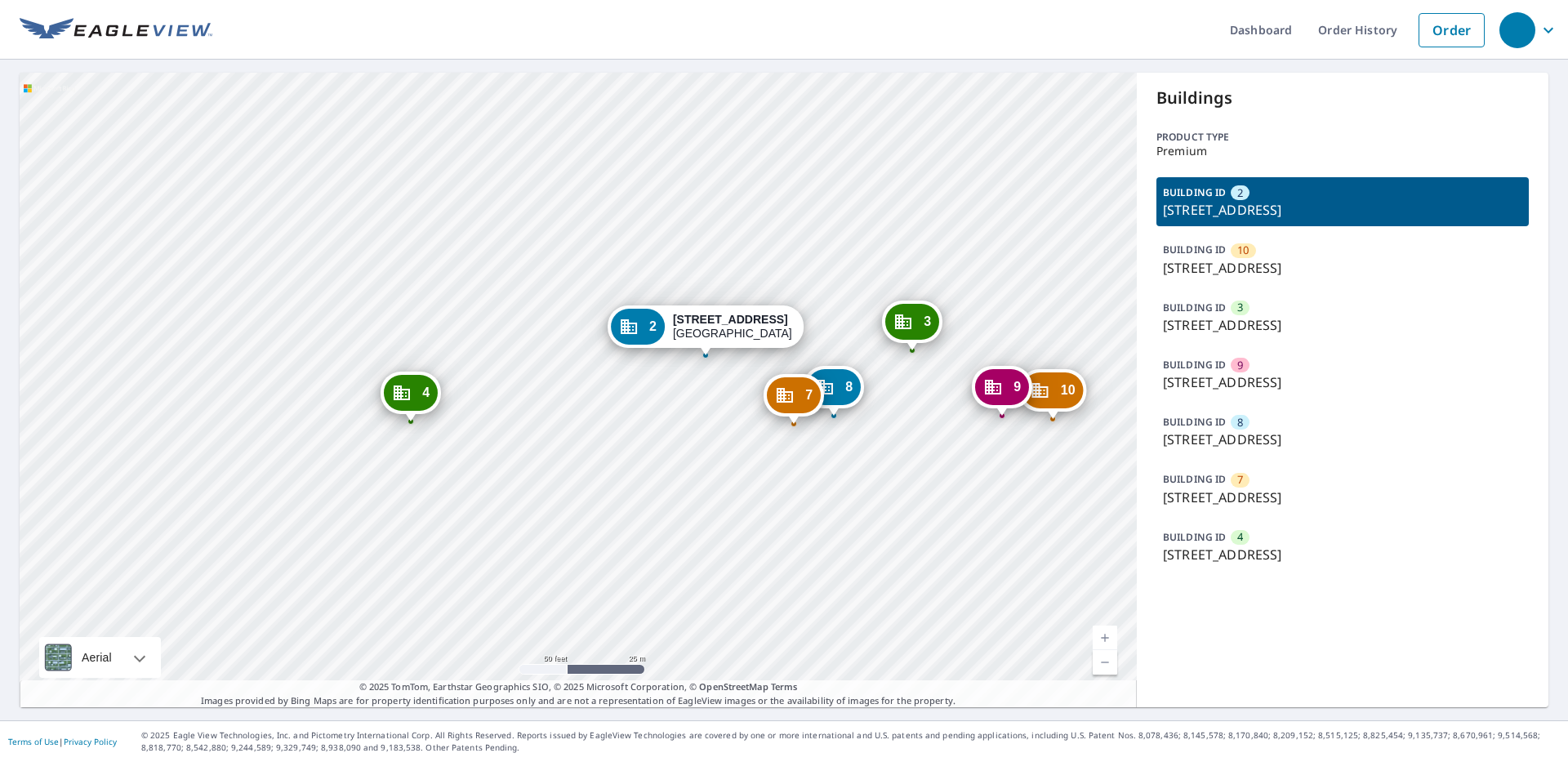
click at [633, 330] on icon "Dropped pin, building 2, Commercial property, 4740-4750 Lake Villa Dr Clearwate…" at bounding box center [628, 326] width 20 height 20
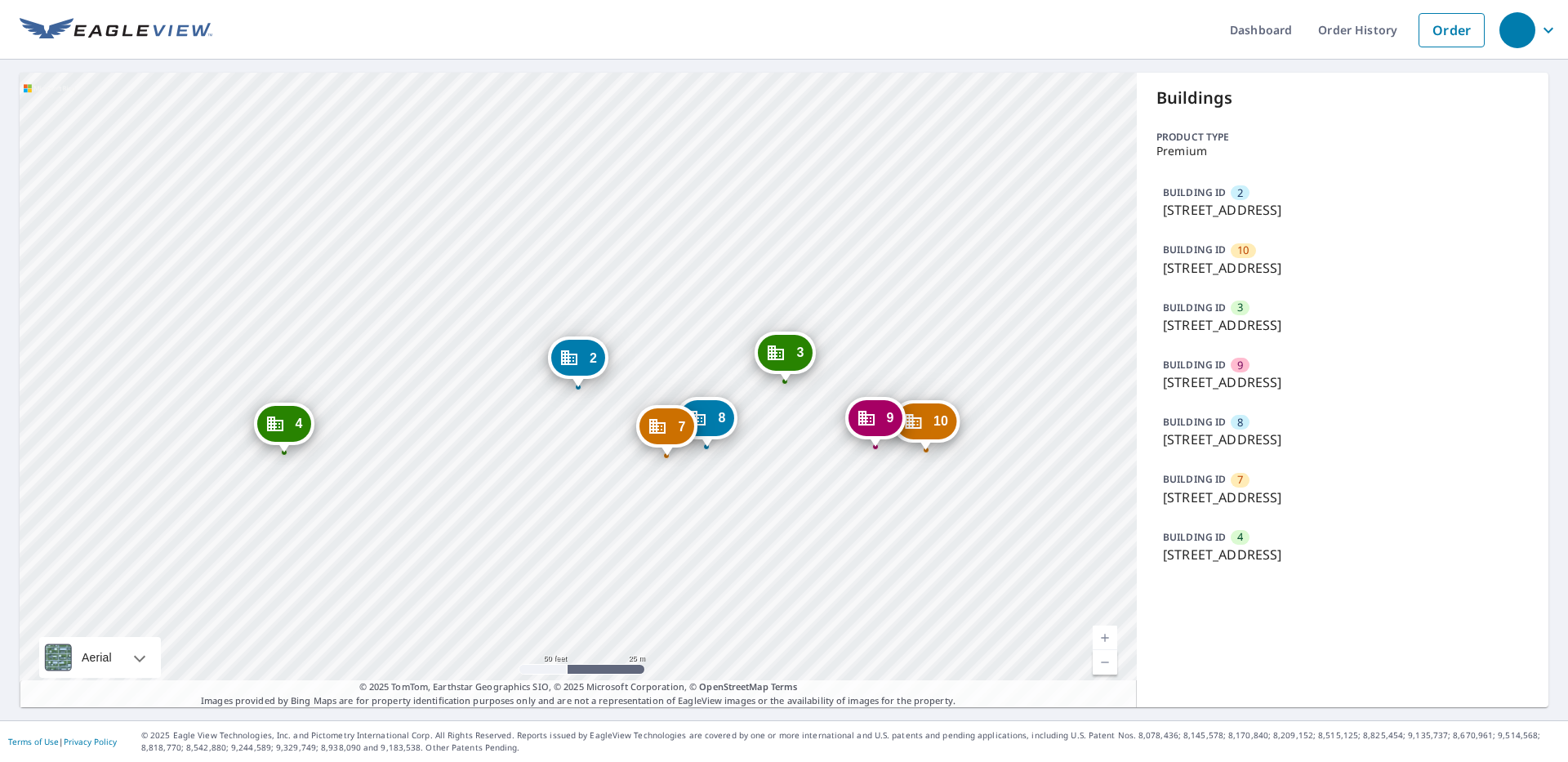
click at [785, 358] on icon "Dropped pin, building 3, Commercial property, 4700-4710 Lake Villa Dr Clearwate…" at bounding box center [775, 353] width 20 height 20
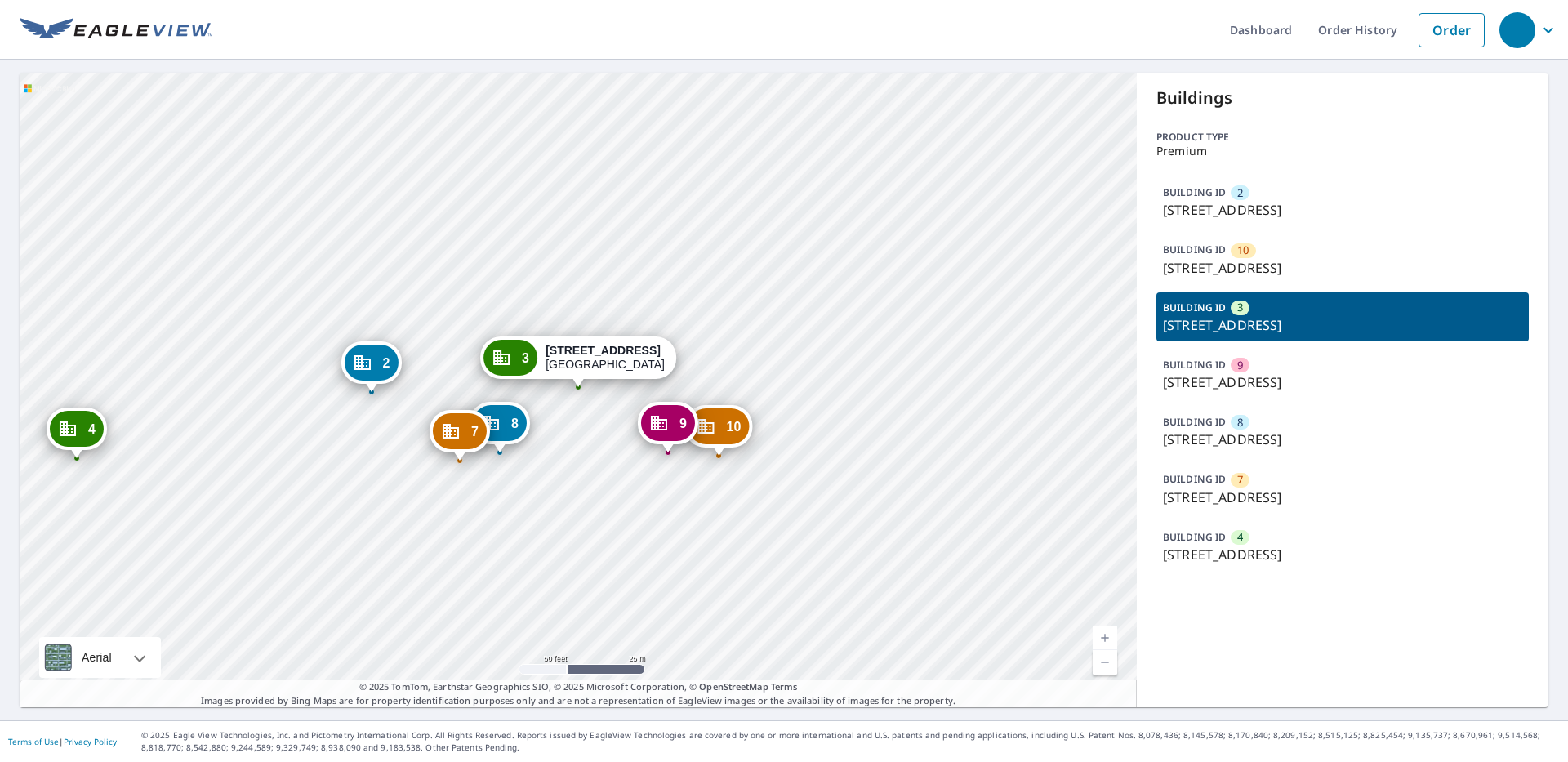
click at [1198, 370] on p "BUILDING ID" at bounding box center [1193, 364] width 62 height 14
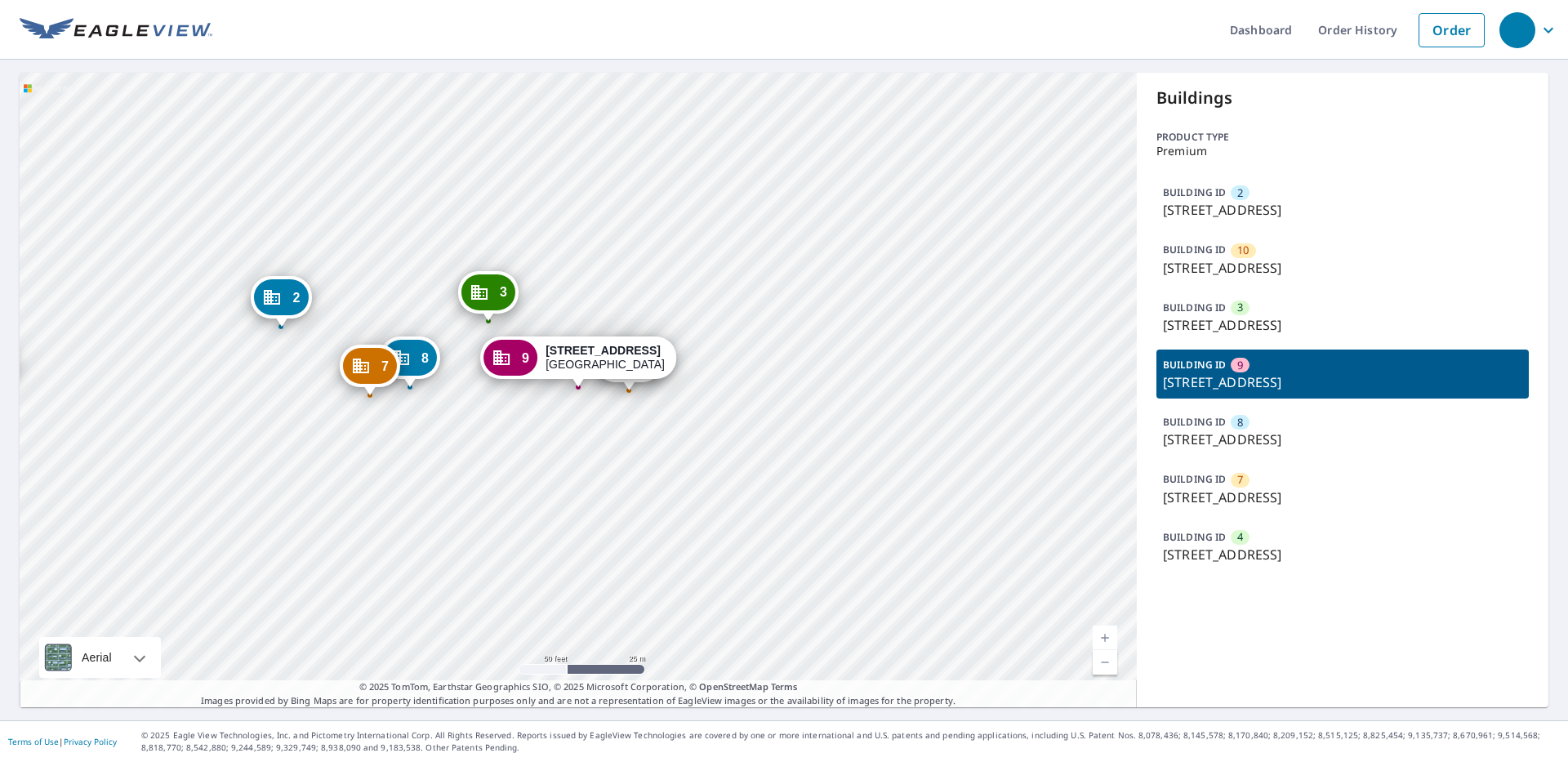
click at [1189, 418] on p "BUILDING ID" at bounding box center [1193, 422] width 62 height 14
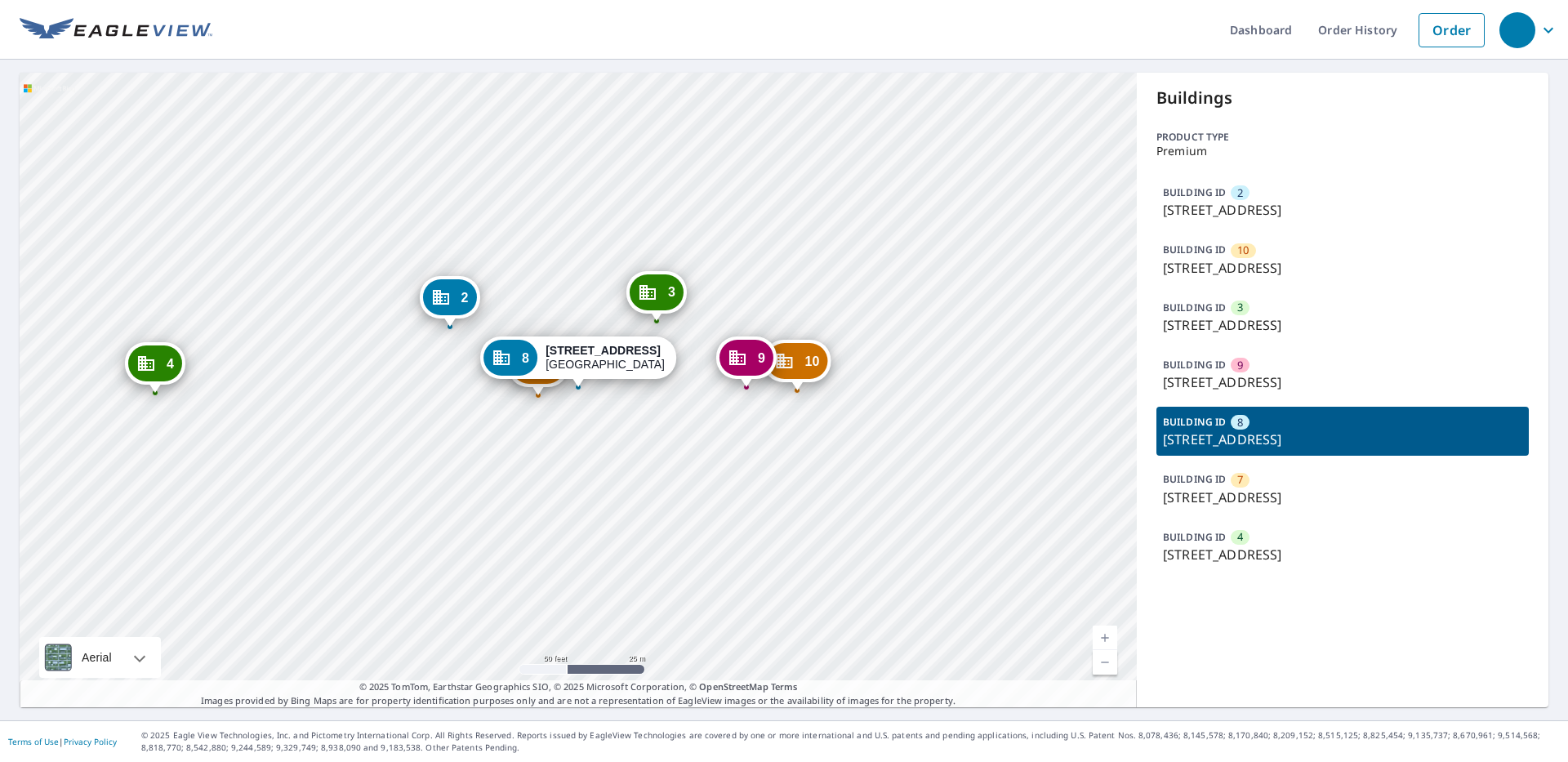
click at [1201, 488] on p "[STREET_ADDRESS]" at bounding box center [1341, 497] width 359 height 20
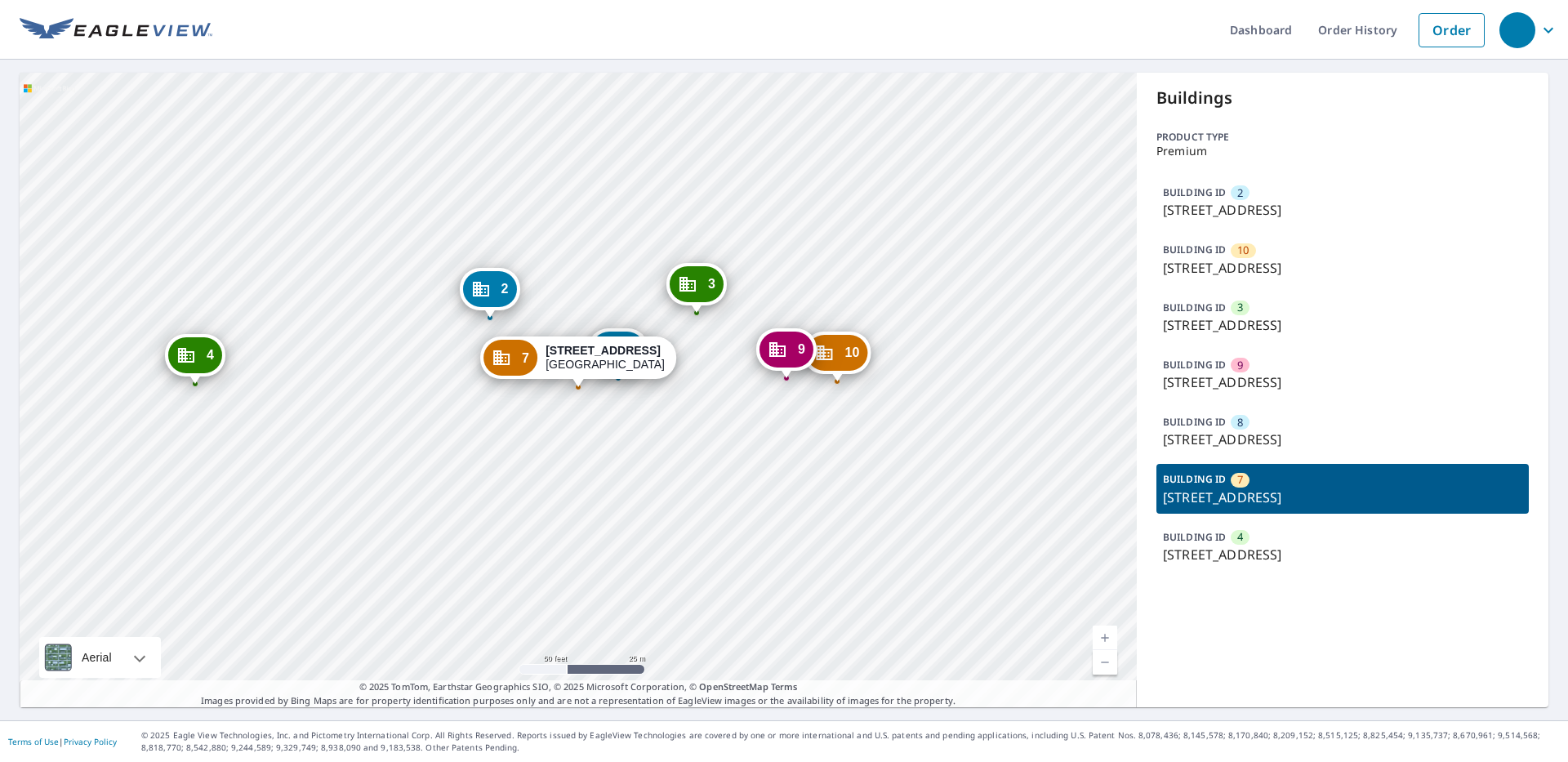
click at [1198, 538] on p "BUILDING ID" at bounding box center [1193, 536] width 62 height 14
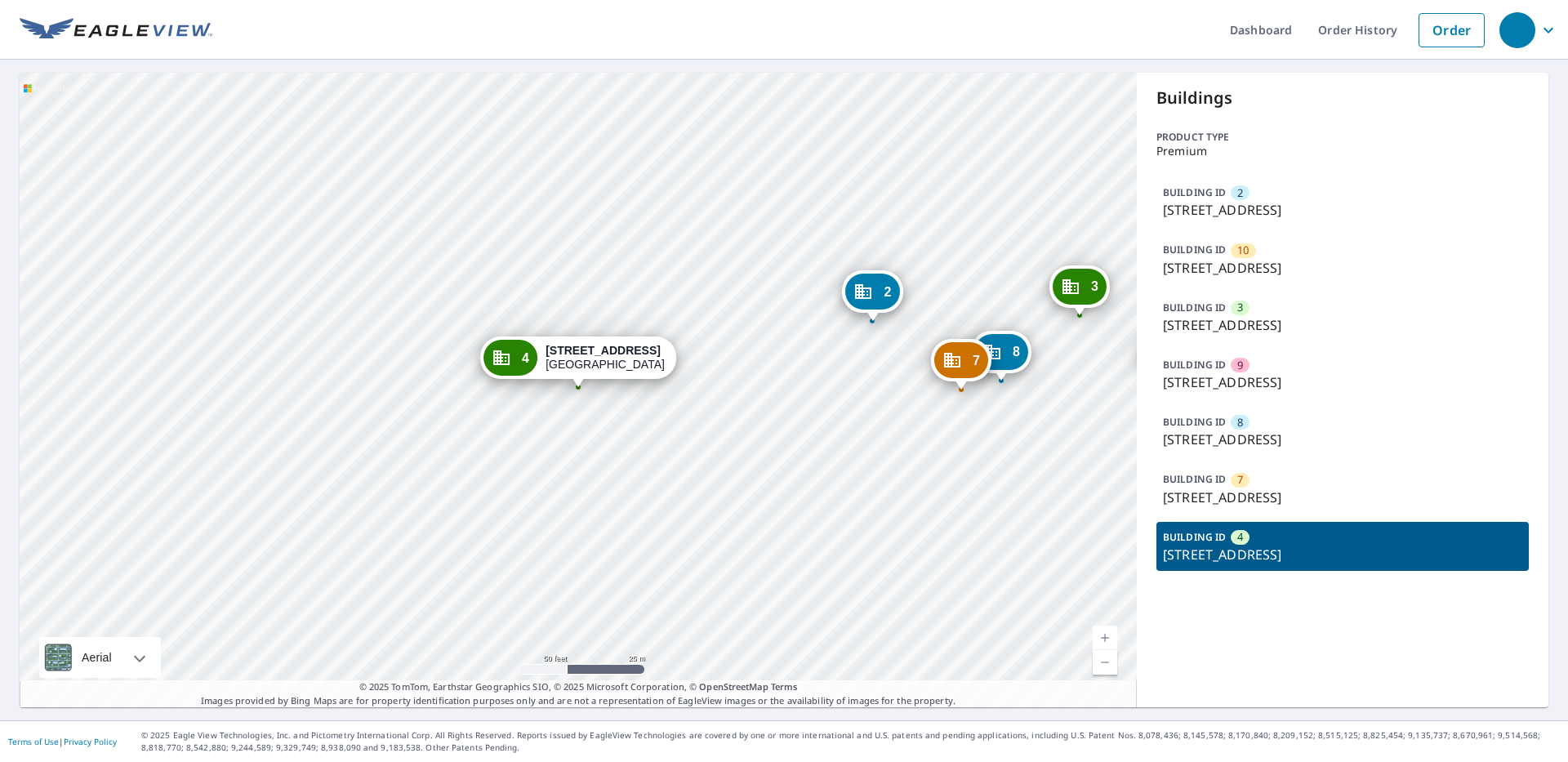
click at [1209, 478] on p "BUILDING ID" at bounding box center [1193, 478] width 62 height 14
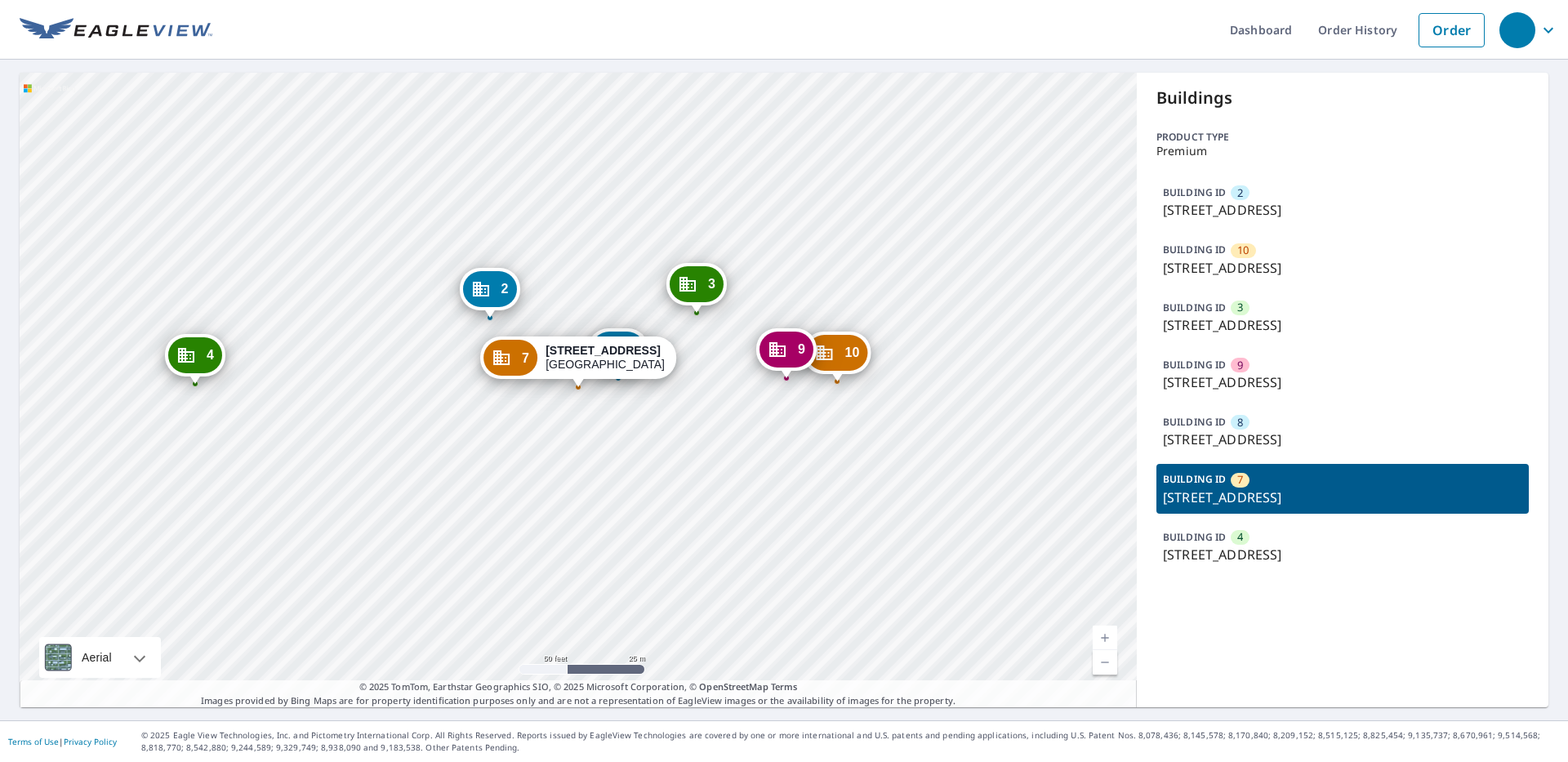
click at [1212, 436] on p "[STREET_ADDRESS]" at bounding box center [1341, 438] width 359 height 20
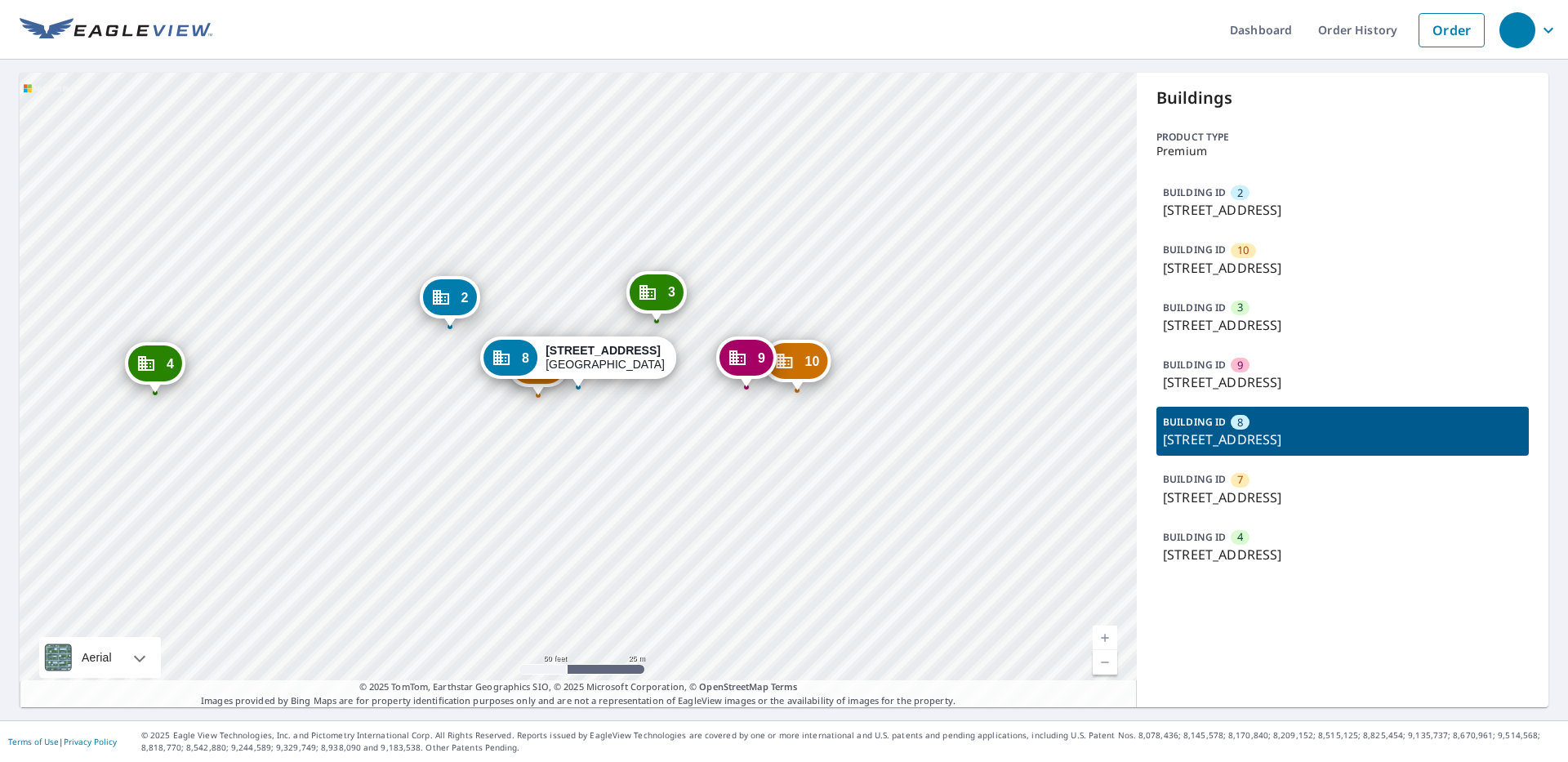
click at [1217, 382] on p "[STREET_ADDRESS]" at bounding box center [1341, 381] width 359 height 20
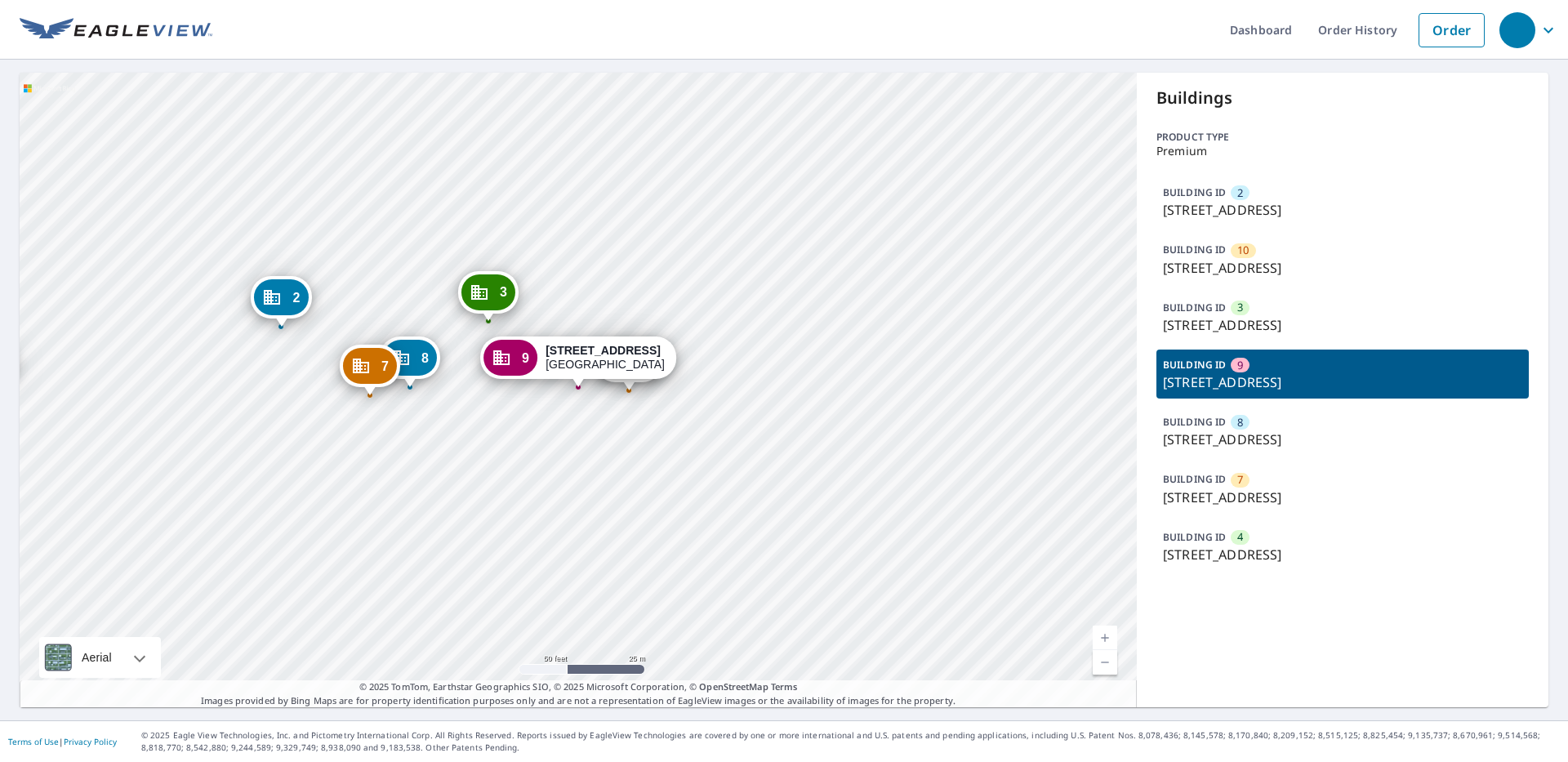
click at [1203, 315] on p "[STREET_ADDRESS]" at bounding box center [1341, 325] width 359 height 20
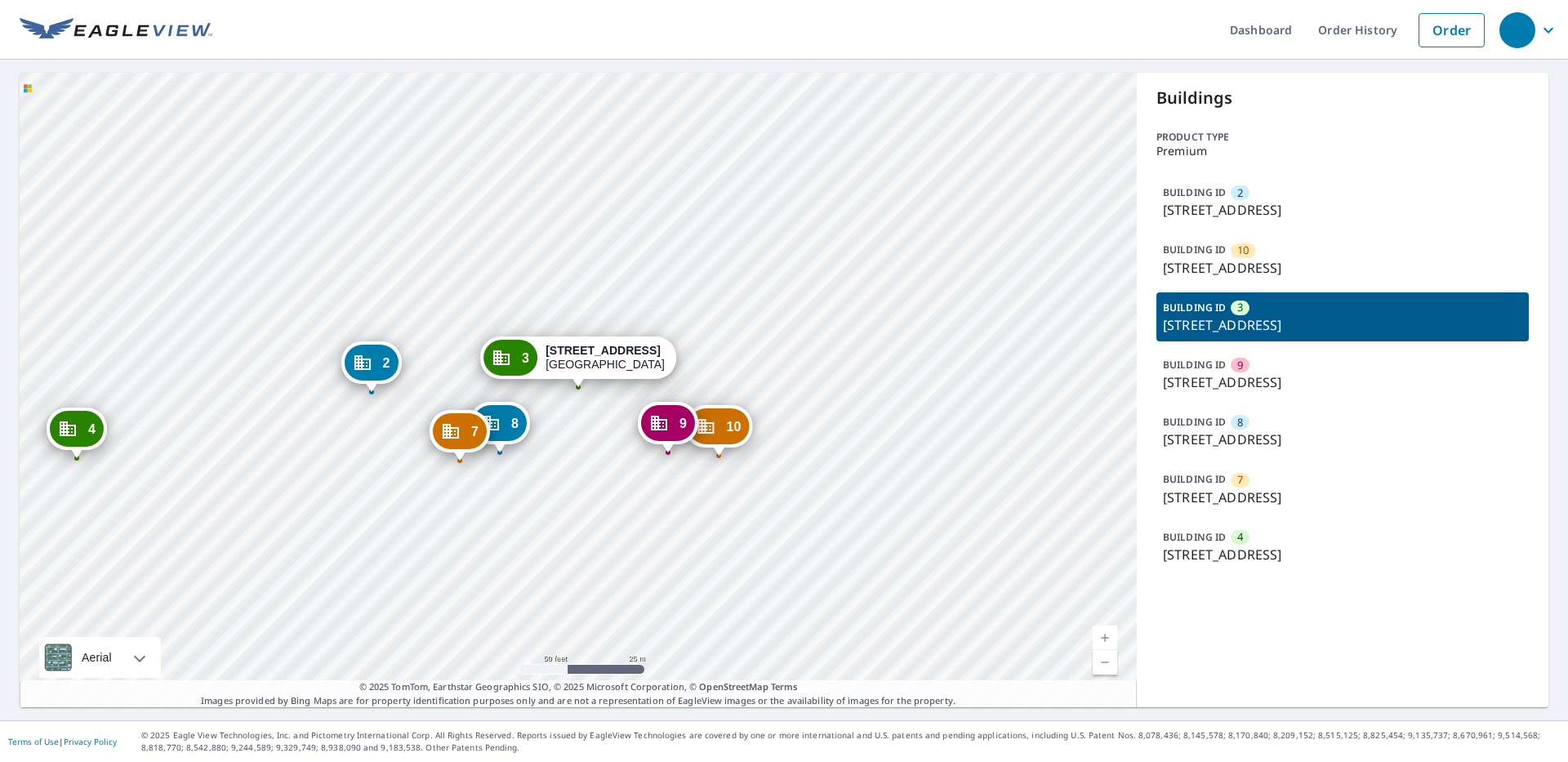
click at [1196, 272] on p "[STREET_ADDRESS]" at bounding box center [1341, 268] width 359 height 20
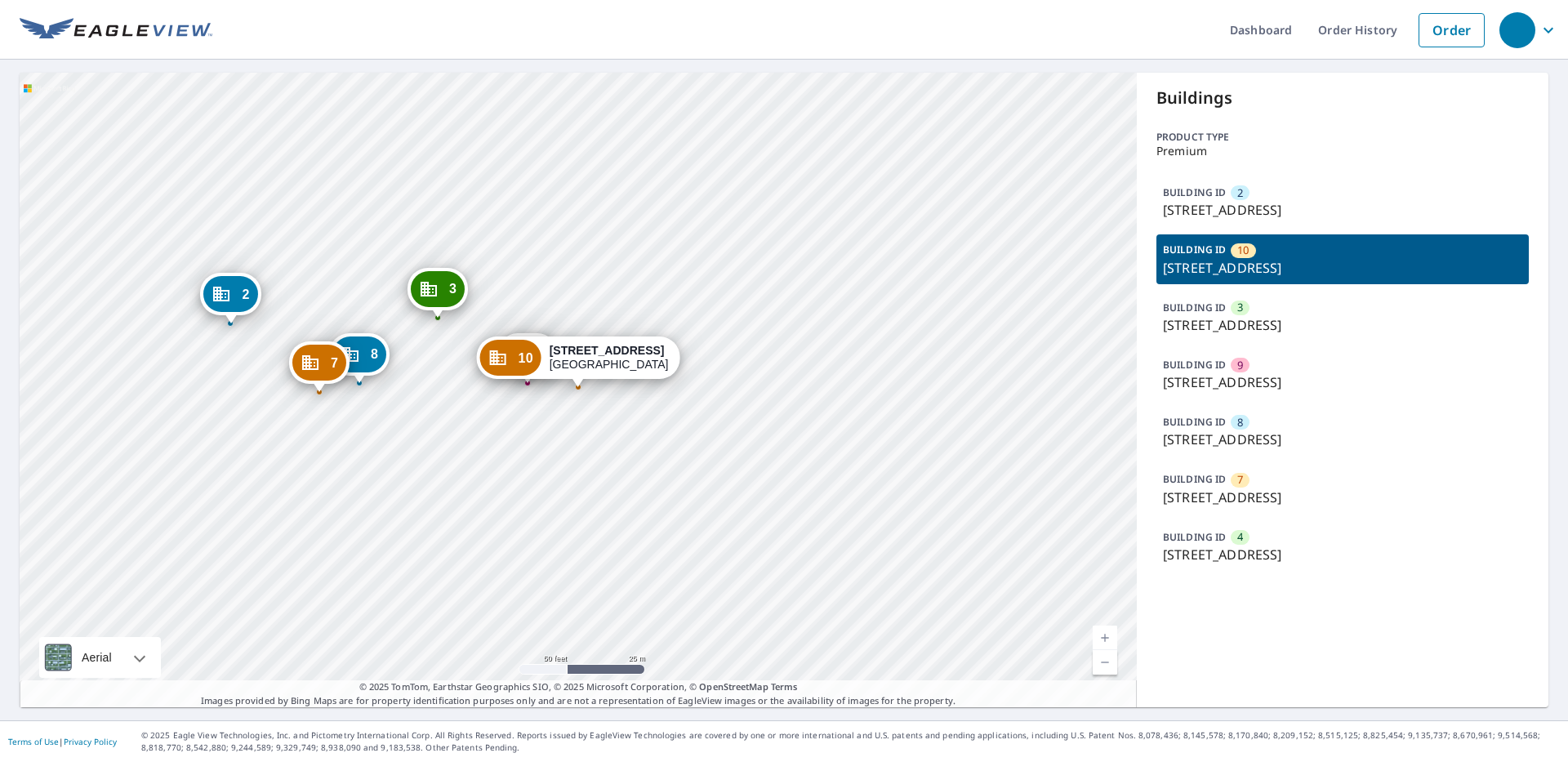
click at [1200, 211] on p "[STREET_ADDRESS]" at bounding box center [1341, 209] width 359 height 20
